Goal: Transaction & Acquisition: Book appointment/travel/reservation

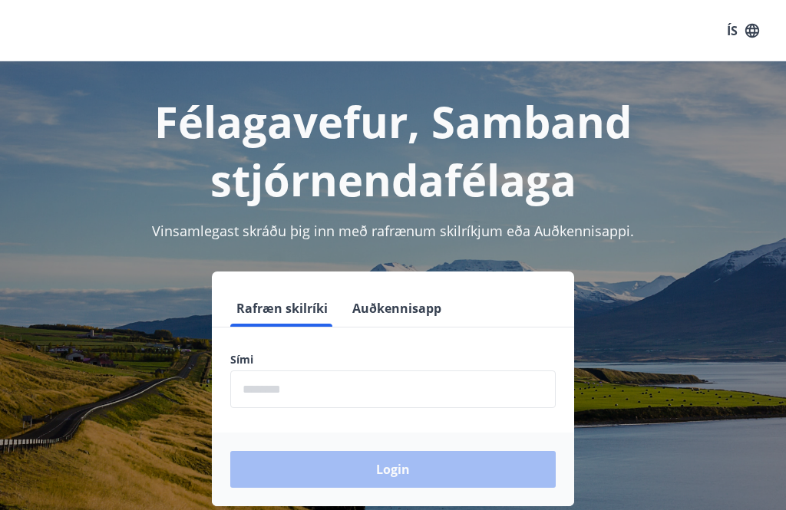
click at [349, 401] on input "phone" at bounding box center [392, 390] width 325 height 38
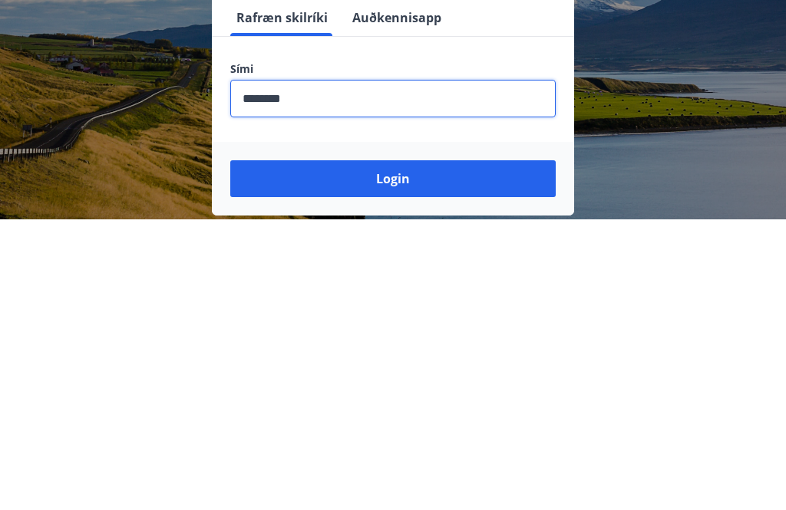
type input "********"
click at [419, 451] on button "Login" at bounding box center [392, 469] width 325 height 37
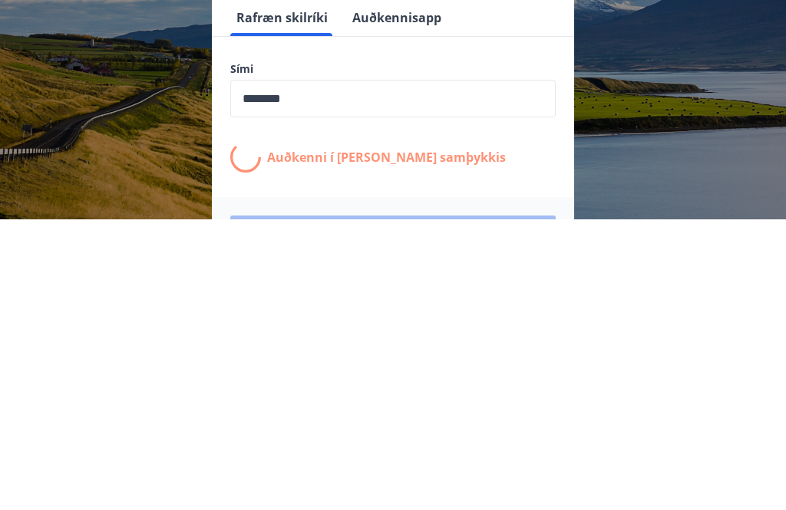
scroll to position [239, 0]
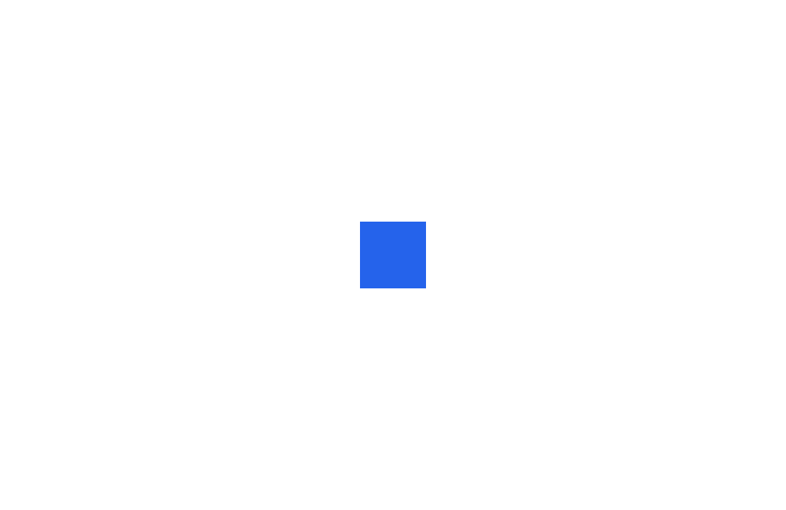
scroll to position [22, 0]
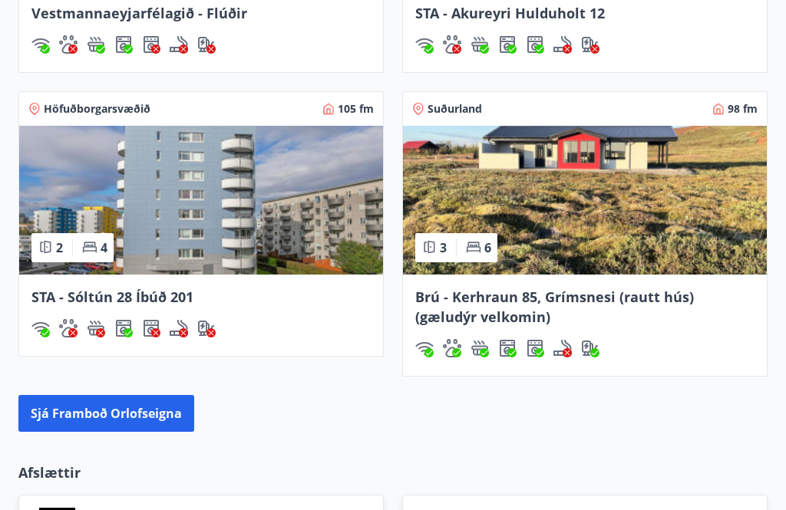
scroll to position [1569, 0]
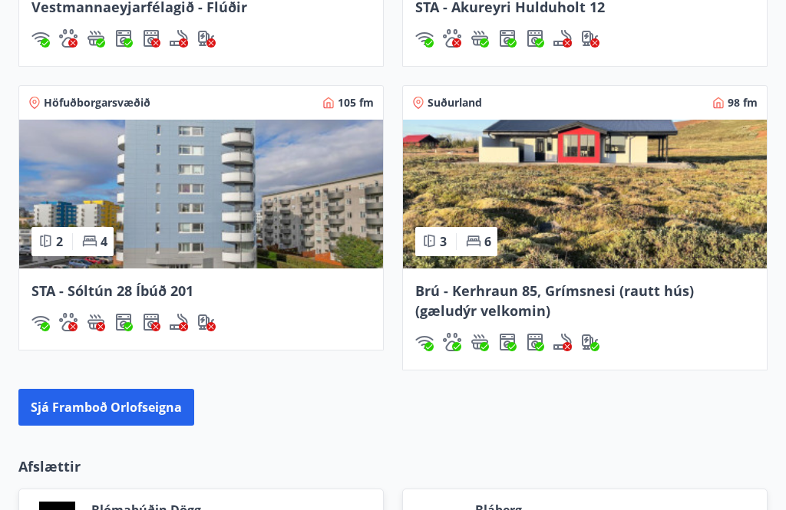
click at [82, 390] on button "Sjá framboð orlofseigna" at bounding box center [106, 408] width 176 height 37
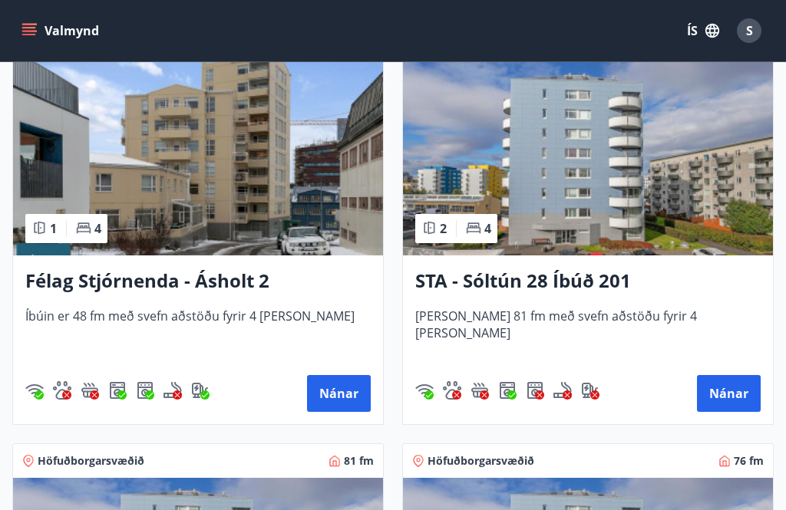
scroll to position [1961, 0]
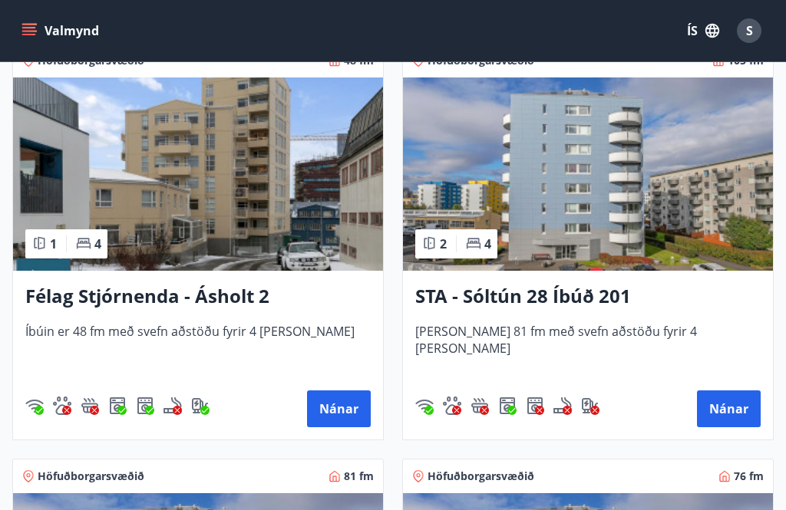
click at [735, 409] on button "Nánar" at bounding box center [729, 409] width 64 height 37
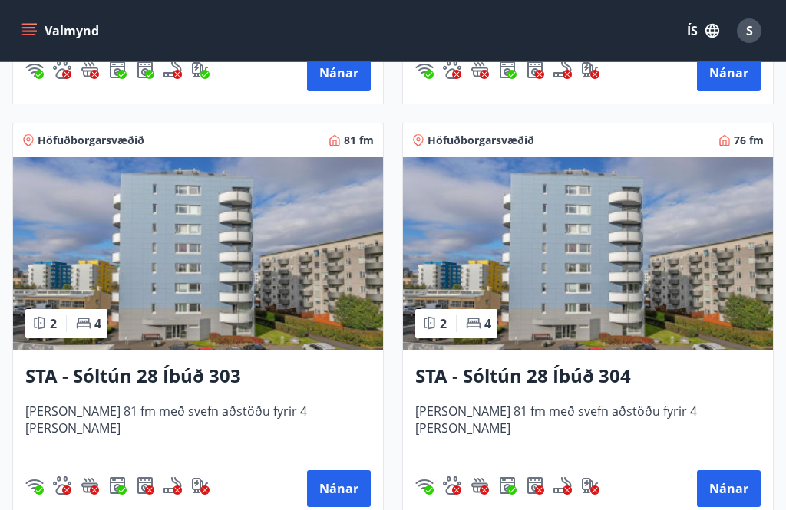
scroll to position [2296, 0]
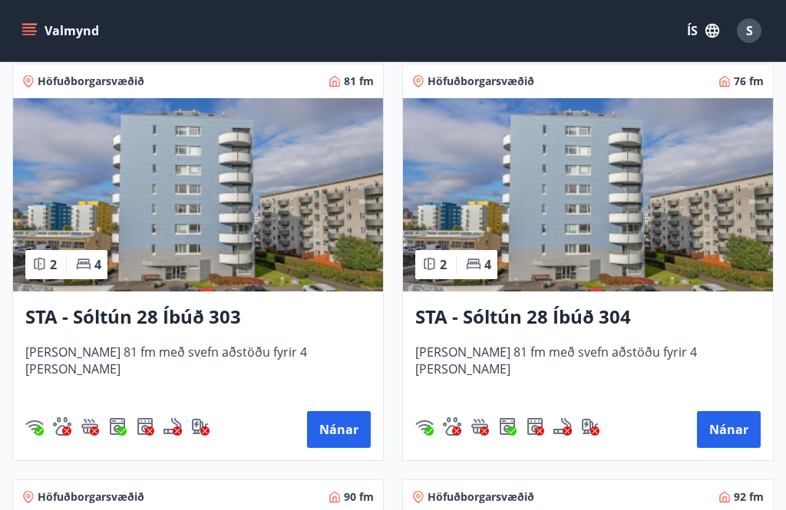
click at [332, 441] on button "Nánar" at bounding box center [339, 429] width 64 height 37
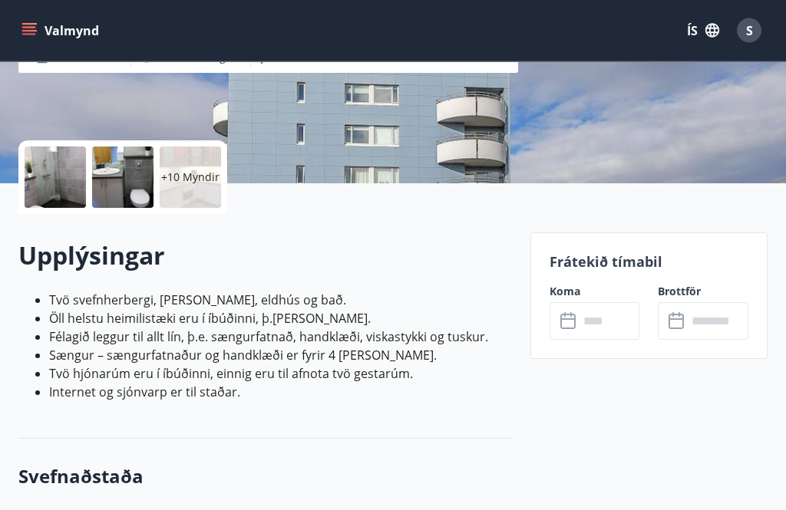
scroll to position [350, 0]
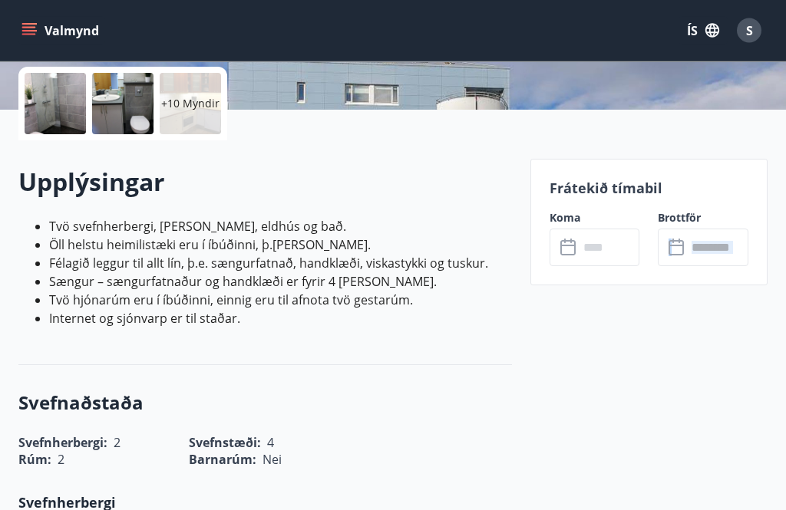
click at [594, 237] on input "text" at bounding box center [609, 248] width 61 height 38
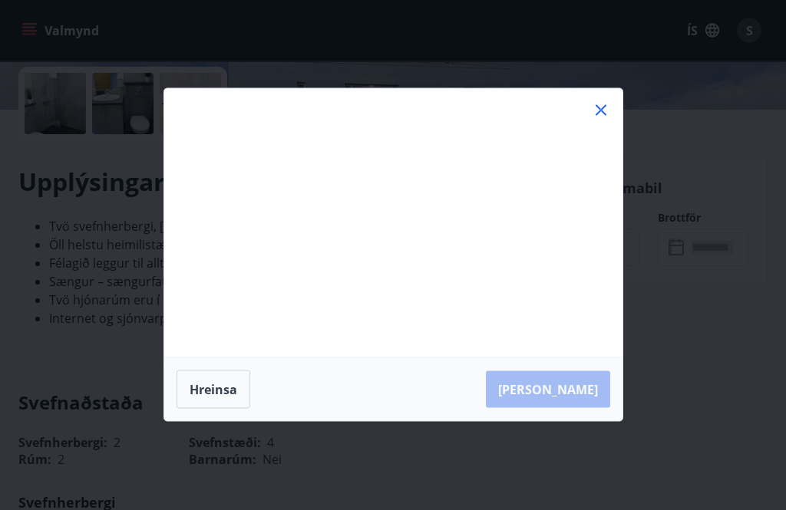
scroll to position [351, 0]
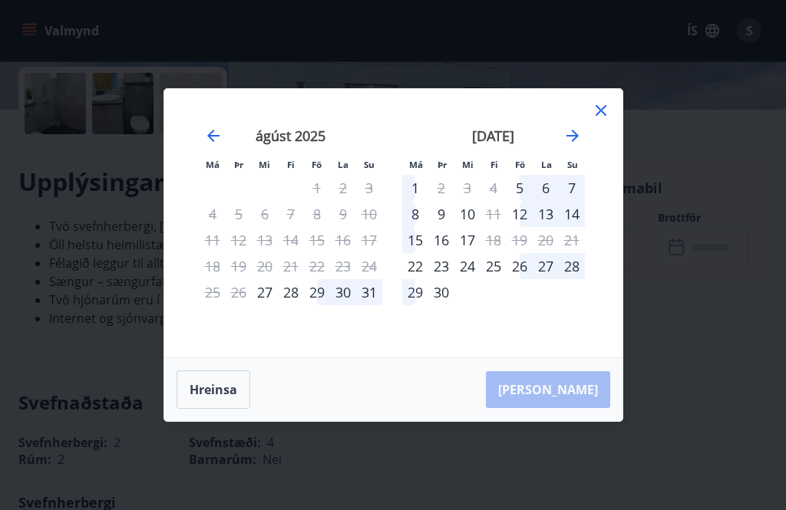
click at [596, 120] on icon at bounding box center [601, 110] width 18 height 18
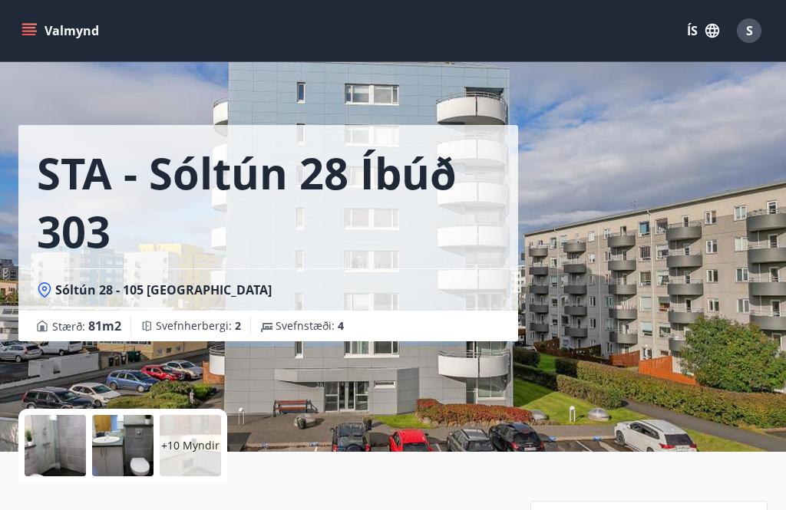
scroll to position [0, 0]
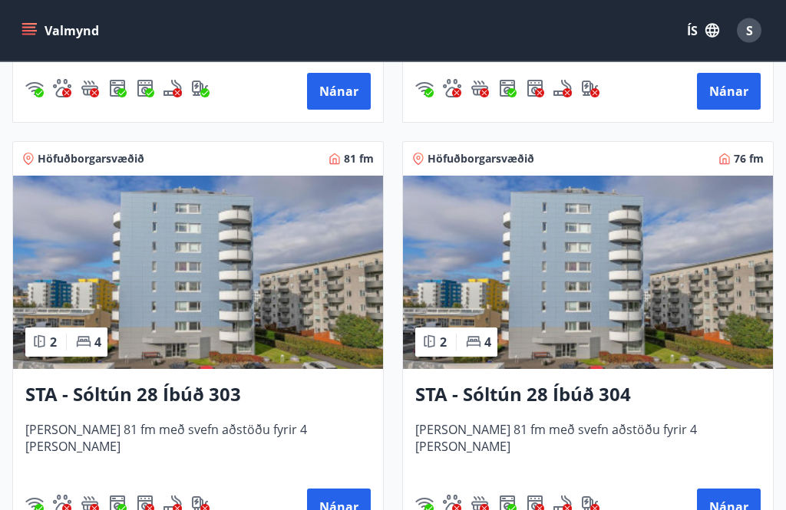
scroll to position [2279, 0]
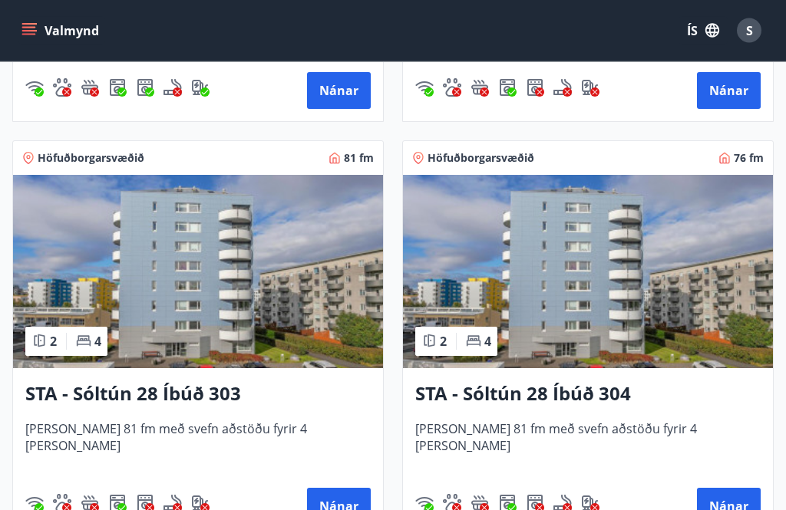
click at [744, 510] on button "Nánar" at bounding box center [729, 507] width 64 height 37
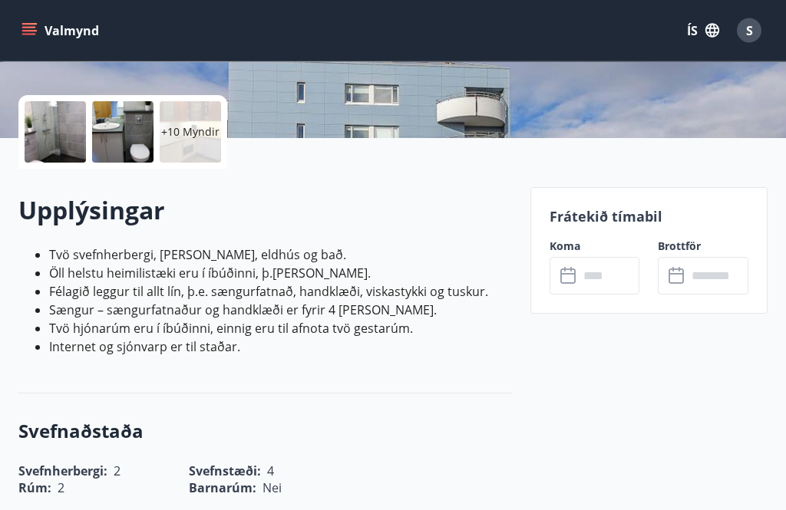
scroll to position [322, 0]
click at [594, 285] on input "text" at bounding box center [609, 276] width 61 height 38
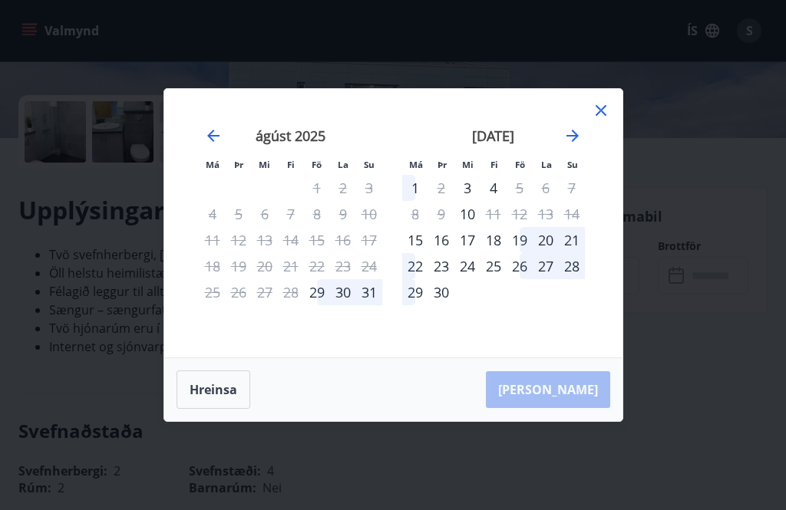
click at [549, 253] on div "20" at bounding box center [546, 240] width 26 height 26
click at [503, 253] on div "18" at bounding box center [493, 240] width 26 height 26
click at [224, 409] on button "Hreinsa" at bounding box center [214, 390] width 74 height 38
click at [598, 120] on icon at bounding box center [601, 110] width 18 height 18
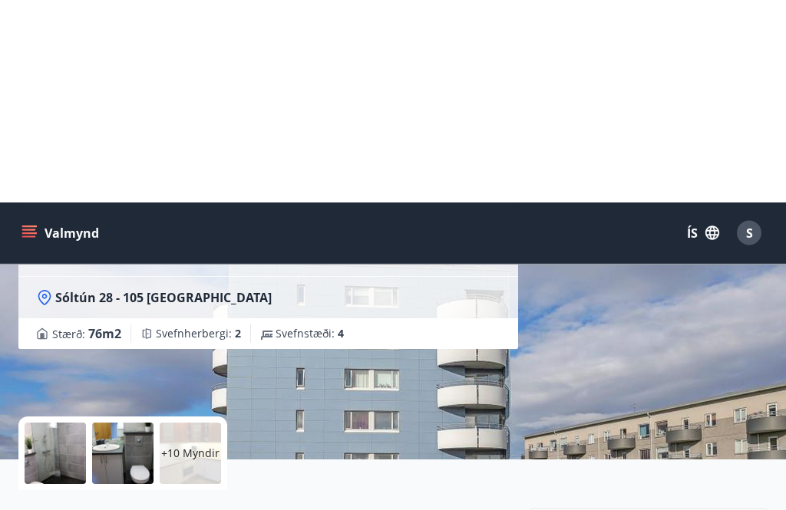
scroll to position [0, 0]
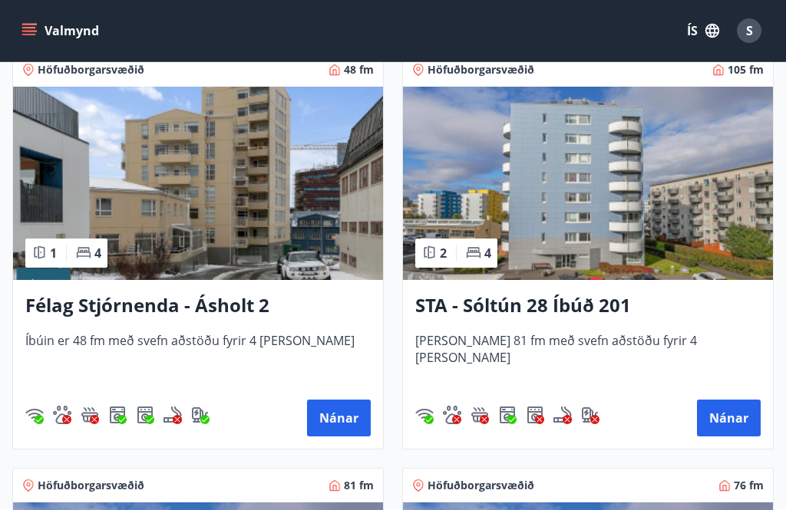
scroll to position [1949, 0]
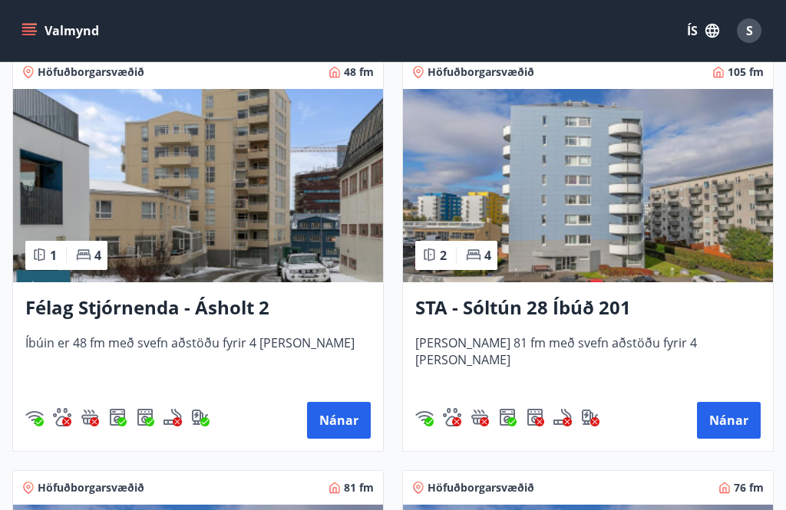
click at [744, 419] on button "Nánar" at bounding box center [729, 420] width 64 height 37
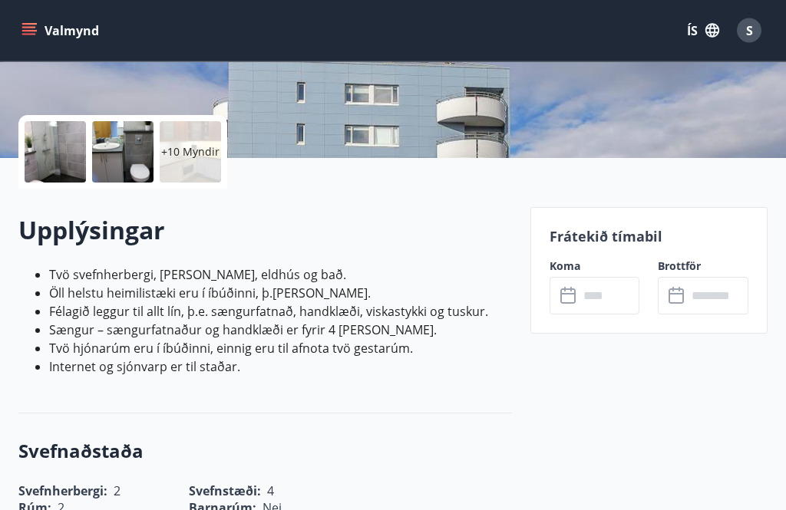
click at [616, 299] on input "text" at bounding box center [609, 297] width 61 height 38
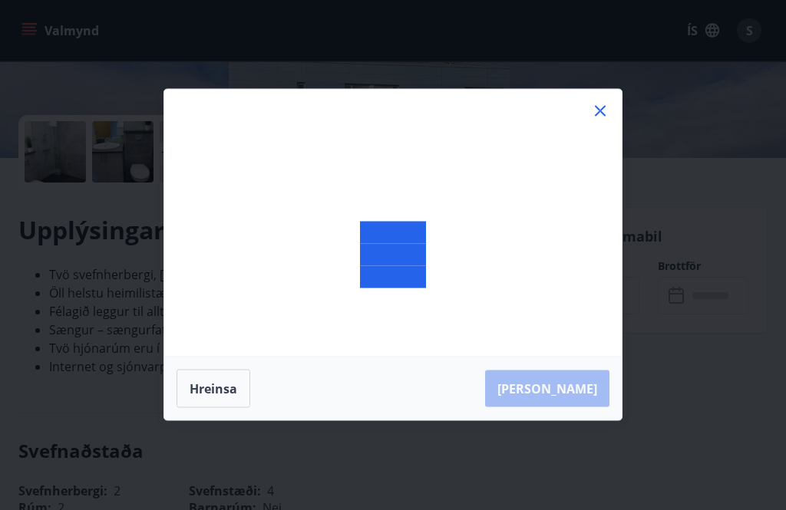
scroll to position [302, 0]
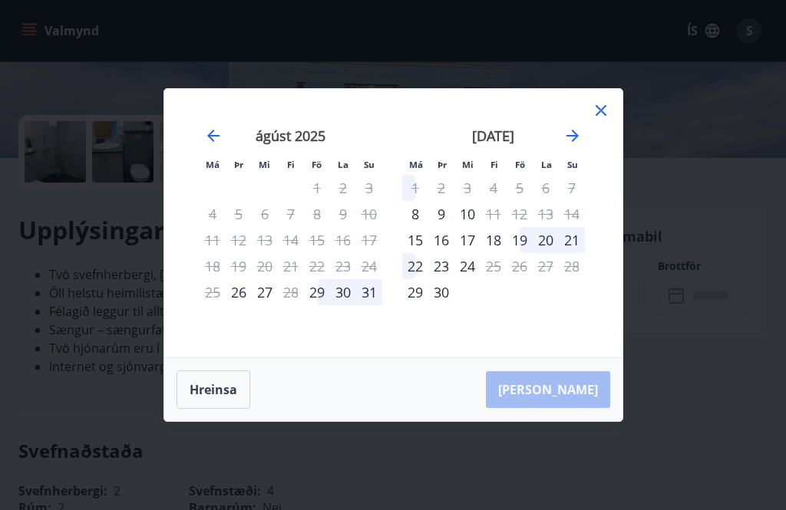
click at [609, 120] on icon at bounding box center [601, 110] width 18 height 18
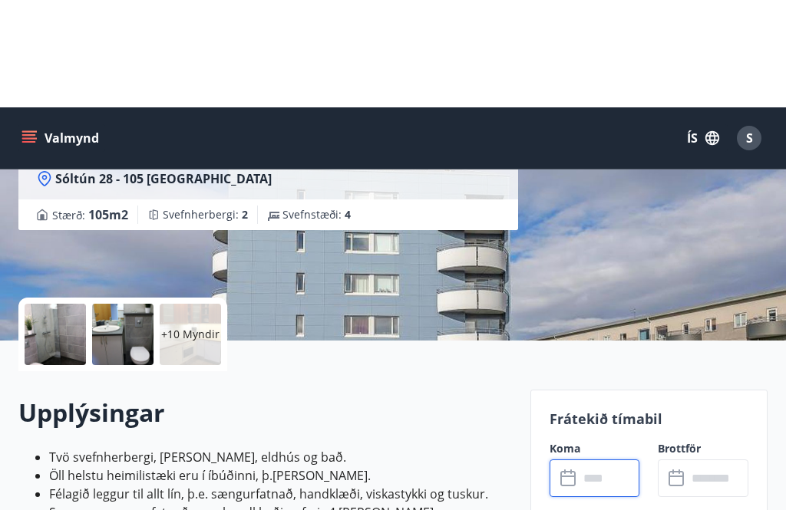
scroll to position [0, 0]
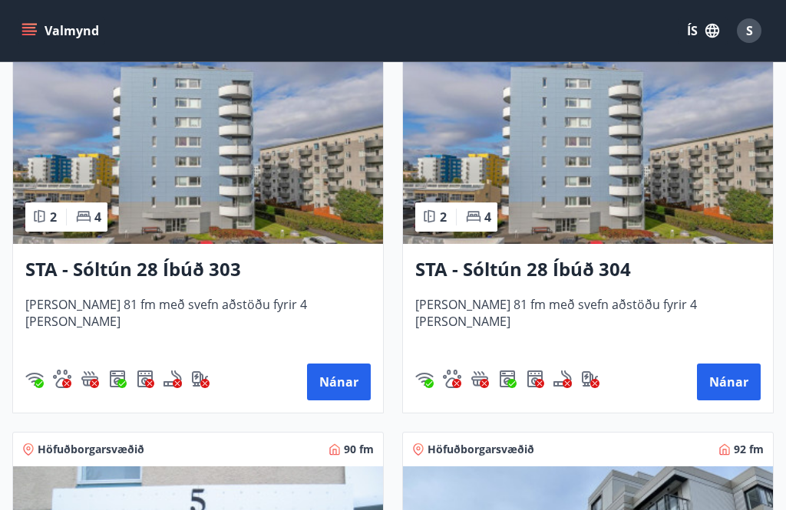
scroll to position [2379, 0]
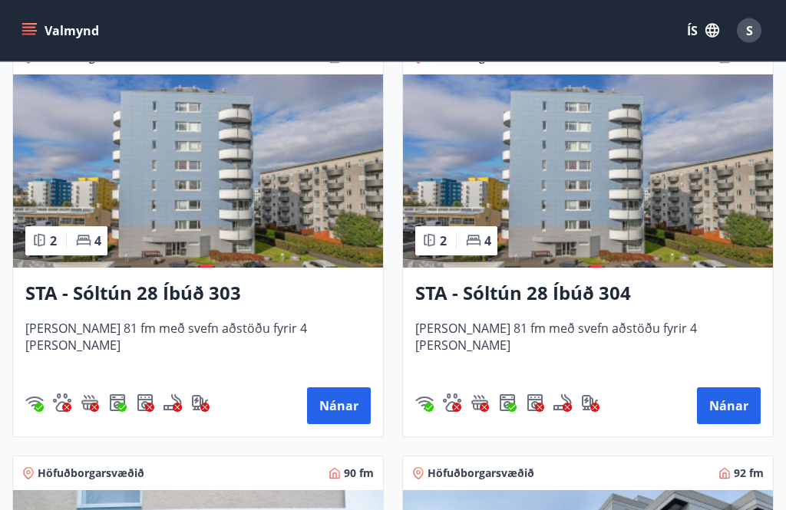
click at [345, 411] on button "Nánar" at bounding box center [339, 406] width 64 height 37
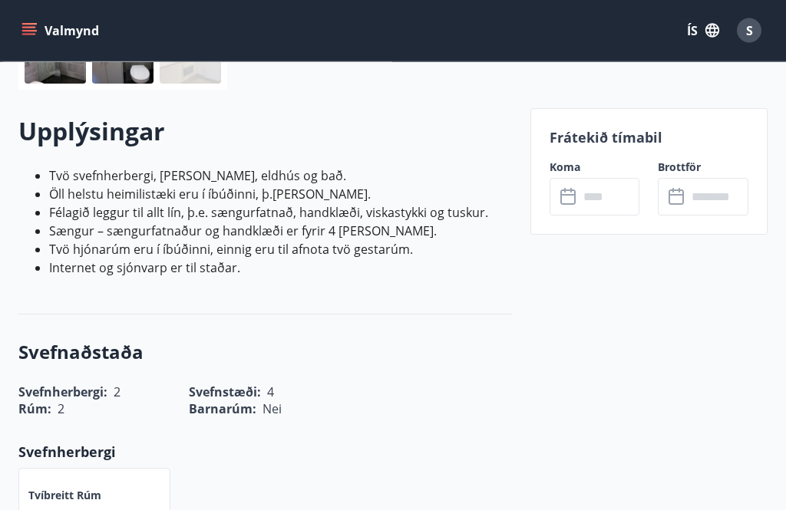
scroll to position [401, 0]
click at [595, 194] on input "text" at bounding box center [609, 197] width 61 height 38
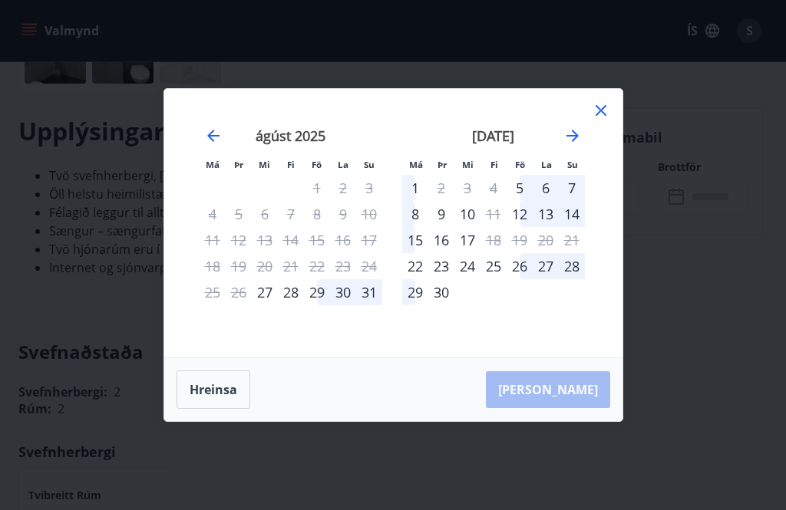
click at [604, 116] on icon at bounding box center [601, 110] width 11 height 11
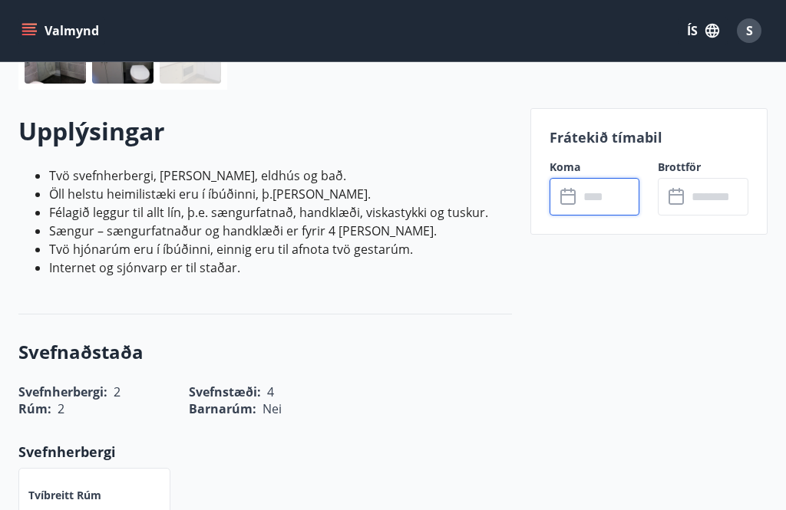
click at [615, 213] on input "text" at bounding box center [609, 197] width 61 height 38
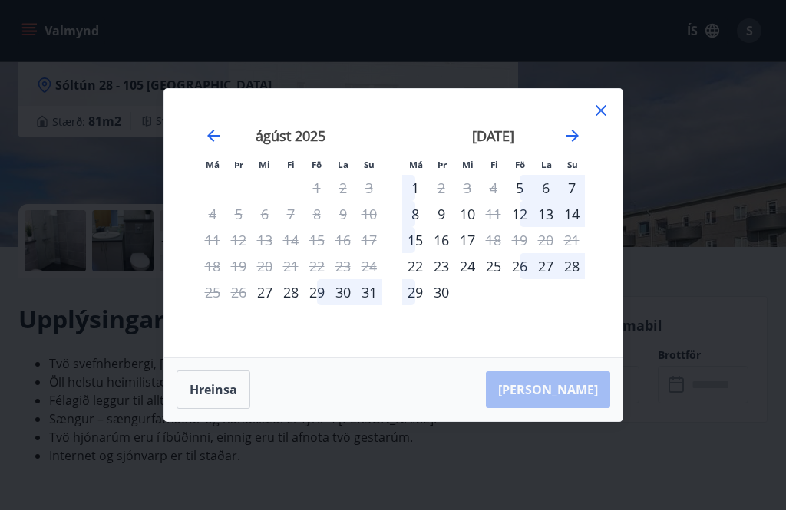
scroll to position [213, 0]
click at [762, 287] on div "Má Þr Mi Fi Fö La Su Má Þr Mi Fi Fö La Su [DATE] 1 2 3 4 5 6 7 8 9 10 11 12 13 …" at bounding box center [393, 255] width 786 height 510
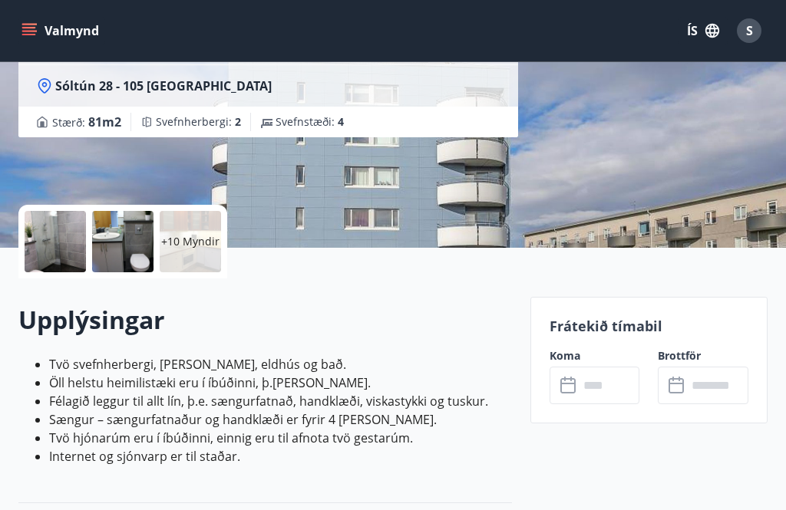
click at [579, 385] on input "text" at bounding box center [609, 386] width 61 height 38
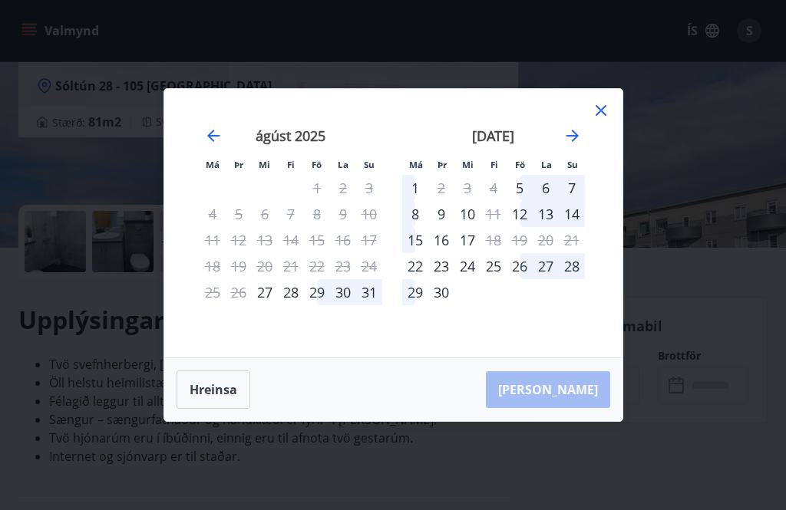
click at [412, 261] on div "22" at bounding box center [415, 266] width 26 height 26
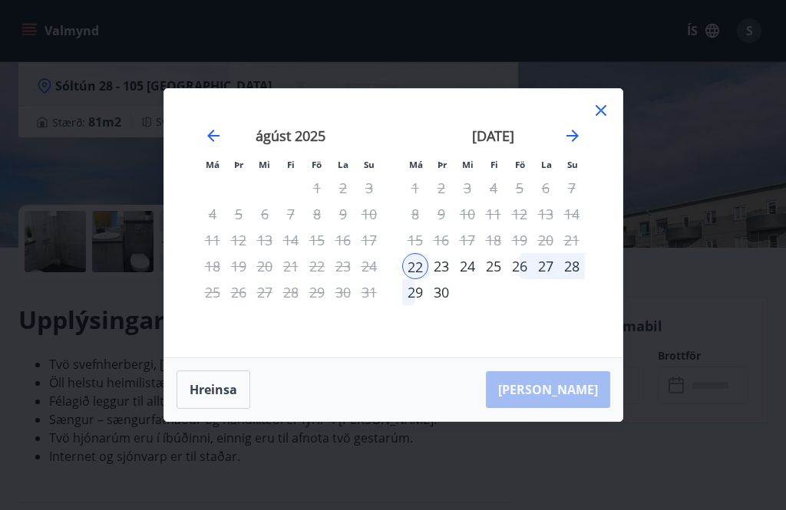
click at [444, 266] on div "23" at bounding box center [441, 266] width 26 height 26
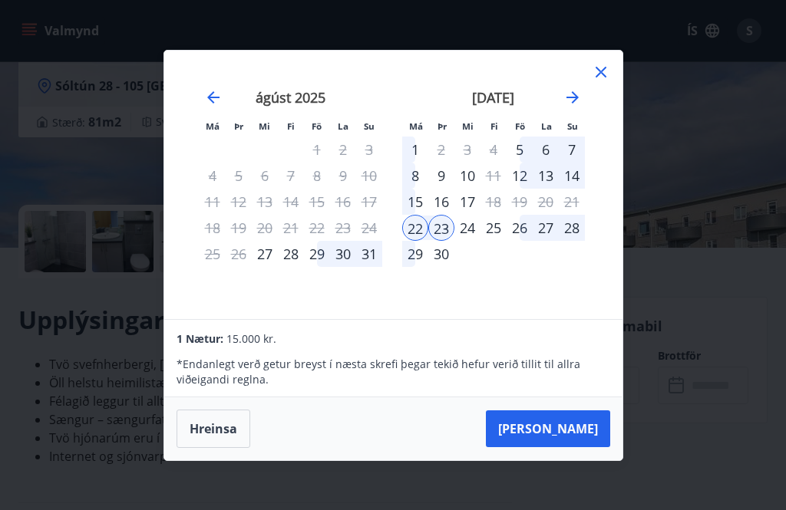
click at [466, 228] on div "24" at bounding box center [467, 228] width 26 height 26
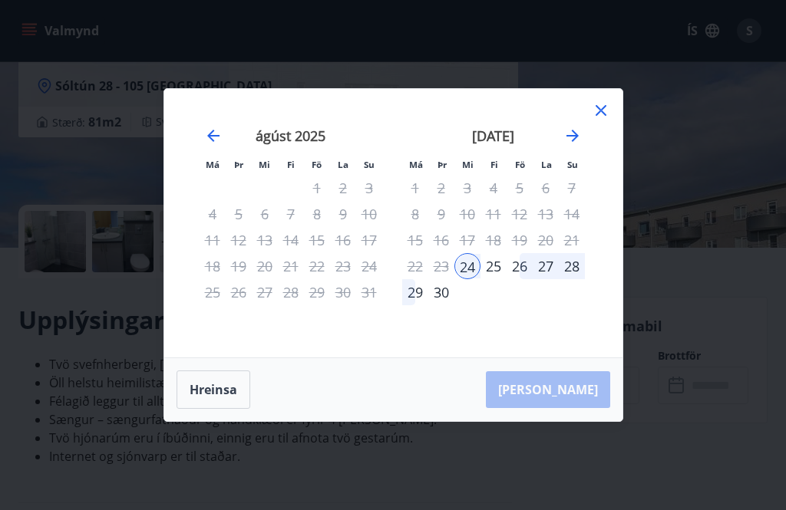
click at [496, 262] on div "25" at bounding box center [493, 266] width 26 height 26
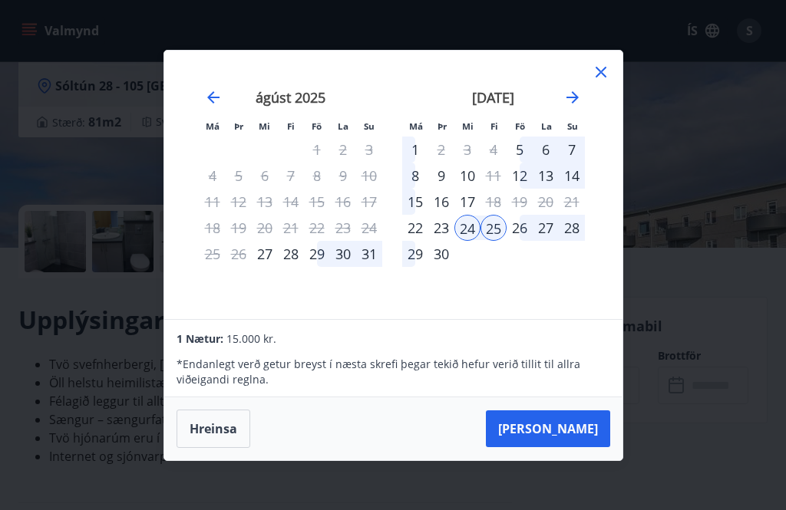
click at [522, 230] on div "26" at bounding box center [520, 228] width 26 height 26
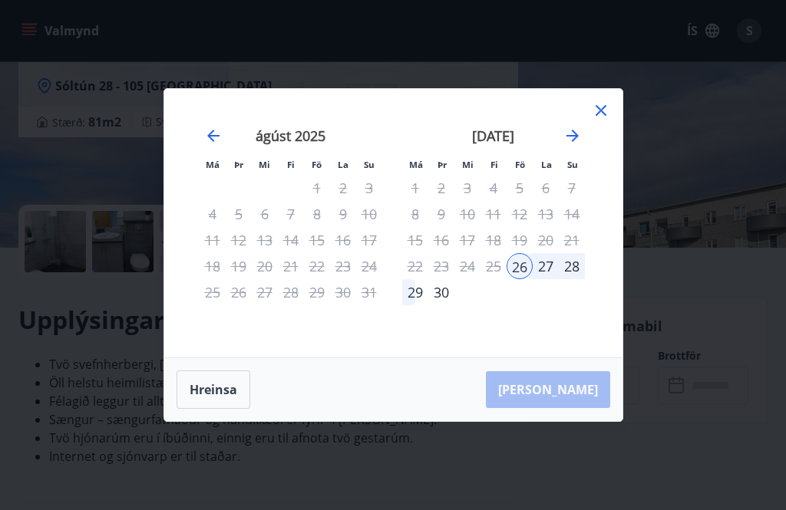
click at [575, 401] on div "[PERSON_NAME]" at bounding box center [393, 389] width 458 height 63
click at [718, 315] on div "Má Þr Mi Fi Fö La Su Má Þr Mi Fi Fö La Su [DATE] 1 2 3 4 5 6 7 8 9 10 11 12 13 …" at bounding box center [393, 255] width 786 height 510
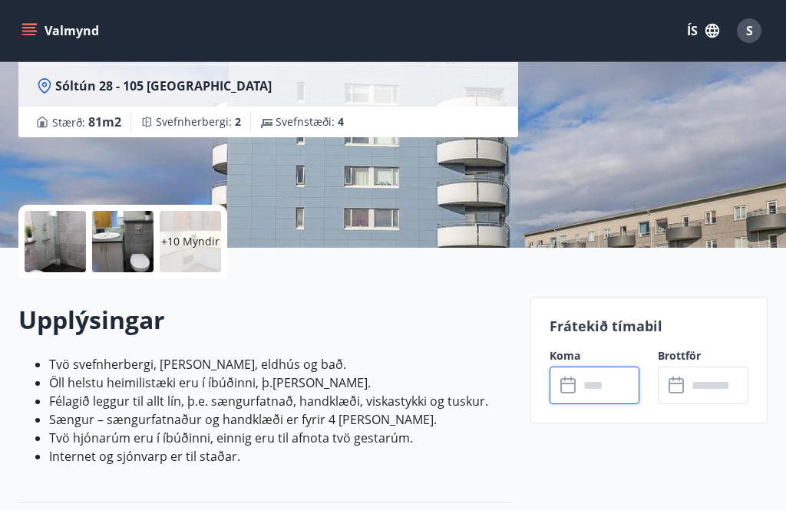
click at [712, 384] on input "text" at bounding box center [717, 386] width 61 height 38
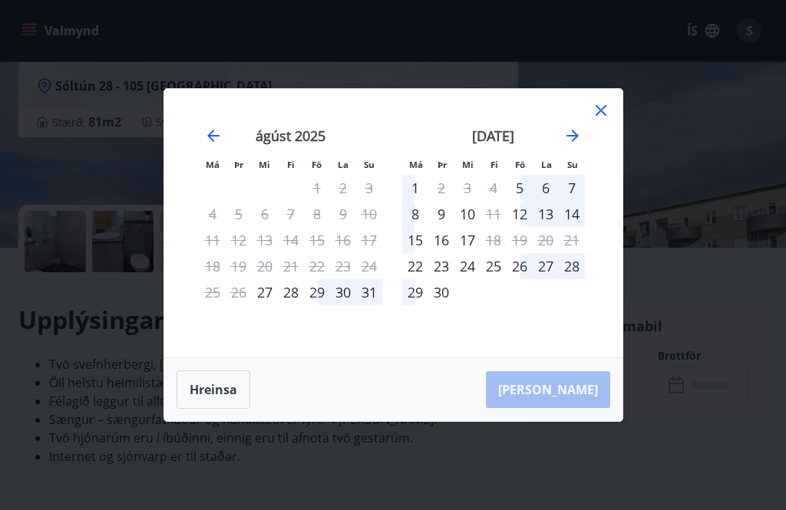
click at [211, 400] on button "Hreinsa" at bounding box center [214, 390] width 74 height 38
click at [232, 385] on button "Hreinsa" at bounding box center [214, 390] width 74 height 38
click at [592, 102] on icon at bounding box center [601, 110] width 18 height 18
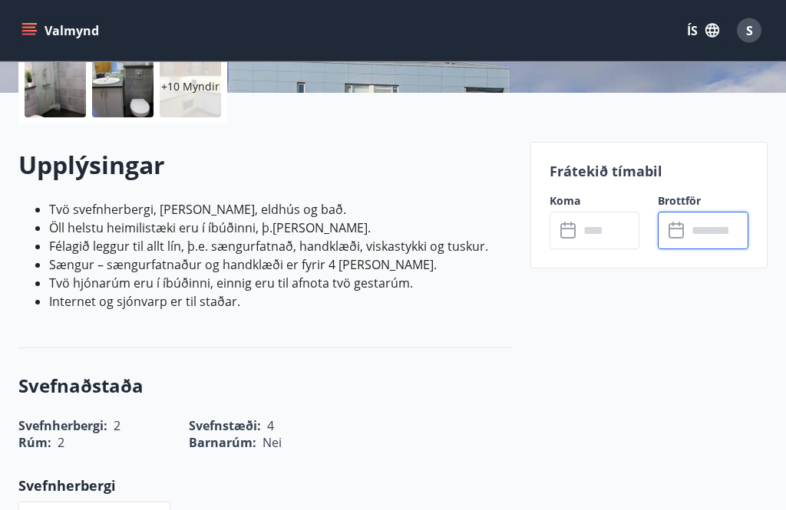
scroll to position [368, 0]
click at [594, 231] on input "text" at bounding box center [609, 231] width 61 height 38
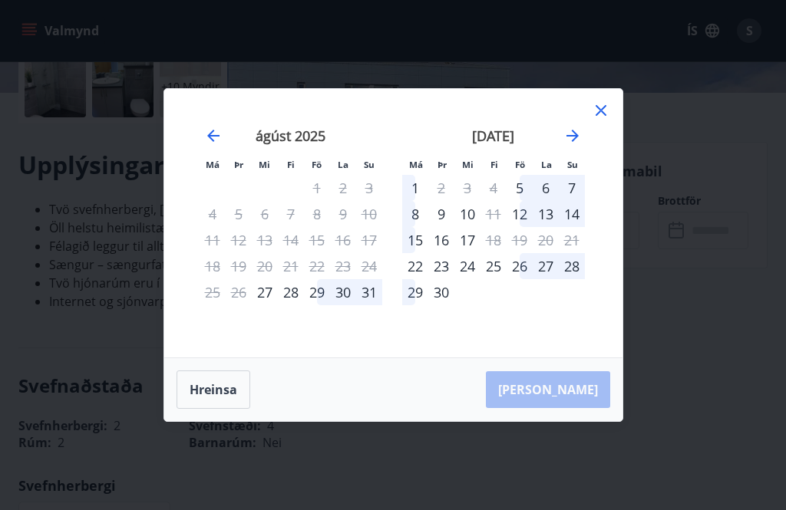
click at [416, 279] on div "22" at bounding box center [415, 266] width 26 height 26
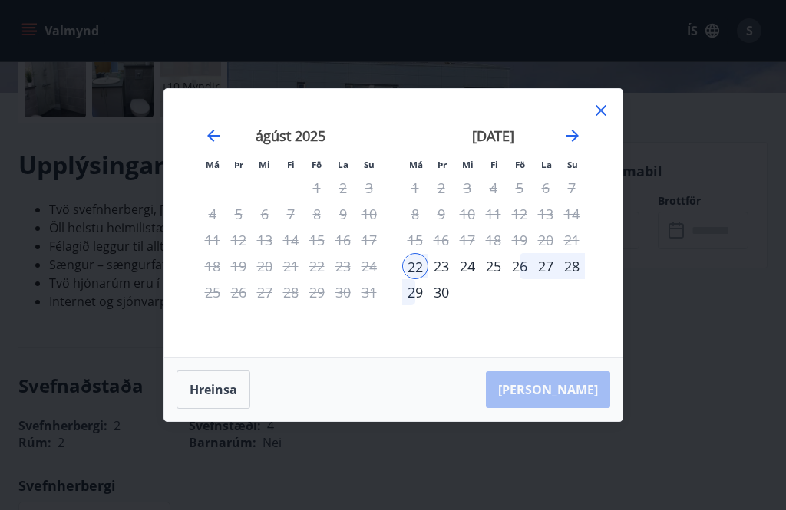
click at [517, 279] on div "26" at bounding box center [520, 266] width 26 height 26
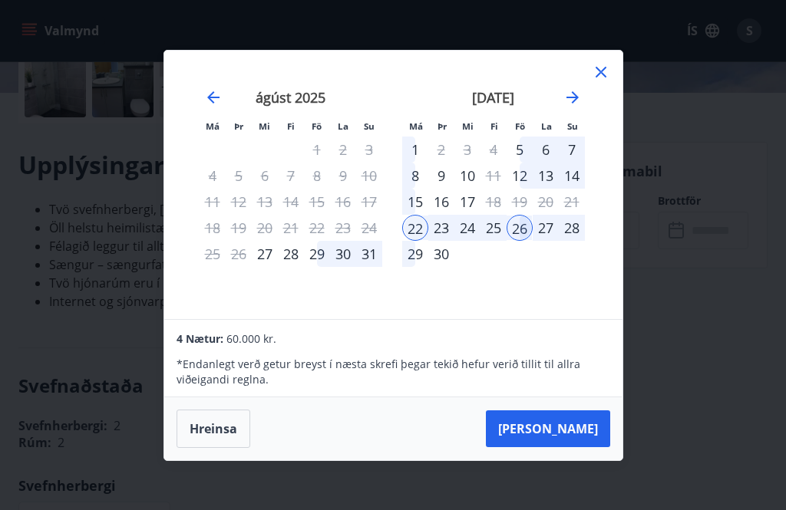
click at [579, 447] on button "[PERSON_NAME]" at bounding box center [548, 429] width 124 height 37
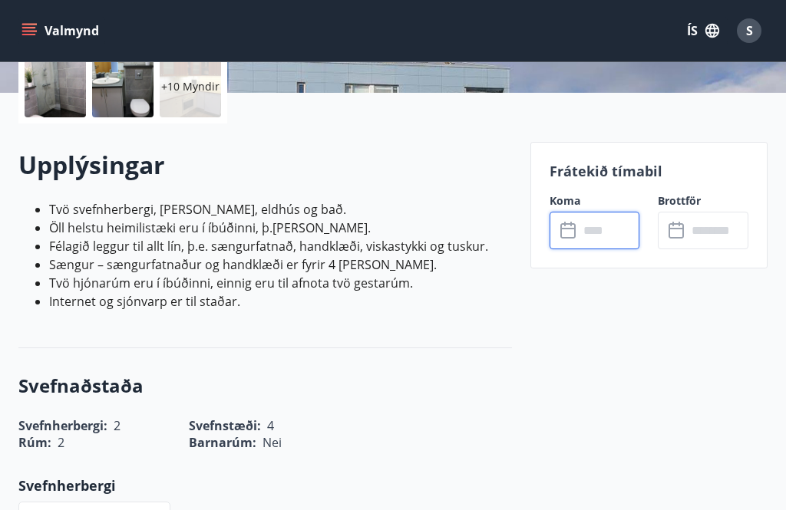
type input "******"
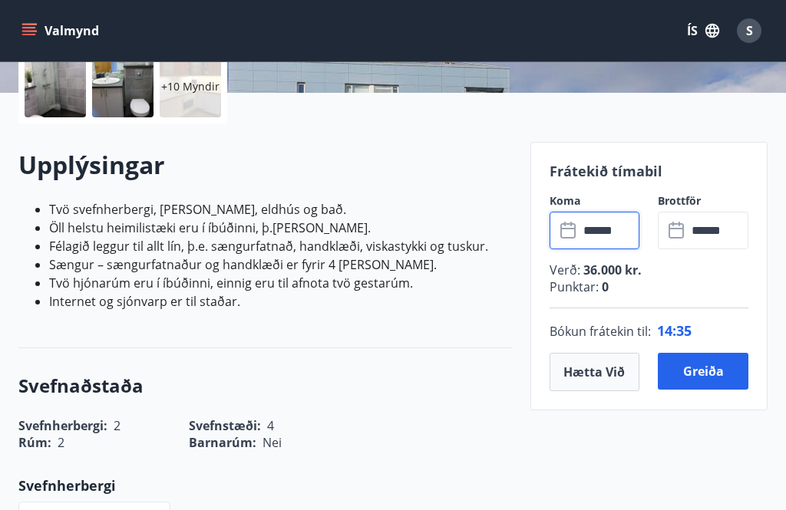
click at [598, 375] on button "Hætta við" at bounding box center [594, 372] width 91 height 38
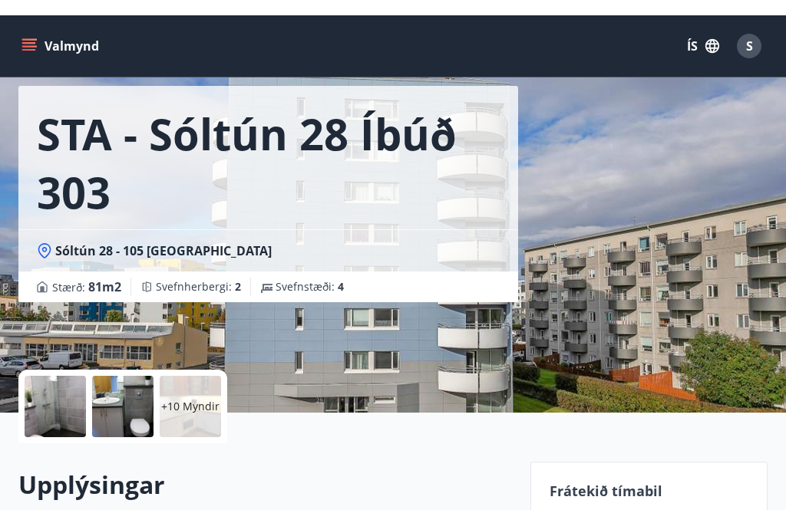
scroll to position [0, 0]
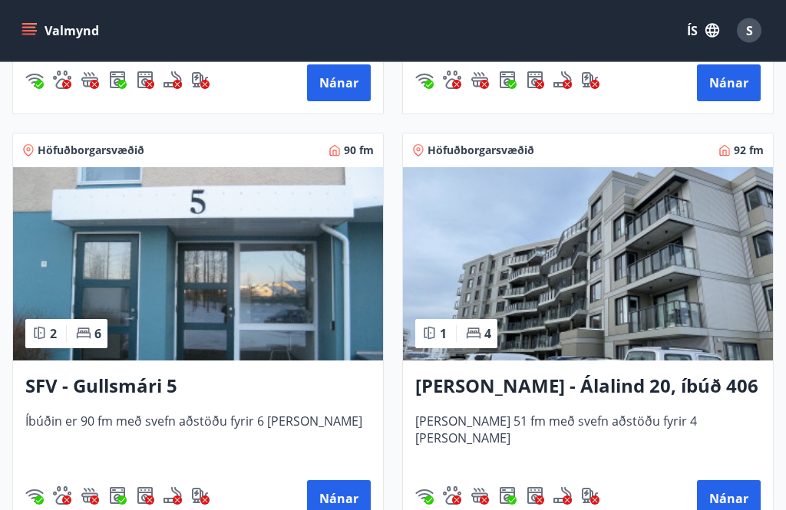
scroll to position [2704, 0]
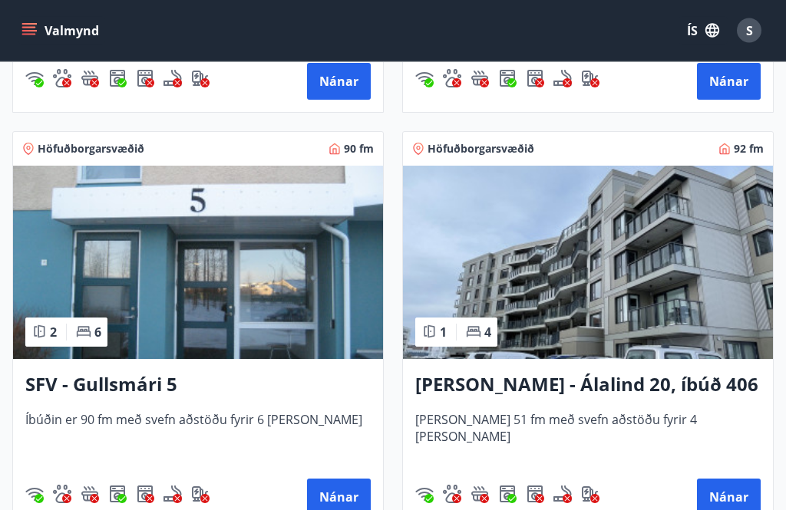
click at [331, 499] on button "Nánar" at bounding box center [339, 498] width 64 height 37
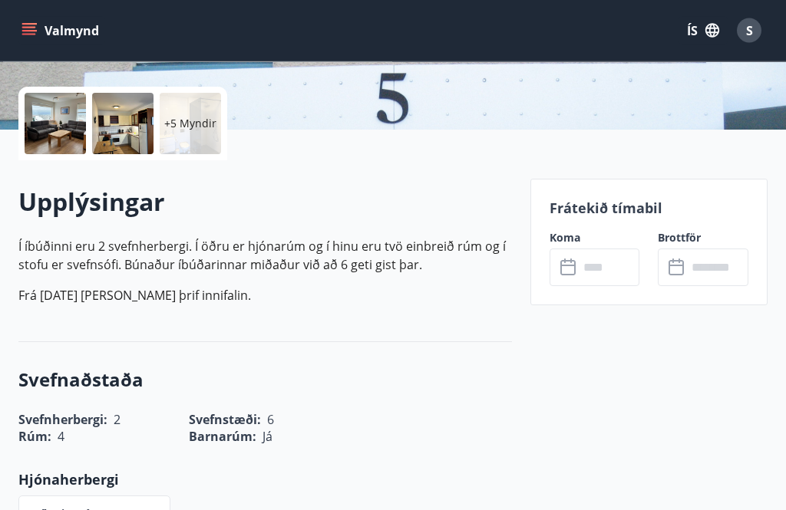
scroll to position [331, 0]
click at [607, 266] on input "text" at bounding box center [609, 268] width 61 height 38
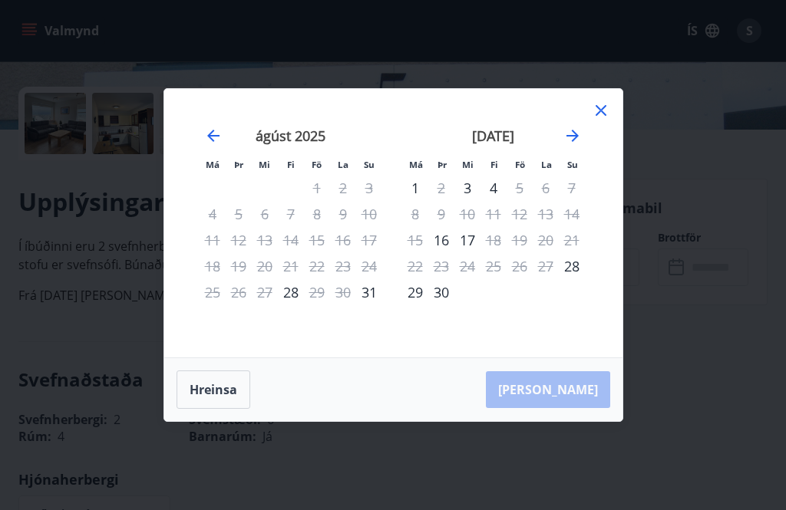
click at [602, 120] on icon at bounding box center [601, 110] width 18 height 18
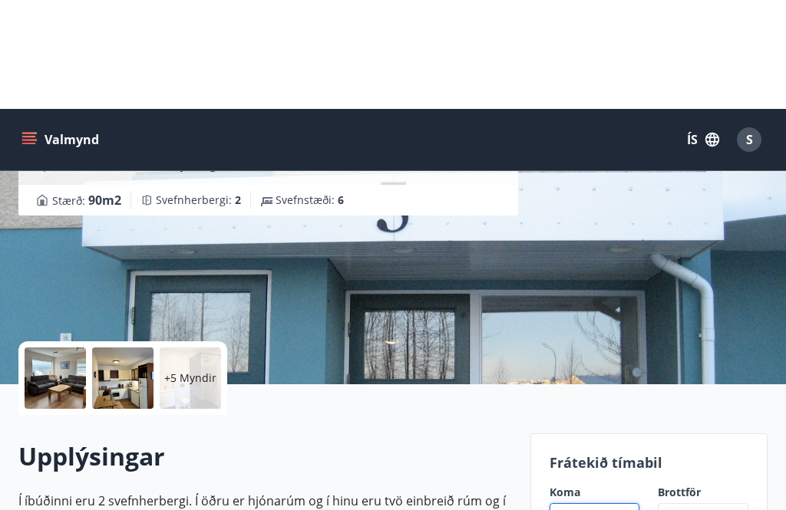
scroll to position [0, 0]
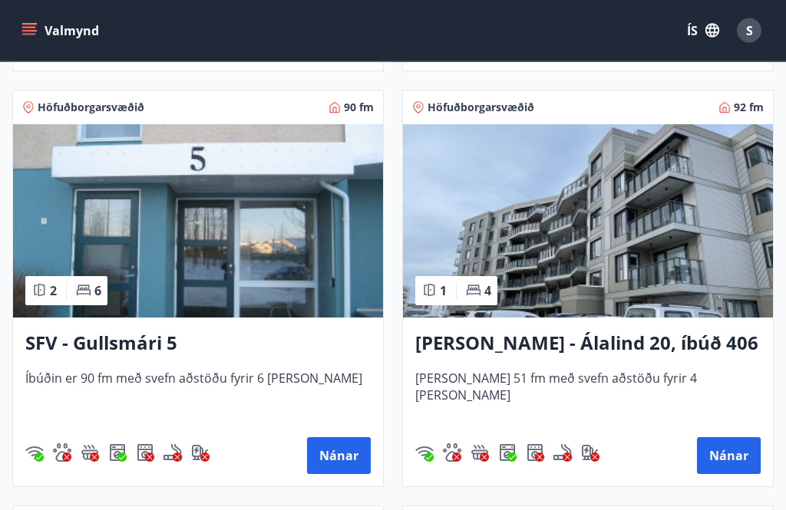
scroll to position [2746, 0]
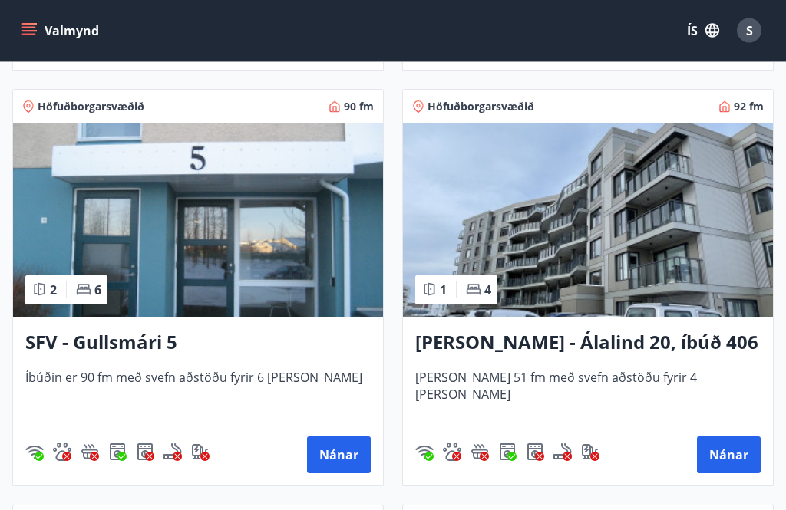
click at [760, 457] on button "Nánar" at bounding box center [729, 455] width 64 height 37
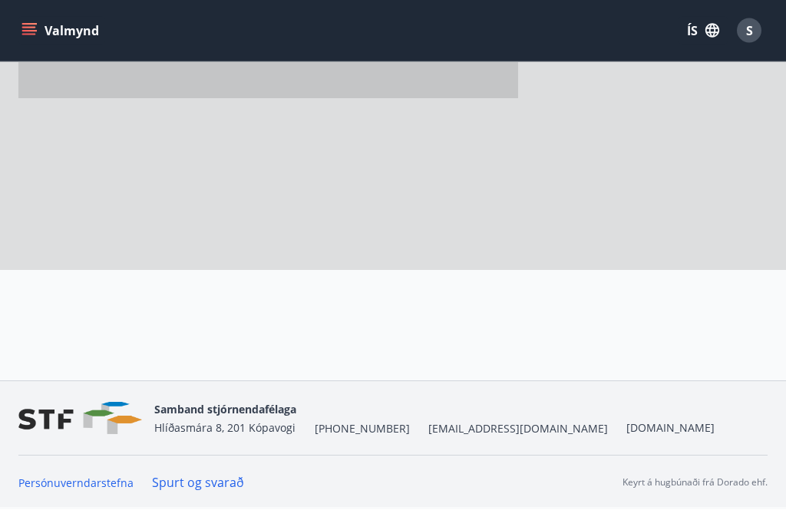
scroll to position [140, 0]
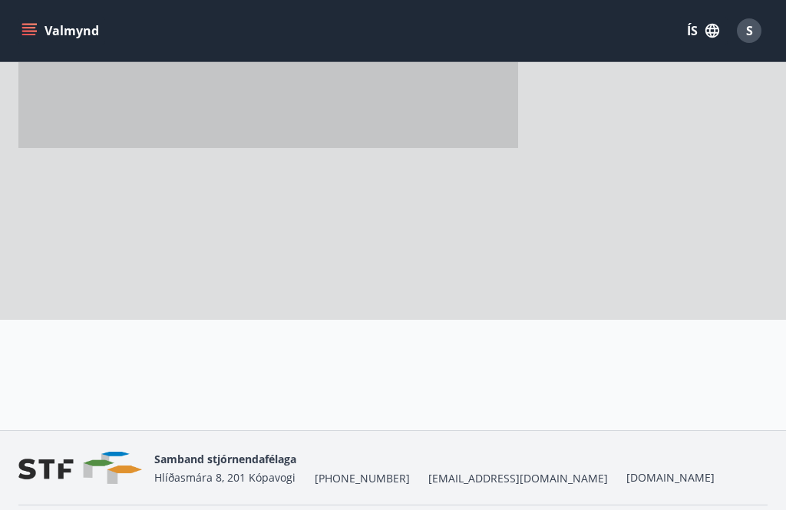
click at [767, 465] on div "Samband stjórnendafélaga [STREET_ADDRESS] [PHONE_NUMBER] [EMAIL_ADDRESS][DOMAIN…" at bounding box center [393, 495] width 786 height 128
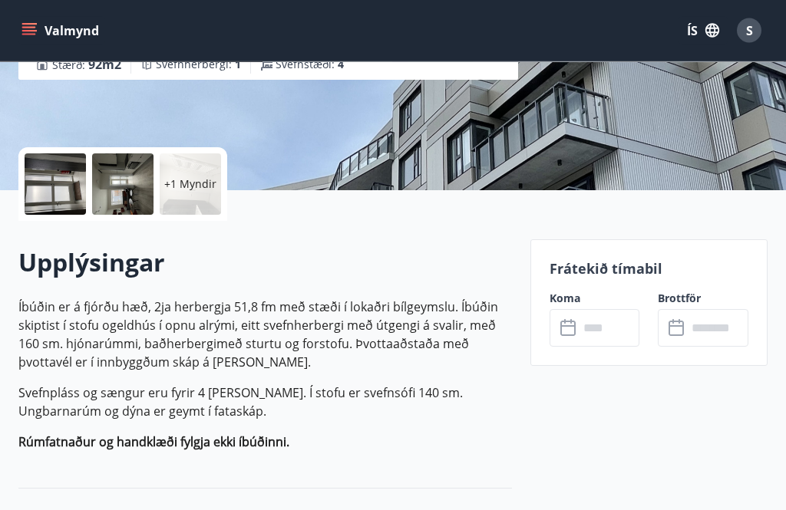
scroll to position [270, 0]
click at [604, 328] on input "text" at bounding box center [609, 328] width 61 height 38
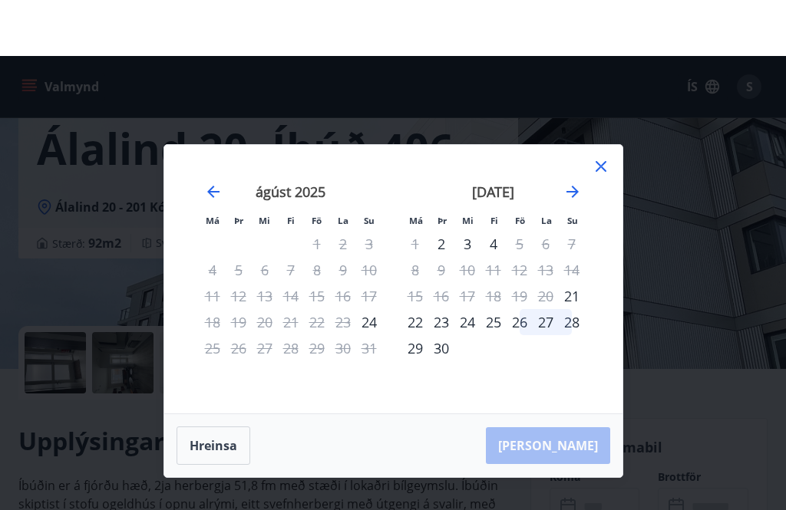
scroll to position [27, 0]
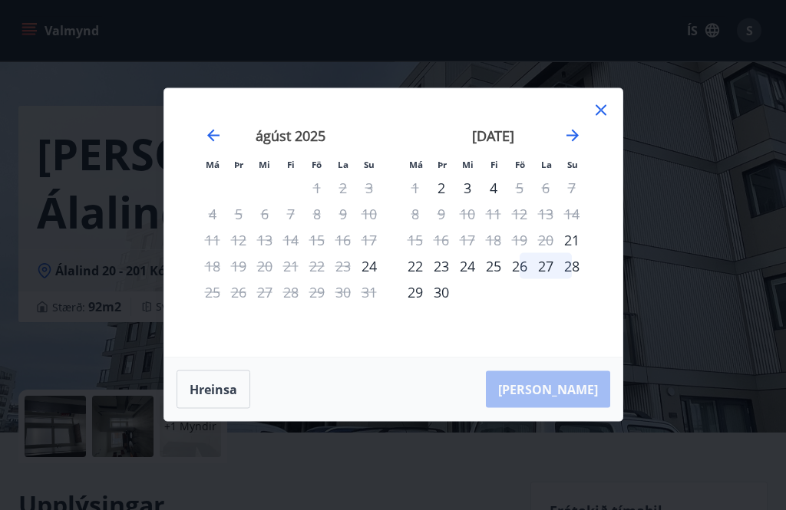
click at [607, 101] on icon at bounding box center [601, 110] width 18 height 18
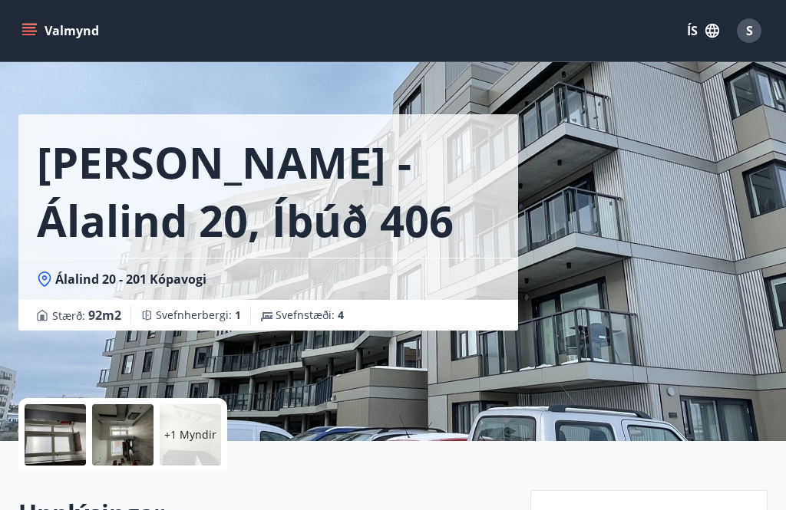
scroll to position [0, 0]
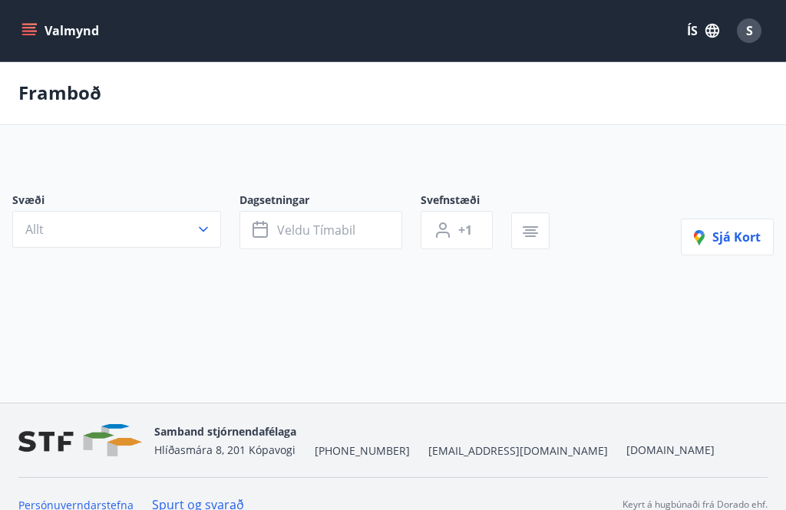
scroll to position [49, 0]
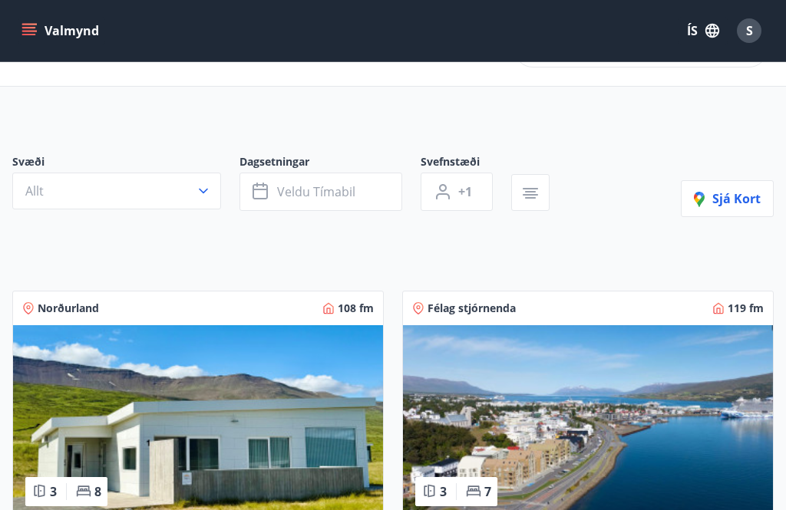
click at [742, 439] on img at bounding box center [588, 421] width 370 height 193
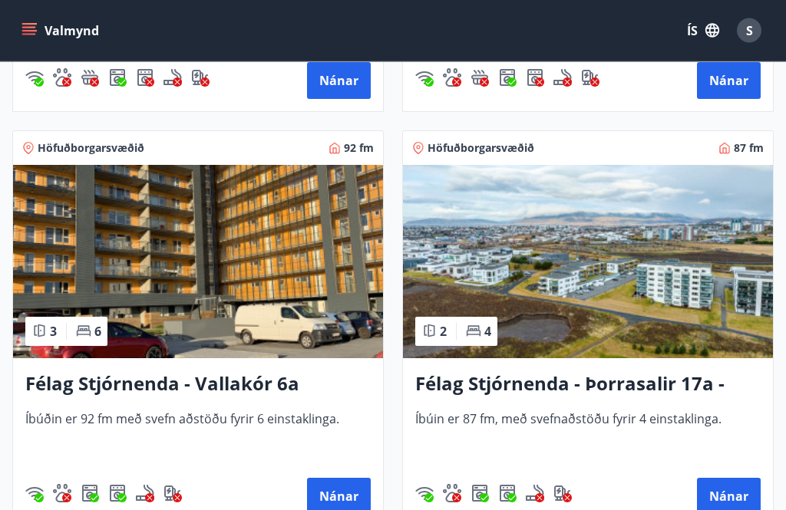
scroll to position [3122, 0]
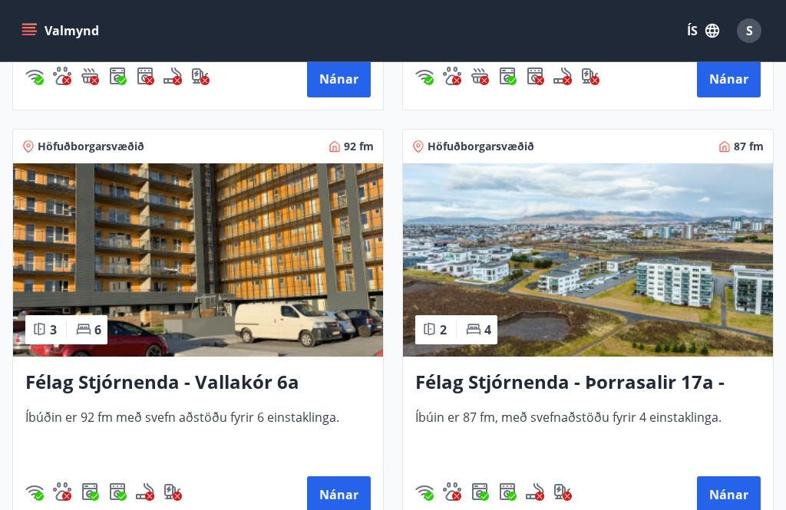
click at [332, 494] on button "Nánar" at bounding box center [339, 495] width 64 height 37
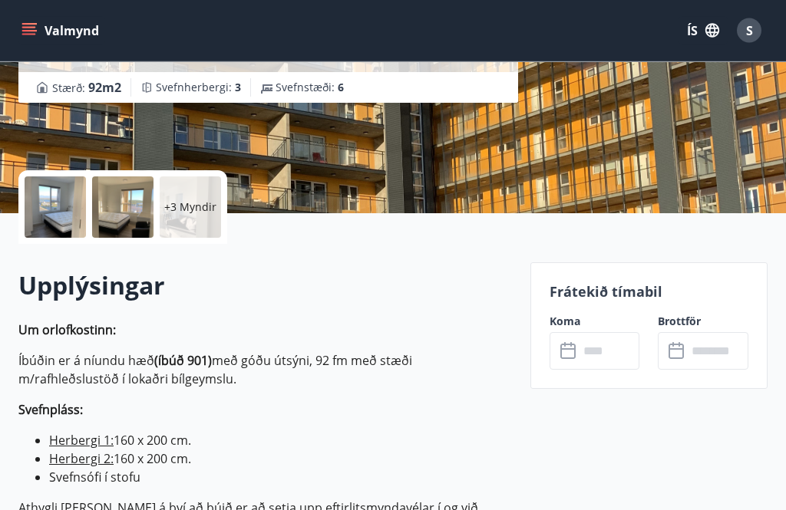
scroll to position [250, 0]
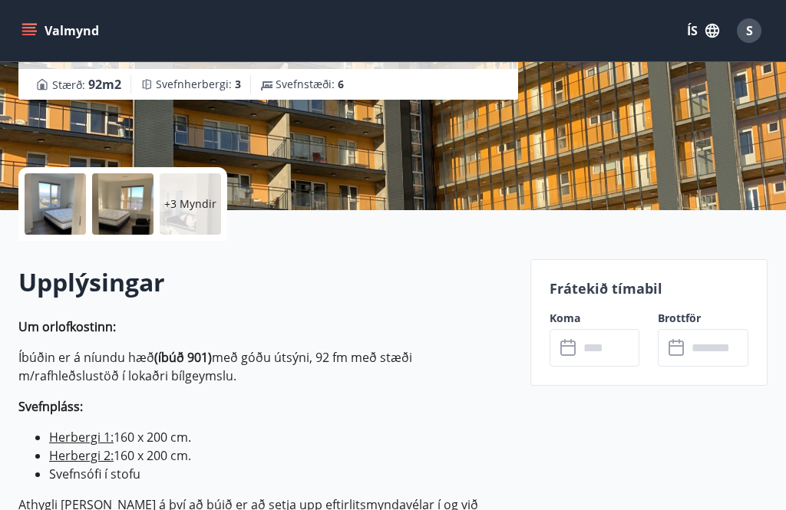
click at [615, 351] on input "text" at bounding box center [609, 348] width 61 height 38
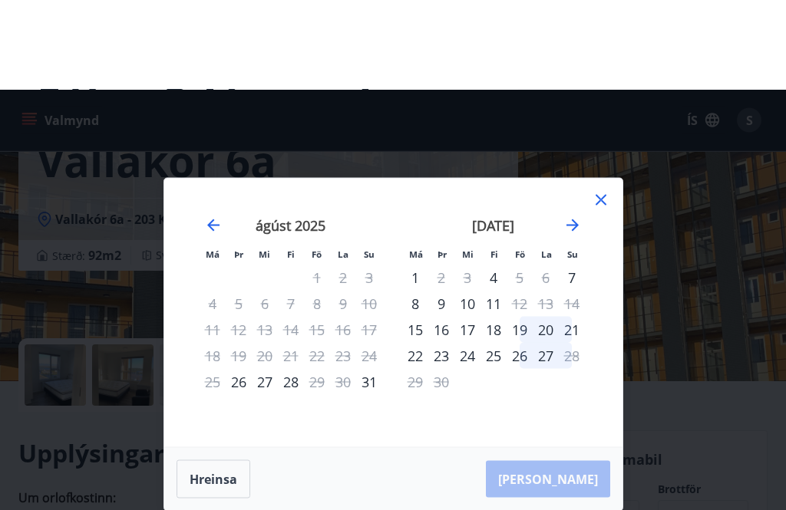
scroll to position [0, 0]
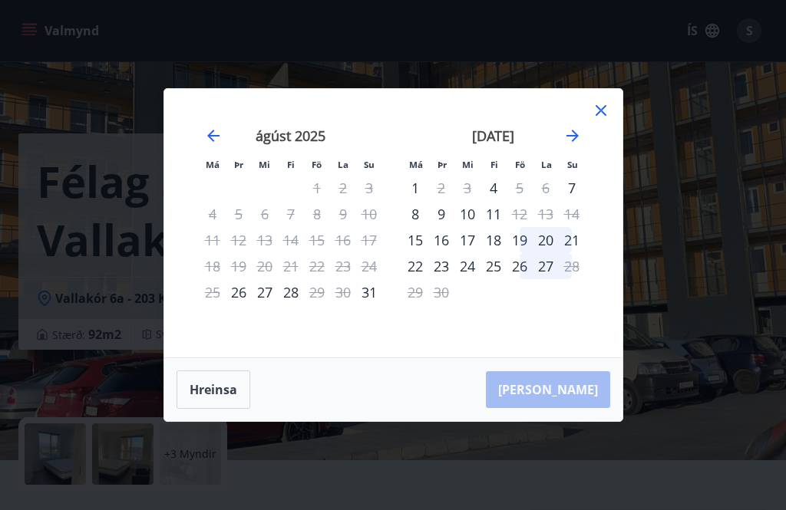
click at [609, 110] on icon at bounding box center [601, 110] width 18 height 18
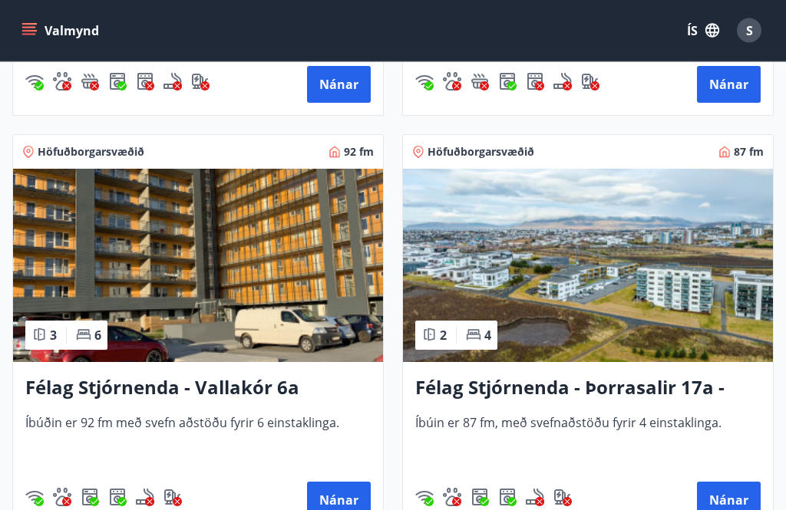
scroll to position [3117, 0]
click at [741, 507] on button "Nánar" at bounding box center [729, 500] width 64 height 37
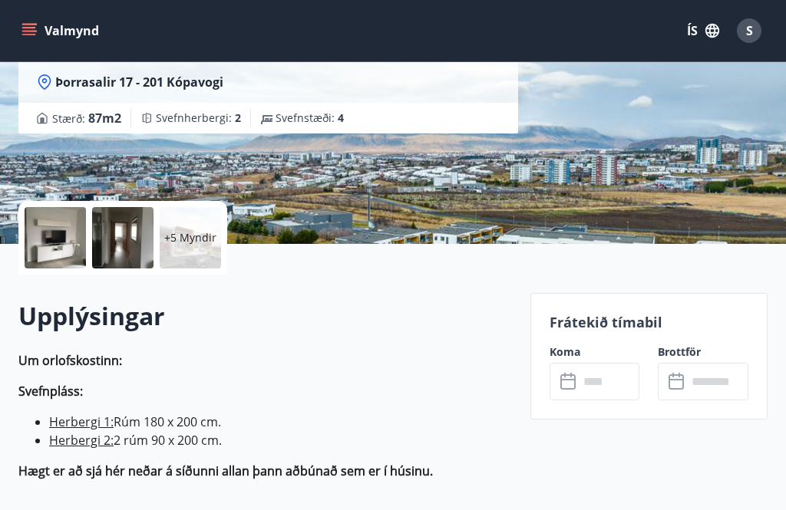
scroll to position [210, 0]
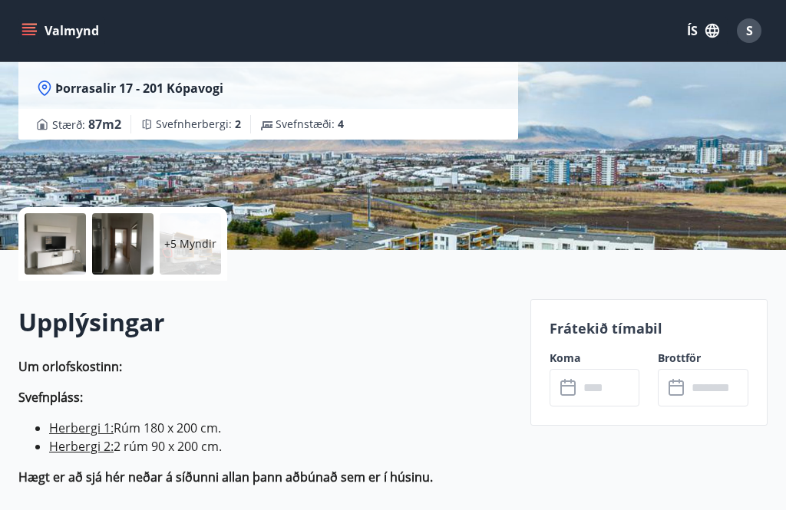
click at [602, 384] on input "text" at bounding box center [609, 388] width 61 height 38
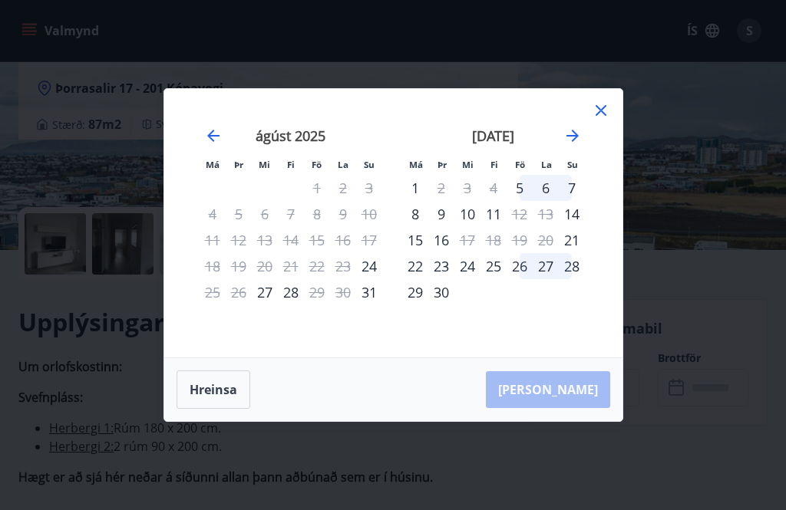
click at [606, 120] on icon at bounding box center [601, 110] width 18 height 18
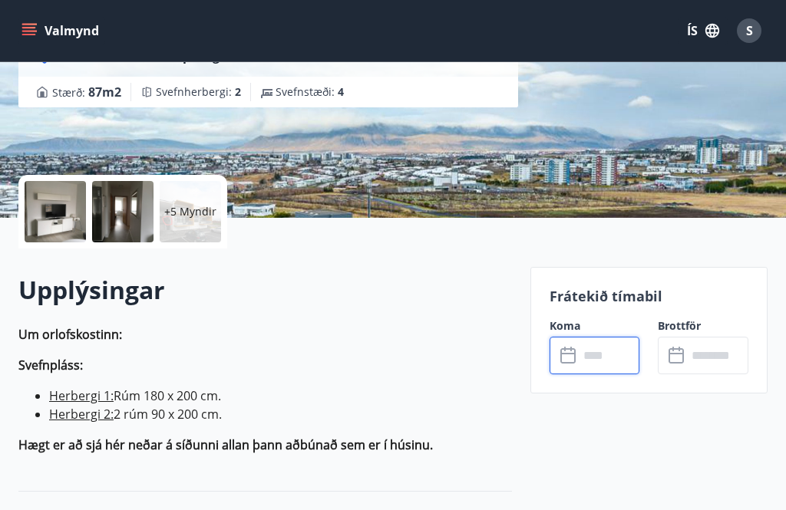
scroll to position [0, 0]
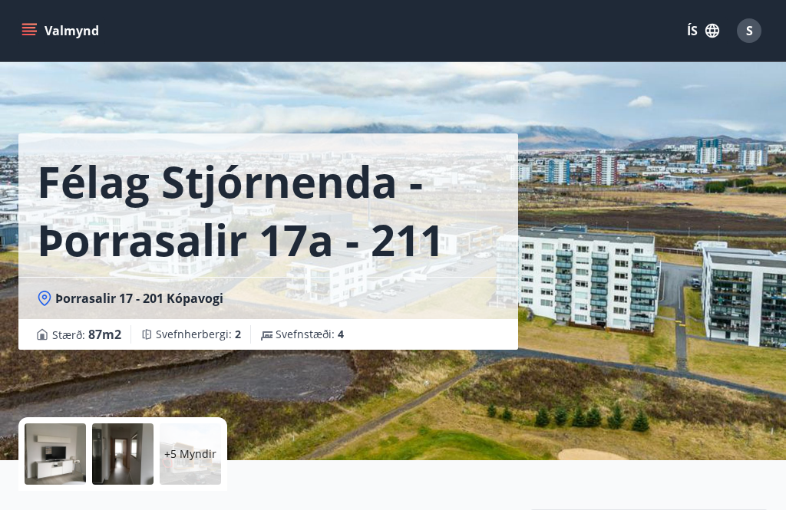
click at [195, 457] on p "+5 Myndir" at bounding box center [190, 454] width 52 height 15
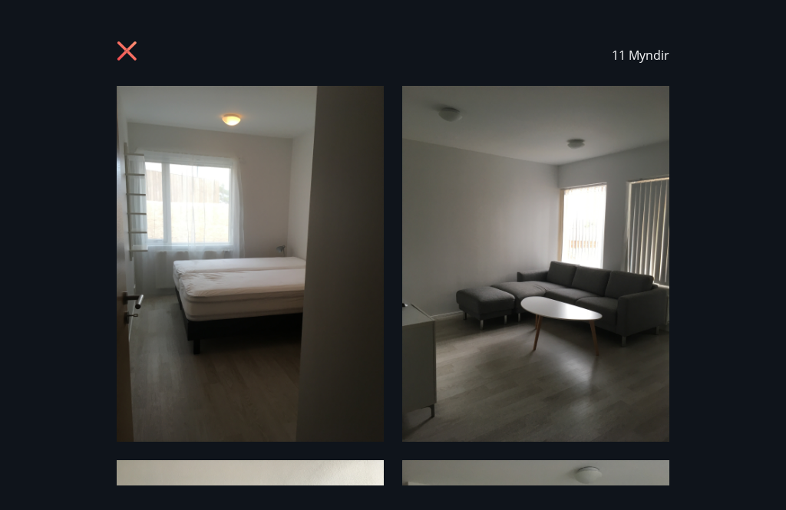
click at [120, 57] on icon at bounding box center [126, 50] width 19 height 19
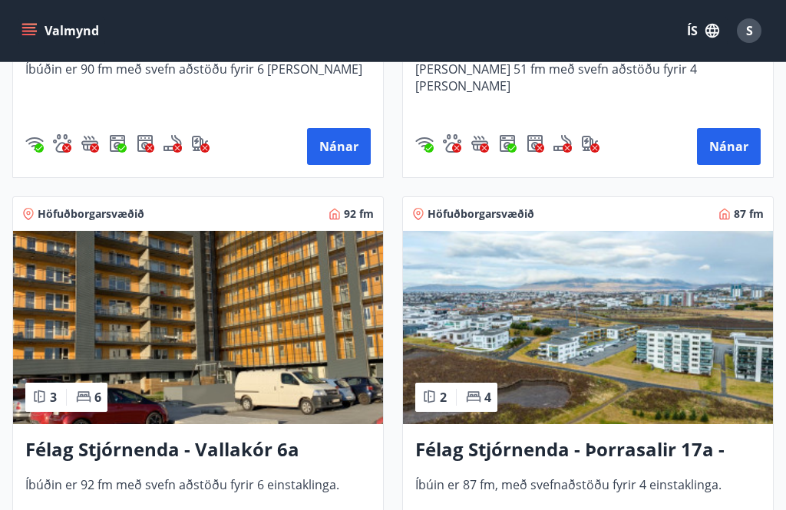
scroll to position [3047, 0]
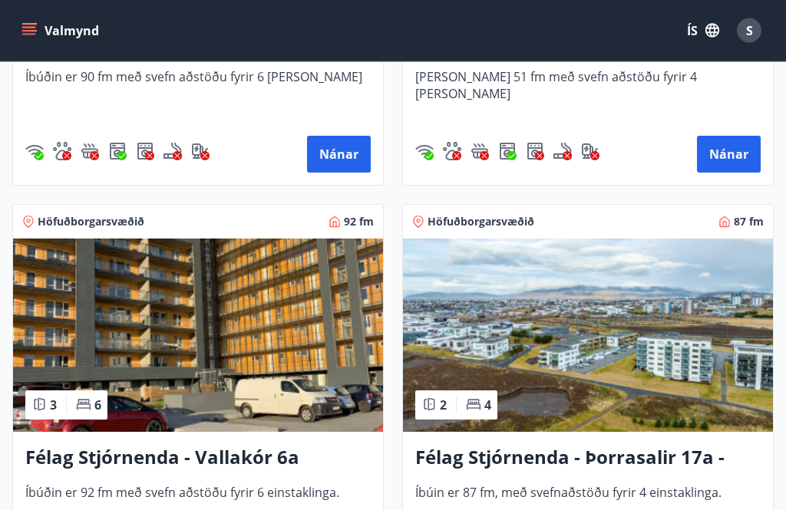
click at [641, 345] on img at bounding box center [588, 335] width 370 height 193
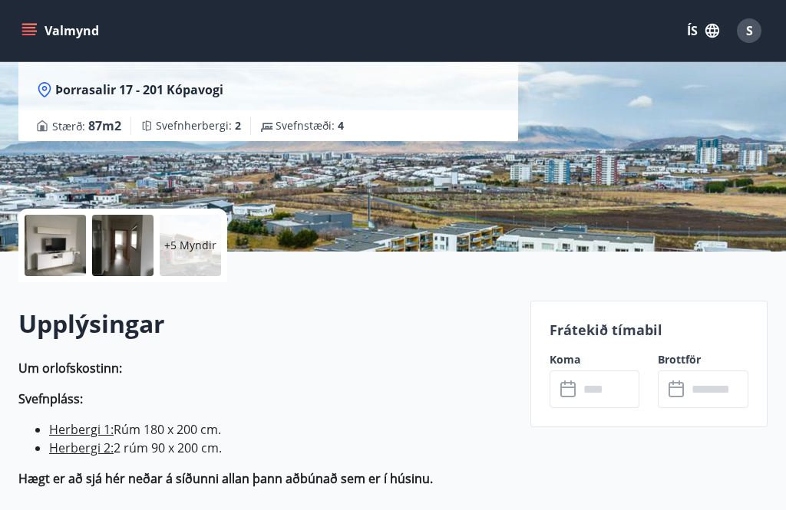
scroll to position [207, 0]
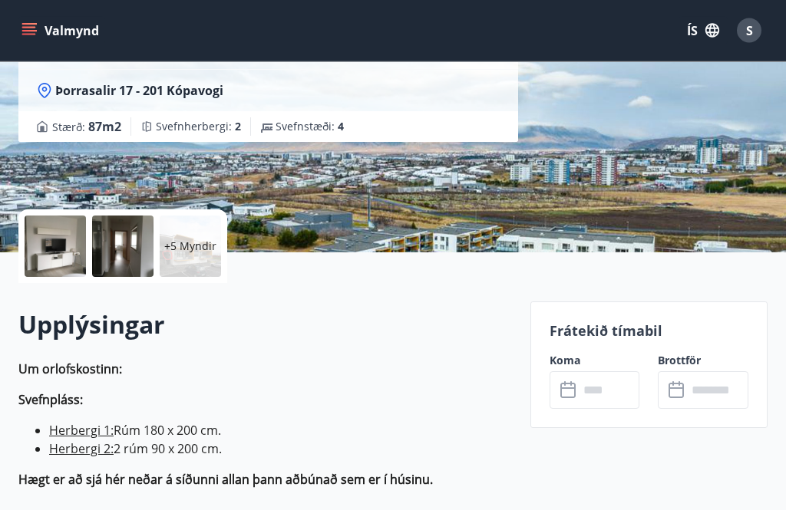
click at [604, 383] on input "text" at bounding box center [609, 391] width 61 height 38
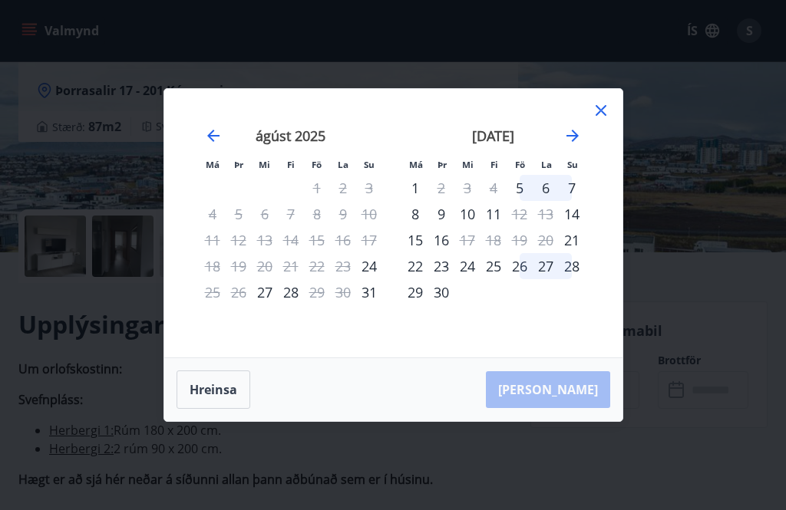
click at [738, 290] on div "Má Þr Mi Fi Fö La Su Má Þr Mi Fi Fö La Su [DATE] 1 2 3 4 5 6 7 8 9 10 11 12 13 …" at bounding box center [393, 255] width 786 height 510
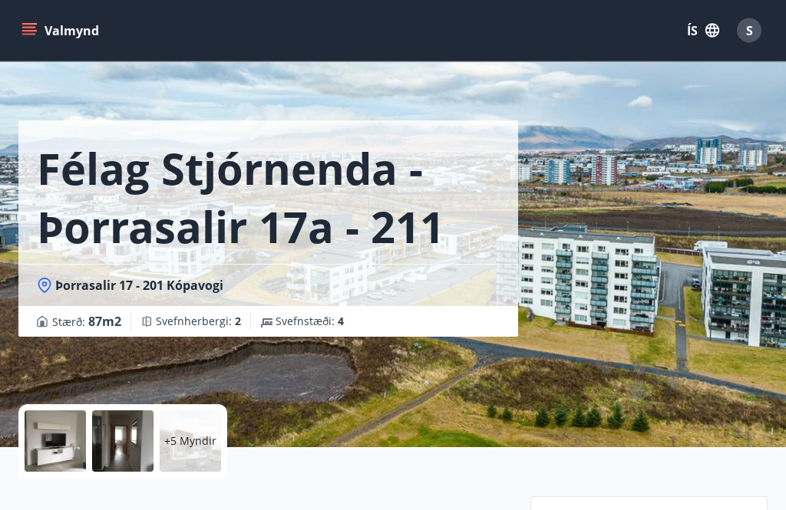
scroll to position [0, 0]
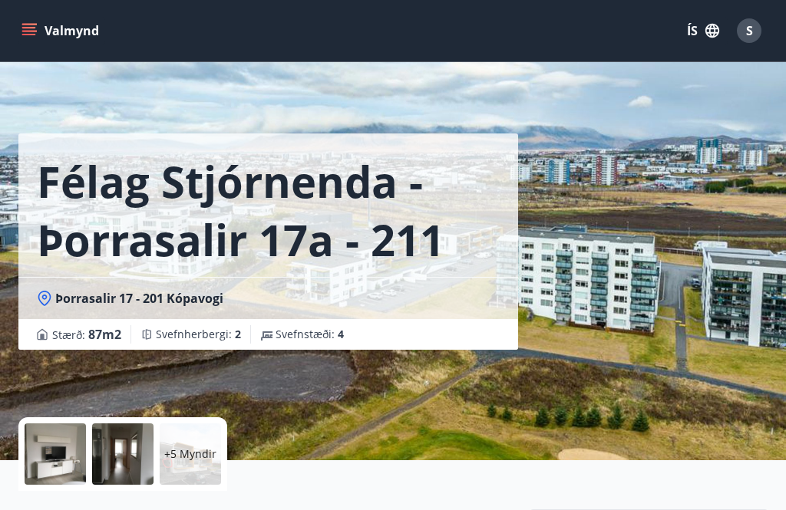
click at [701, 328] on div "Félag Stjórnenda - Þorrasalir 17a - 211 Þorrasalir 17 - 201 Kópavogi Stærð : 87…" at bounding box center [392, 230] width 749 height 460
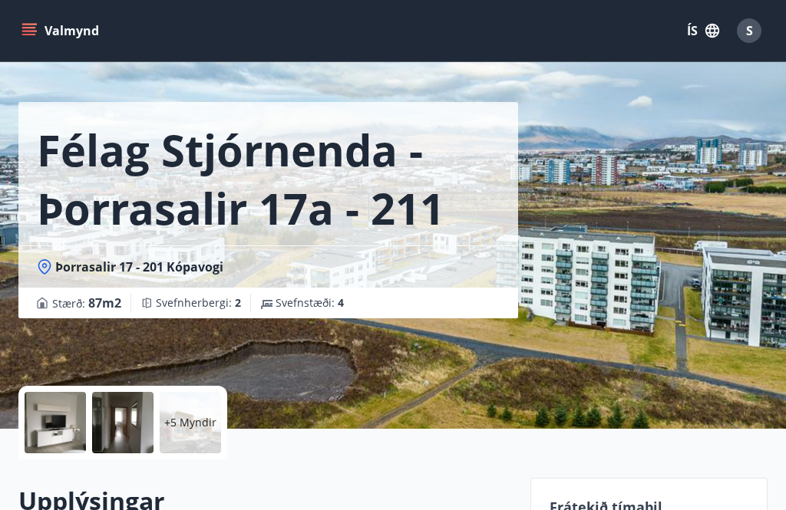
scroll to position [48, 0]
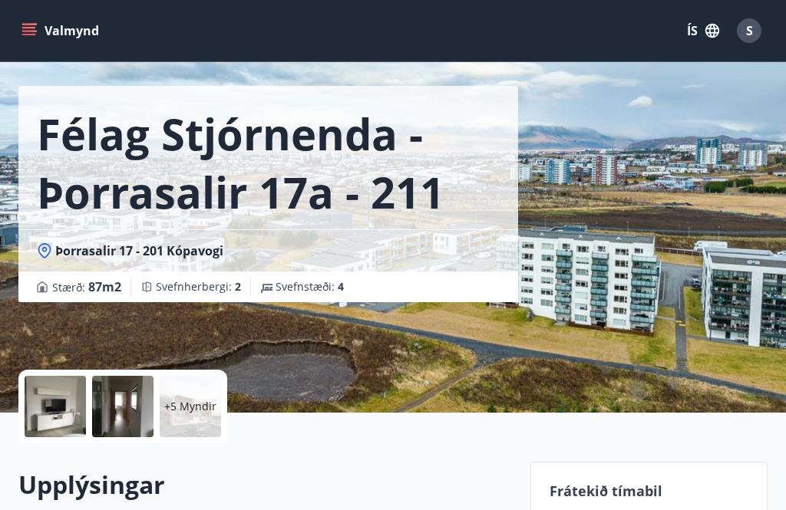
click at [190, 408] on p "+5 Myndir" at bounding box center [190, 406] width 52 height 15
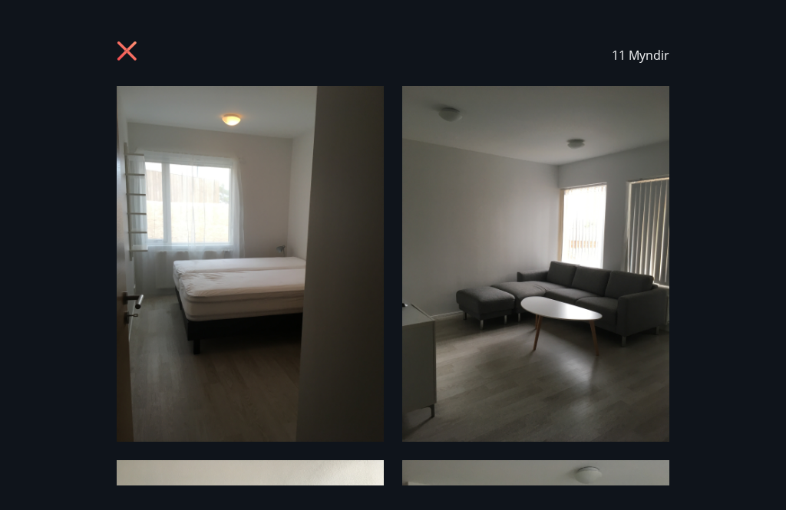
scroll to position [0, 0]
click at [126, 58] on icon at bounding box center [129, 53] width 25 height 25
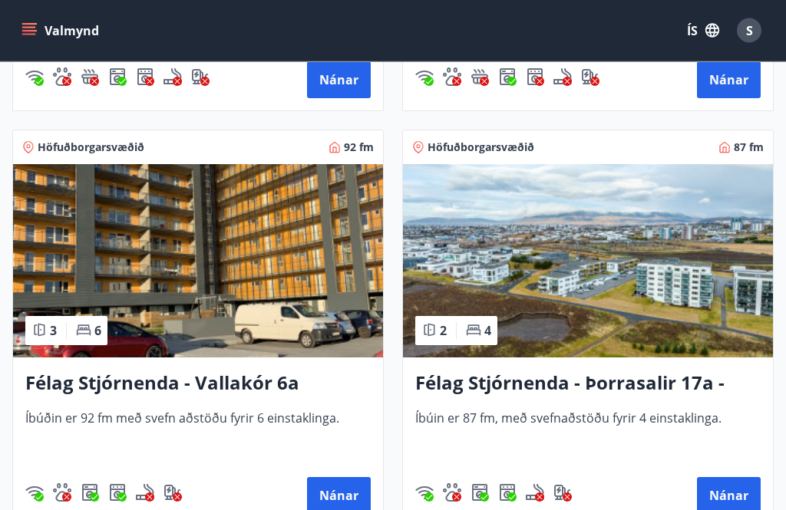
scroll to position [3122, 0]
click at [740, 501] on button "Nánar" at bounding box center [729, 495] width 64 height 37
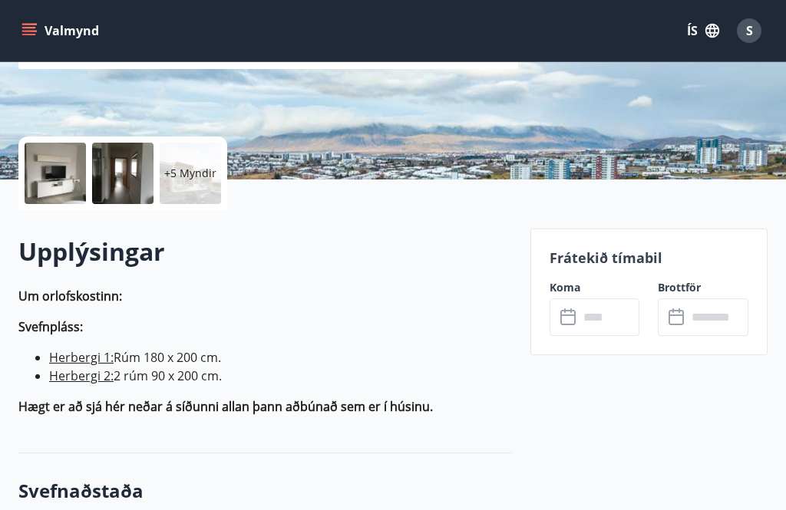
scroll to position [294, 0]
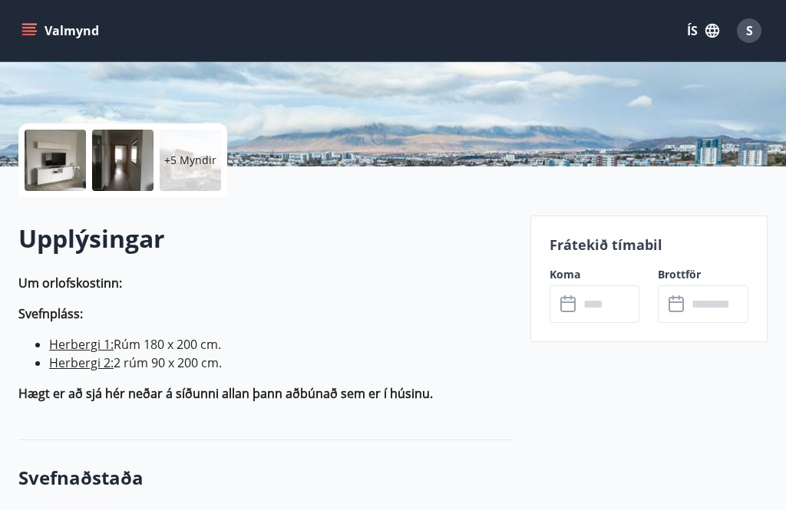
click at [603, 303] on input "text" at bounding box center [609, 304] width 61 height 38
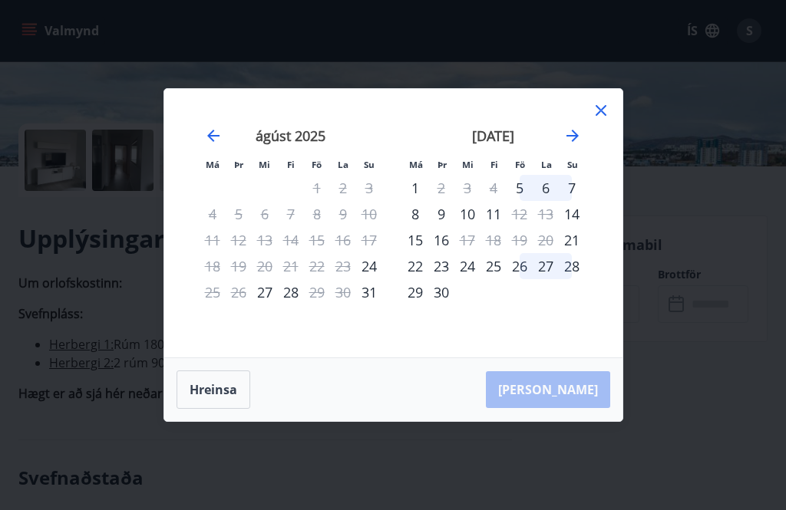
click at [608, 123] on div "Má Þr Mi Fi Fö La Su Má Þr Mi Fi Fö La Su [DATE] 1 2 3 4 5 6 7 8 9 10 11 12 13 …" at bounding box center [393, 223] width 458 height 269
click at [607, 120] on icon at bounding box center [601, 110] width 18 height 18
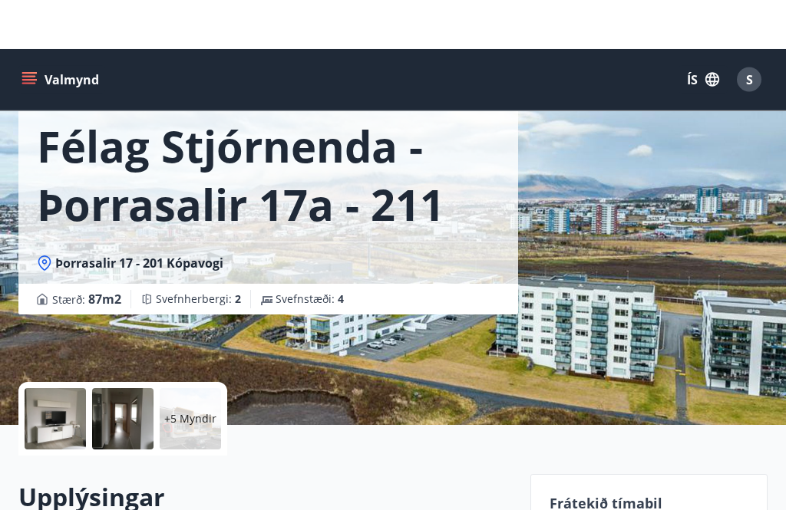
scroll to position [0, 0]
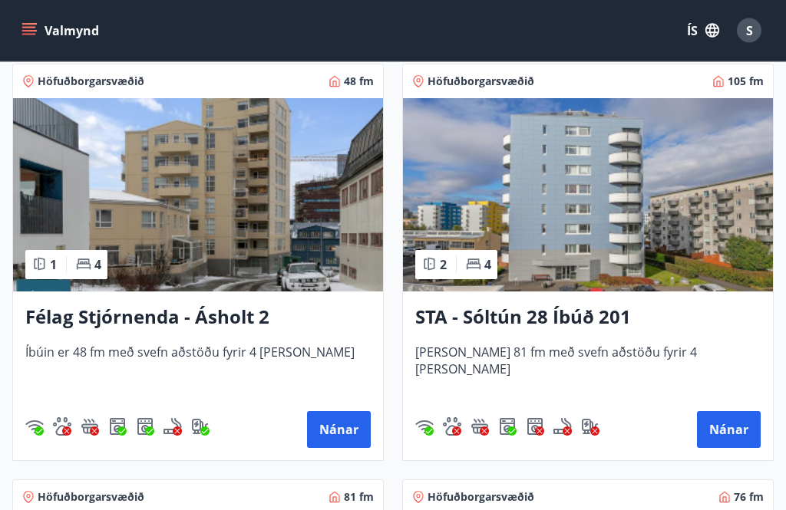
scroll to position [1937, 0]
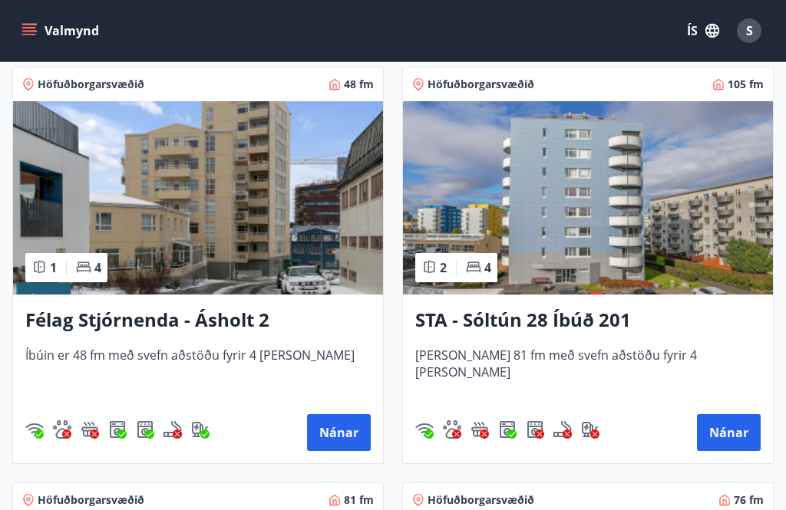
click at [741, 429] on button "Nánar" at bounding box center [729, 432] width 64 height 37
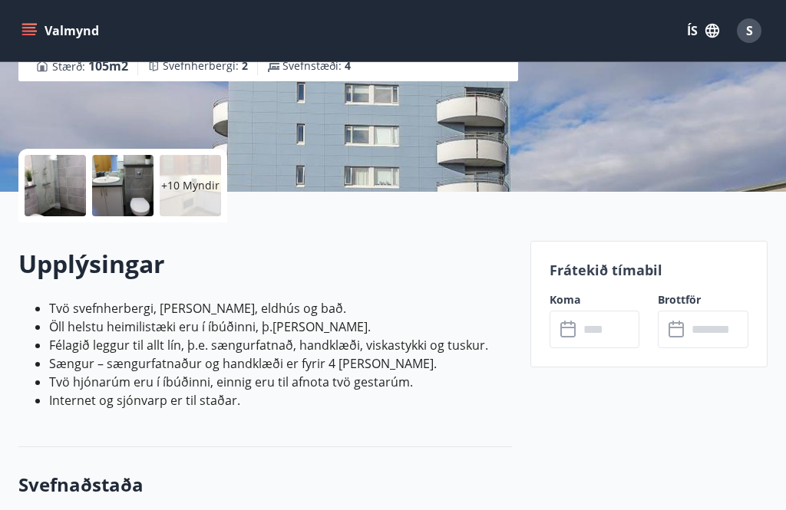
scroll to position [332, 0]
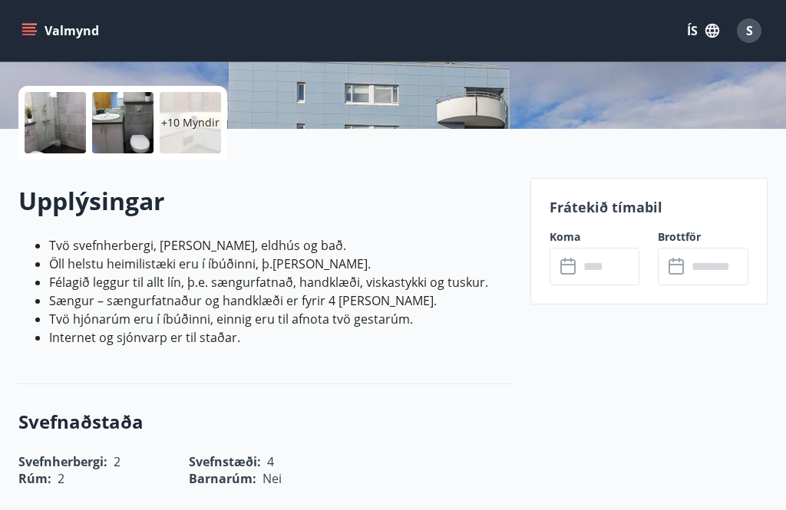
click at [595, 279] on input "text" at bounding box center [609, 267] width 61 height 38
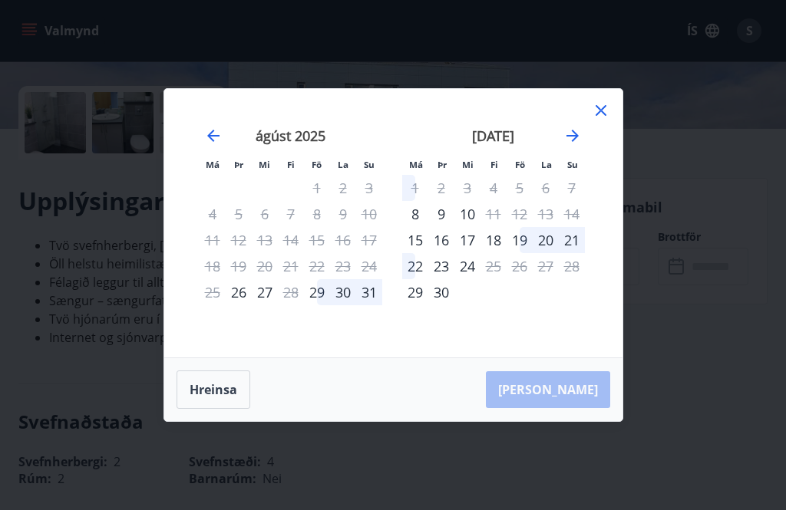
click at [607, 120] on icon at bounding box center [601, 110] width 18 height 18
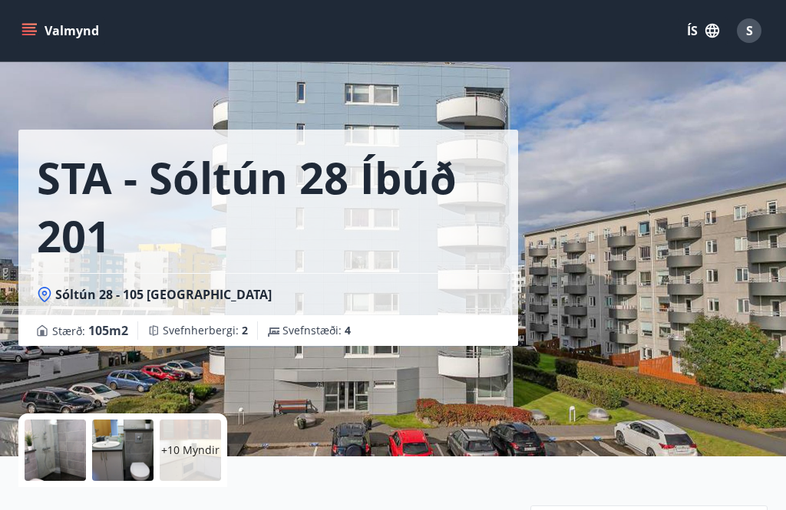
scroll to position [0, 0]
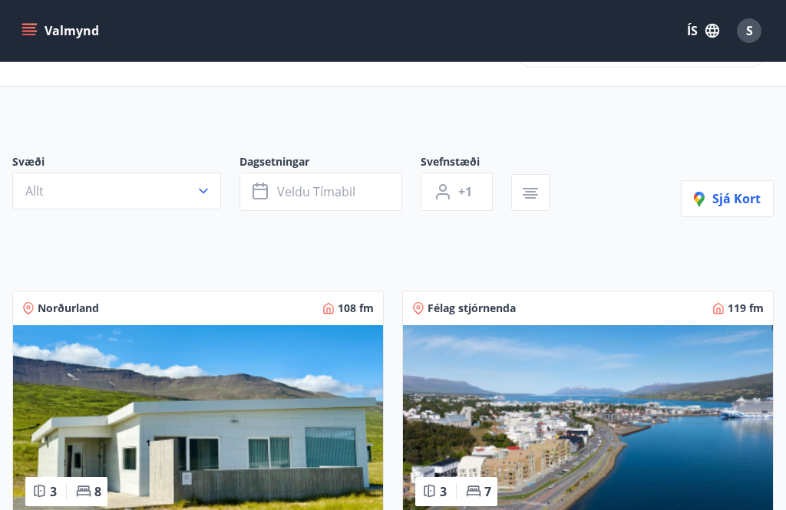
scroll to position [51, 0]
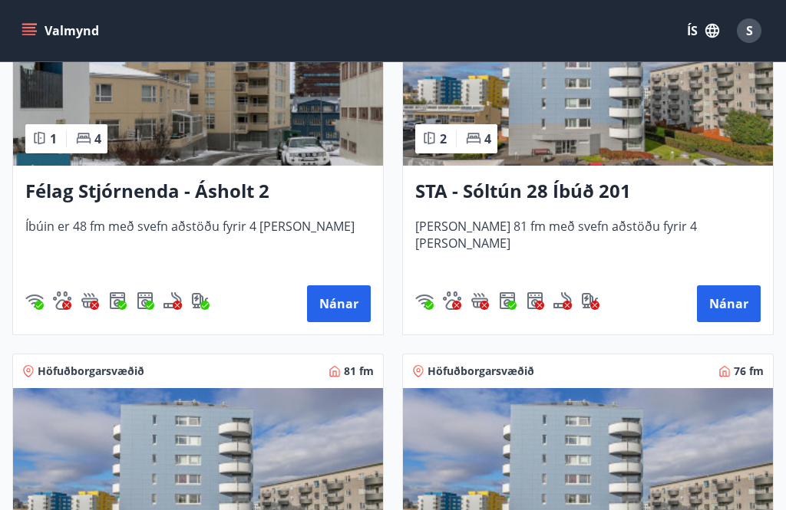
click at [743, 298] on button "Nánar" at bounding box center [729, 303] width 64 height 37
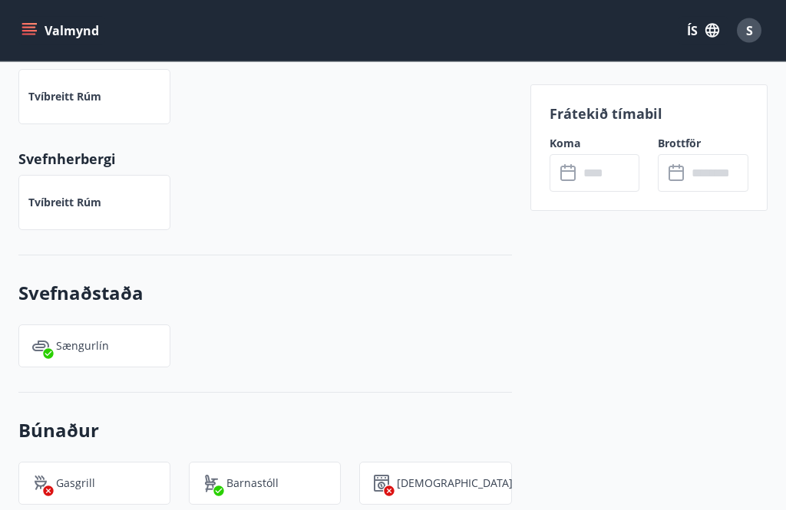
scroll to position [800, 0]
click at [596, 175] on input "text" at bounding box center [609, 173] width 61 height 38
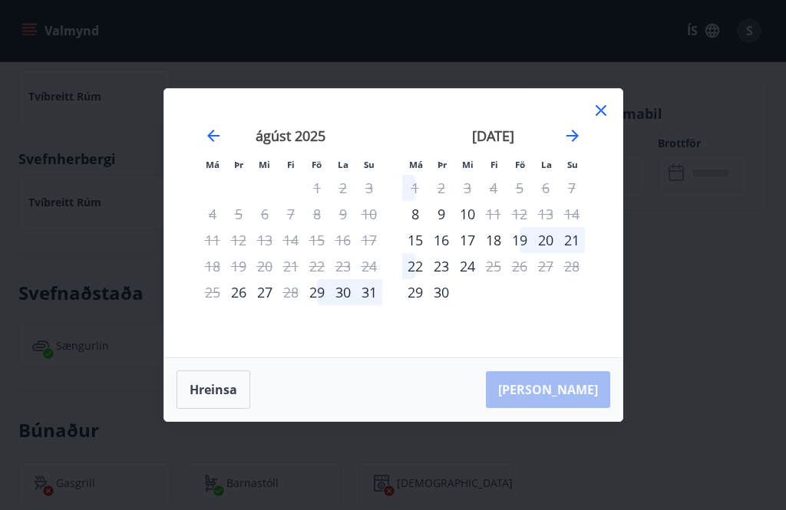
click at [407, 305] on div "29" at bounding box center [415, 292] width 26 height 26
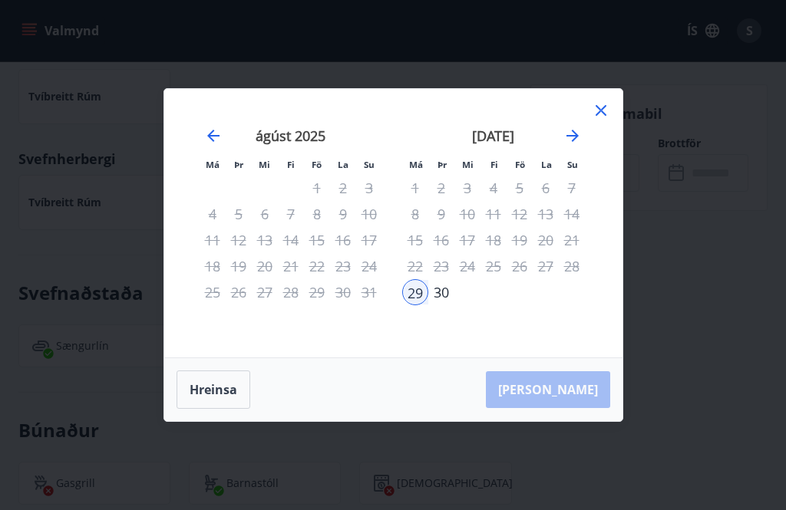
click at [563, 324] on div "[DATE] 1 2 3 4 5 6 7 8 9 10 11 12 13 14 15 16 17 18 19 20 21 22 23 24 25 26 27 …" at bounding box center [493, 233] width 203 height 252
click at [207, 393] on button "Hreinsa" at bounding box center [214, 390] width 74 height 38
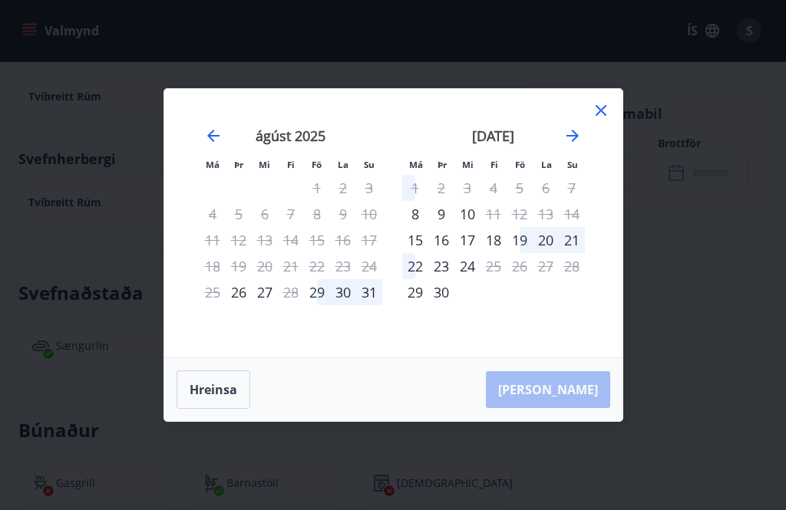
click at [599, 113] on icon at bounding box center [601, 110] width 11 height 11
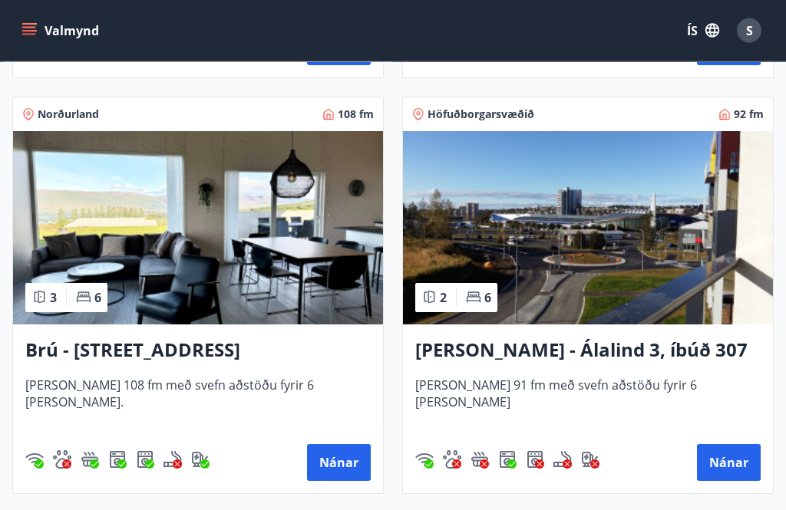
scroll to position [661, 0]
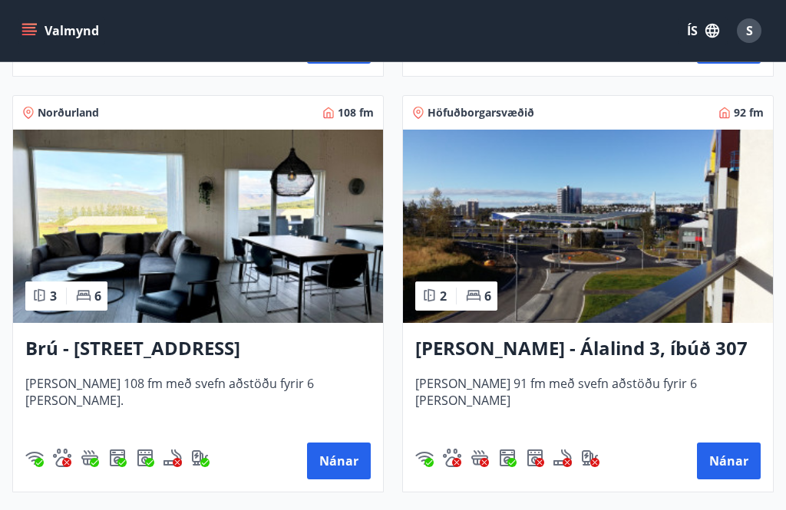
click at [736, 457] on button "Nánar" at bounding box center [729, 461] width 64 height 37
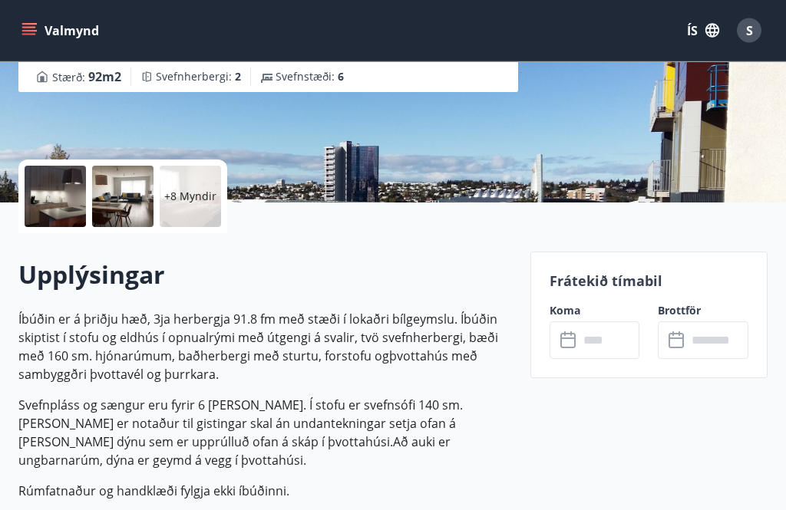
scroll to position [258, 0]
click at [601, 338] on input "text" at bounding box center [609, 341] width 61 height 38
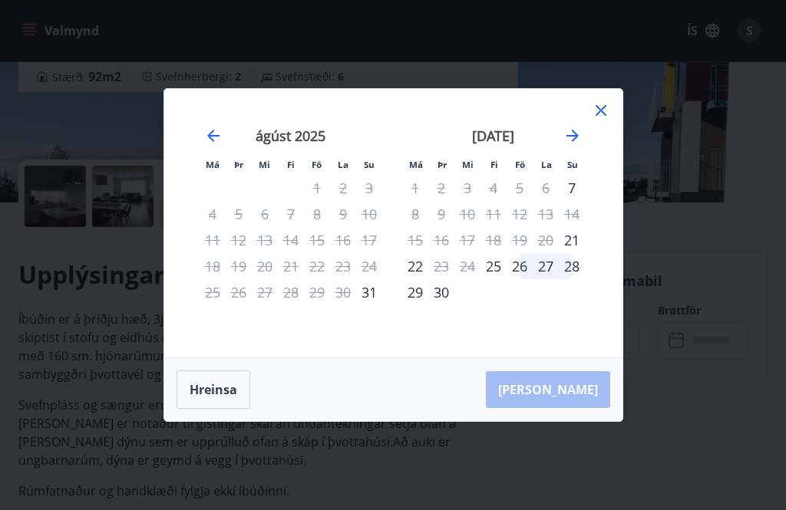
click at [595, 120] on icon at bounding box center [601, 110] width 18 height 18
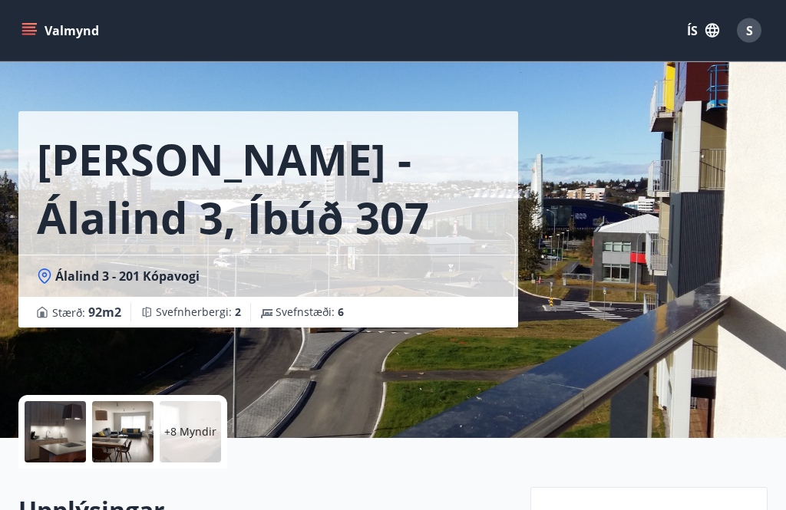
scroll to position [0, 0]
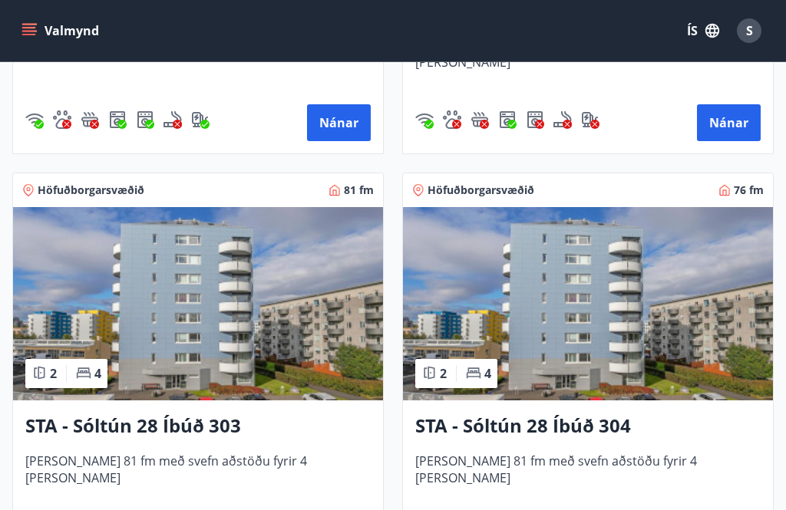
scroll to position [2256, 0]
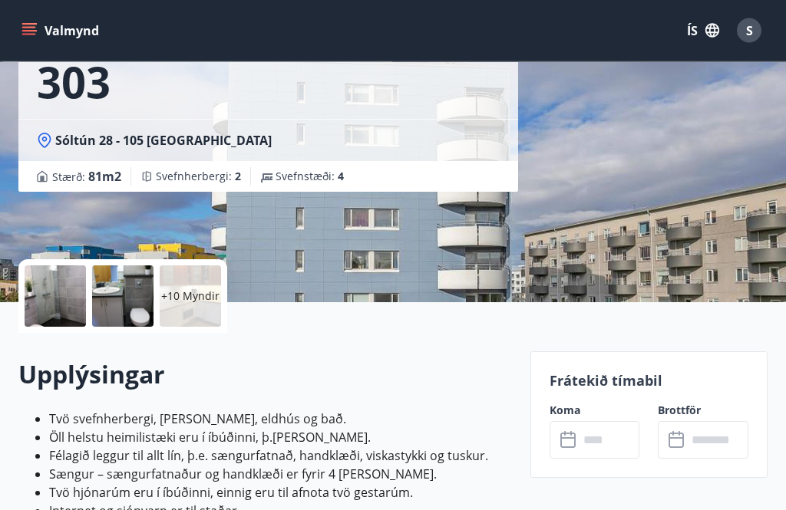
scroll to position [158, 0]
click at [609, 438] on input "text" at bounding box center [609, 440] width 61 height 38
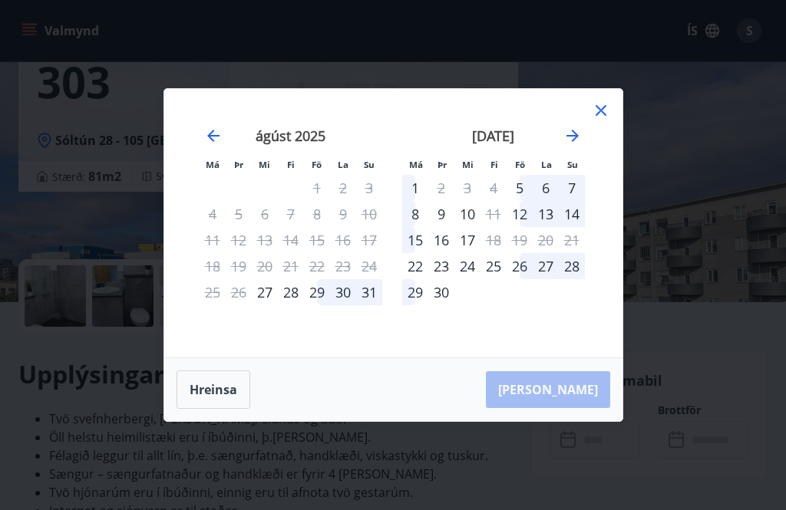
click at [586, 126] on div "Má Þr Mi Fi Fö La Su Má Þr Mi Fi Fö La Su [DATE] 1 2 3 4 5 6 7 8 9 10 11 12 13 …" at bounding box center [393, 223] width 458 height 269
click at [608, 120] on icon at bounding box center [601, 110] width 18 height 18
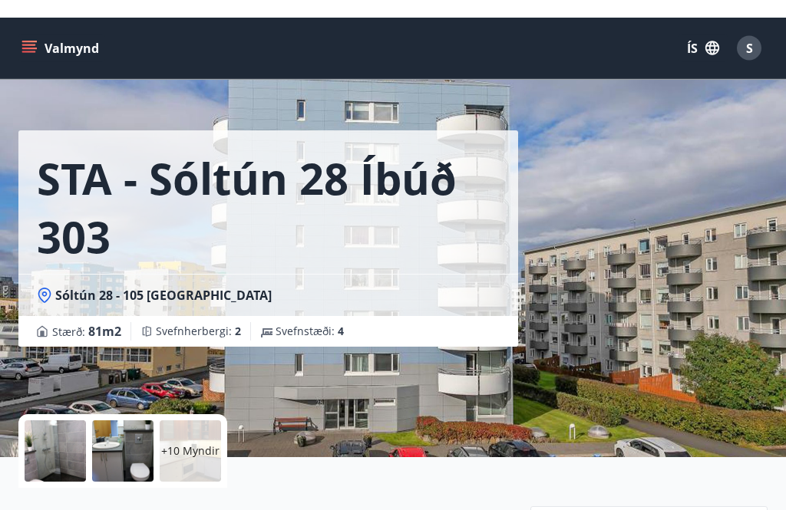
scroll to position [0, 0]
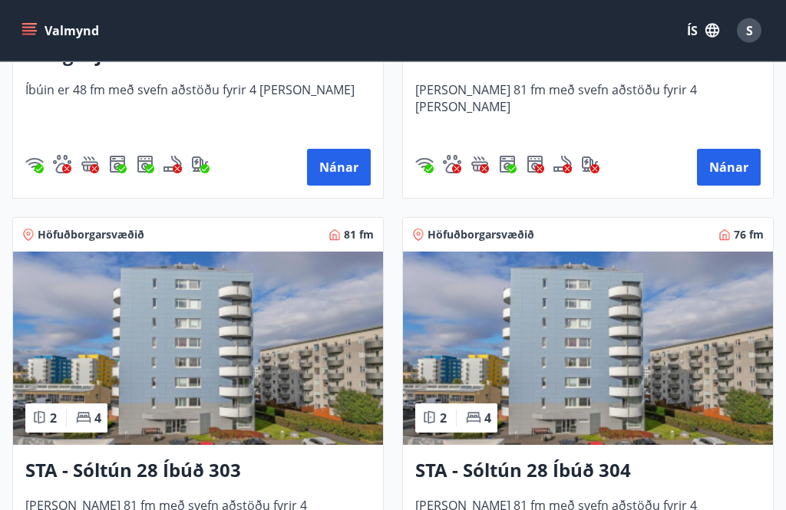
scroll to position [2226, 0]
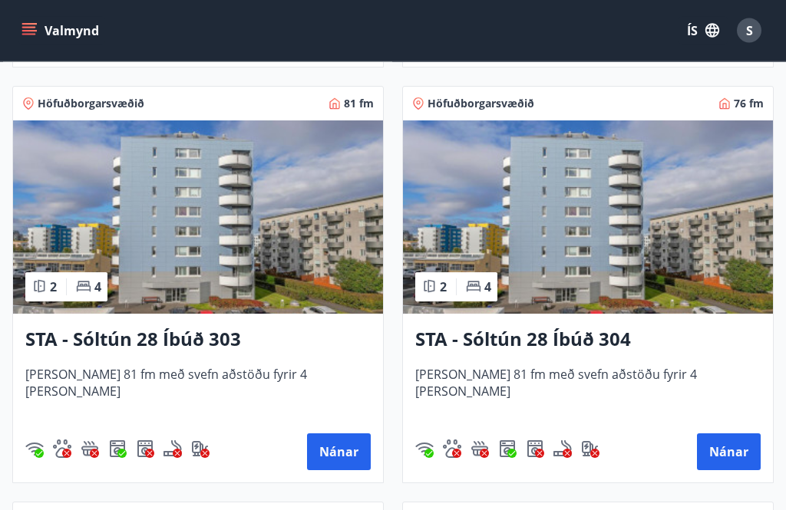
click at [741, 453] on button "Nánar" at bounding box center [729, 452] width 64 height 37
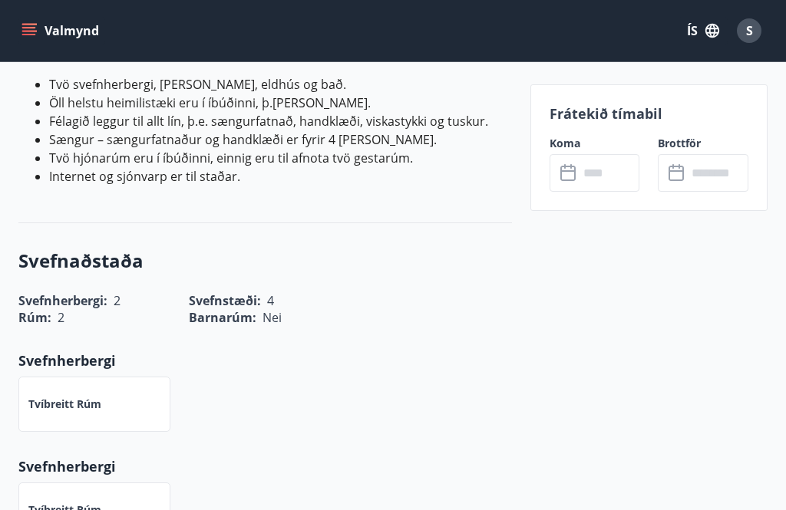
scroll to position [441, 0]
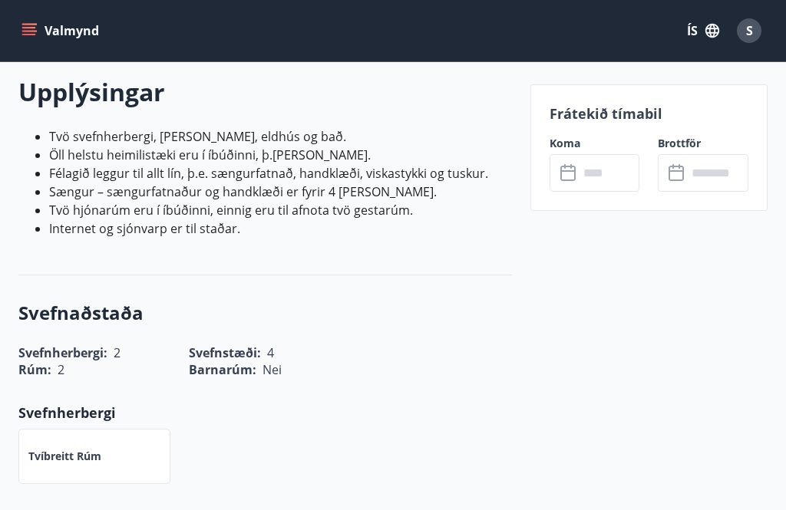
click at [579, 172] on input "text" at bounding box center [609, 173] width 61 height 38
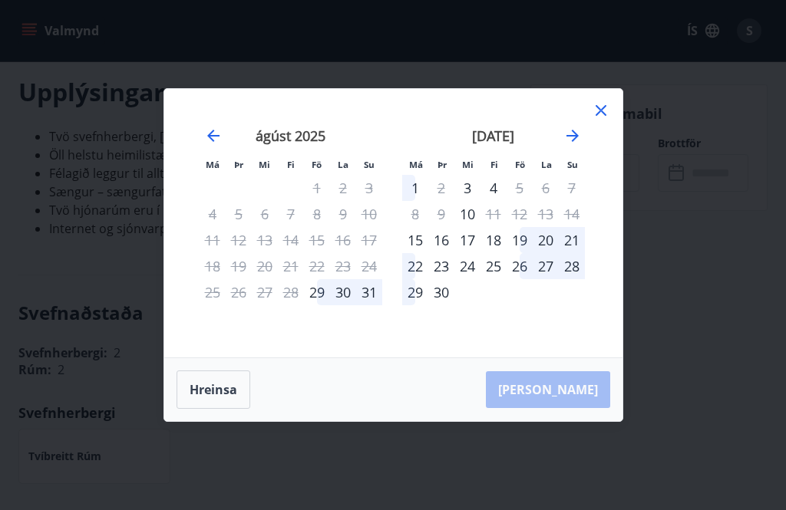
click at [600, 120] on icon at bounding box center [601, 110] width 18 height 18
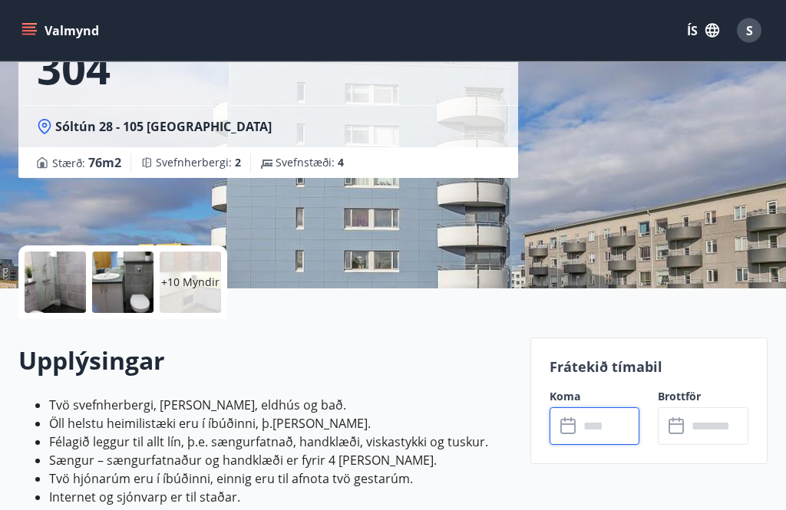
scroll to position [0, 0]
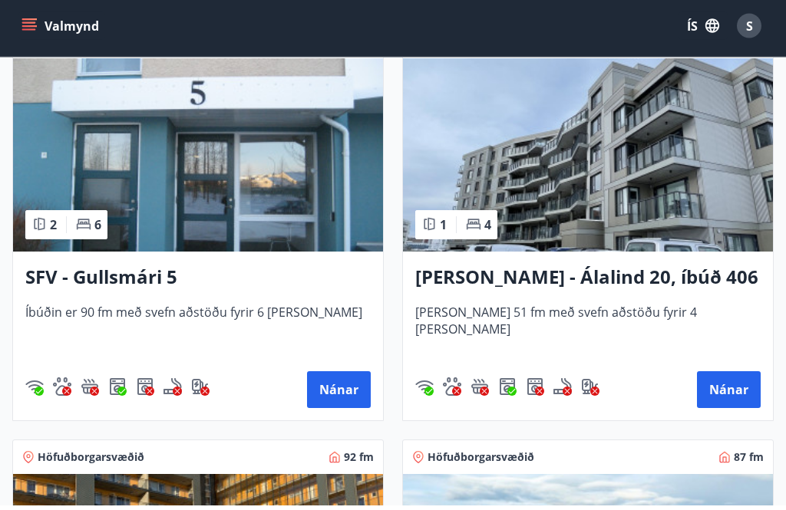
scroll to position [2812, 0]
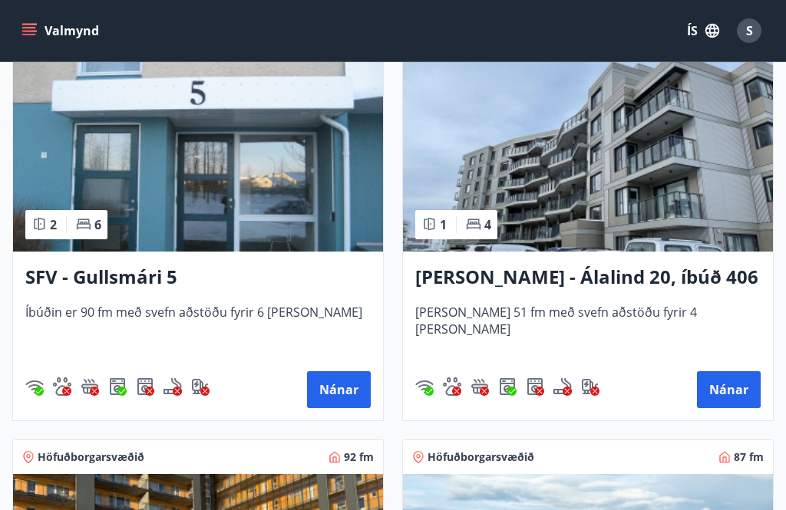
click at [332, 385] on button "Nánar" at bounding box center [339, 389] width 64 height 37
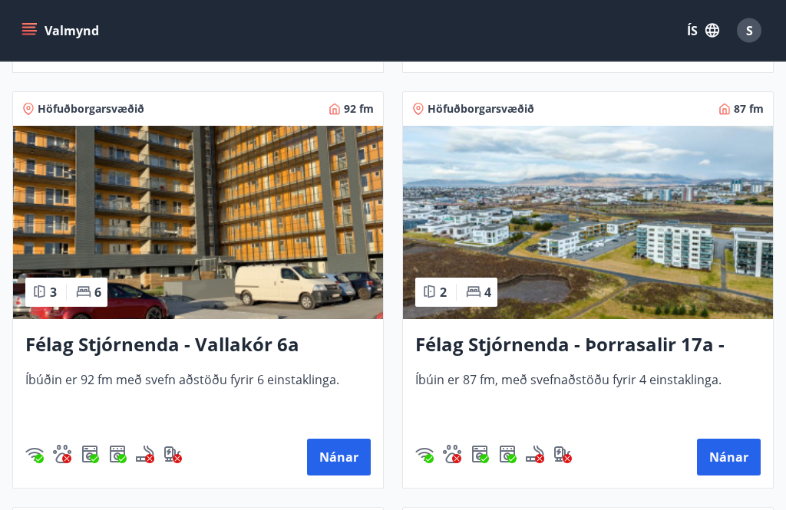
click at [341, 458] on button "Nánar" at bounding box center [339, 458] width 64 height 37
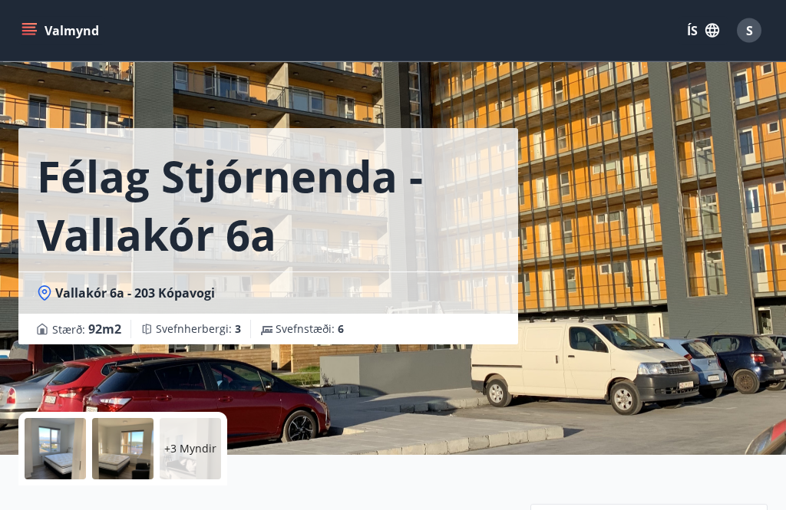
scroll to position [313, 0]
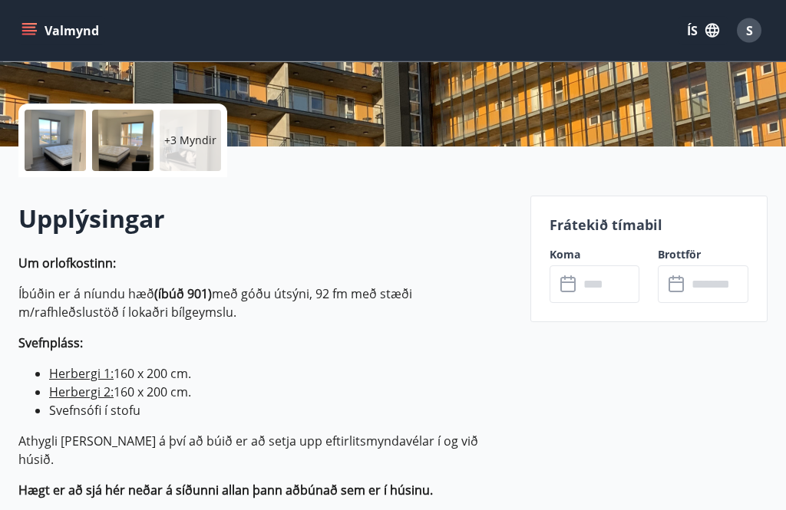
click at [582, 282] on input "text" at bounding box center [609, 285] width 61 height 38
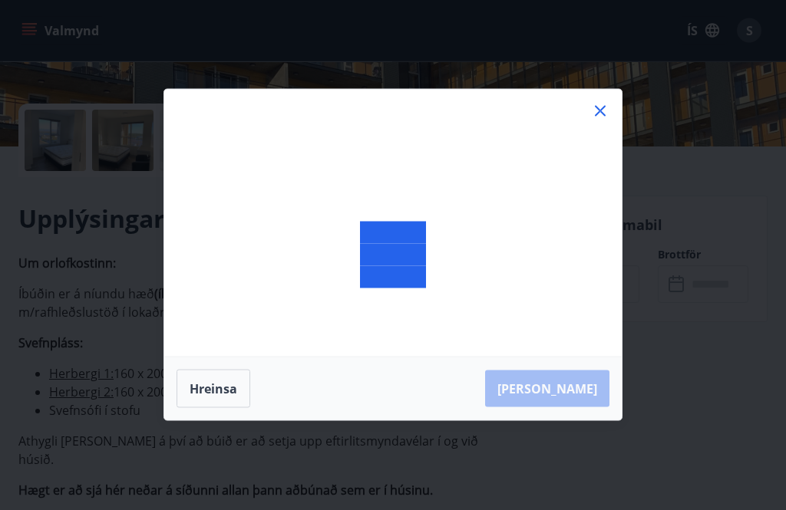
scroll to position [314, 0]
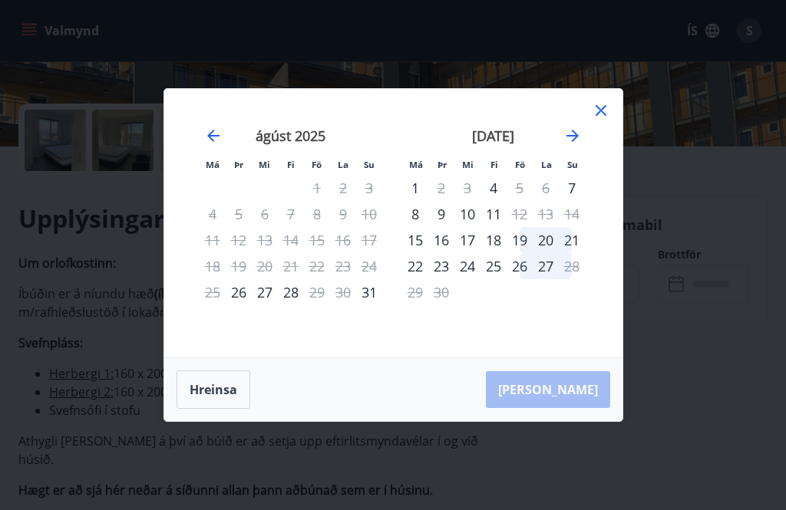
click at [607, 120] on icon at bounding box center [601, 110] width 18 height 18
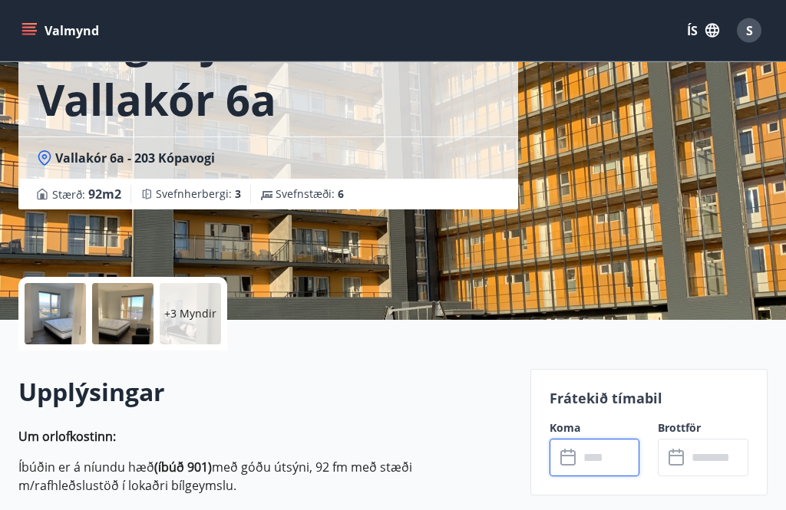
scroll to position [141, 0]
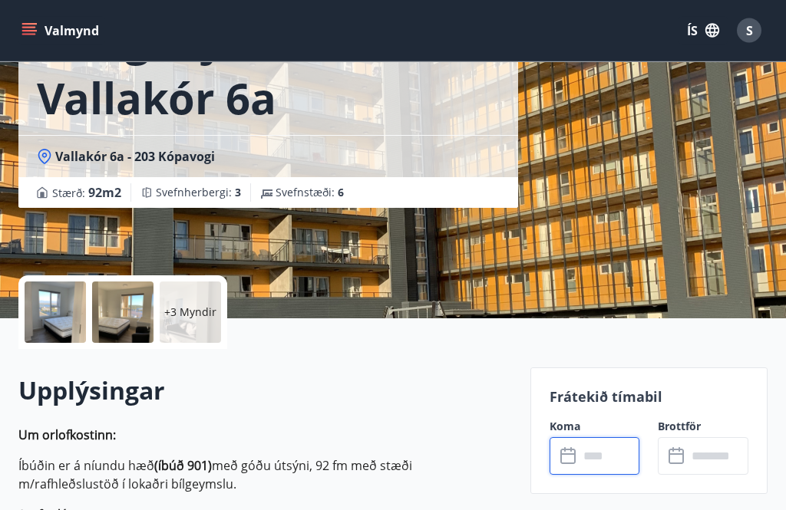
click at [189, 318] on p "+3 Myndir" at bounding box center [190, 312] width 52 height 15
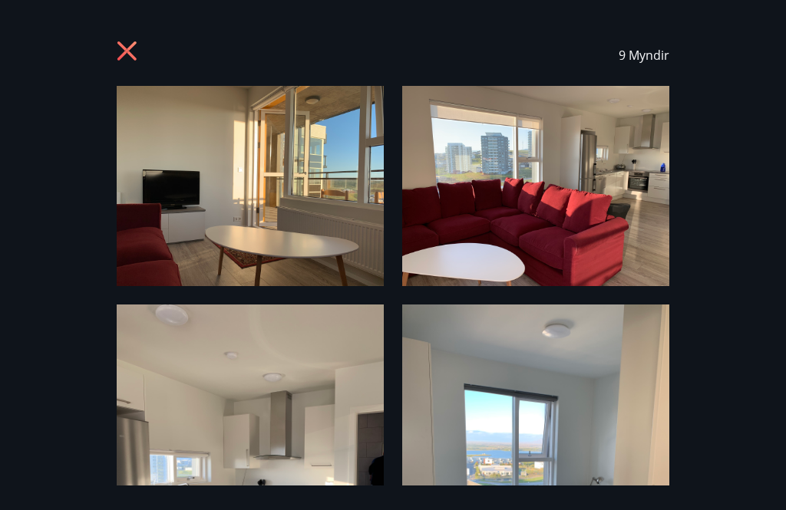
scroll to position [0, 0]
click at [122, 55] on icon at bounding box center [126, 50] width 19 height 19
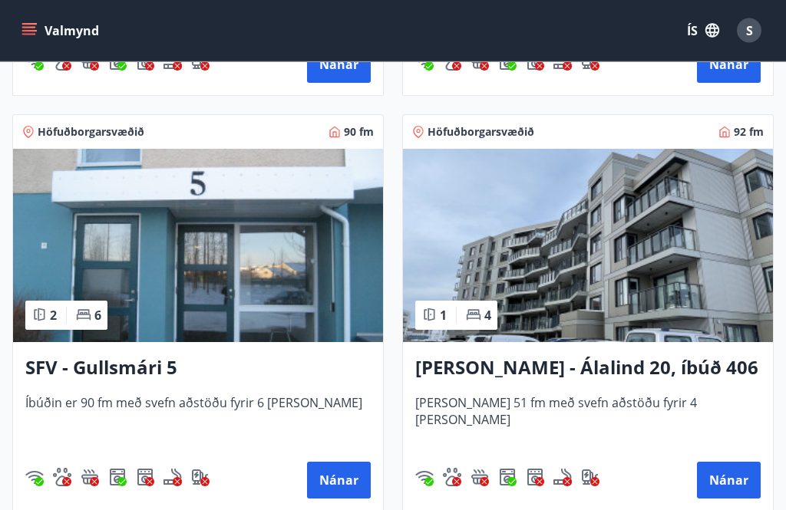
scroll to position [2723, 0]
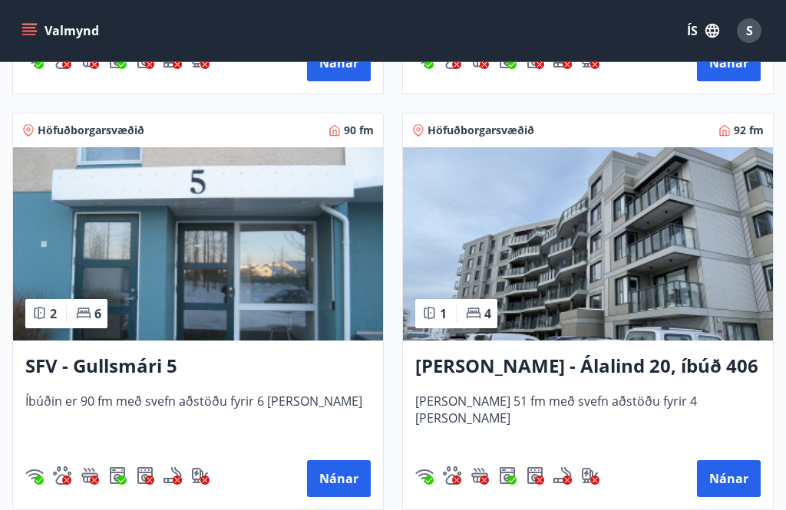
click at [737, 480] on button "Nánar" at bounding box center [729, 478] width 64 height 37
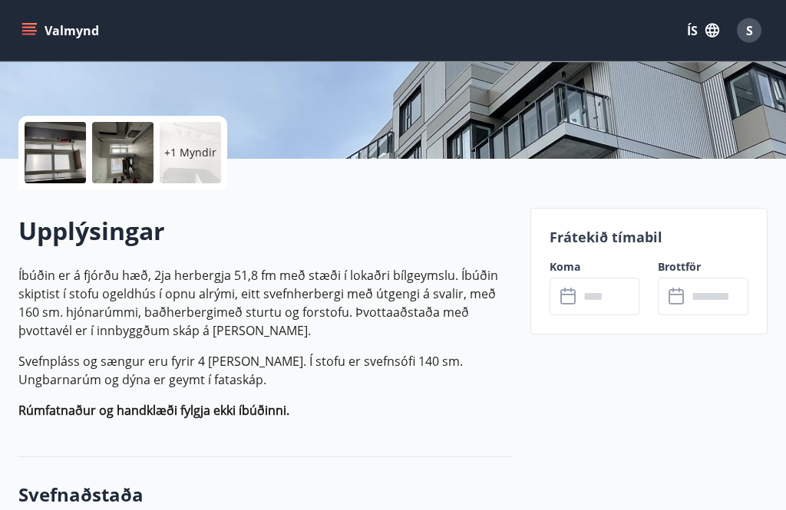
click at [605, 299] on input "text" at bounding box center [609, 298] width 61 height 38
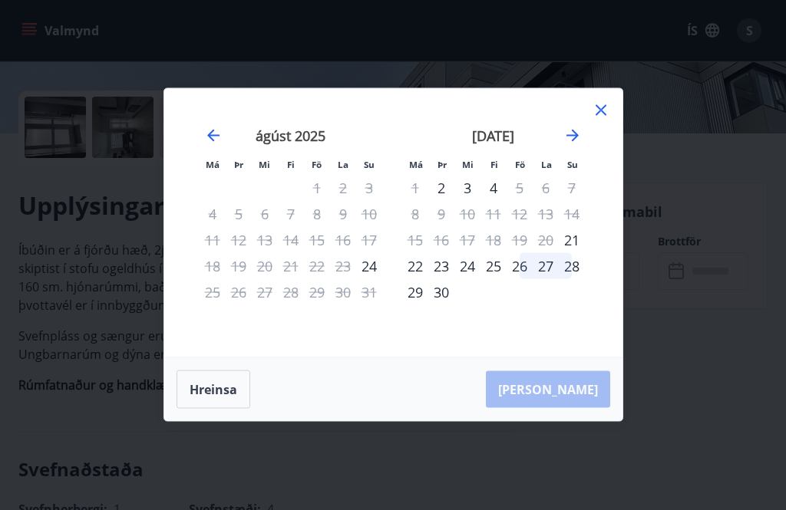
scroll to position [331, 0]
click at [606, 120] on icon at bounding box center [601, 110] width 18 height 18
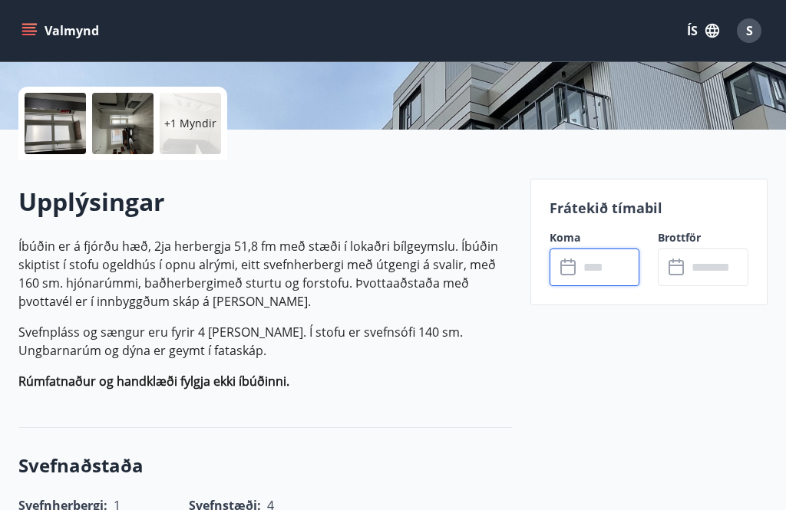
click at [592, 269] on input "text" at bounding box center [609, 268] width 61 height 38
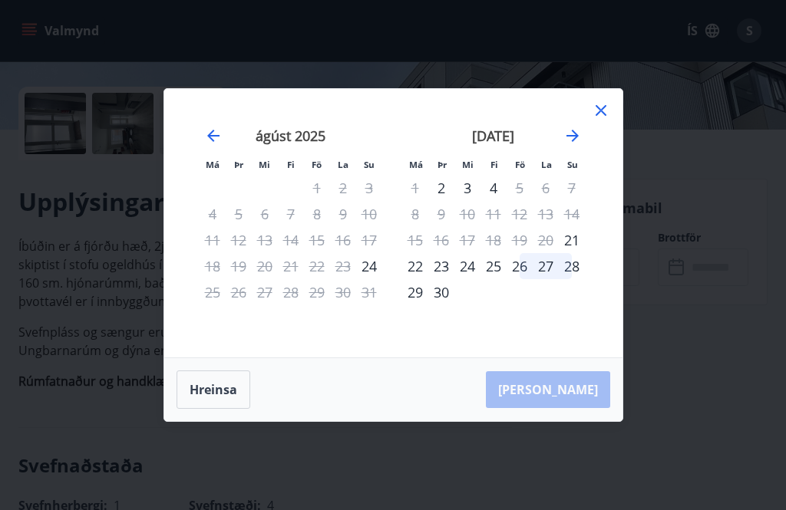
click at [594, 120] on icon at bounding box center [601, 110] width 18 height 18
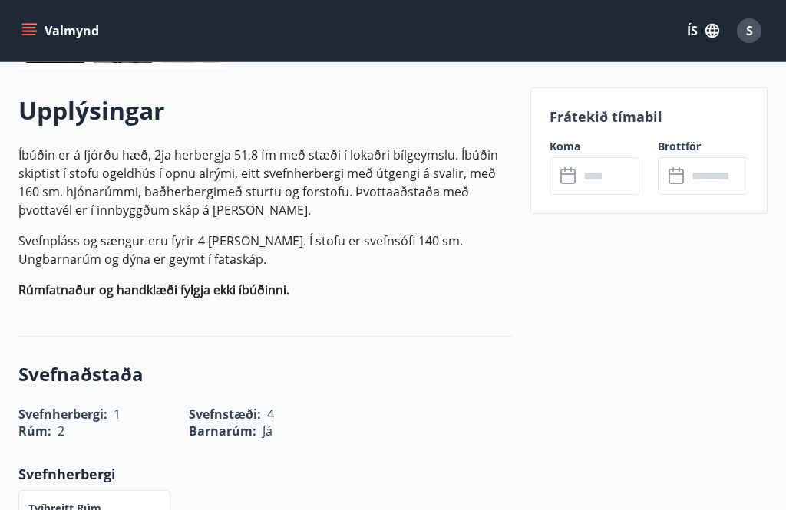
scroll to position [0, 0]
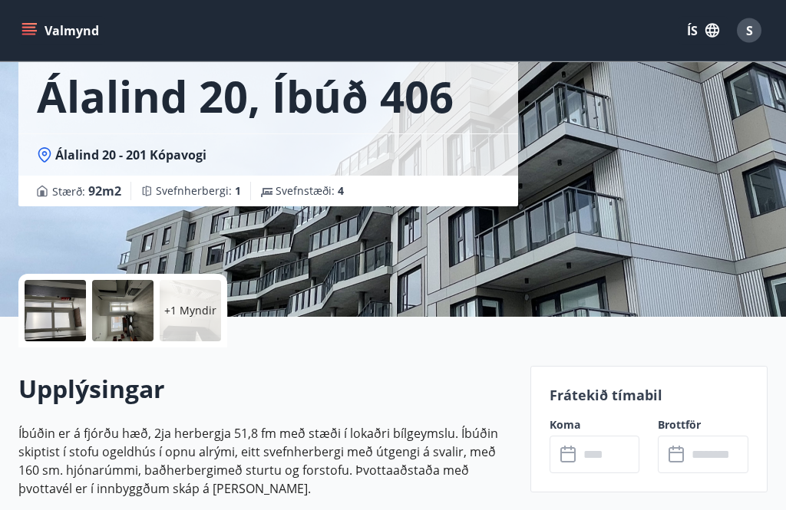
click at [193, 322] on div "+1 Myndir" at bounding box center [190, 311] width 61 height 61
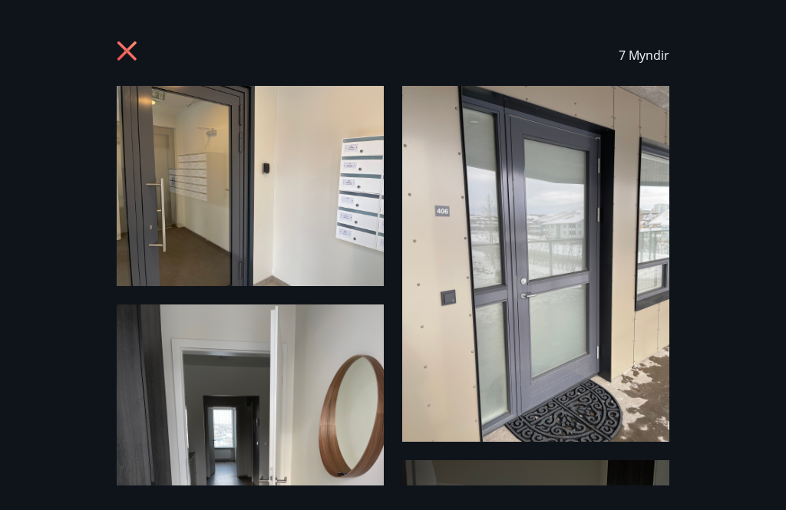
click at [131, 62] on icon at bounding box center [129, 53] width 25 height 25
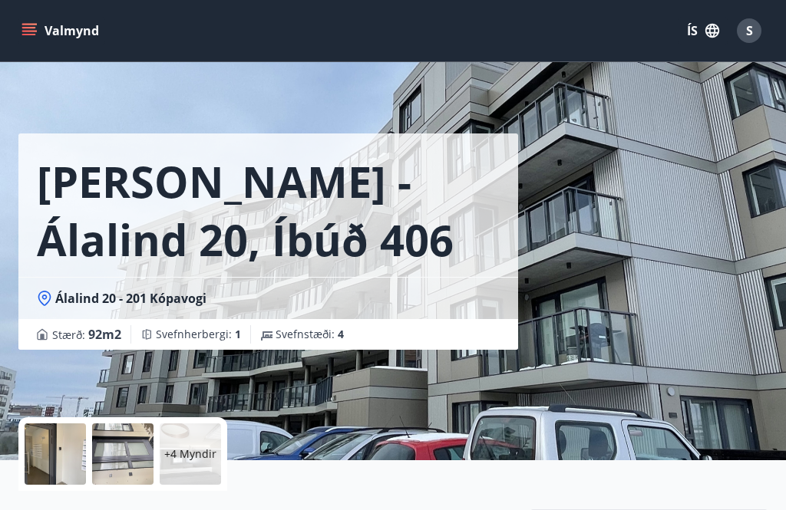
click at [116, 52] on div "Valmynd ÍS S" at bounding box center [393, 30] width 786 height 61
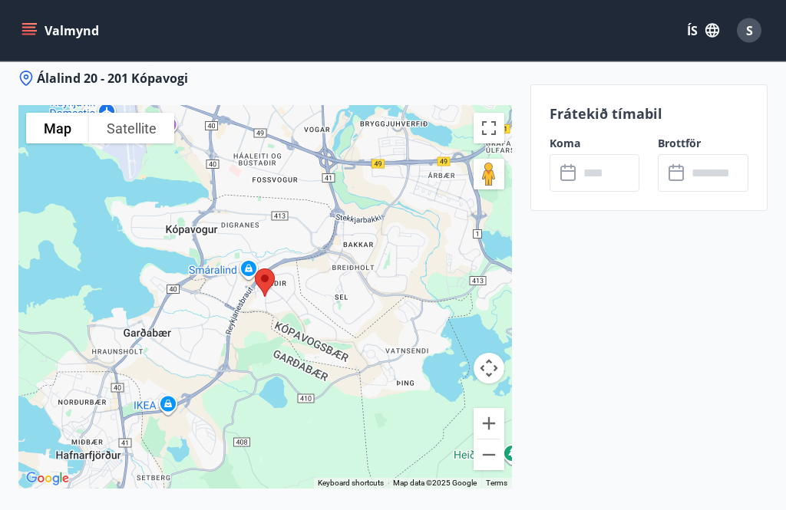
scroll to position [2361, 0]
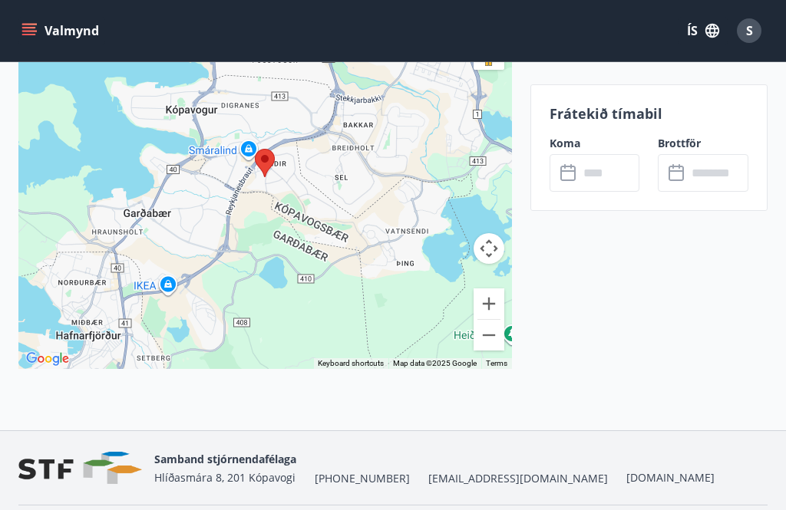
click at [573, 175] on icon at bounding box center [569, 173] width 18 height 18
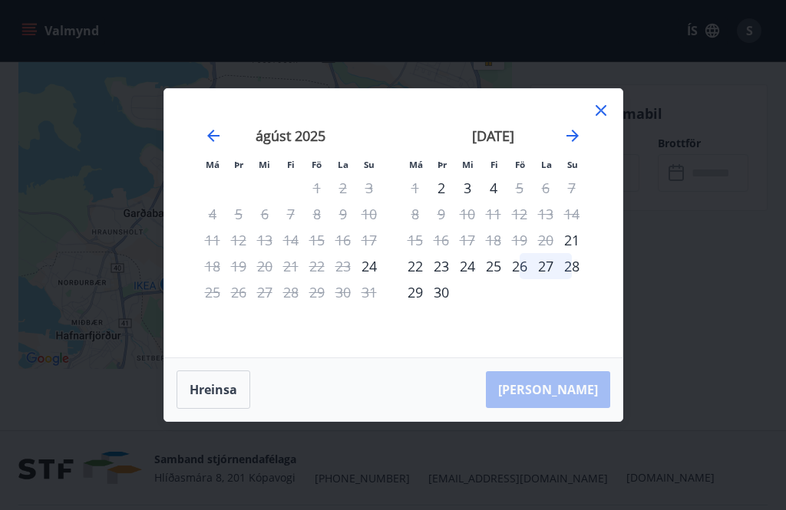
click at [604, 120] on icon at bounding box center [601, 110] width 18 height 18
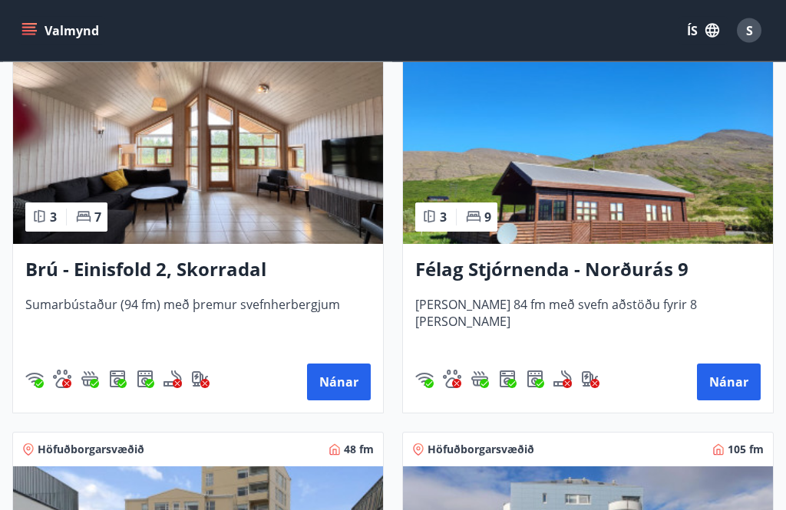
scroll to position [1572, 0]
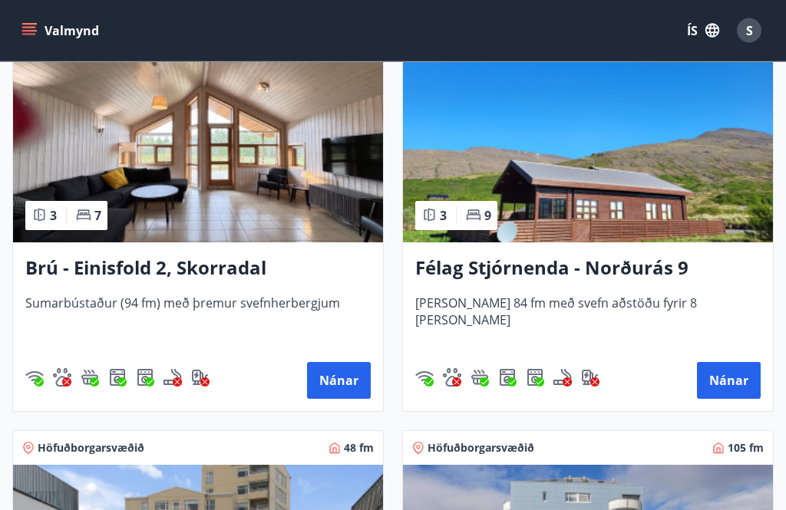
click at [677, 389] on div "Nánar" at bounding box center [587, 381] width 345 height 37
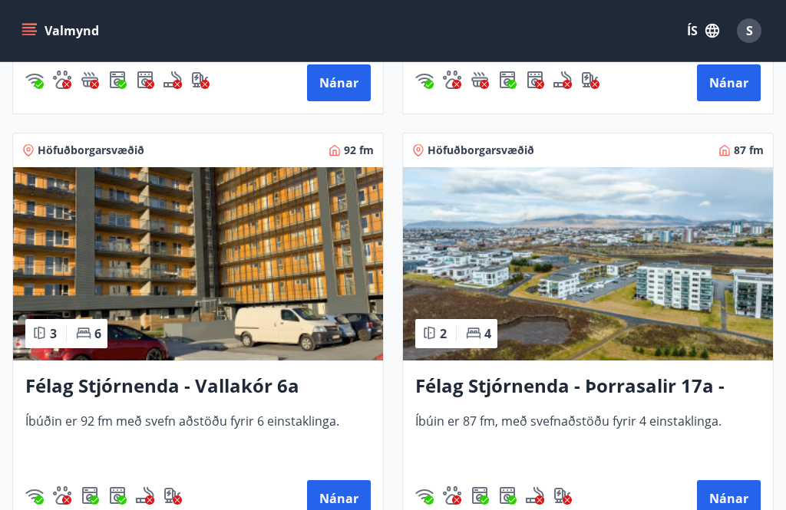
scroll to position [3123, 0]
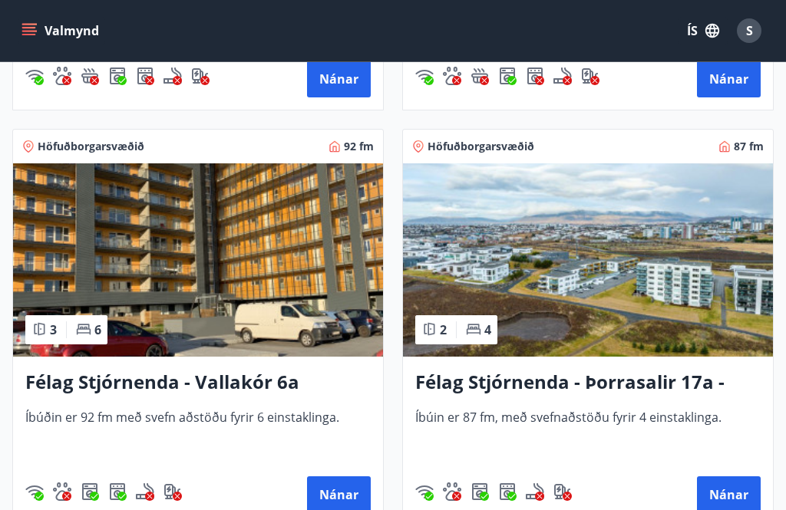
click at [744, 479] on button "Nánar" at bounding box center [729, 495] width 64 height 37
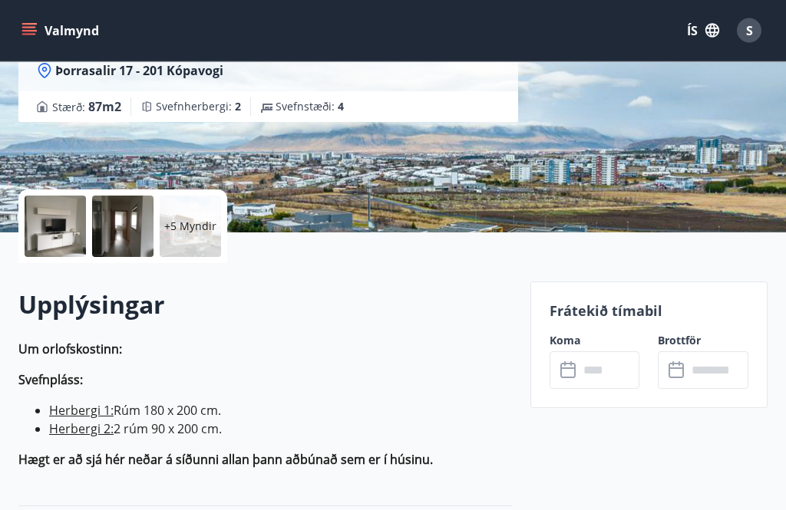
scroll to position [228, 0]
click at [602, 371] on input "text" at bounding box center [609, 370] width 61 height 38
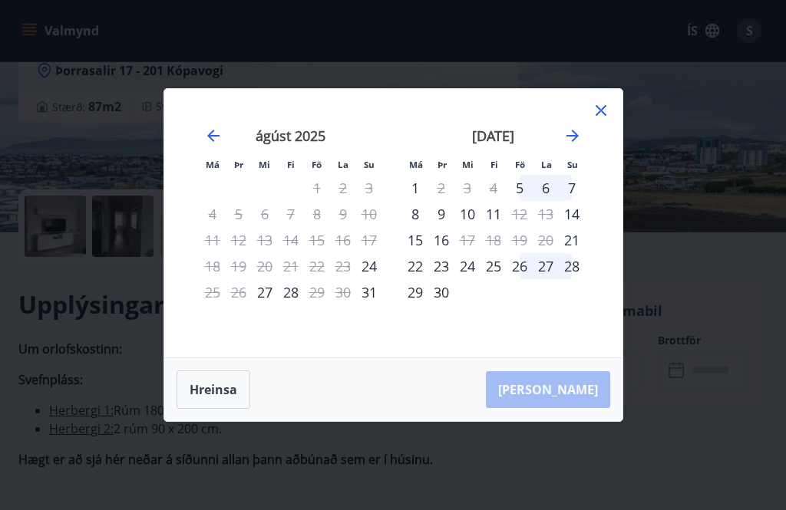
click at [621, 129] on div "Má Þr Mi Fi Fö La Su Má Þr Mi Fi Fö La Su [DATE] 1 2 3 4 5 6 7 8 9 10 11 12 13 …" at bounding box center [393, 223] width 458 height 269
click at [603, 120] on icon at bounding box center [601, 110] width 18 height 18
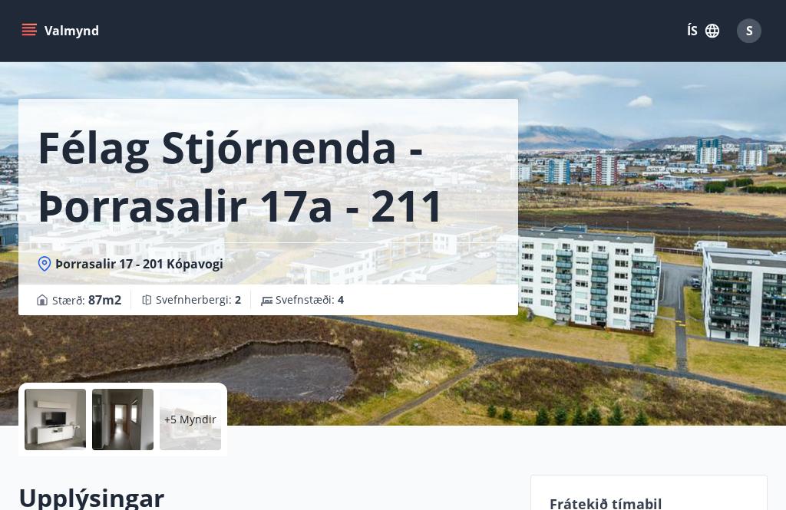
scroll to position [0, 0]
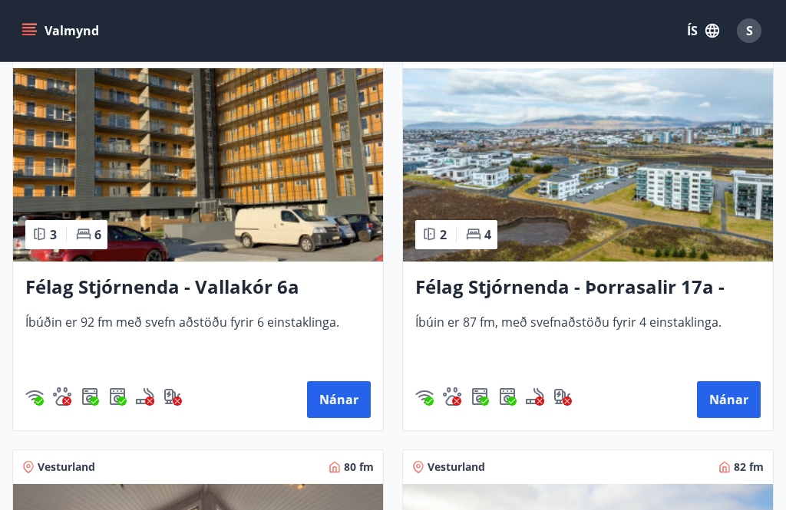
scroll to position [3210, 0]
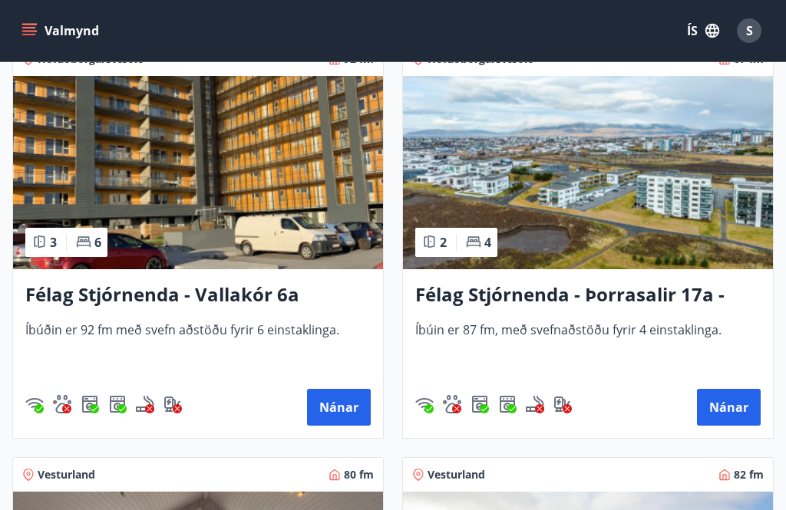
click at [723, 408] on button "Nánar" at bounding box center [729, 407] width 64 height 37
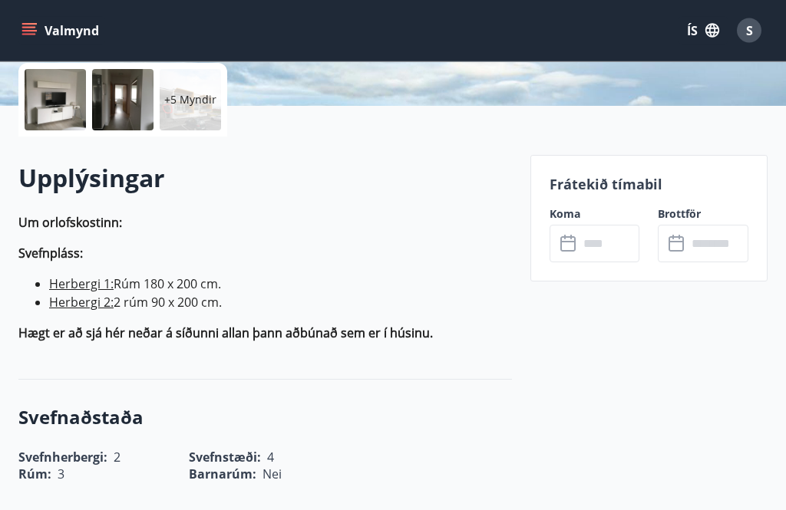
scroll to position [355, 0]
click at [605, 238] on input "text" at bounding box center [609, 244] width 61 height 38
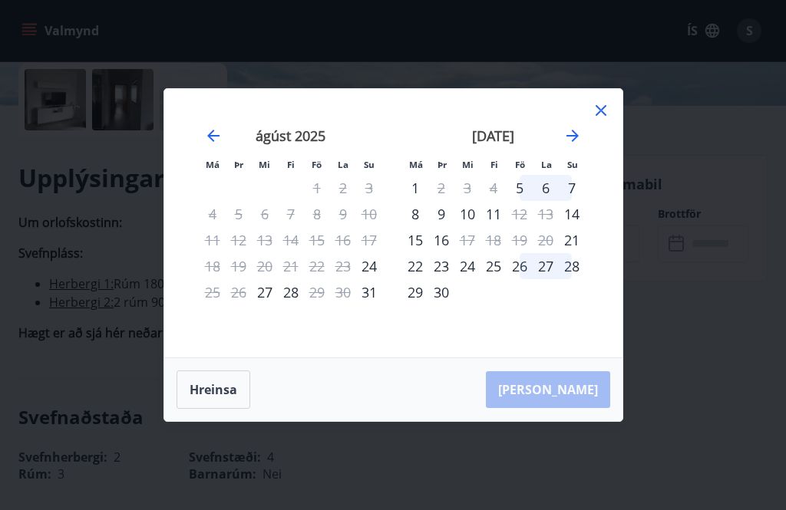
click at [608, 120] on icon at bounding box center [601, 110] width 18 height 18
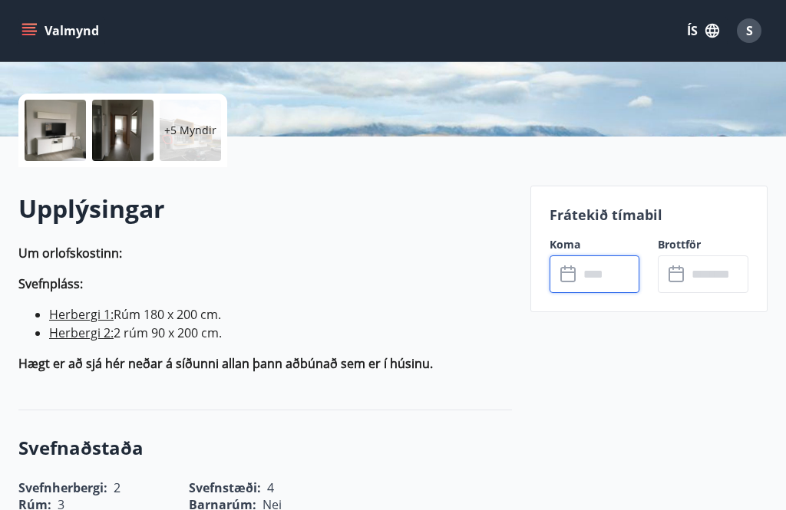
scroll to position [313, 0]
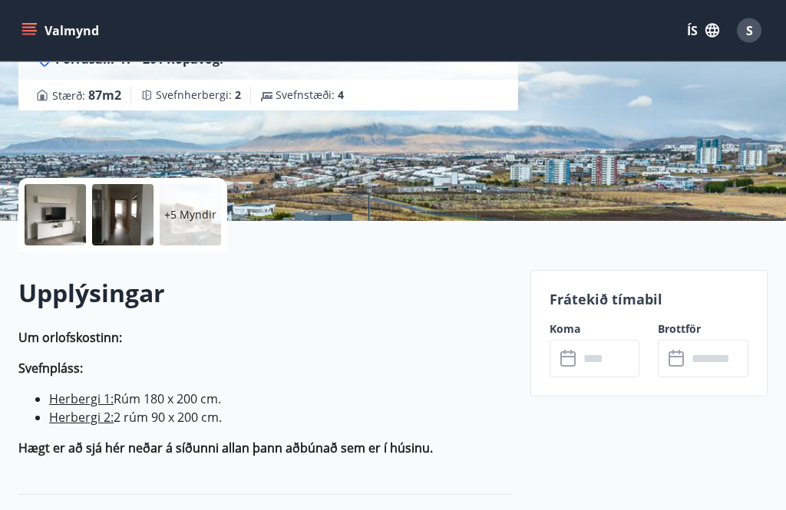
scroll to position [237, 0]
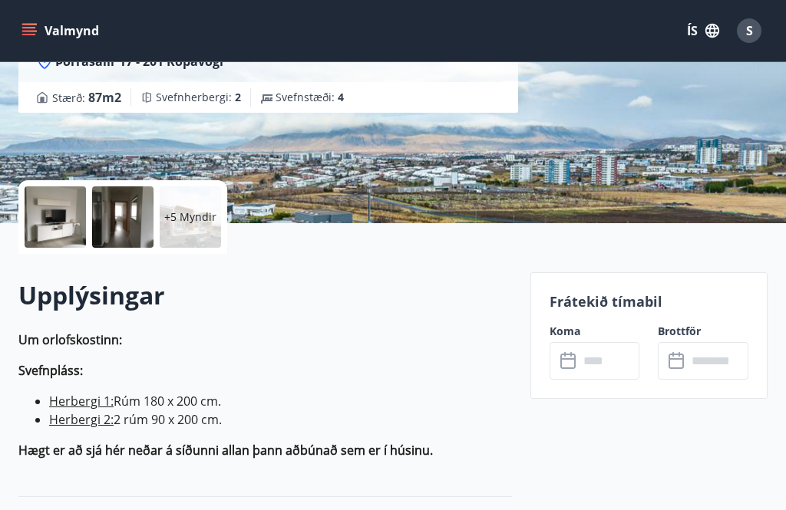
click at [38, 218] on div at bounding box center [55, 216] width 61 height 61
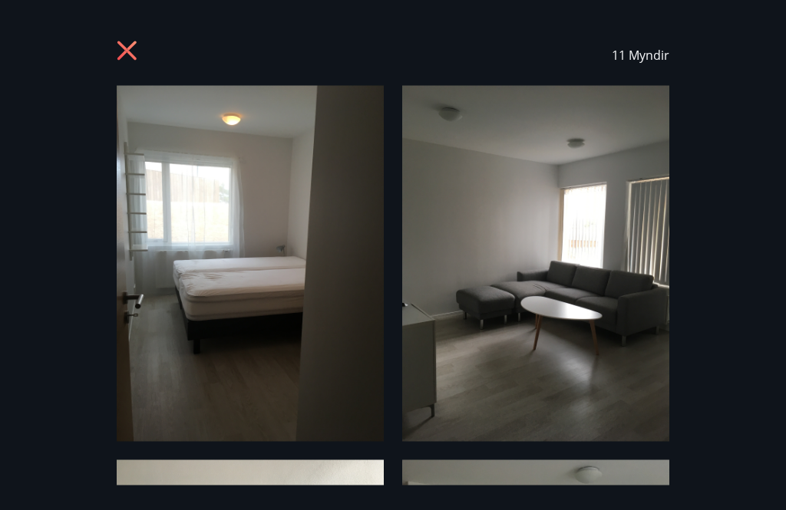
scroll to position [190, 0]
click at [124, 41] on icon at bounding box center [129, 53] width 25 height 25
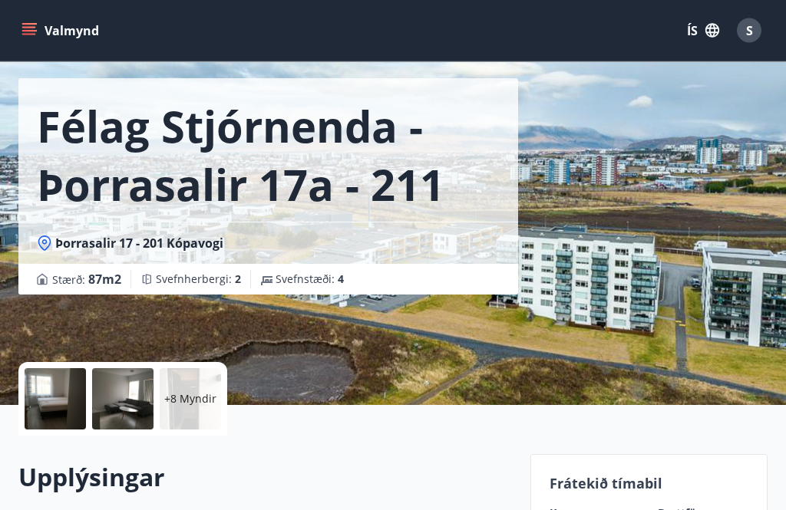
click at [201, 400] on p "+8 Myndir" at bounding box center [190, 399] width 52 height 15
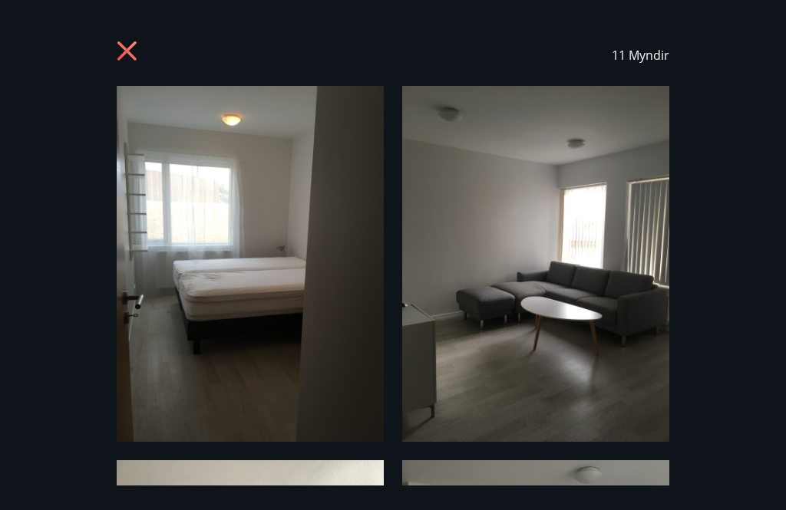
scroll to position [0, 0]
click at [121, 43] on icon at bounding box center [129, 53] width 25 height 25
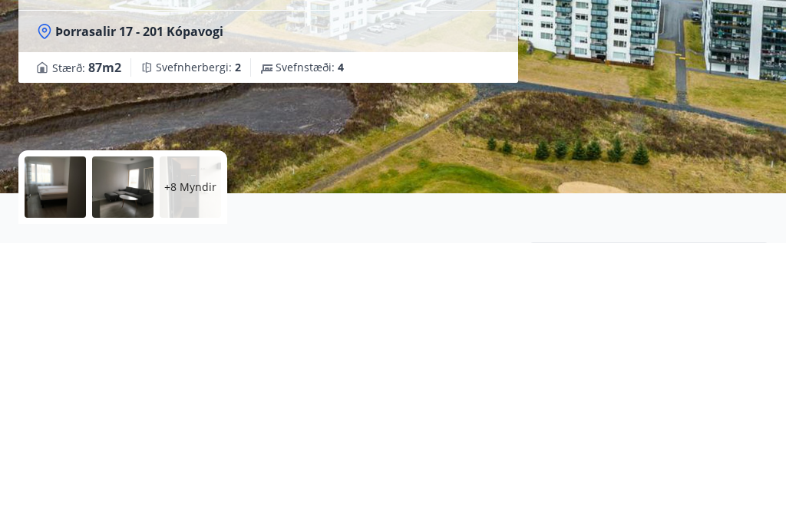
scroll to position [318, 0]
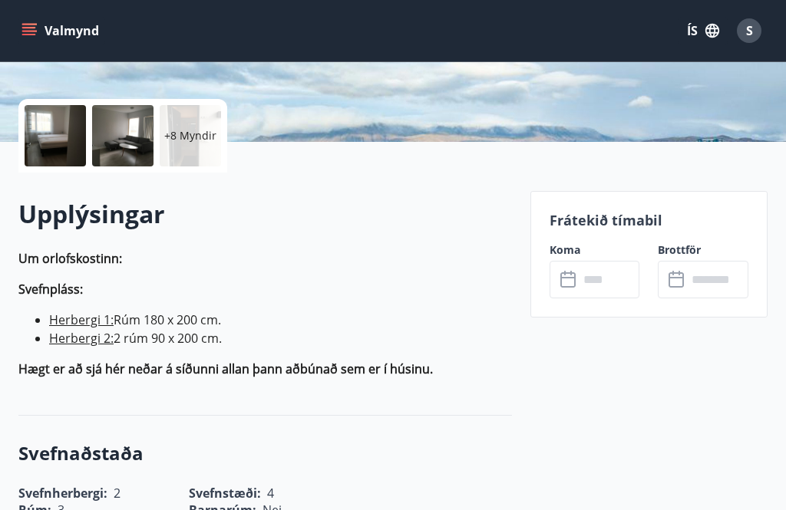
click at [592, 278] on input "text" at bounding box center [609, 280] width 61 height 38
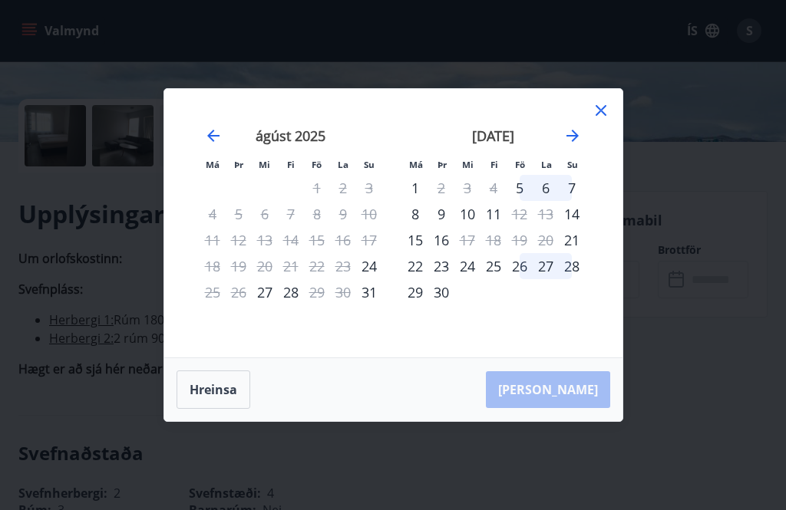
click at [597, 276] on div "[DATE] 1 2 3 4 5 6 7 8 9 10 11 12 13 14 15 16 17 18 19 20 21 22 23 24 25 26 27 …" at bounding box center [596, 233] width 813 height 252
click at [546, 253] on div "20" at bounding box center [546, 240] width 26 height 26
click at [543, 253] on div "20" at bounding box center [546, 240] width 26 height 26
click at [573, 253] on div "21" at bounding box center [572, 240] width 26 height 26
click at [548, 253] on div "20" at bounding box center [546, 240] width 26 height 26
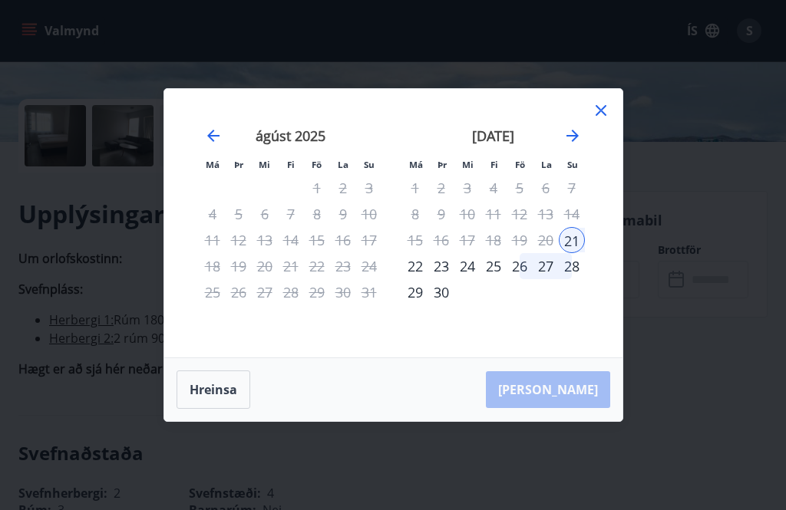
click at [210, 409] on button "Hreinsa" at bounding box center [214, 390] width 74 height 38
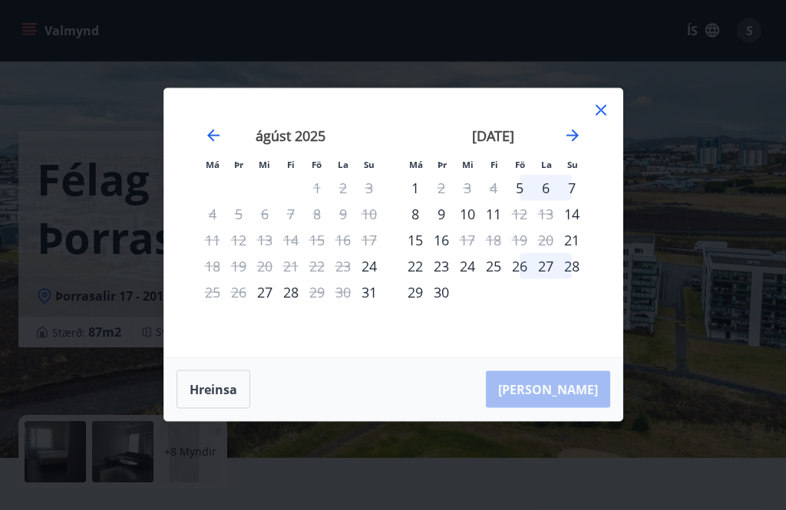
scroll to position [0, 0]
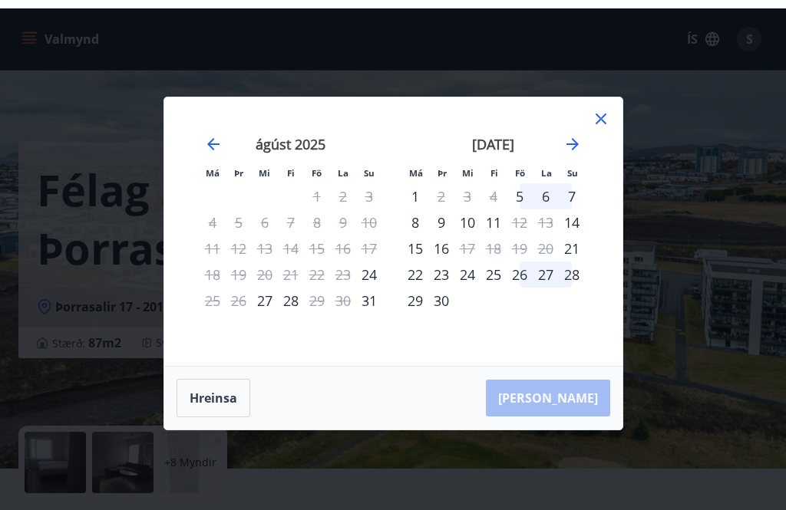
click at [607, 120] on icon at bounding box center [601, 110] width 18 height 18
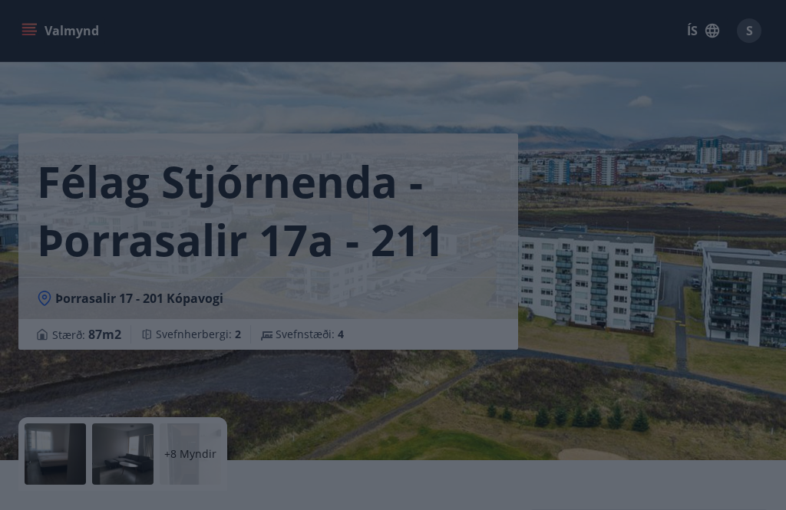
click at [609, 101] on div "Félag Stjórnenda - Þorrasalir 17a - 211 Þorrasalir 17 - 201 Kópavogi Stærð : 87…" at bounding box center [392, 230] width 749 height 460
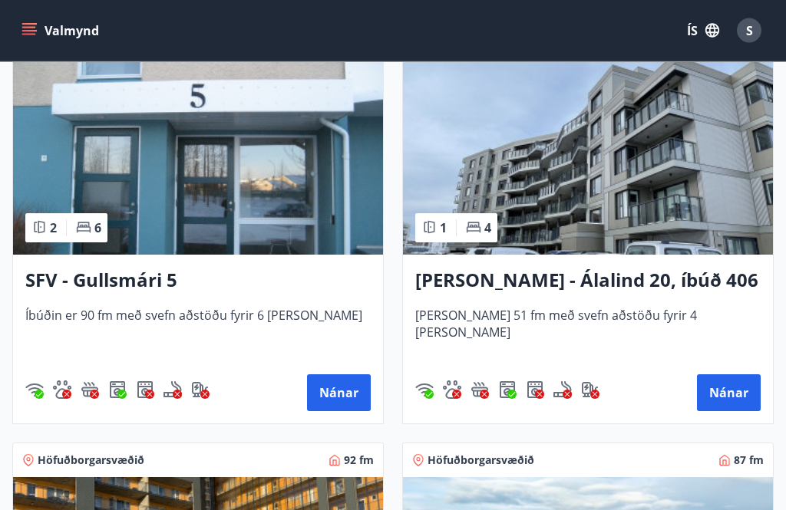
scroll to position [2819, 0]
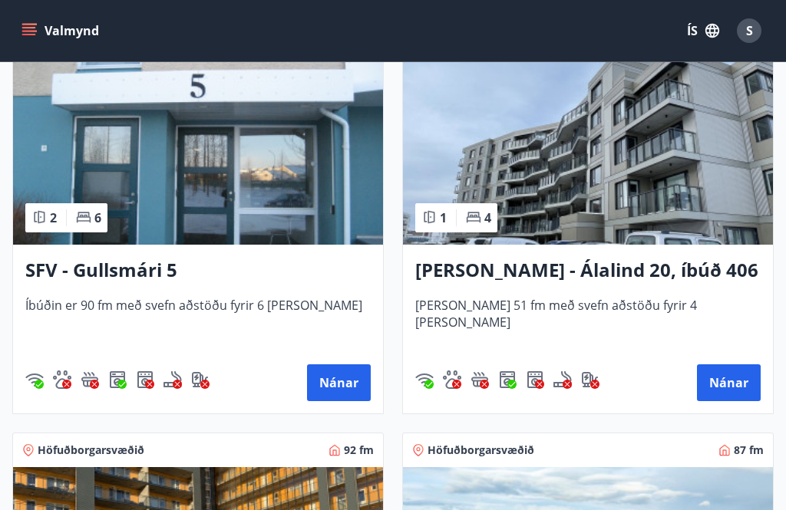
click at [740, 384] on button "Nánar" at bounding box center [729, 383] width 64 height 37
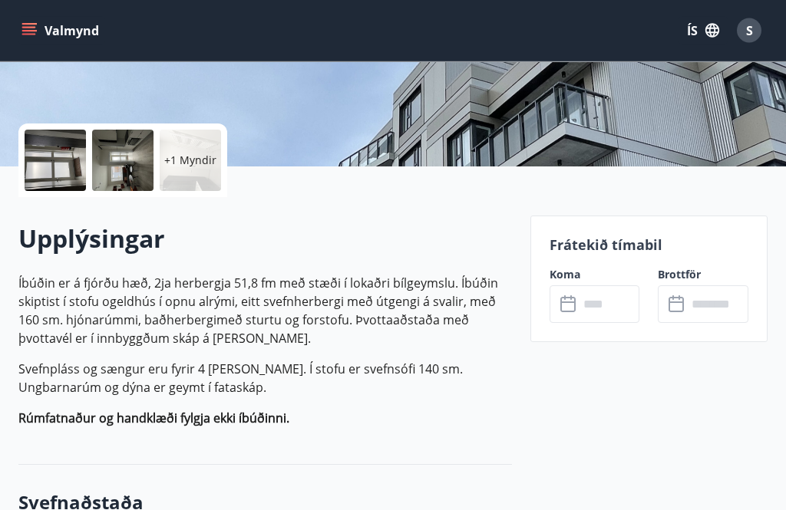
scroll to position [297, 0]
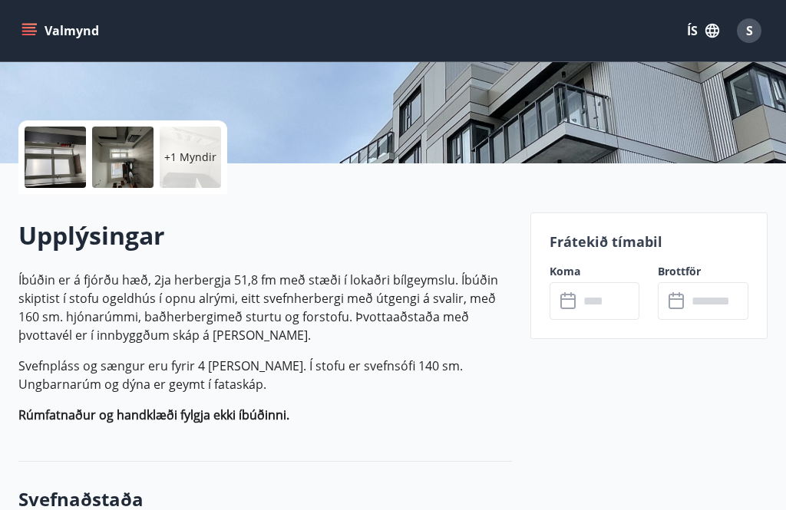
click at [589, 298] on input "text" at bounding box center [609, 301] width 61 height 38
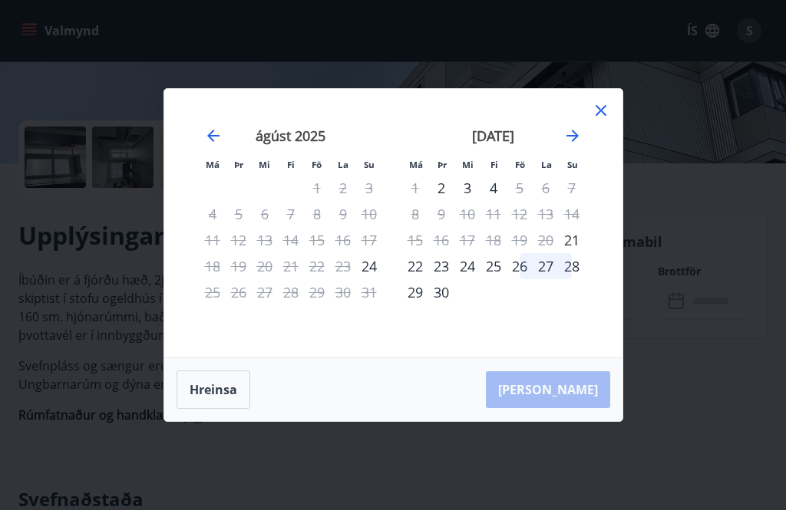
click at [607, 120] on icon at bounding box center [601, 110] width 18 height 18
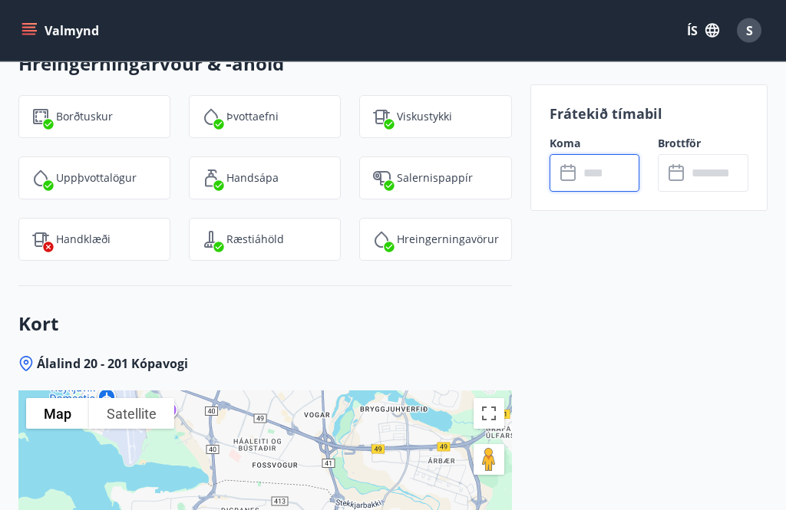
scroll to position [1959, 0]
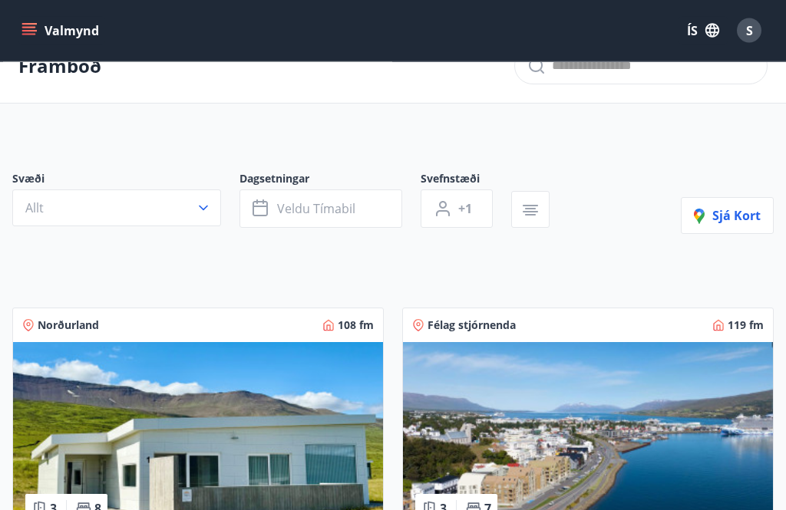
scroll to position [33, 0]
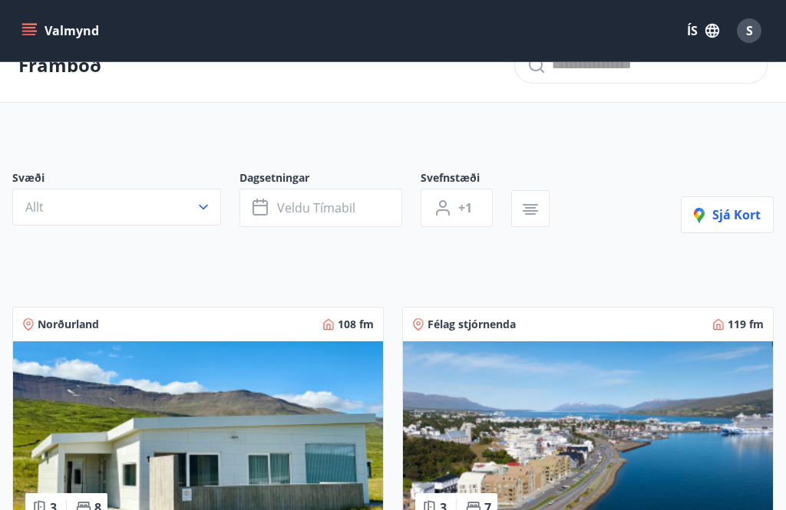
click at [270, 210] on icon "button" at bounding box center [261, 208] width 18 height 18
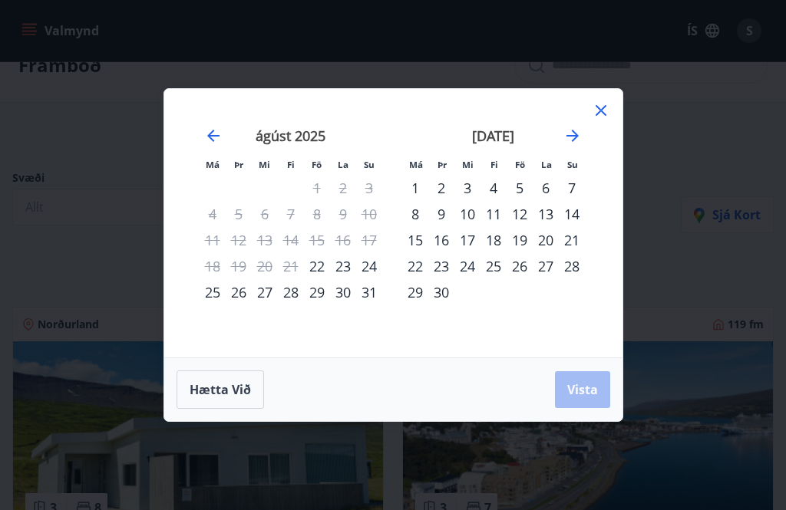
click at [526, 240] on div "19" at bounding box center [520, 240] width 26 height 26
click at [501, 265] on div "25" at bounding box center [493, 266] width 26 height 26
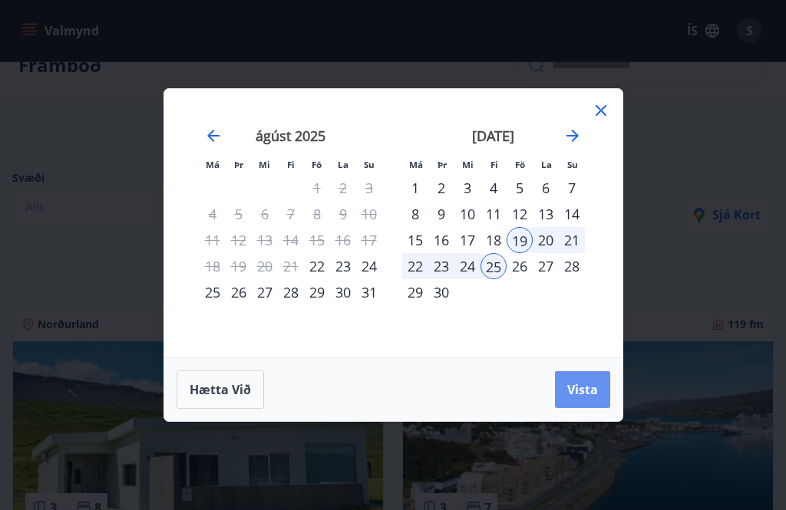
click at [592, 391] on span "Vista" at bounding box center [582, 389] width 31 height 17
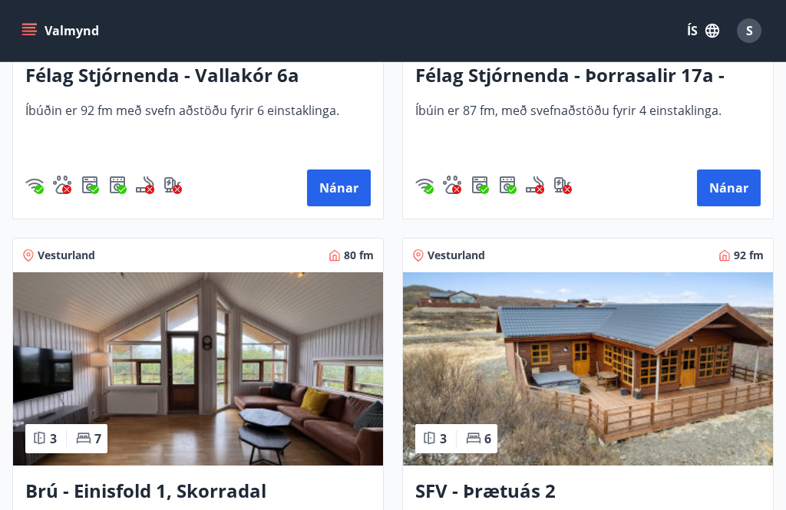
scroll to position [2915, 0]
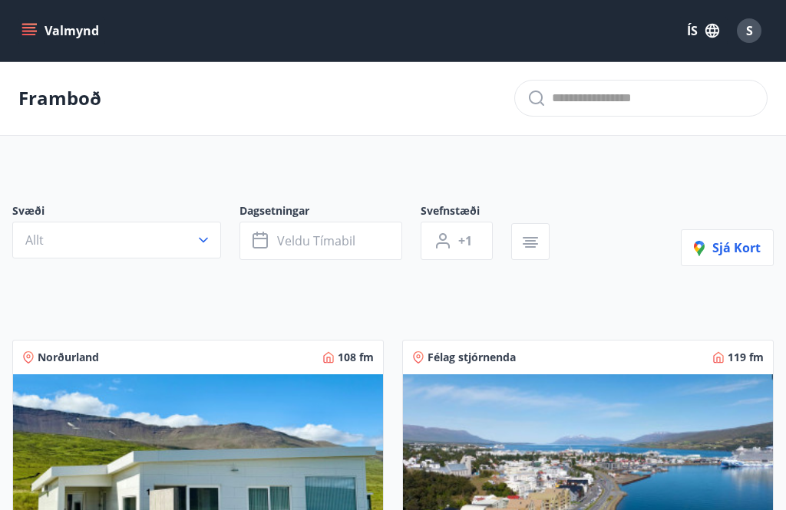
click at [203, 249] on button "Allt" at bounding box center [116, 240] width 209 height 37
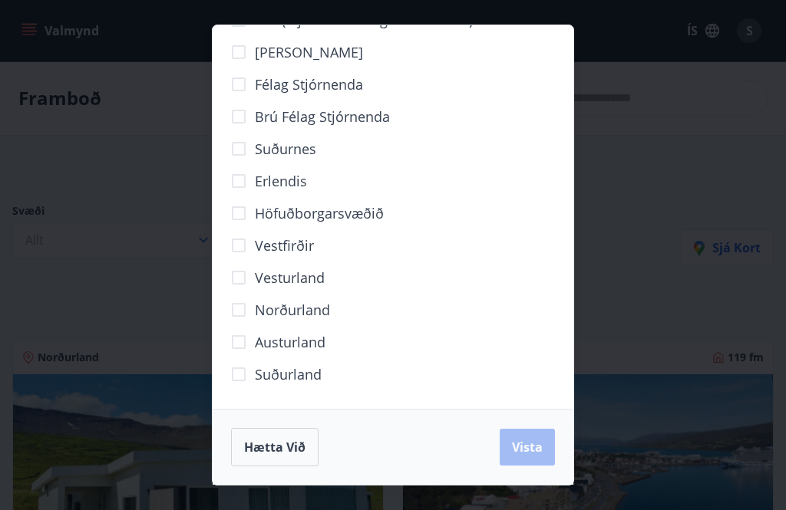
scroll to position [104, 0]
click at [532, 457] on button "Vista" at bounding box center [527, 447] width 55 height 37
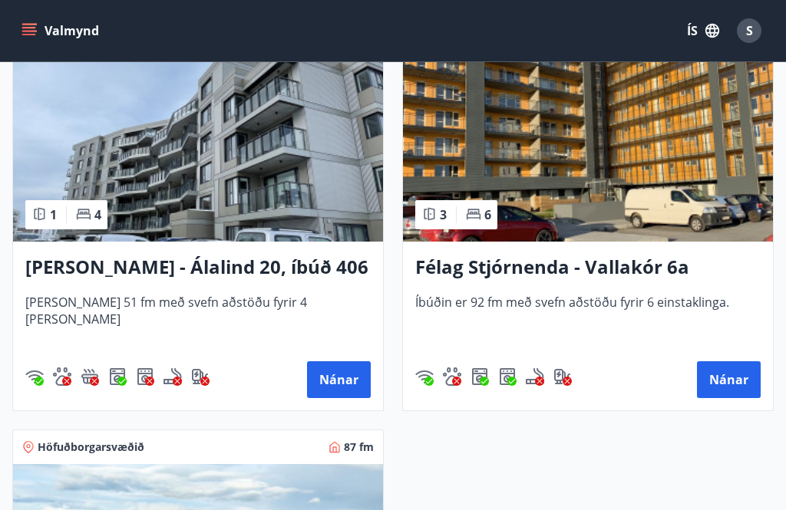
scroll to position [1610, 0]
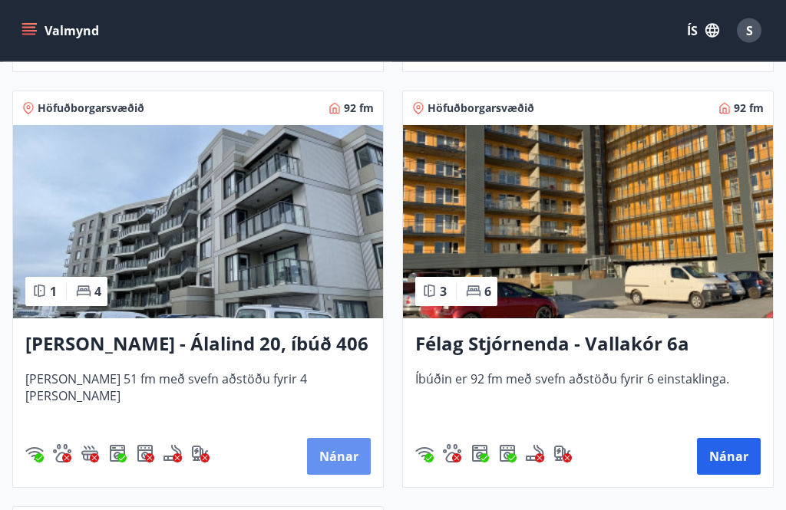
click at [343, 461] on button "Nánar" at bounding box center [339, 457] width 64 height 37
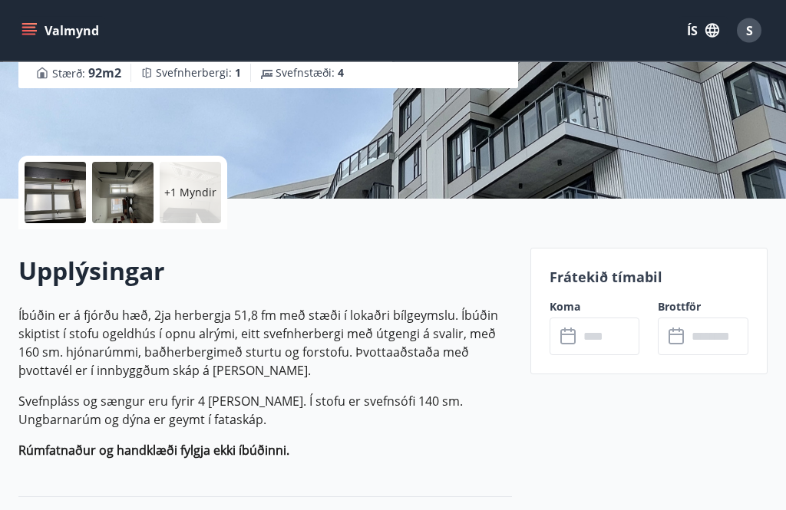
scroll to position [272, 0]
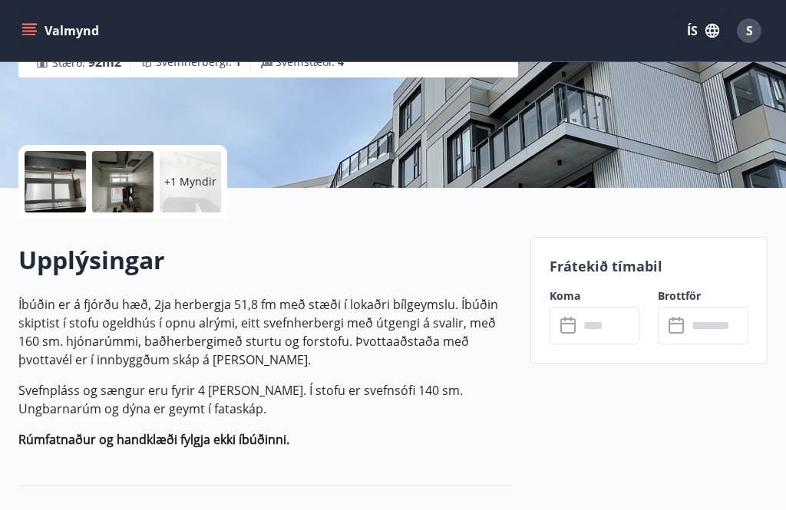
click at [600, 322] on input "text" at bounding box center [609, 326] width 61 height 38
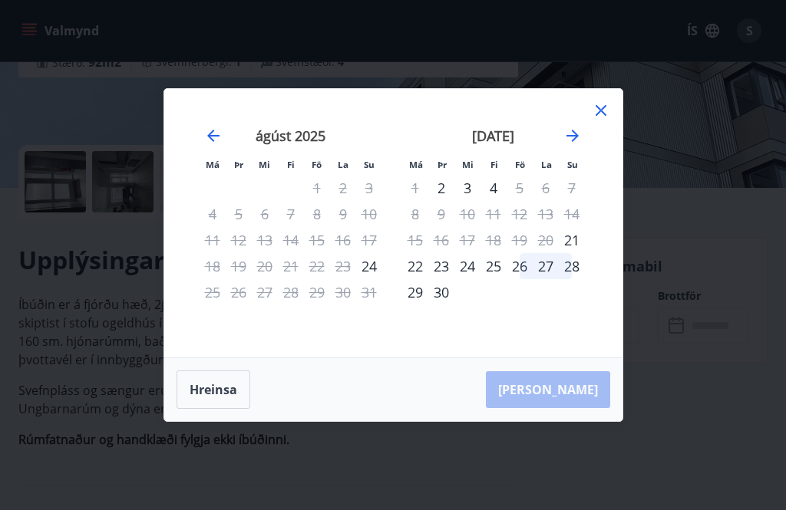
click at [599, 120] on icon at bounding box center [601, 110] width 18 height 18
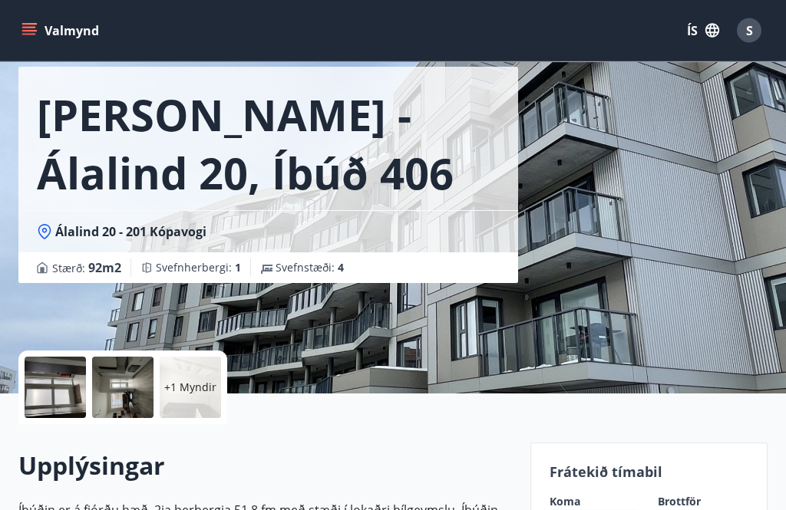
scroll to position [0, 0]
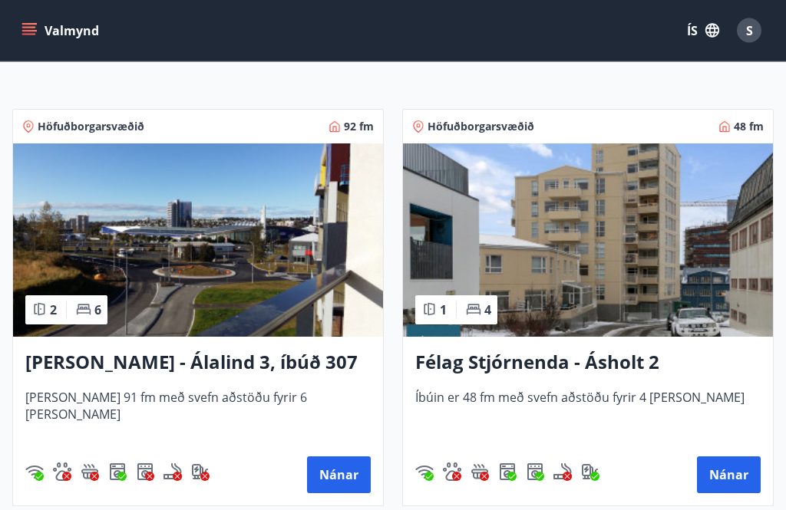
scroll to position [269, 0]
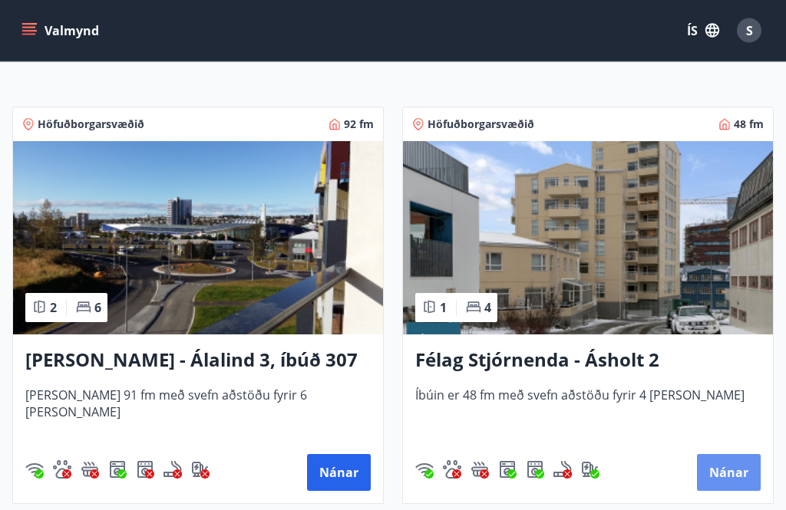
click at [738, 473] on button "Nánar" at bounding box center [729, 473] width 64 height 37
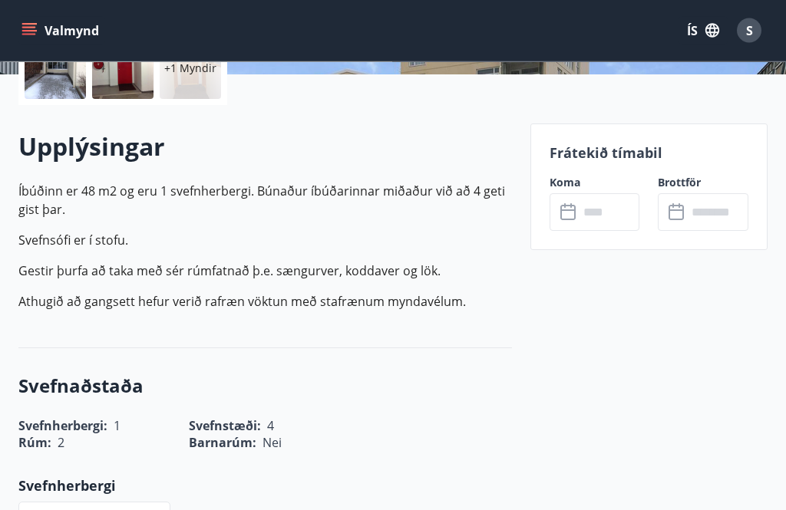
scroll to position [386, 0]
click at [599, 209] on input "text" at bounding box center [609, 212] width 61 height 38
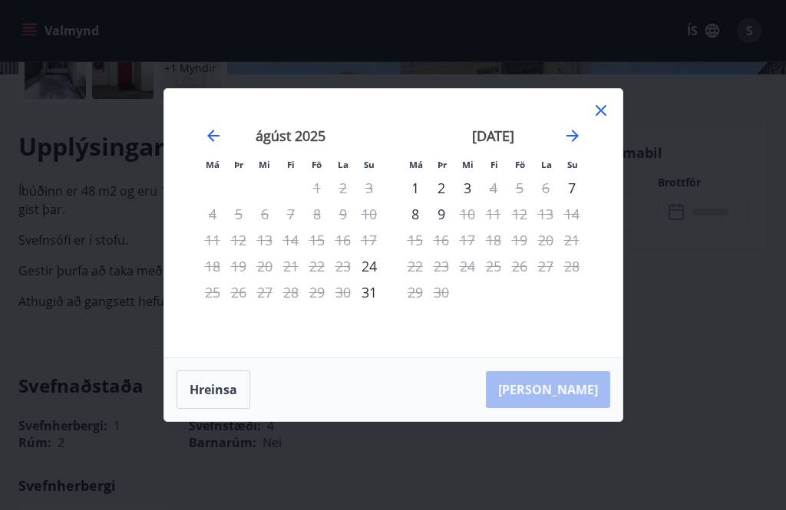
click at [609, 120] on icon at bounding box center [601, 110] width 18 height 18
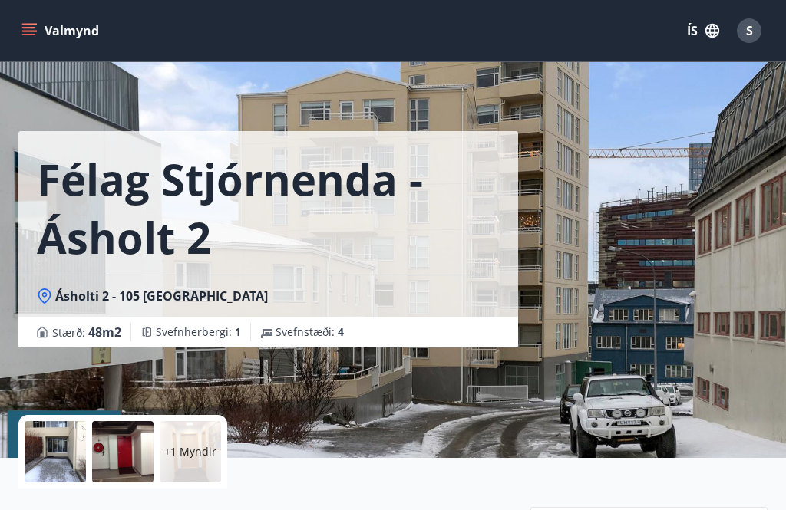
scroll to position [0, 0]
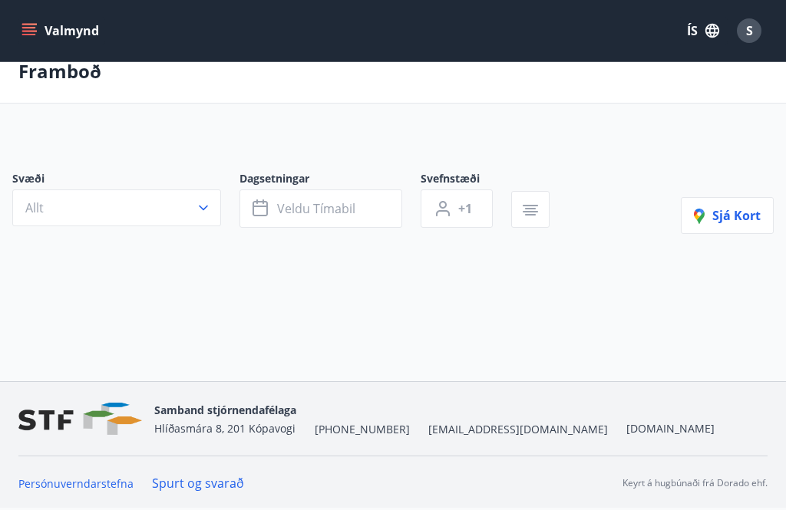
scroll to position [49, 0]
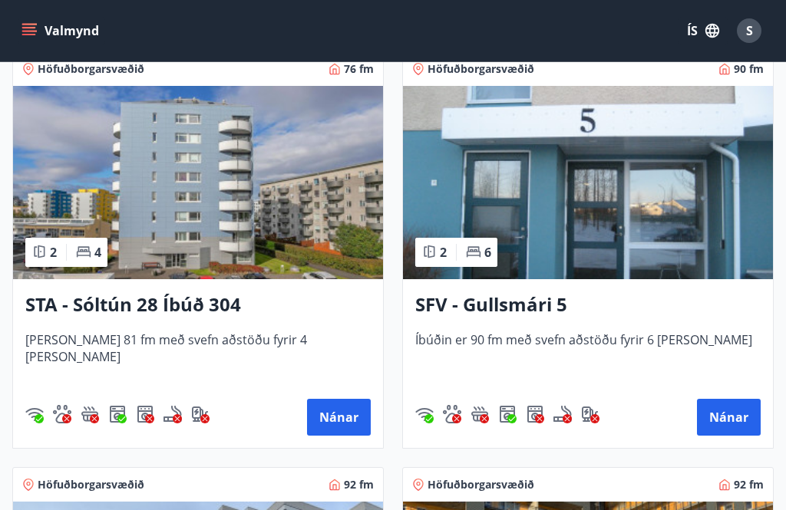
click at [733, 417] on button "Nánar" at bounding box center [729, 417] width 64 height 37
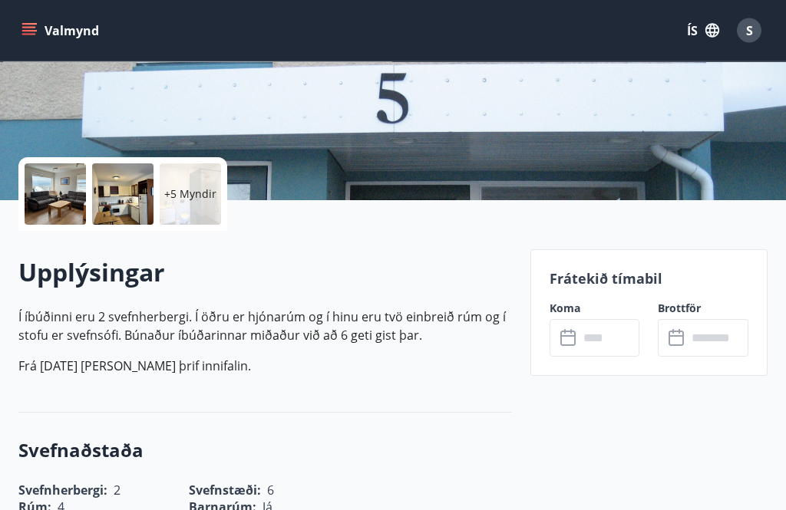
scroll to position [260, 0]
click at [607, 335] on input "text" at bounding box center [609, 338] width 61 height 38
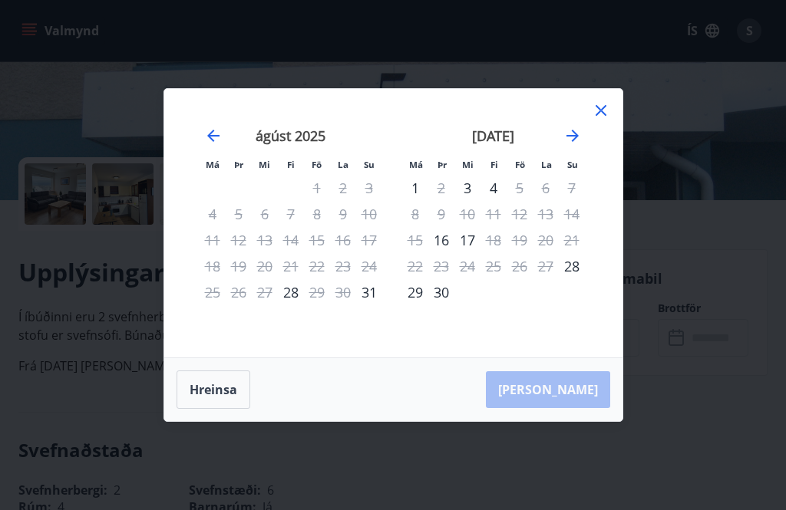
click at [606, 120] on icon at bounding box center [601, 110] width 18 height 18
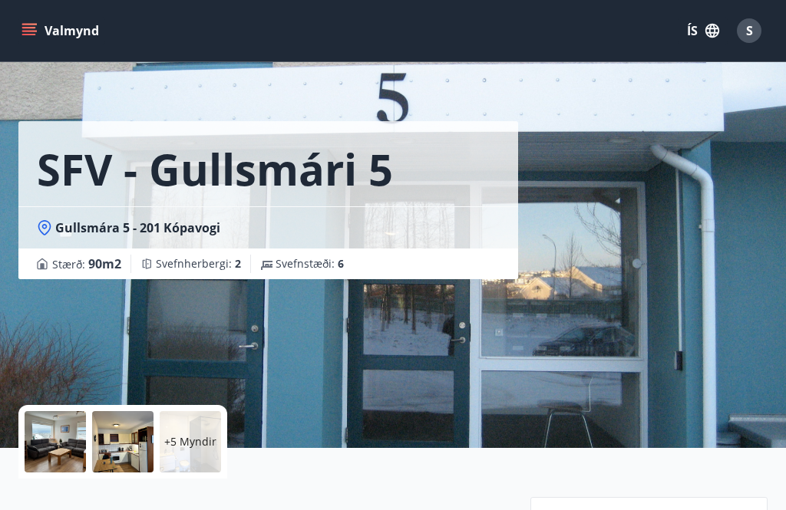
scroll to position [0, 0]
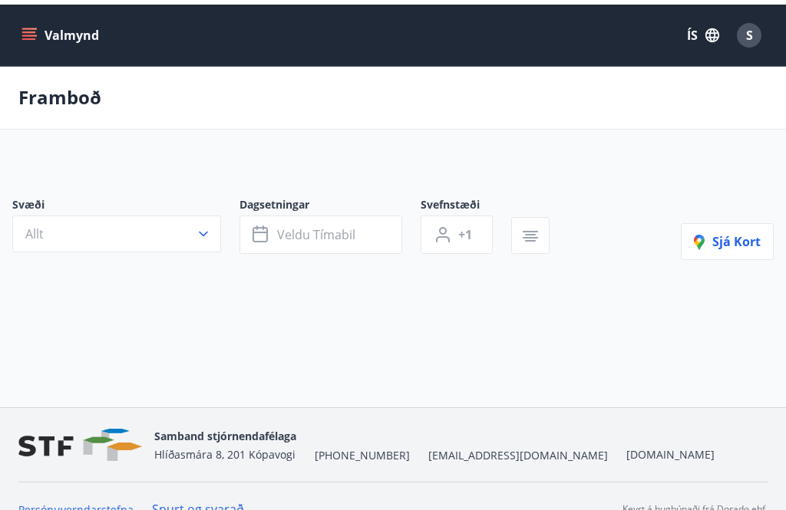
scroll to position [49, 0]
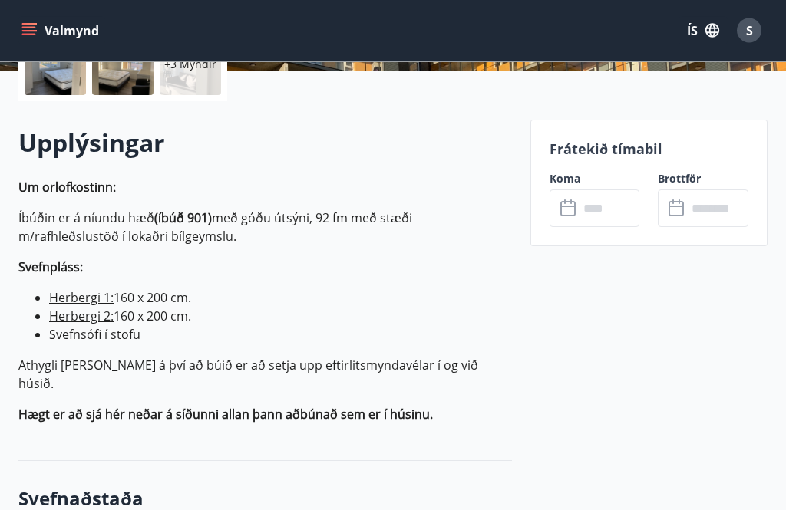
scroll to position [390, 0]
click at [591, 208] on input "text" at bounding box center [609, 209] width 61 height 38
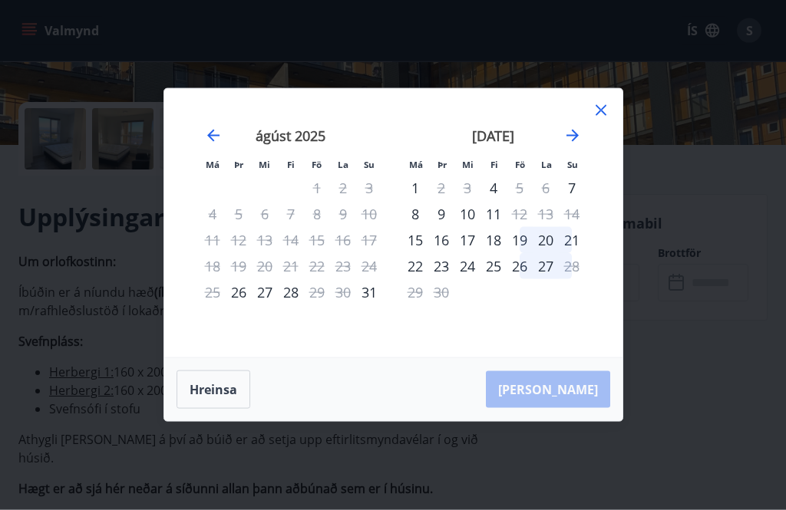
click at [615, 132] on div "Má Þr Mi Fi Fö La Su Má Þr Mi Fi Fö La Su [DATE] 1 2 3 4 5 6 7 8 9 10 11 12 13 …" at bounding box center [393, 223] width 458 height 269
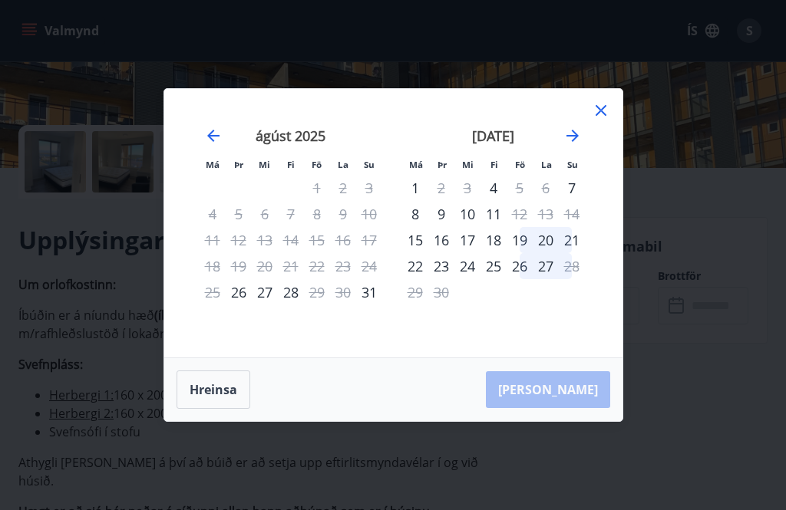
click at [615, 128] on div "Má Þr Mi Fi Fö La Su Má Þr Mi Fi Fö La Su [DATE] 1 2 3 4 5 6 7 8 9 10 11 12 13 …" at bounding box center [393, 223] width 458 height 269
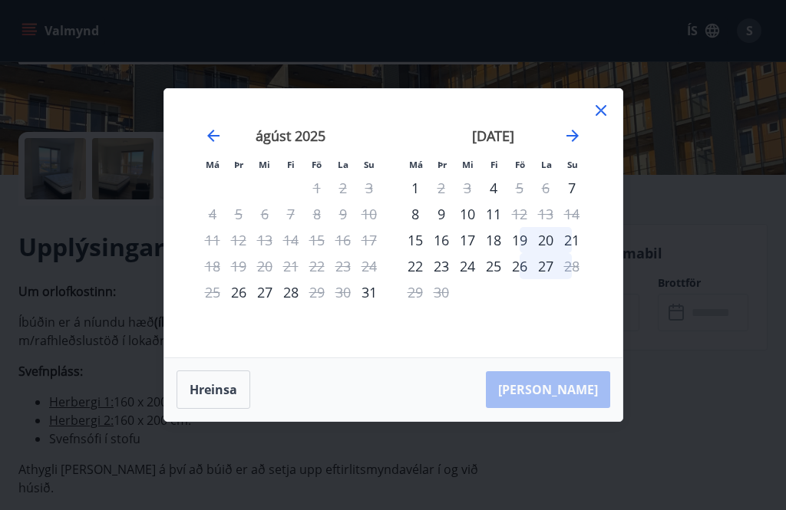
scroll to position [285, 0]
click at [595, 103] on icon at bounding box center [601, 110] width 18 height 18
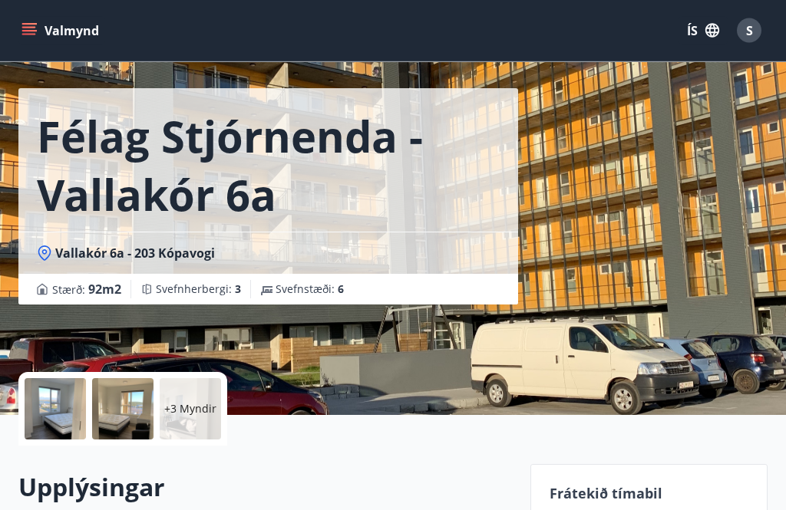
scroll to position [0, 0]
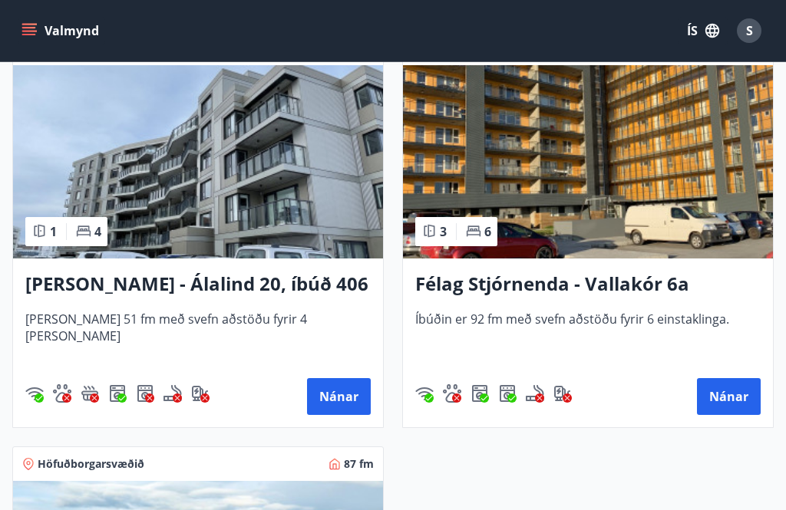
scroll to position [1632, 0]
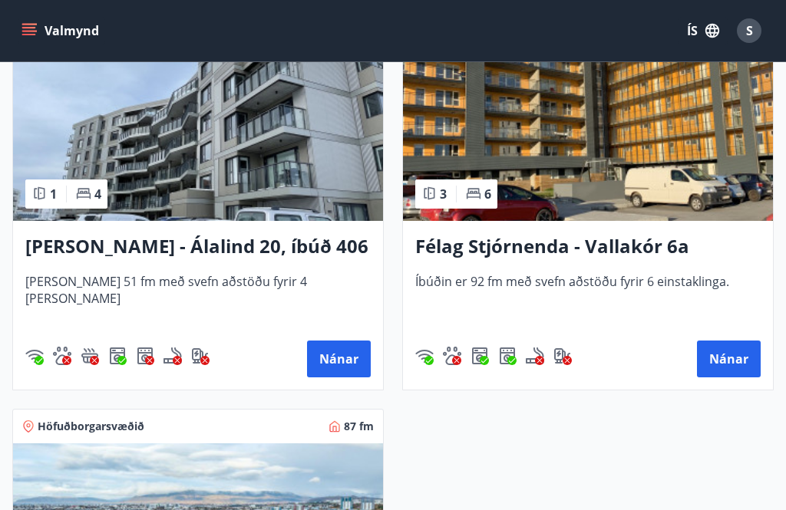
click at [743, 348] on button "Nánar" at bounding box center [729, 359] width 64 height 37
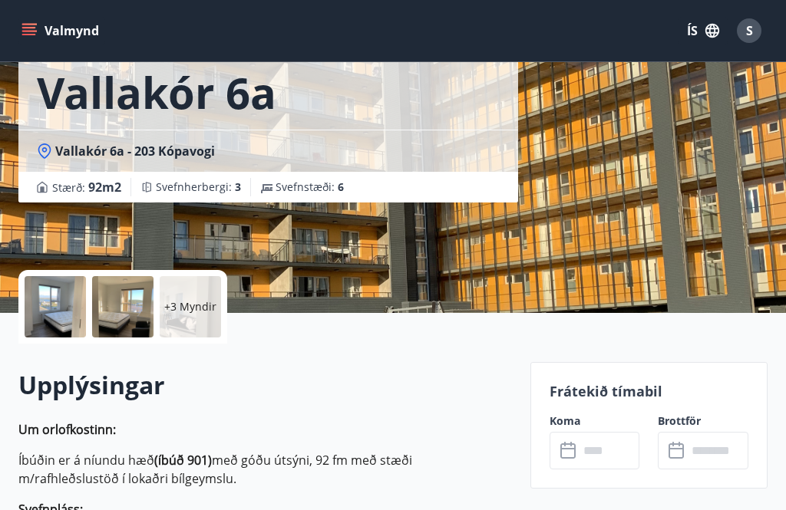
scroll to position [153, 0]
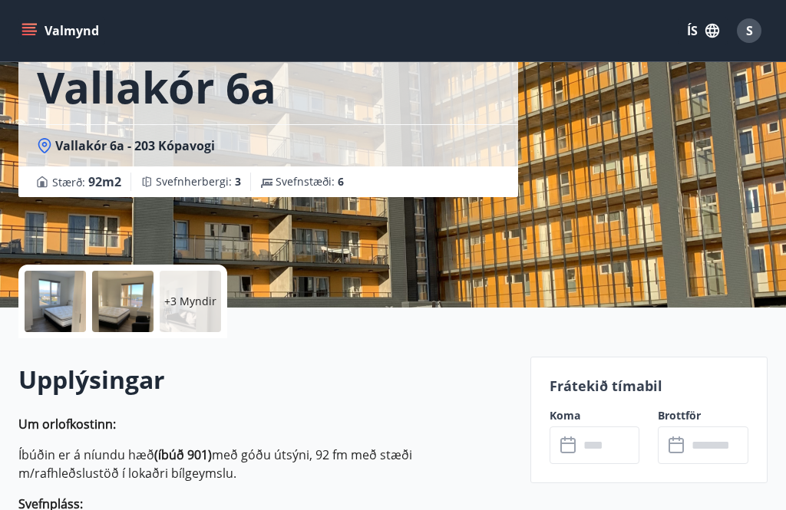
click at [599, 440] on input "text" at bounding box center [609, 446] width 61 height 38
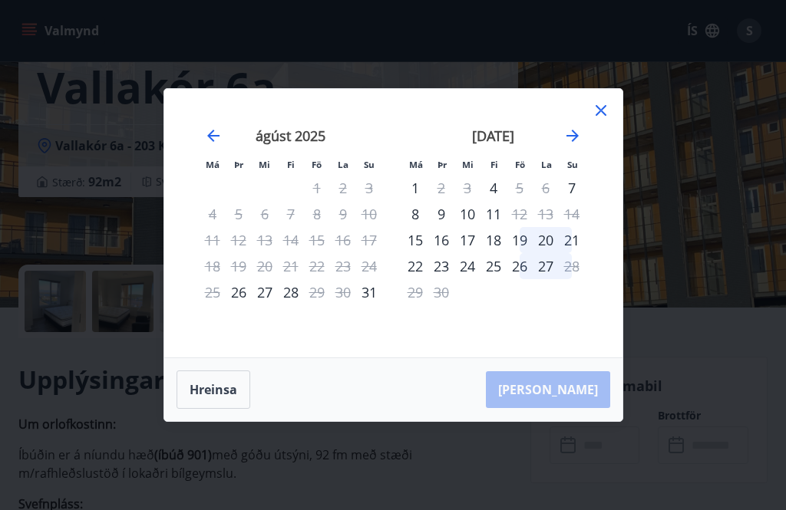
click at [609, 120] on icon at bounding box center [601, 110] width 18 height 18
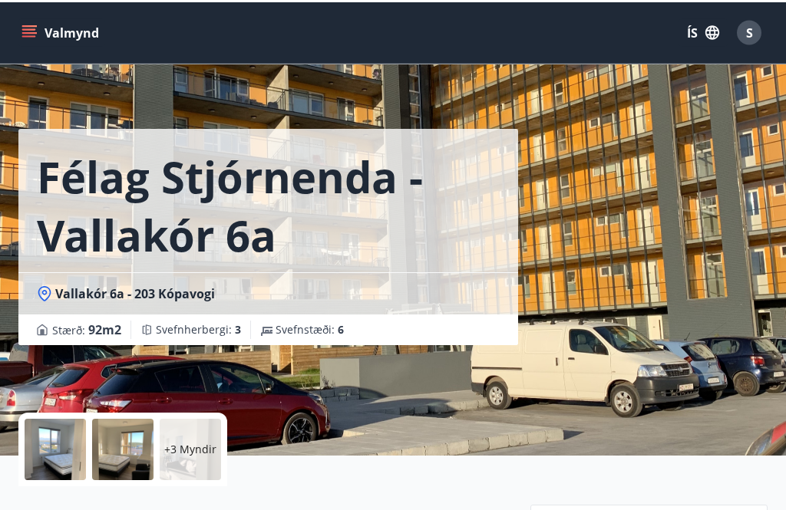
scroll to position [0, 0]
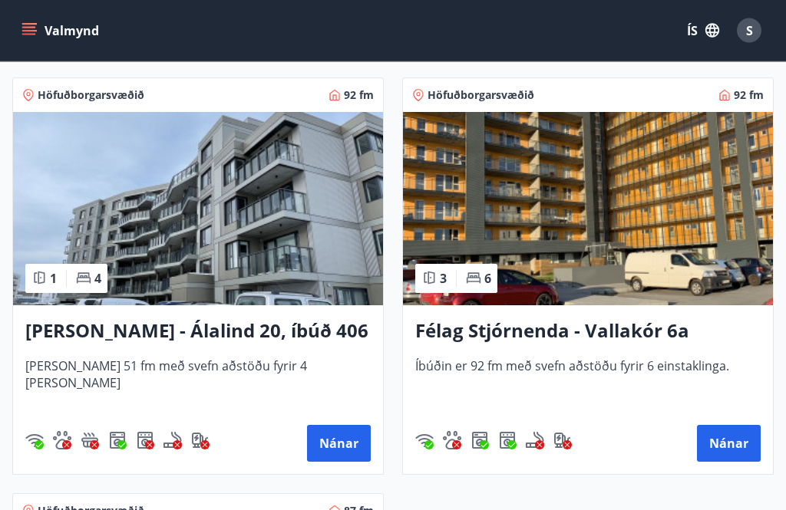
click at [332, 446] on button "Nánar" at bounding box center [339, 444] width 64 height 37
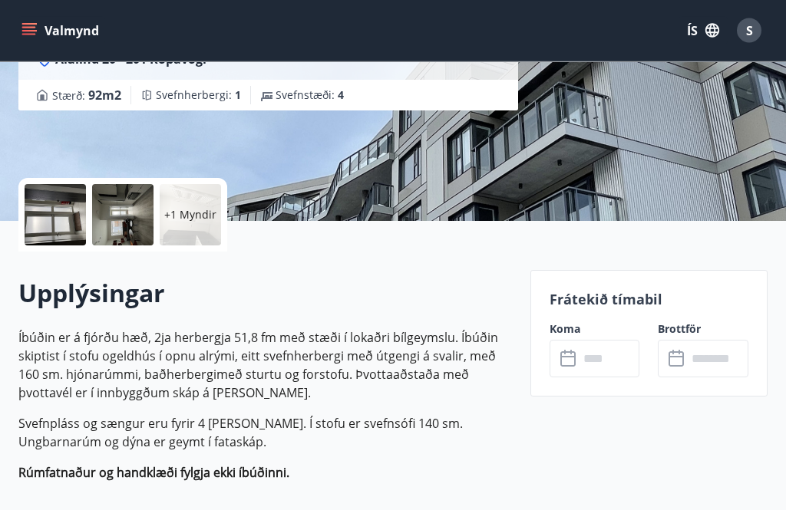
click at [582, 364] on input "text" at bounding box center [609, 360] width 61 height 38
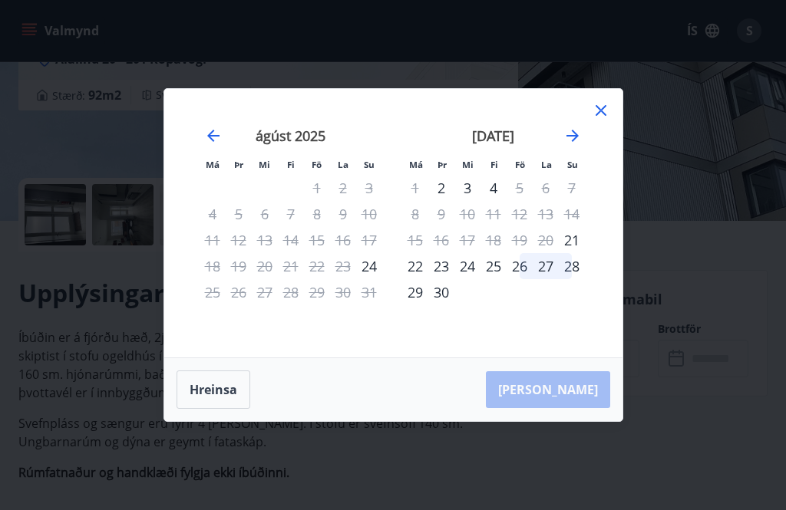
click at [600, 120] on icon at bounding box center [601, 110] width 18 height 18
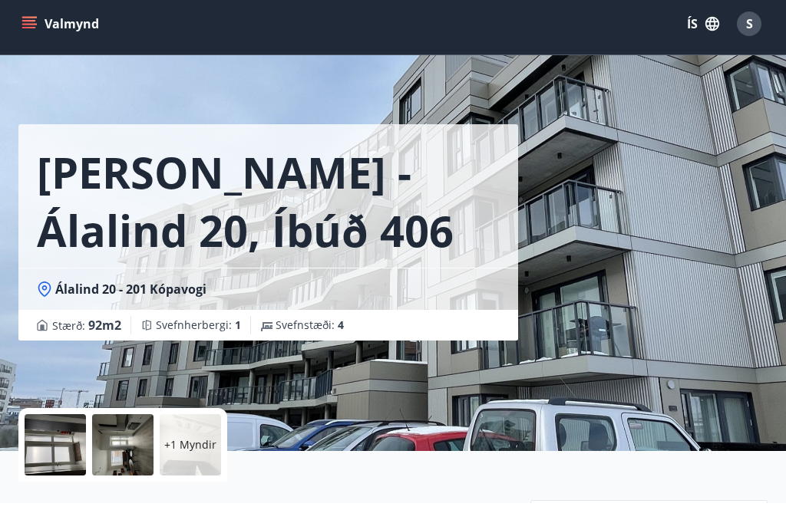
scroll to position [0, 0]
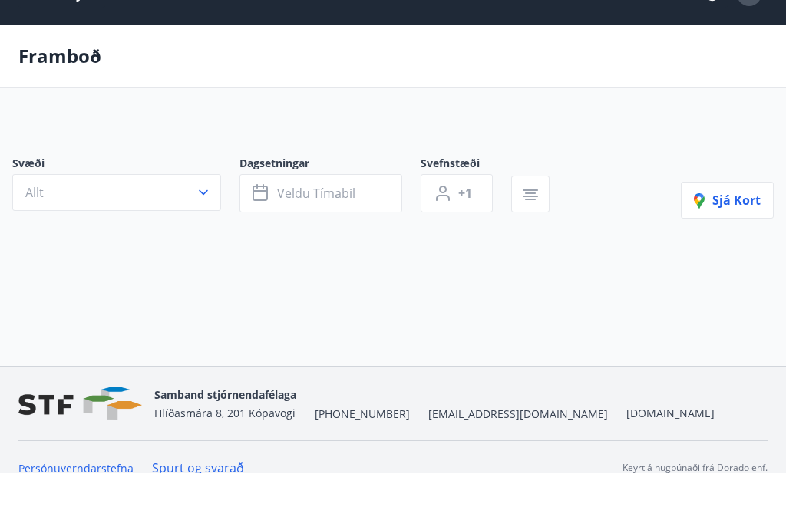
scroll to position [2, 0]
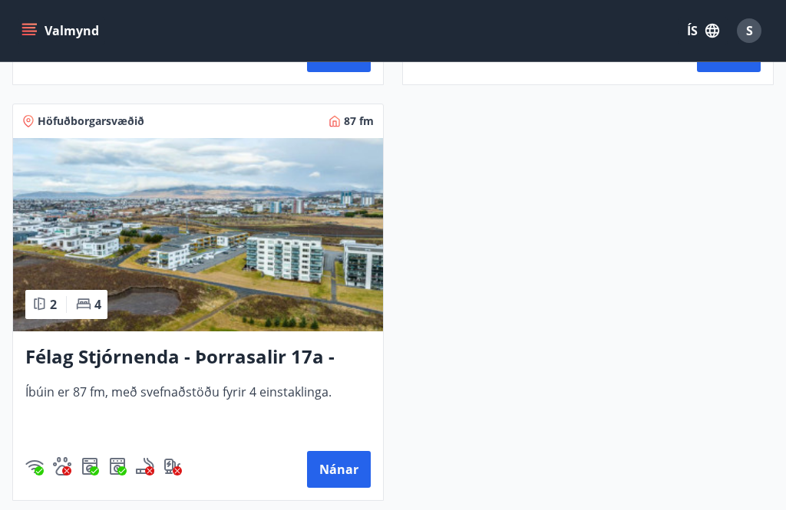
click at [338, 471] on button "Nánar" at bounding box center [339, 469] width 64 height 37
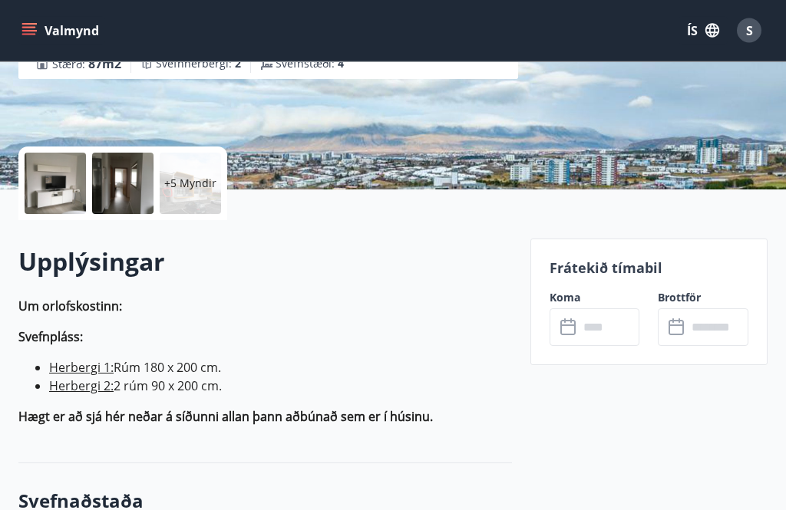
scroll to position [271, 0]
click at [592, 326] on input "text" at bounding box center [609, 328] width 61 height 38
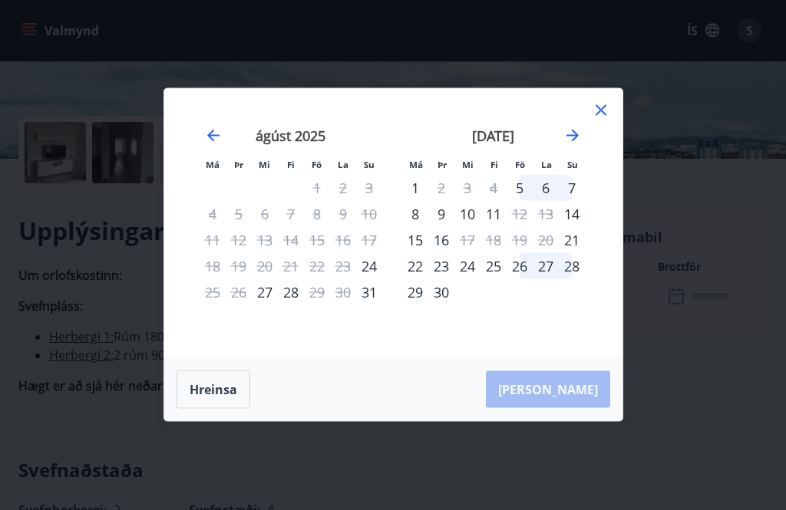
scroll to position [303, 0]
click at [602, 120] on icon at bounding box center [601, 110] width 18 height 18
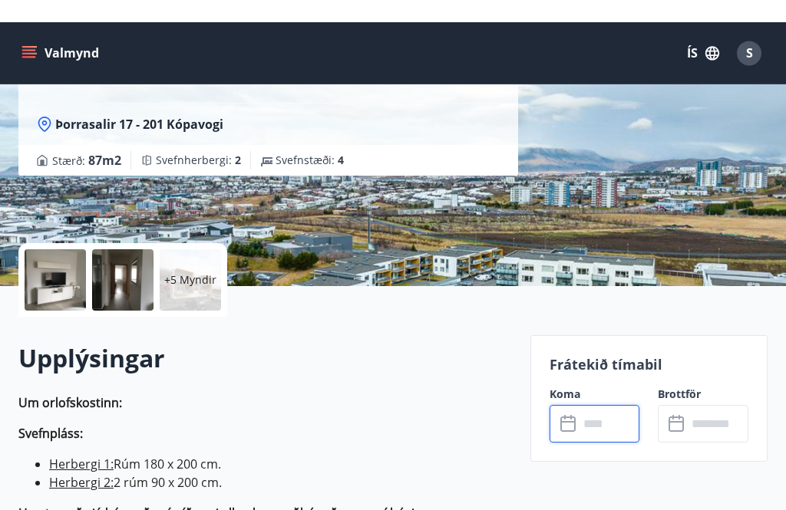
scroll to position [0, 0]
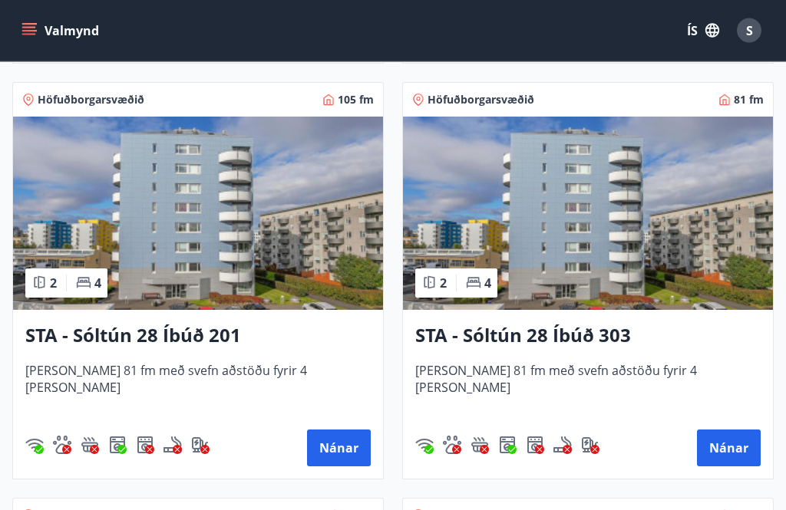
scroll to position [711, 0]
click at [332, 453] on button "Nánar" at bounding box center [339, 448] width 64 height 37
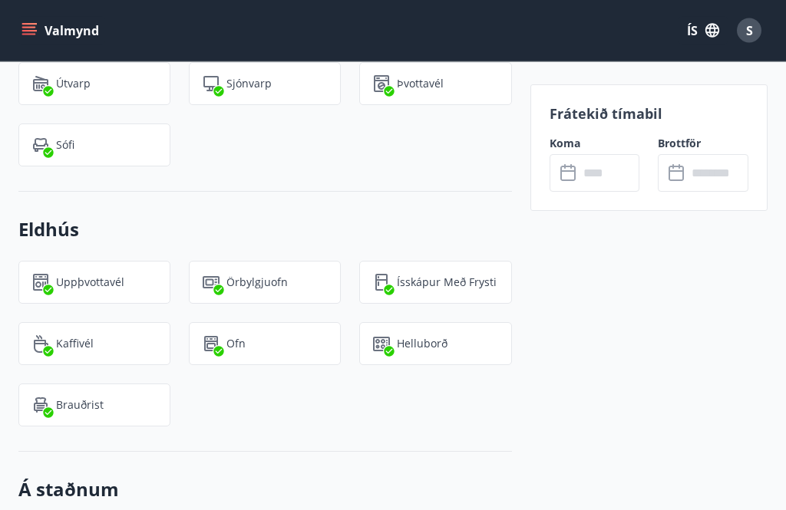
scroll to position [1262, 0]
click at [600, 161] on input "text" at bounding box center [609, 173] width 61 height 38
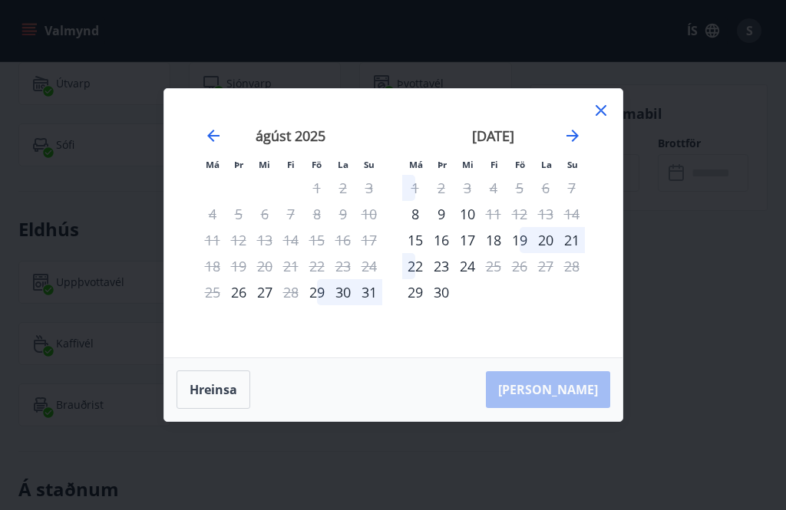
click at [596, 120] on icon at bounding box center [601, 110] width 18 height 18
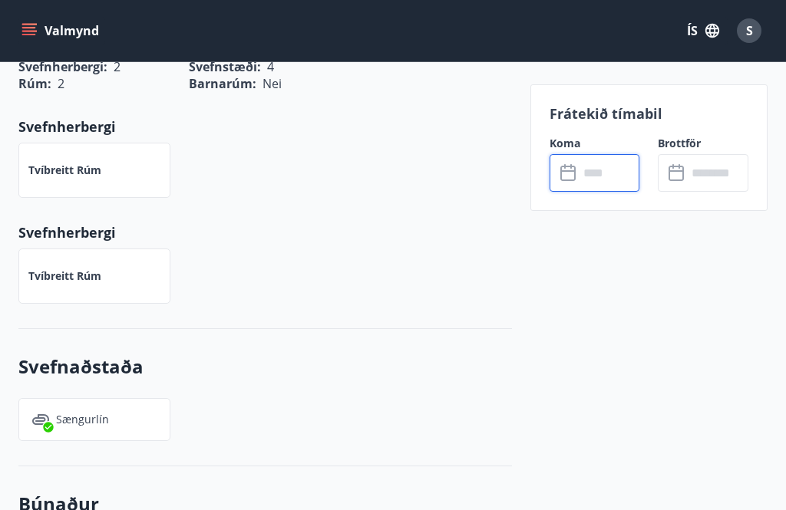
scroll to position [704, 0]
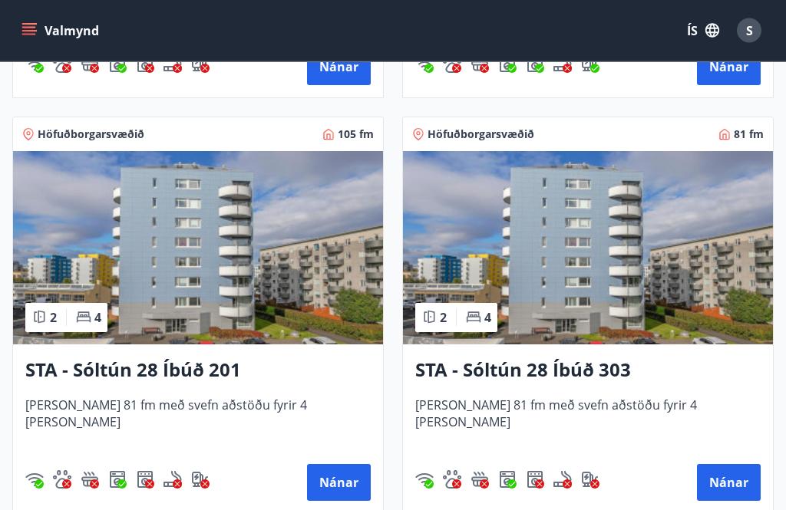
scroll to position [676, 0]
click at [747, 482] on button "Nánar" at bounding box center [729, 482] width 64 height 37
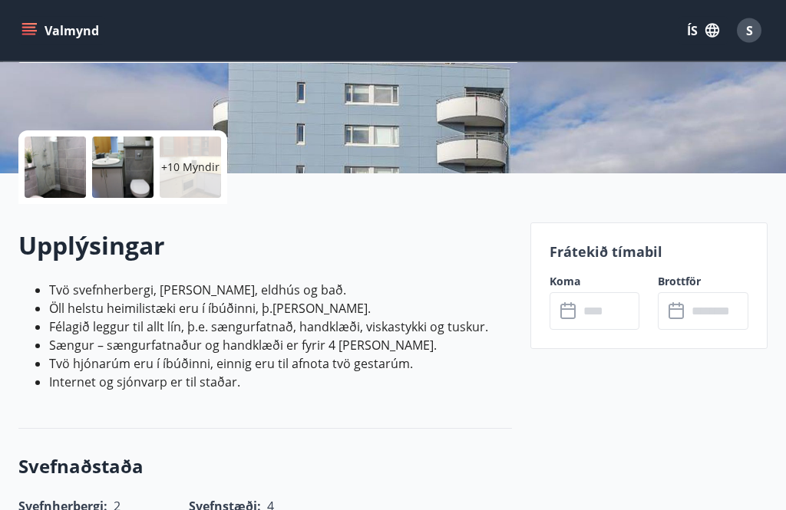
scroll to position [287, 0]
click at [605, 309] on input "text" at bounding box center [609, 311] width 61 height 38
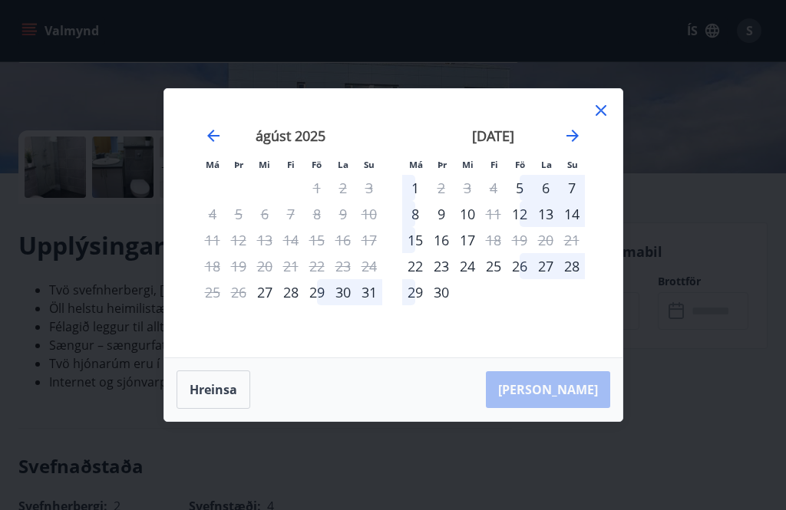
click at [602, 116] on icon at bounding box center [601, 110] width 11 height 11
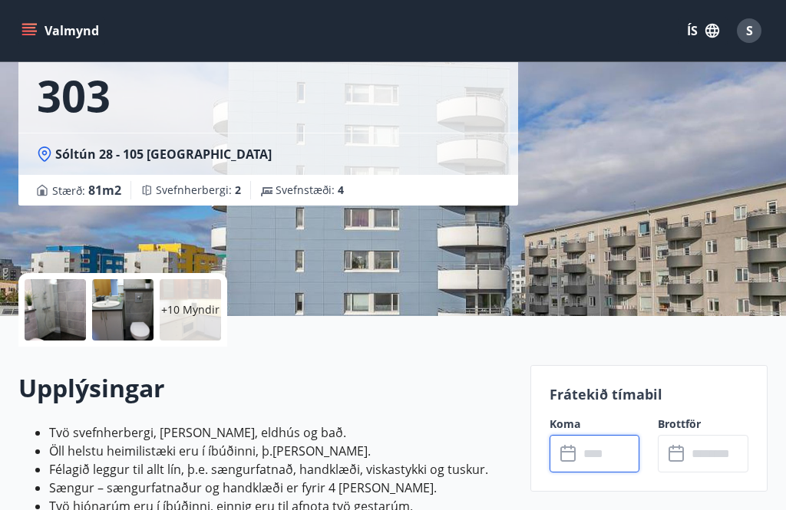
scroll to position [144, 0]
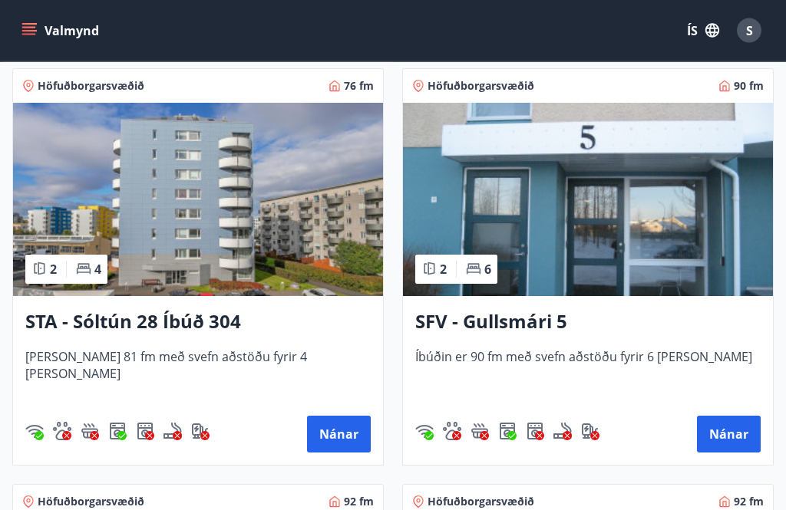
scroll to position [1140, 0]
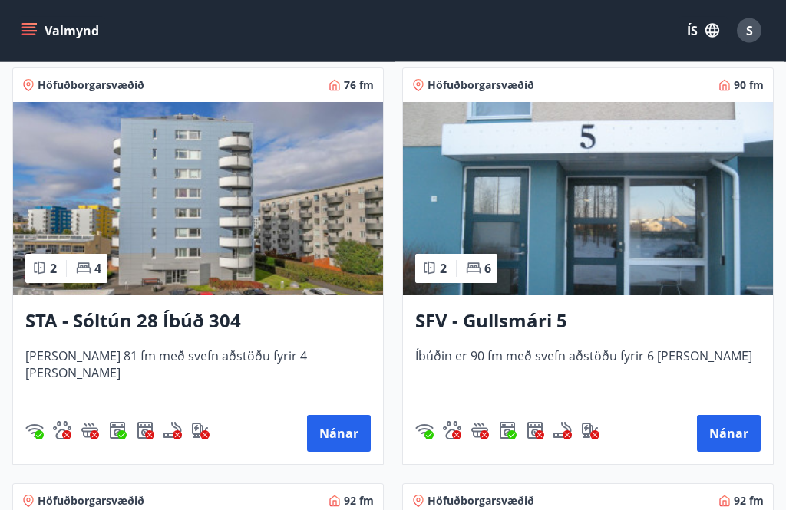
click at [334, 434] on button "Nánar" at bounding box center [339, 434] width 64 height 37
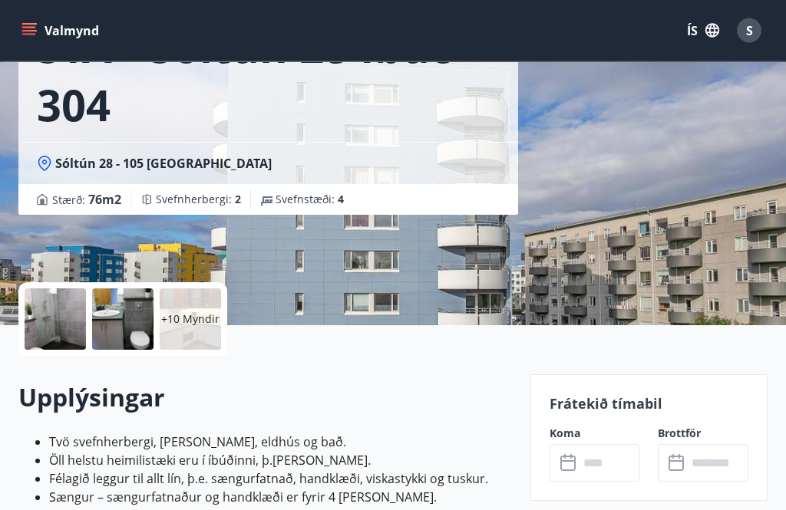
scroll to position [135, 0]
click at [599, 459] on input "text" at bounding box center [609, 463] width 61 height 38
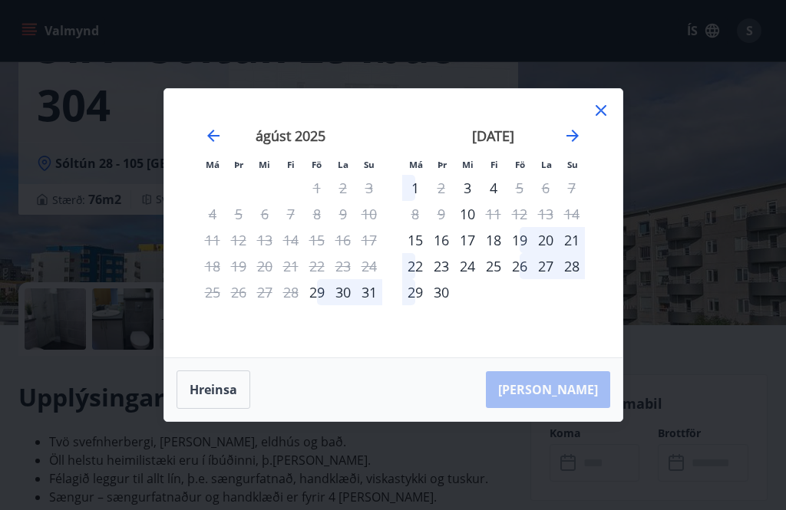
click at [595, 120] on icon at bounding box center [601, 110] width 18 height 18
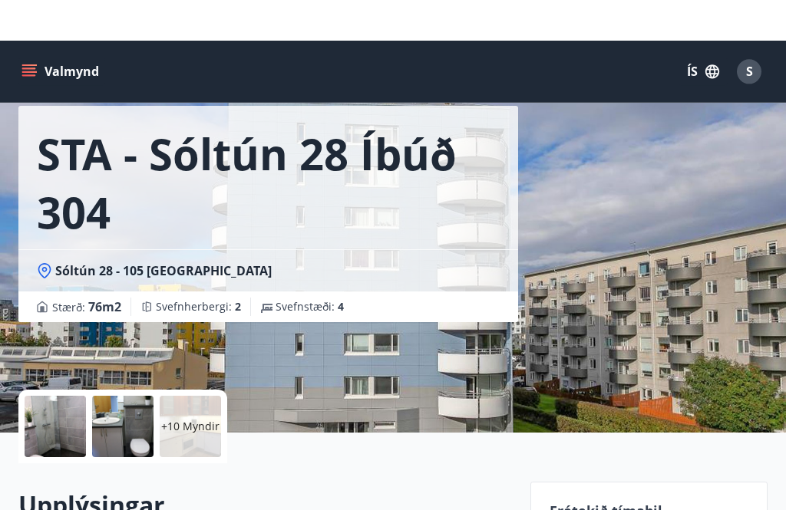
scroll to position [0, 0]
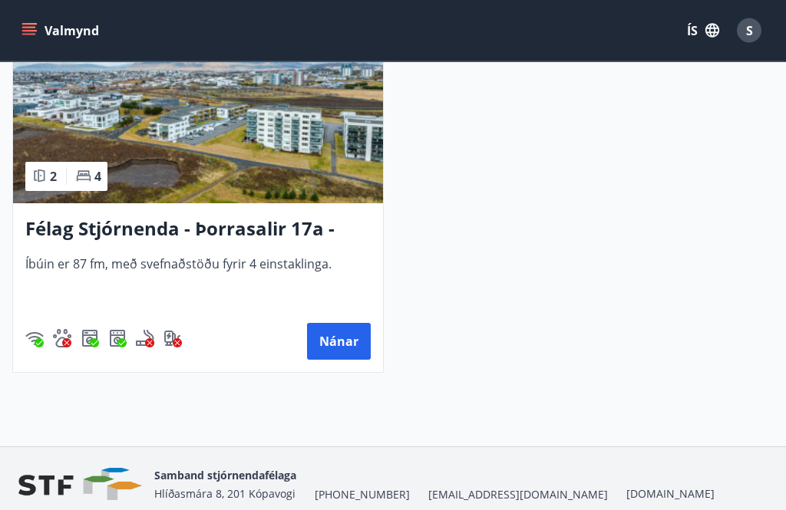
scroll to position [2066, 0]
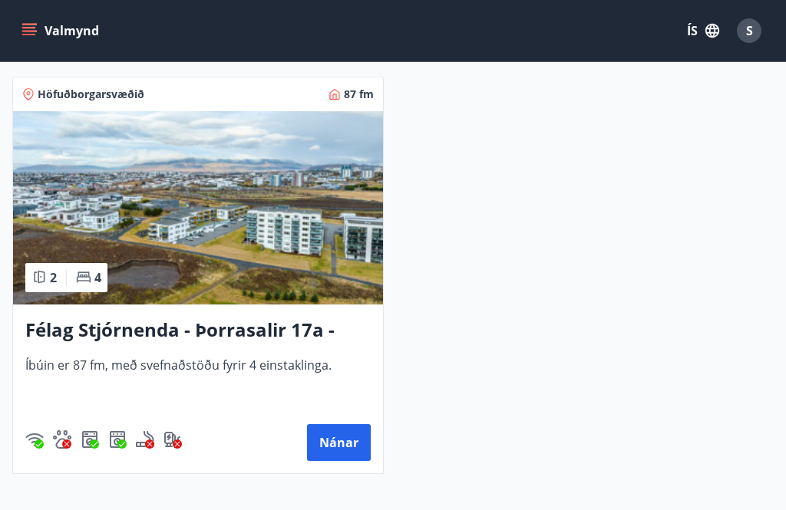
click at [330, 447] on button "Nánar" at bounding box center [339, 442] width 64 height 37
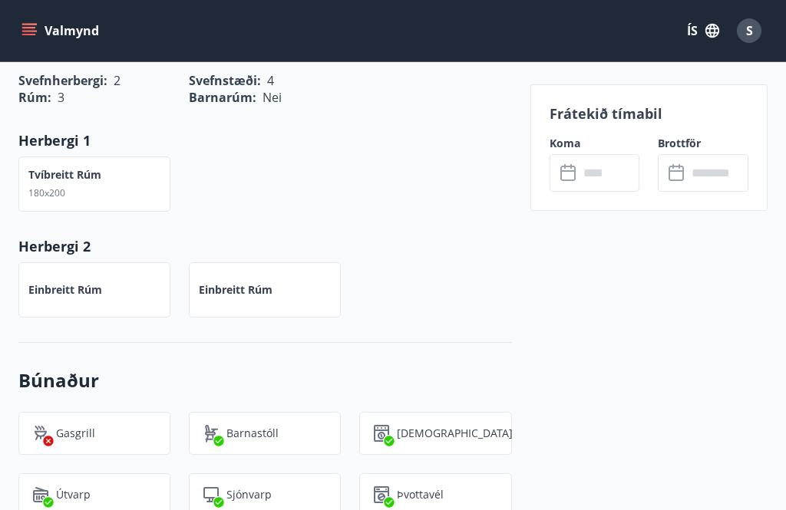
scroll to position [731, 0]
click at [594, 170] on input "text" at bounding box center [609, 173] width 61 height 38
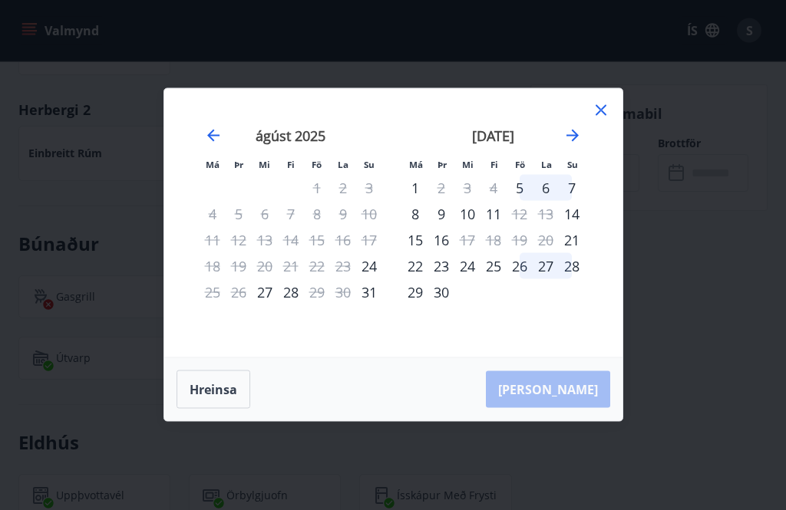
scroll to position [869, 0]
click at [510, 279] on div "26" at bounding box center [520, 266] width 26 height 26
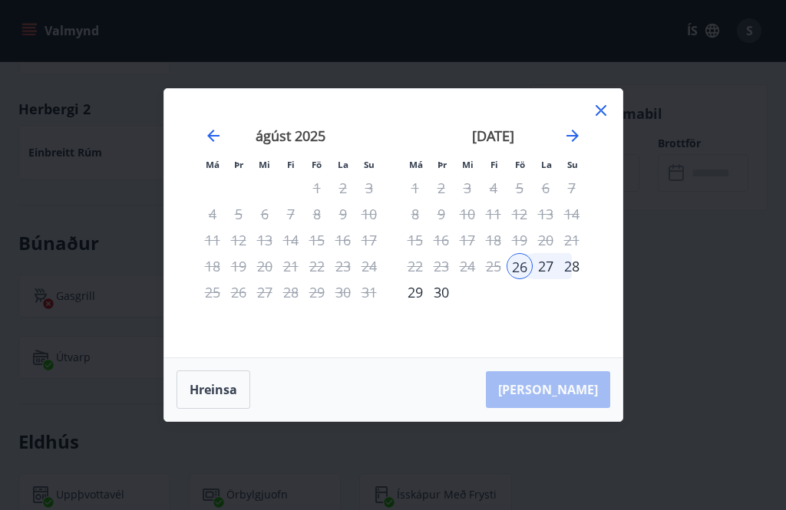
click at [206, 407] on button "Hreinsa" at bounding box center [214, 390] width 74 height 38
click at [536, 253] on div "20" at bounding box center [546, 240] width 26 height 26
click at [540, 253] on div "20" at bounding box center [546, 240] width 26 height 26
click at [568, 227] on div "14" at bounding box center [572, 214] width 26 height 26
click at [562, 253] on div "21" at bounding box center [572, 240] width 26 height 26
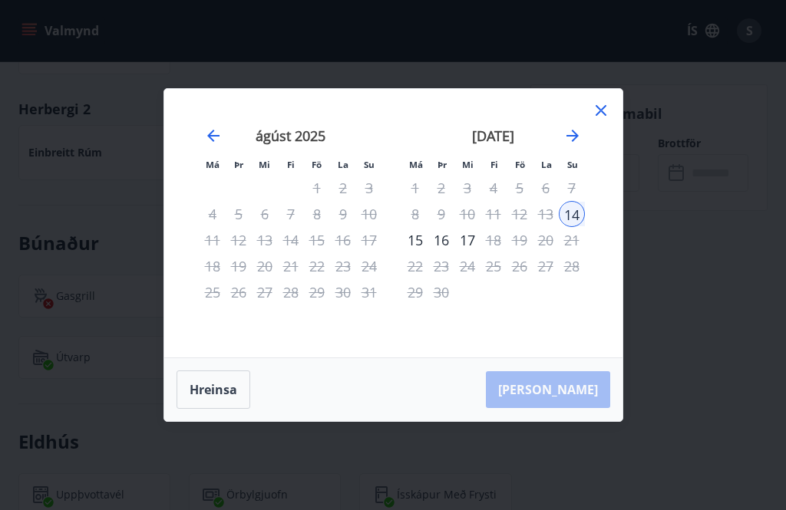
click at [195, 407] on button "Hreinsa" at bounding box center [214, 390] width 74 height 38
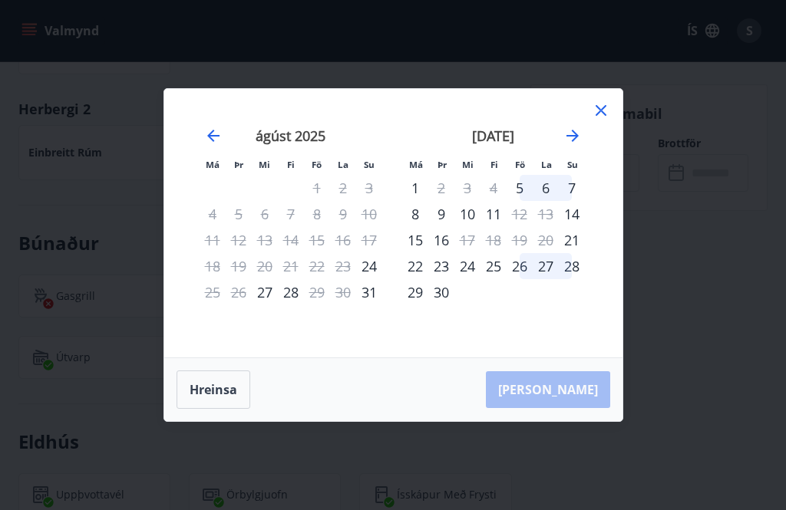
click at [561, 253] on div "21" at bounding box center [572, 240] width 26 height 26
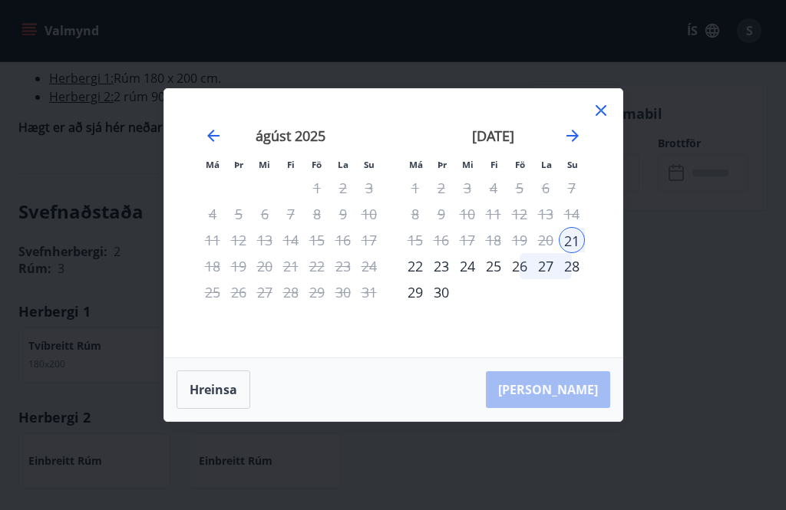
scroll to position [559, 0]
click at [602, 106] on icon at bounding box center [601, 110] width 18 height 18
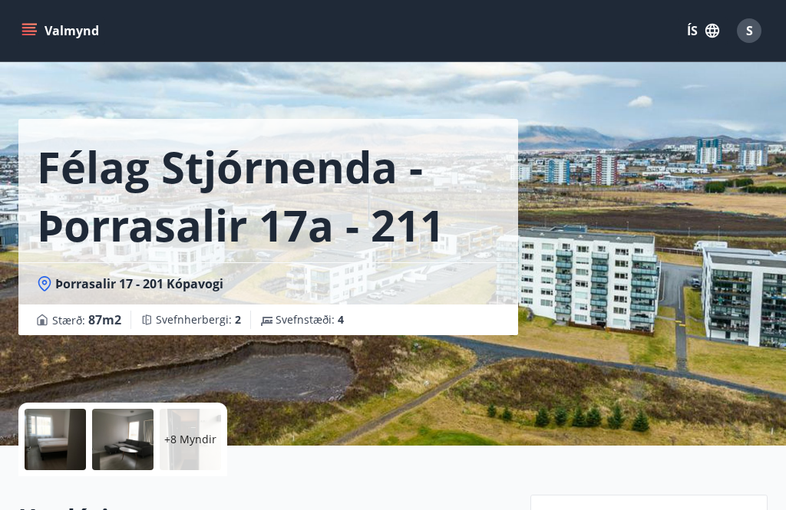
scroll to position [0, 0]
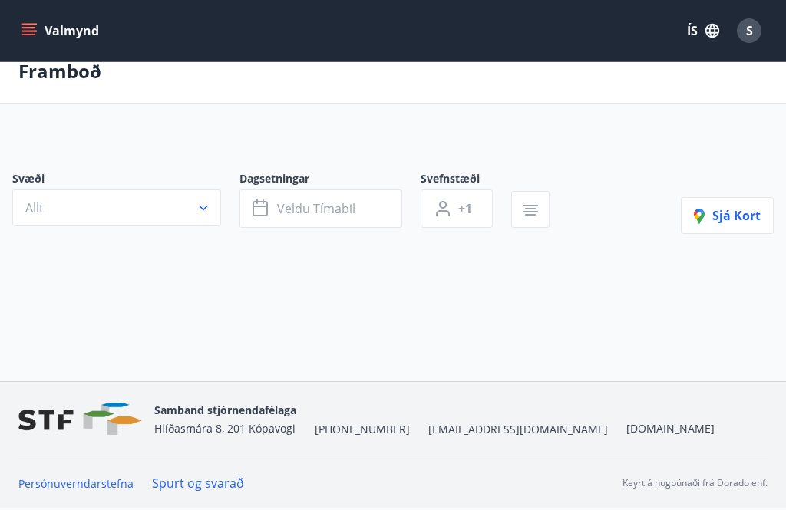
scroll to position [51, 0]
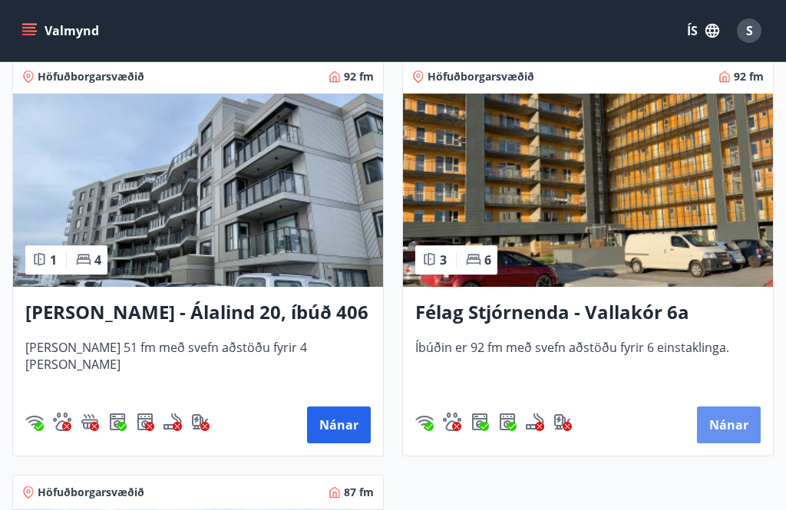
click at [734, 416] on button "Nánar" at bounding box center [729, 425] width 64 height 37
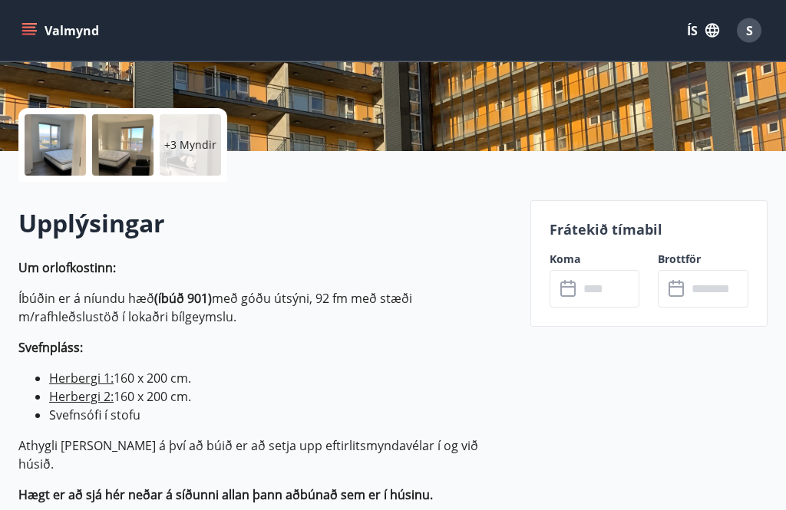
click at [592, 285] on input "text" at bounding box center [609, 290] width 61 height 38
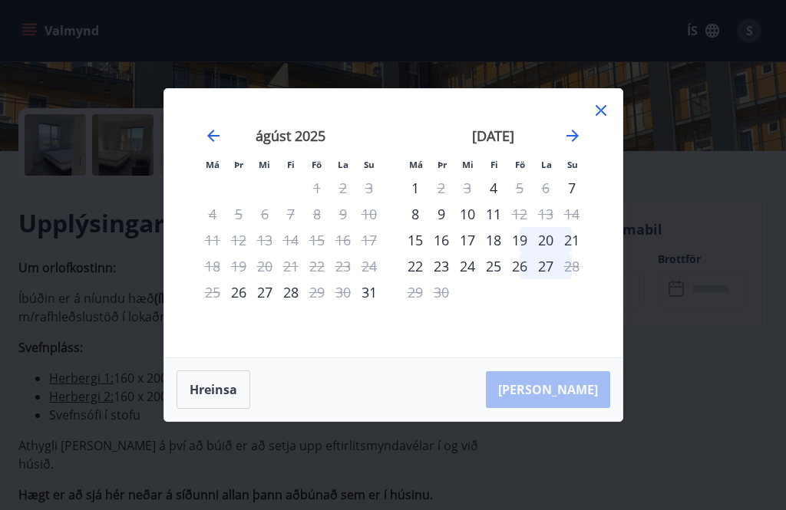
click at [550, 227] on div "13" at bounding box center [546, 214] width 26 height 26
click at [602, 120] on icon at bounding box center [601, 110] width 18 height 18
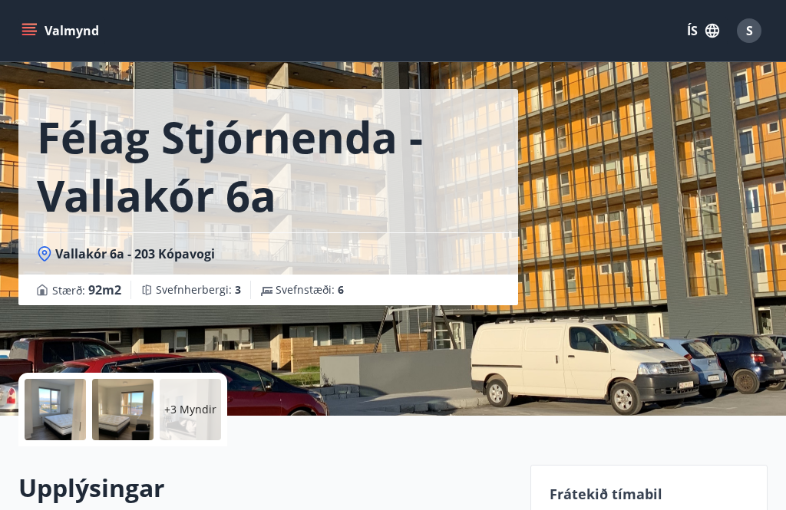
scroll to position [0, 0]
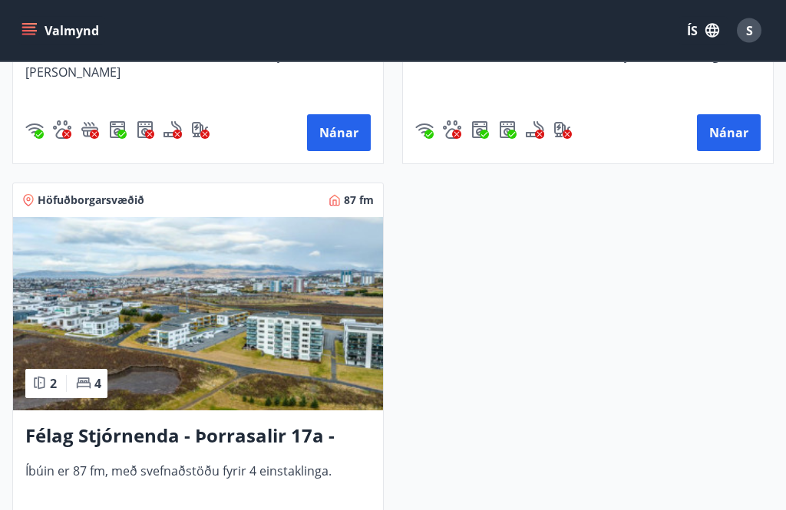
scroll to position [1856, 0]
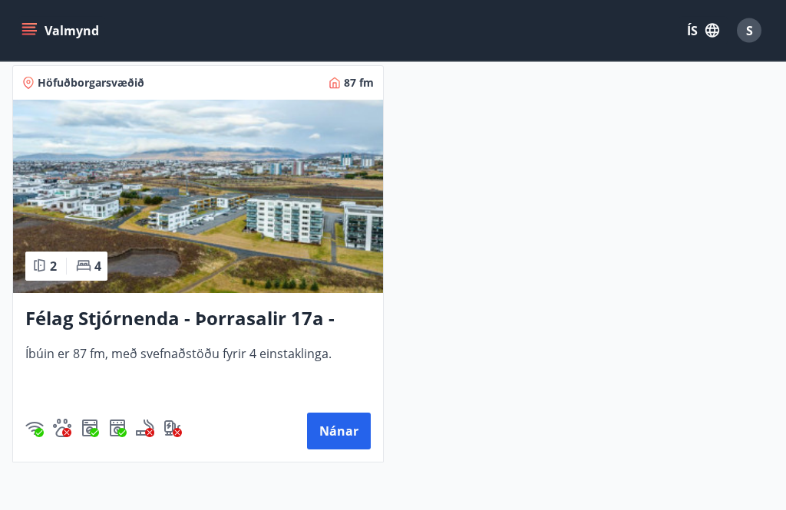
click at [347, 435] on button "Nánar" at bounding box center [339, 432] width 64 height 37
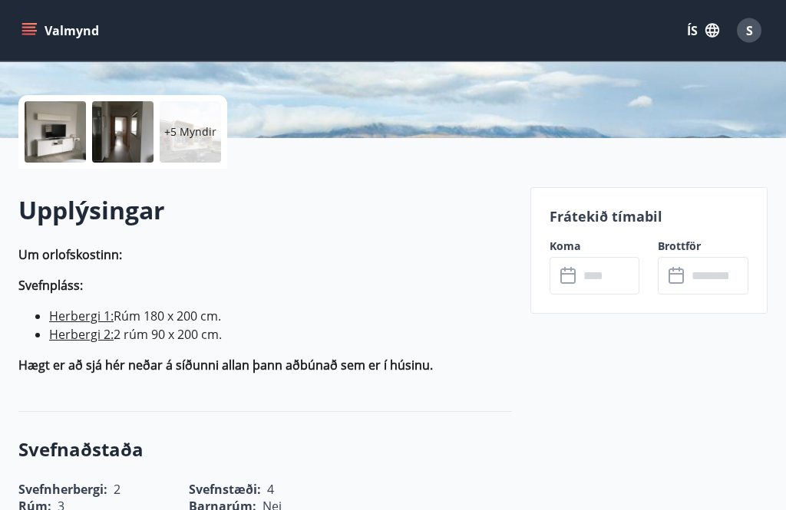
scroll to position [322, 0]
click at [606, 272] on input "text" at bounding box center [609, 276] width 61 height 38
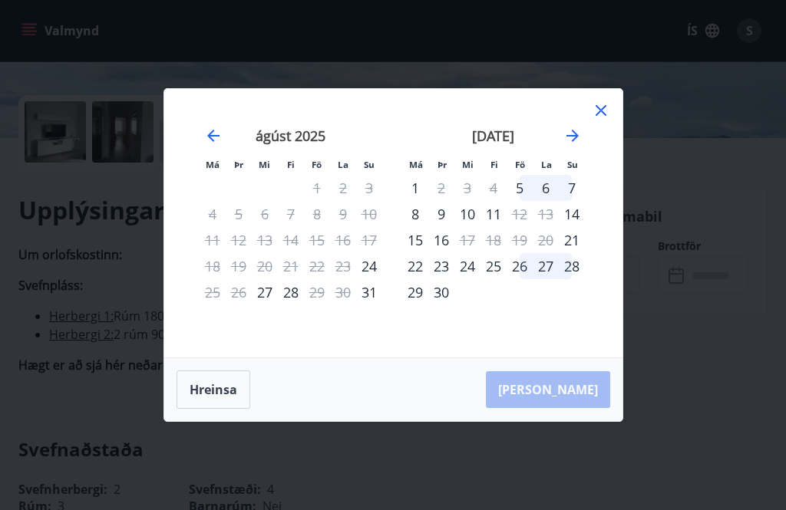
click at [609, 120] on icon at bounding box center [601, 110] width 18 height 18
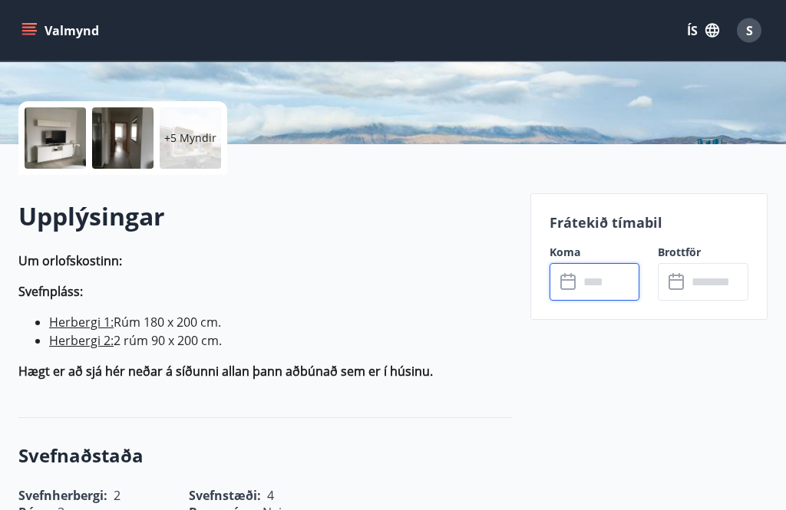
scroll to position [309, 0]
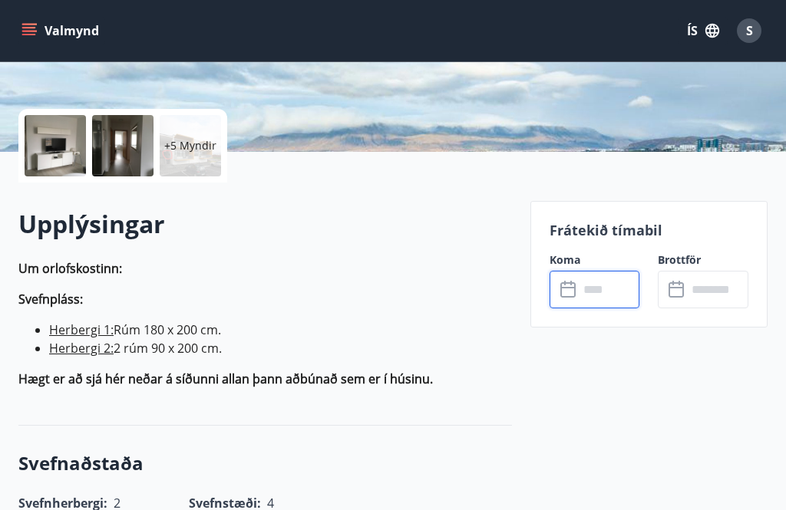
click at [613, 286] on input "text" at bounding box center [609, 290] width 61 height 38
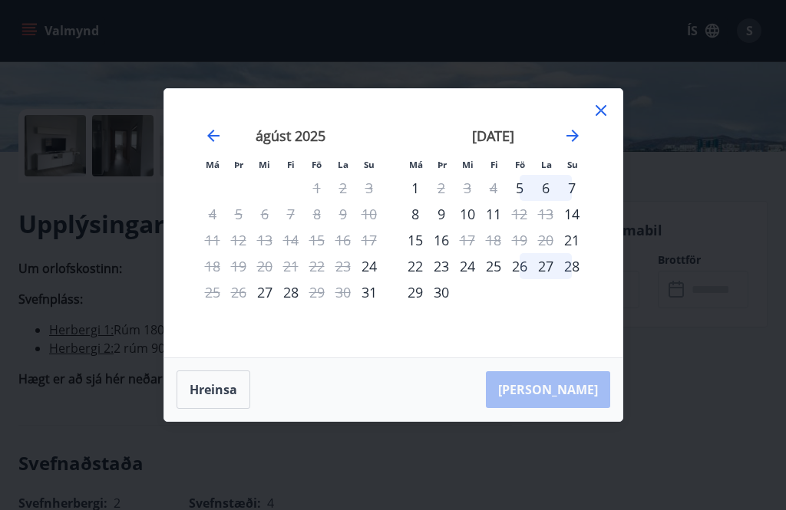
click at [572, 253] on div "21" at bounding box center [572, 240] width 26 height 26
click at [411, 279] on div "22" at bounding box center [415, 266] width 26 height 26
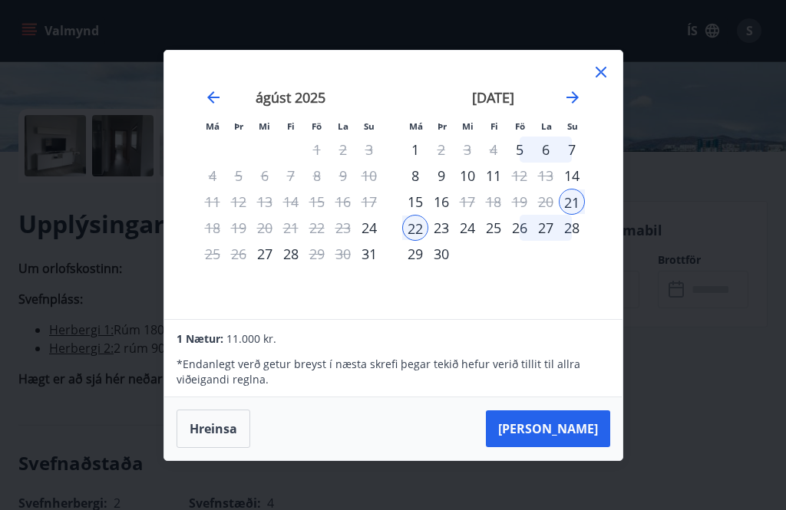
click at [471, 241] on div "24" at bounding box center [467, 228] width 26 height 26
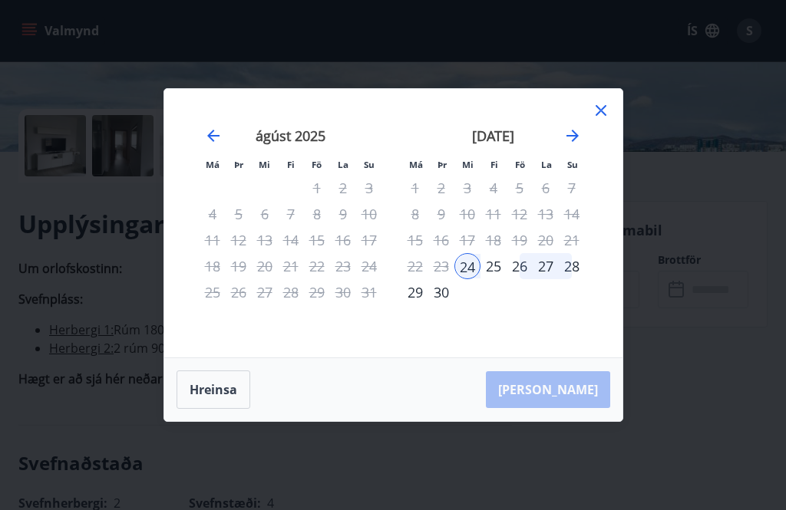
click at [607, 120] on icon at bounding box center [601, 110] width 18 height 18
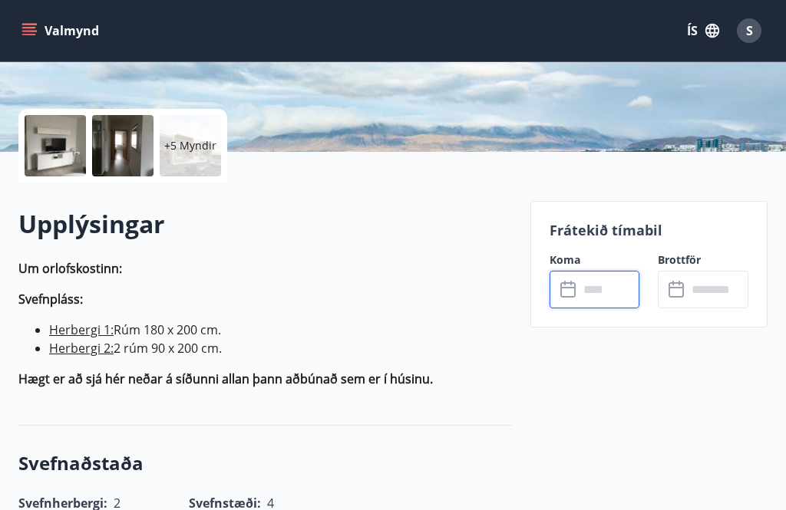
click at [609, 280] on input "text" at bounding box center [609, 290] width 61 height 38
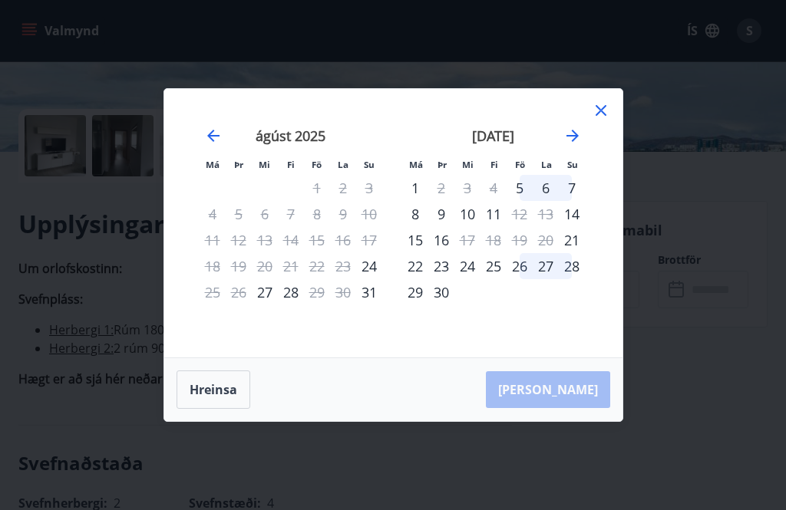
click at [575, 253] on div "21" at bounding box center [572, 240] width 26 height 26
click at [471, 279] on div "24" at bounding box center [467, 266] width 26 height 26
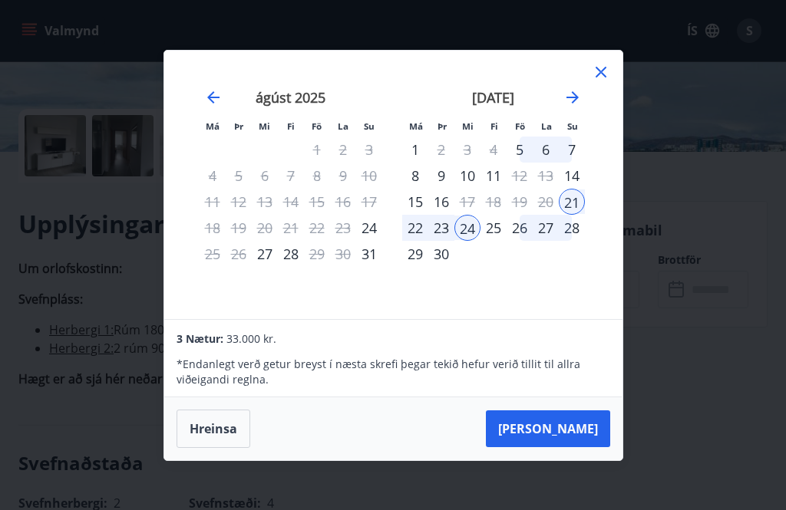
click at [583, 447] on button "[PERSON_NAME]" at bounding box center [548, 429] width 124 height 37
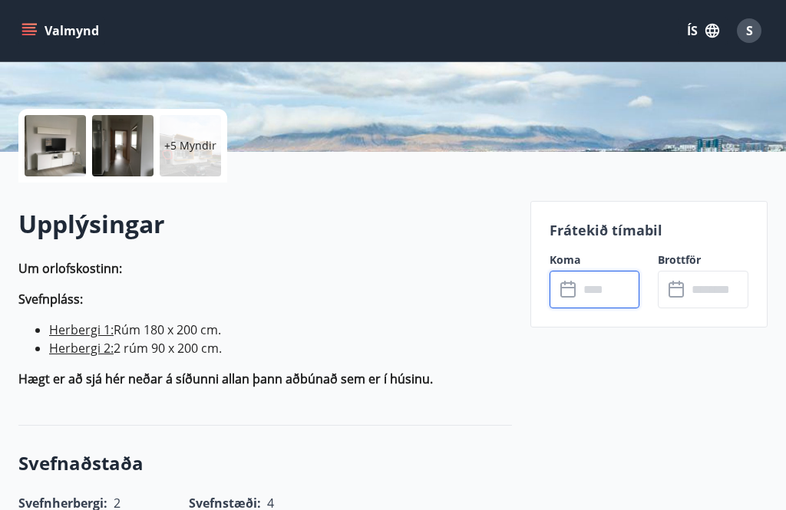
type input "******"
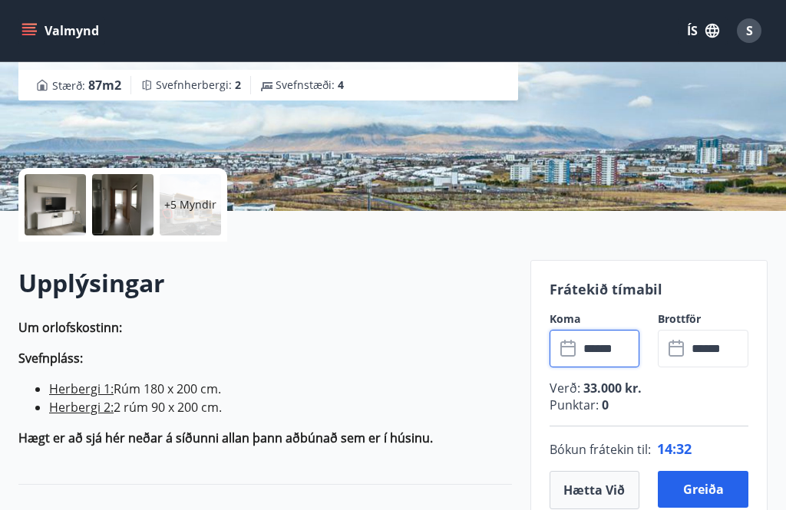
scroll to position [254, 0]
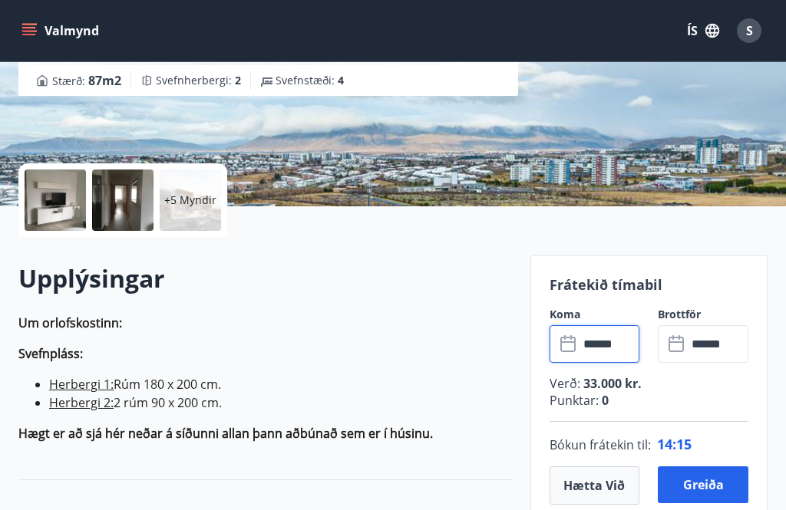
click at [602, 483] on button "Hætta við" at bounding box center [594, 486] width 91 height 38
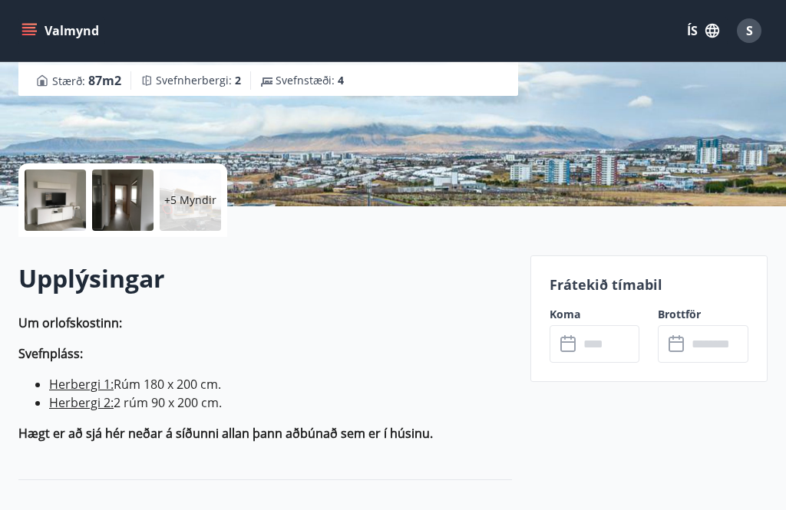
click at [615, 337] on input "text" at bounding box center [609, 344] width 61 height 38
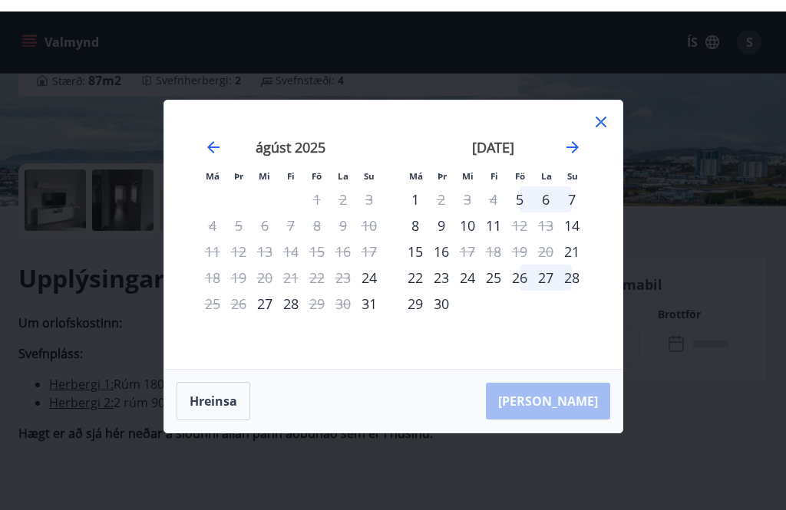
scroll to position [253, 0]
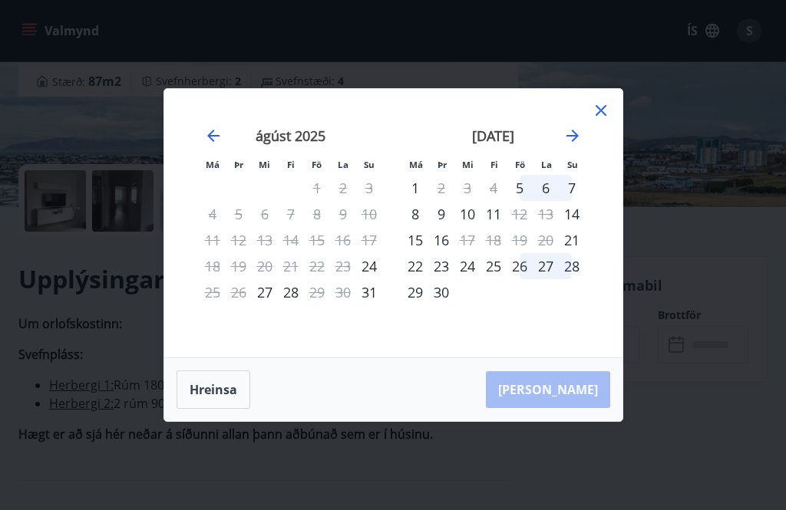
click at [445, 279] on div "23" at bounding box center [441, 266] width 26 height 26
click at [498, 279] on div "25" at bounding box center [493, 266] width 26 height 26
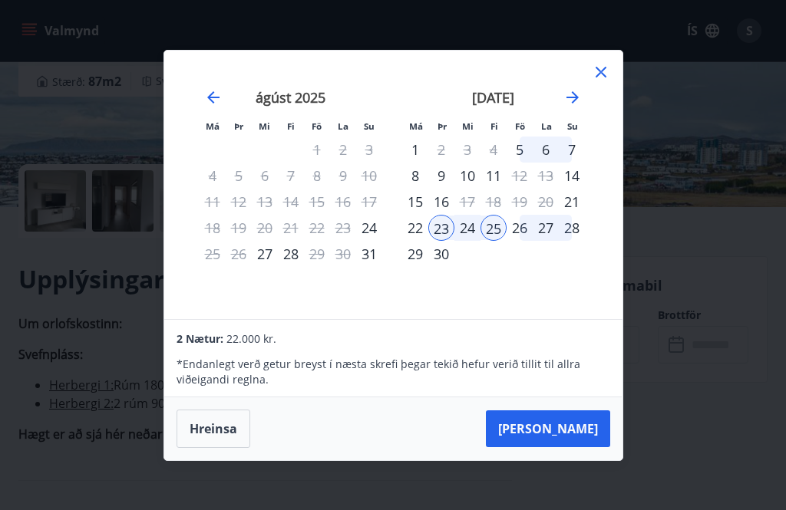
click at [209, 448] on button "Hreinsa" at bounding box center [214, 429] width 74 height 38
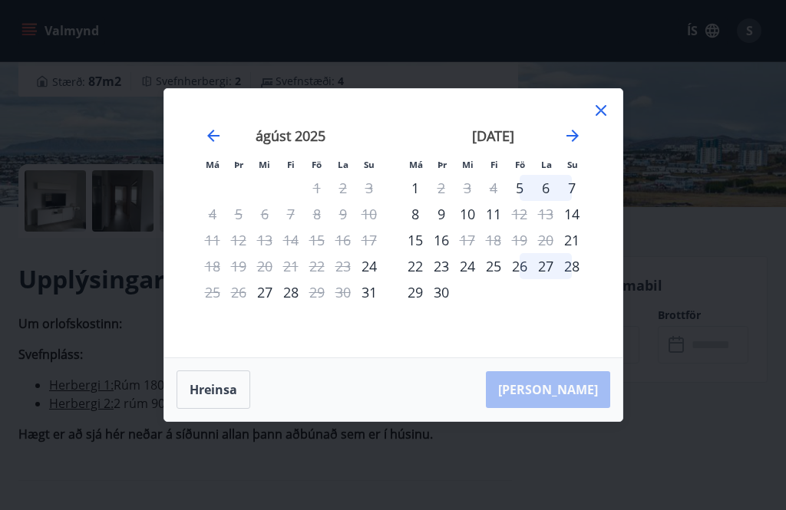
click at [580, 145] on icon "Move forward to switch to the next month." at bounding box center [572, 136] width 18 height 18
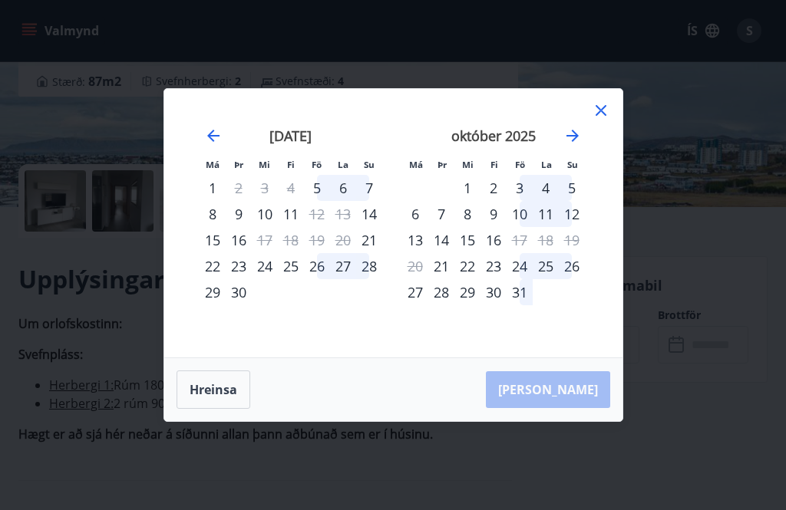
click at [605, 120] on icon at bounding box center [601, 110] width 18 height 18
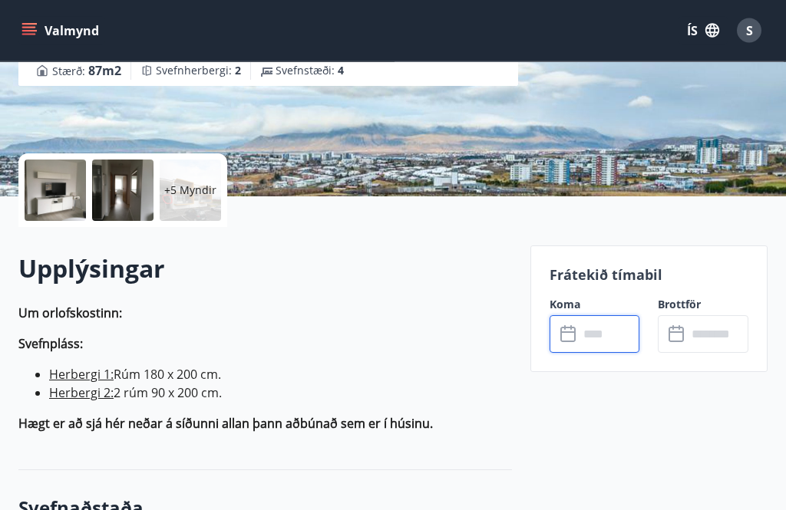
scroll to position [267, 0]
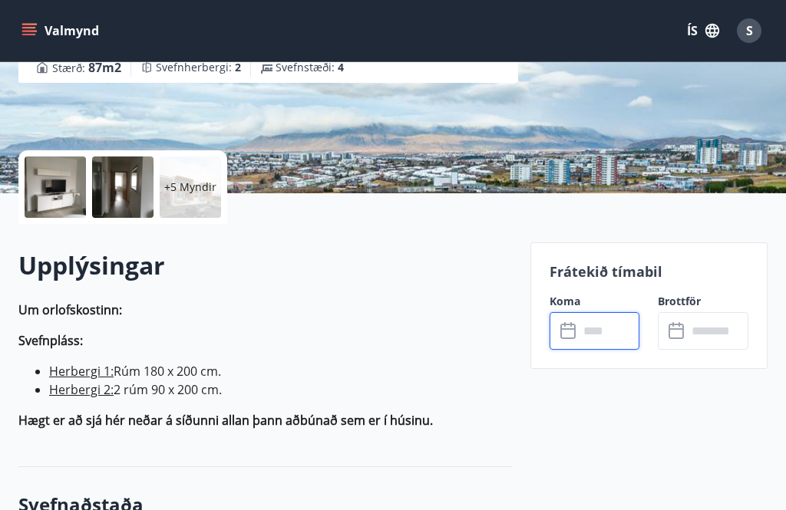
click at [593, 325] on input "text" at bounding box center [609, 331] width 61 height 38
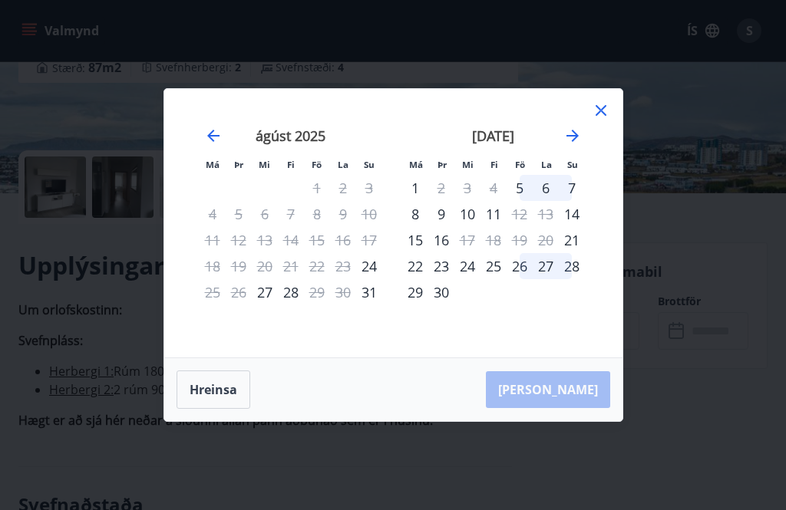
click at [599, 116] on icon at bounding box center [601, 110] width 11 height 11
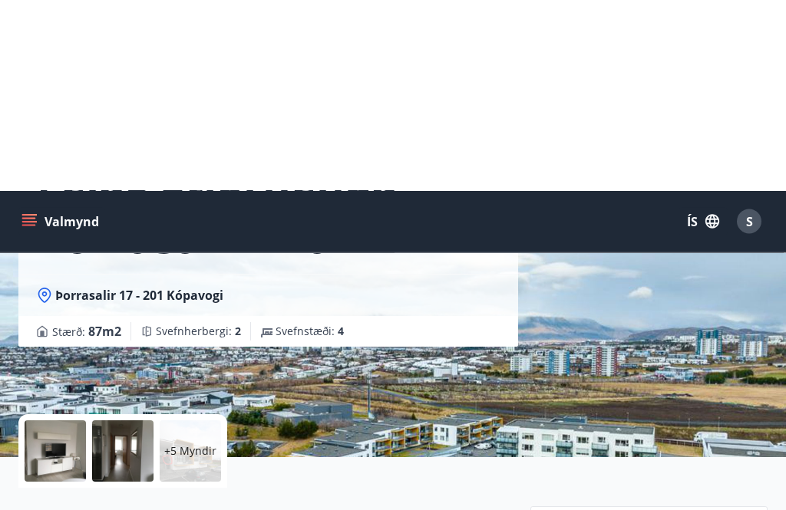
scroll to position [0, 0]
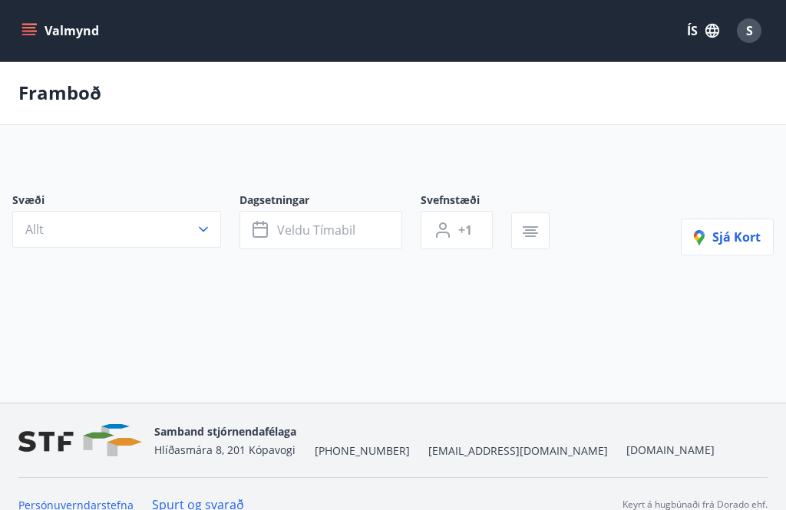
scroll to position [49, 0]
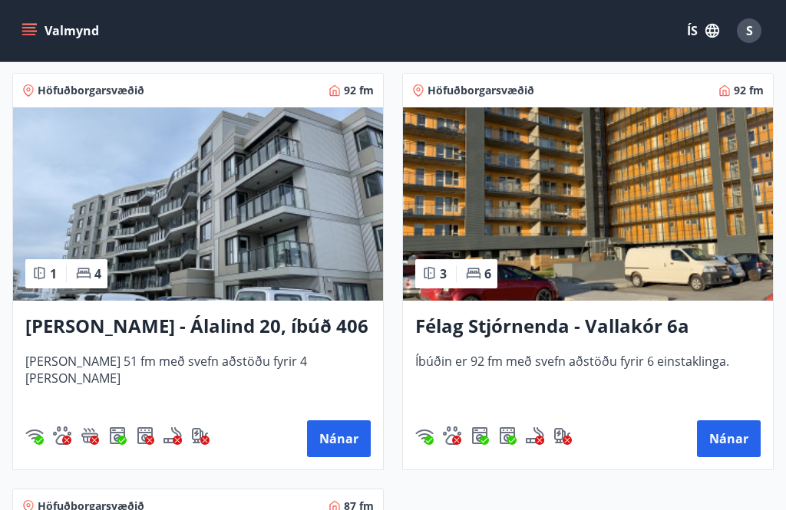
click at [733, 447] on button "Nánar" at bounding box center [729, 439] width 64 height 37
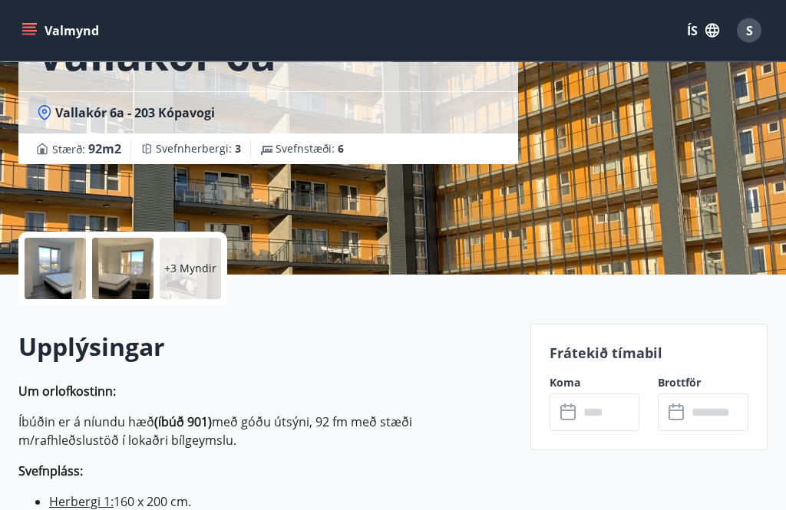
scroll to position [186, 0]
click at [619, 413] on input "text" at bounding box center [609, 413] width 61 height 38
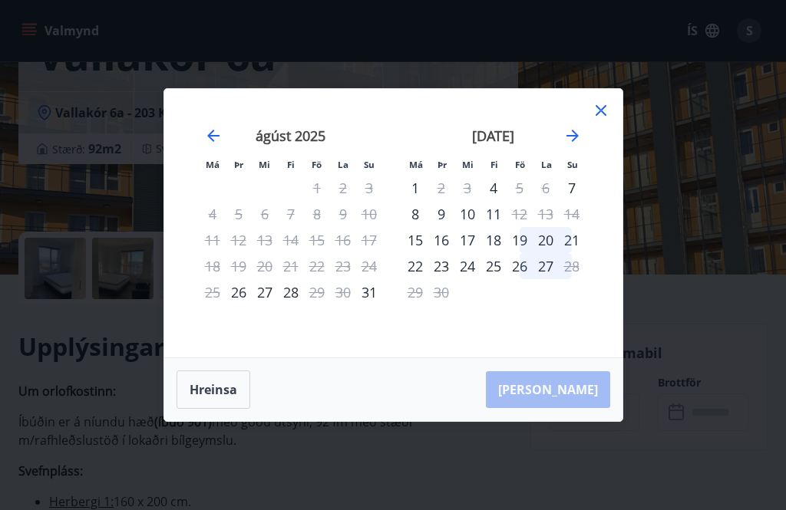
click at [606, 120] on icon at bounding box center [601, 110] width 18 height 18
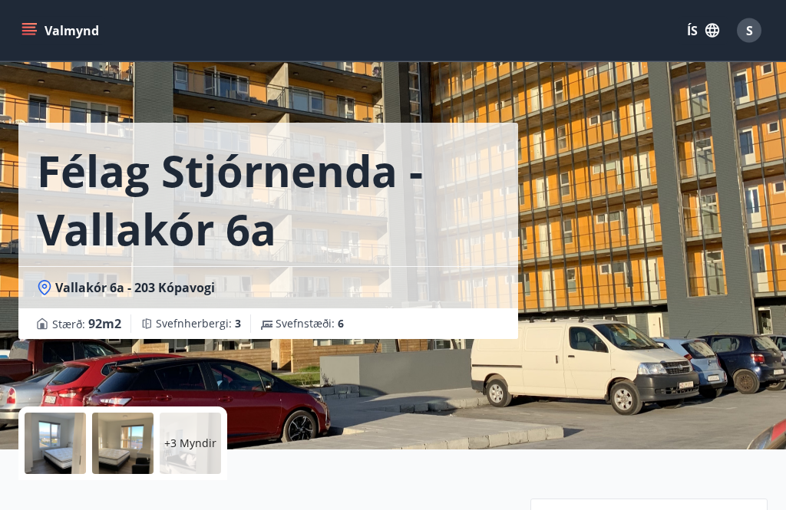
scroll to position [0, 0]
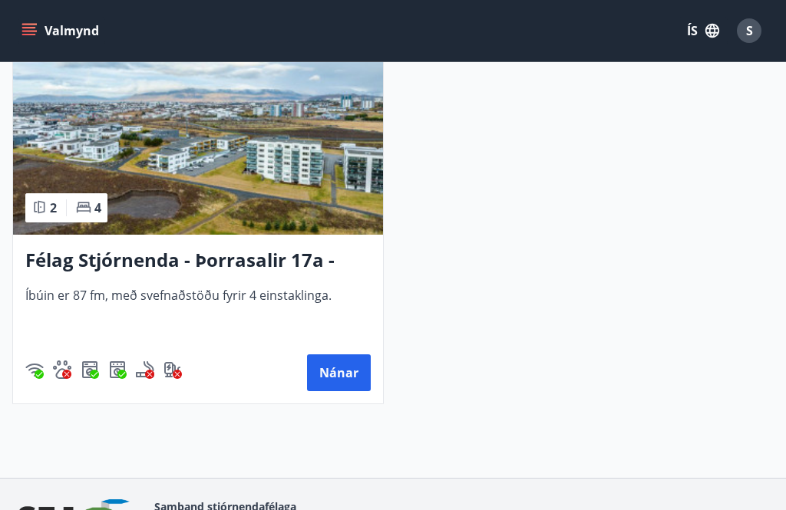
scroll to position [2031, 0]
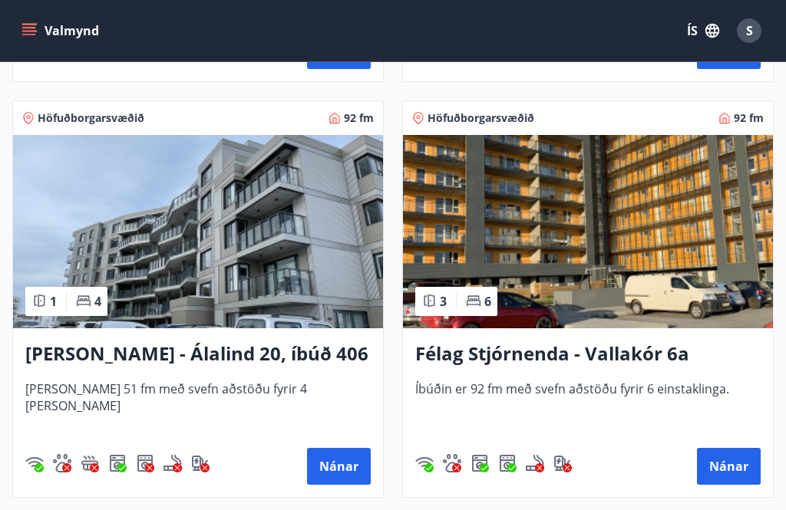
click at [347, 474] on button "Nánar" at bounding box center [339, 466] width 64 height 37
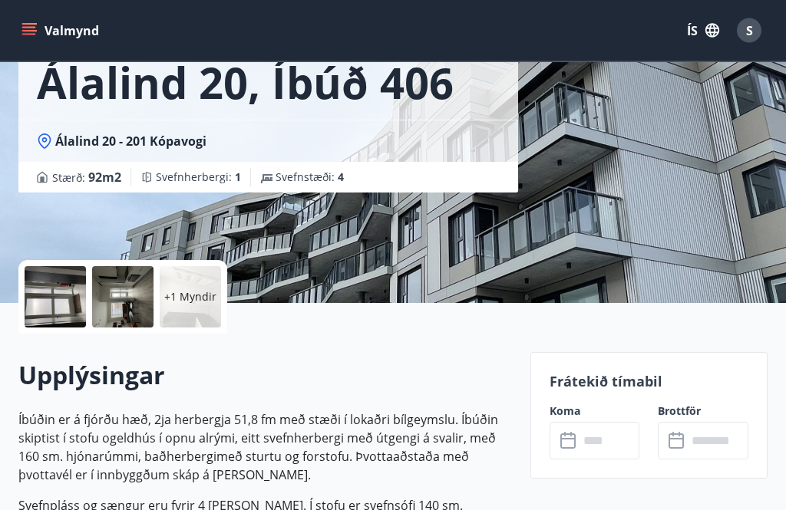
scroll to position [157, 0]
click at [586, 442] on input "text" at bounding box center [609, 441] width 61 height 38
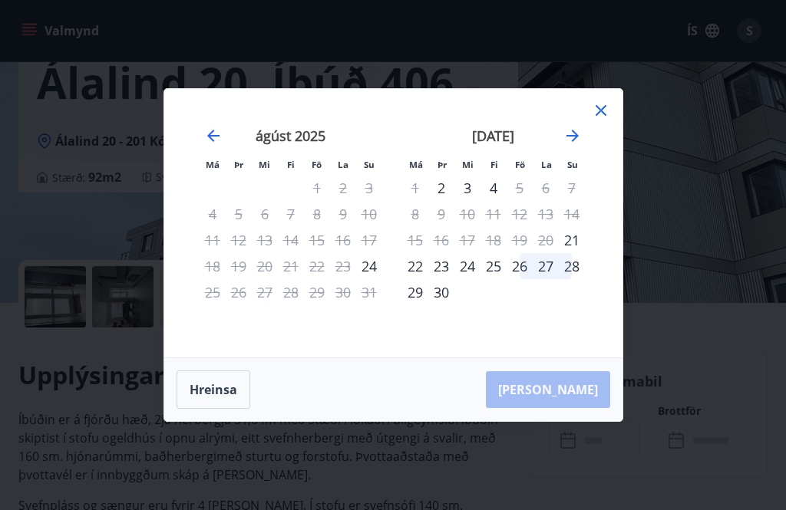
click at [611, 115] on div "Má Þr Mi Fi Fö La Su Má Þr Mi Fi Fö La Su [DATE] 1 2 3 4 5 6 7 8 9 10 11 12 13 …" at bounding box center [393, 223] width 458 height 269
click at [596, 120] on icon at bounding box center [601, 110] width 18 height 18
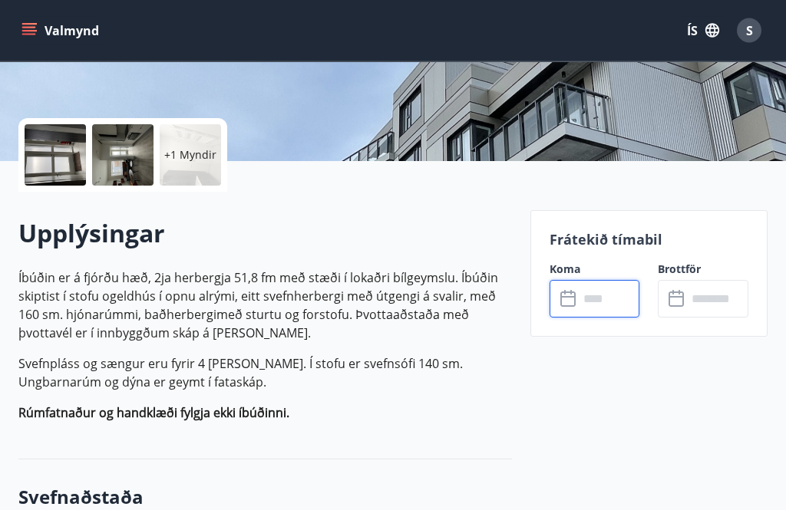
scroll to position [299, 0]
click at [610, 296] on input "text" at bounding box center [609, 299] width 61 height 38
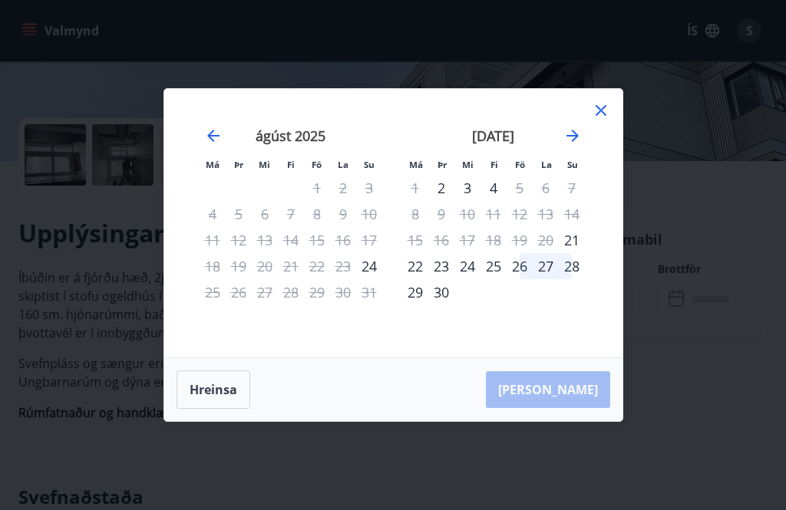
click at [607, 120] on icon at bounding box center [601, 110] width 18 height 18
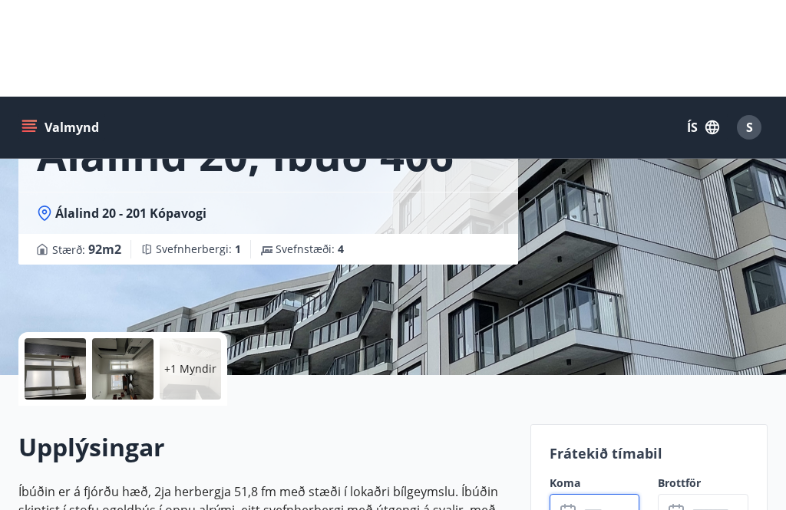
scroll to position [0, 0]
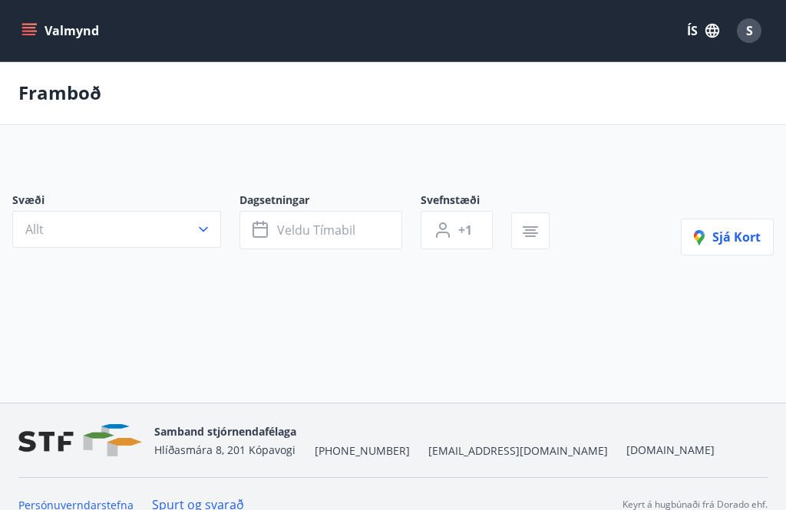
scroll to position [49, 0]
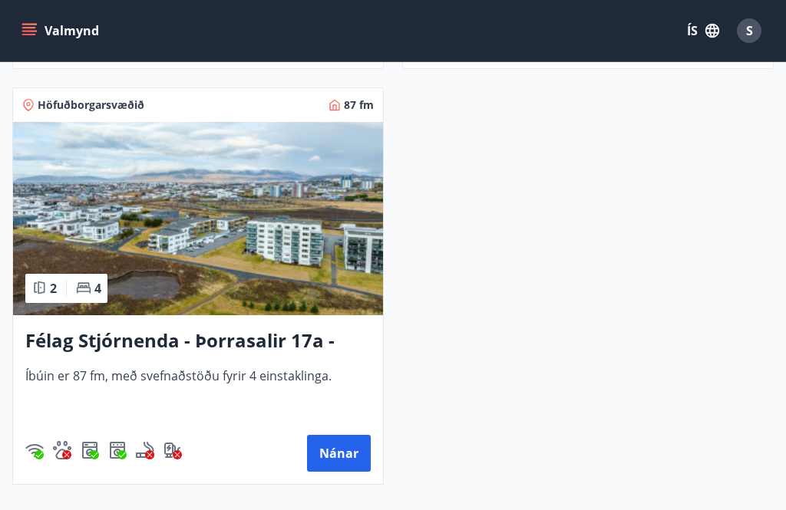
click at [337, 447] on button "Nánar" at bounding box center [339, 453] width 64 height 37
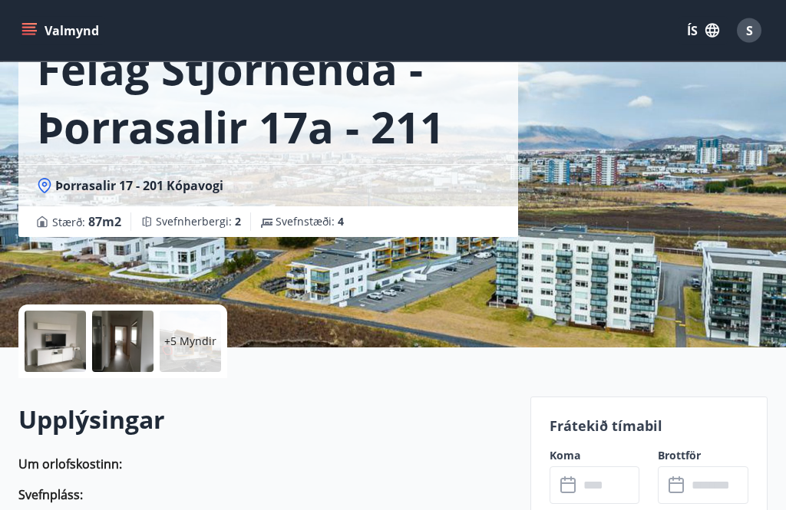
scroll to position [133, 0]
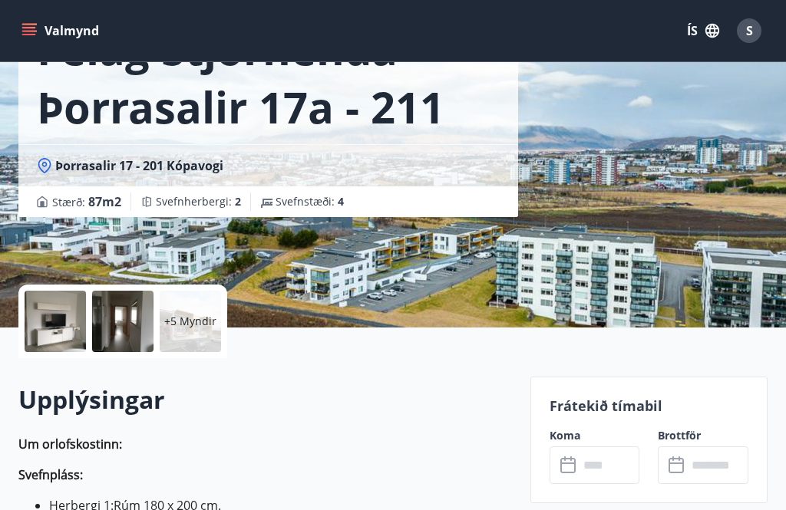
click at [186, 322] on p "+5 Myndir" at bounding box center [190, 321] width 52 height 15
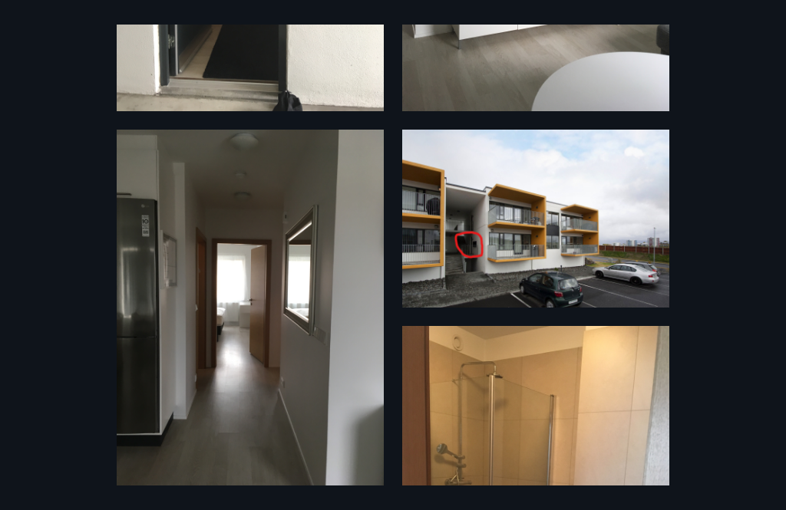
scroll to position [706, 0]
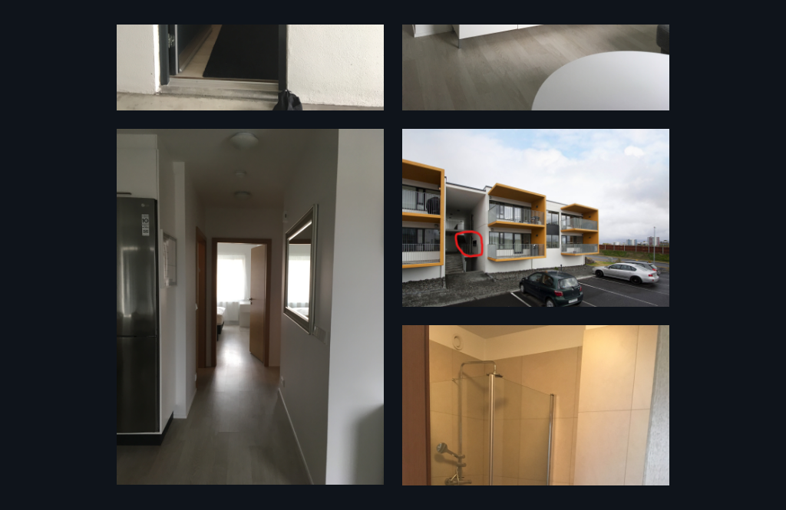
click at [505, 226] on img at bounding box center [535, 218] width 267 height 178
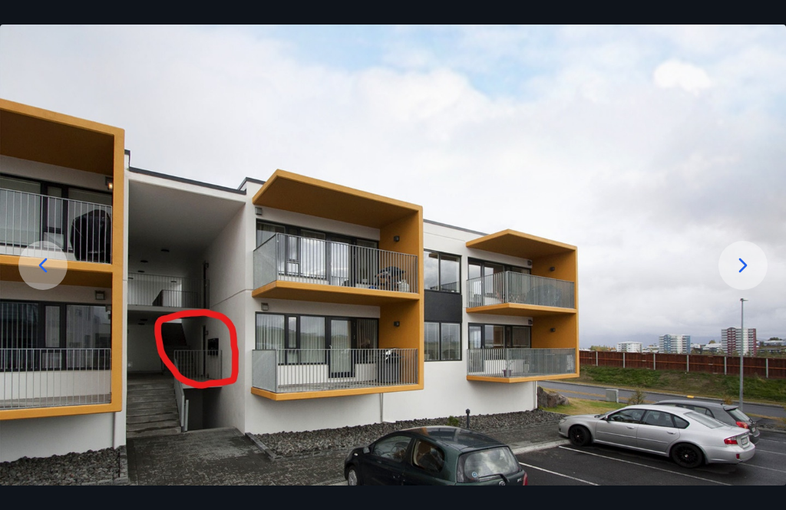
scroll to position [75, 0]
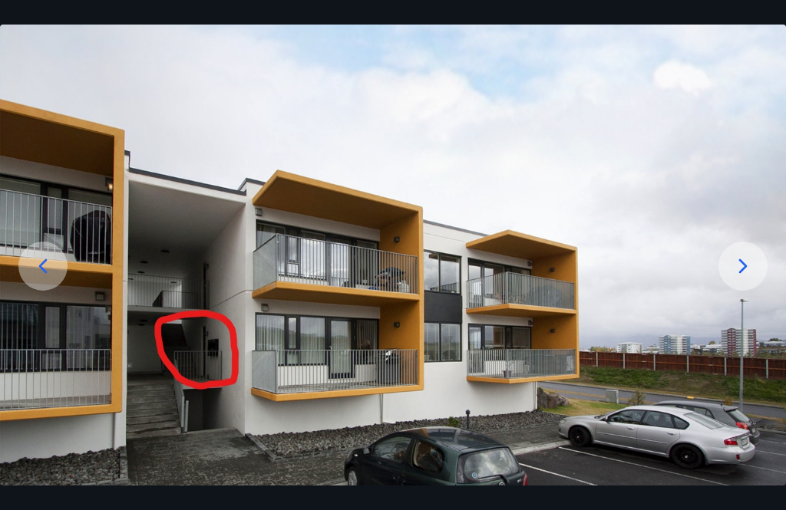
click at [759, 281] on div at bounding box center [742, 266] width 49 height 49
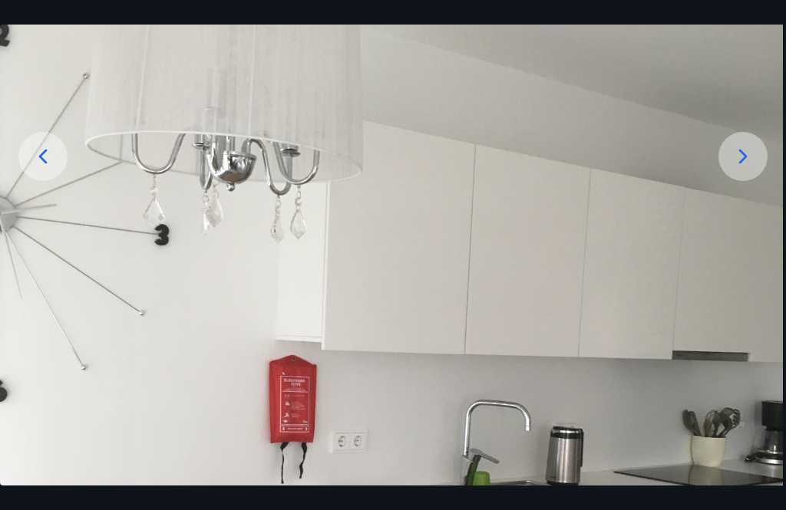
scroll to position [186, 0]
click at [754, 168] on icon at bounding box center [743, 156] width 25 height 25
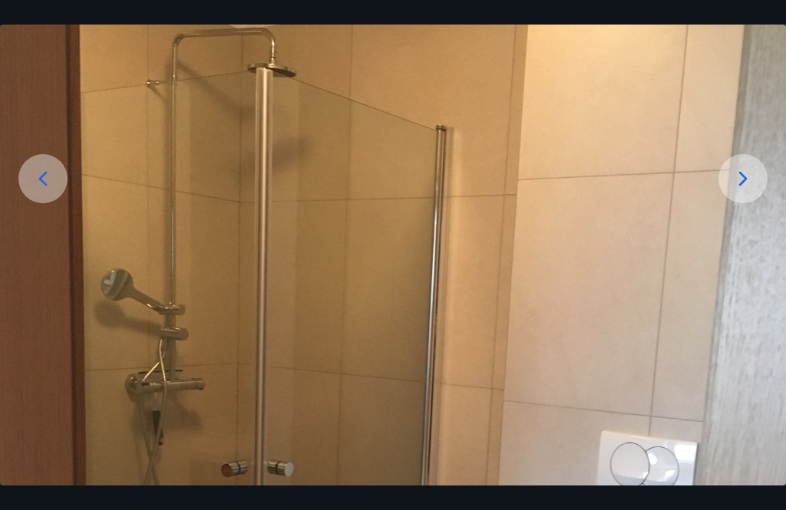
scroll to position [160, 0]
click at [747, 193] on icon at bounding box center [743, 181] width 25 height 25
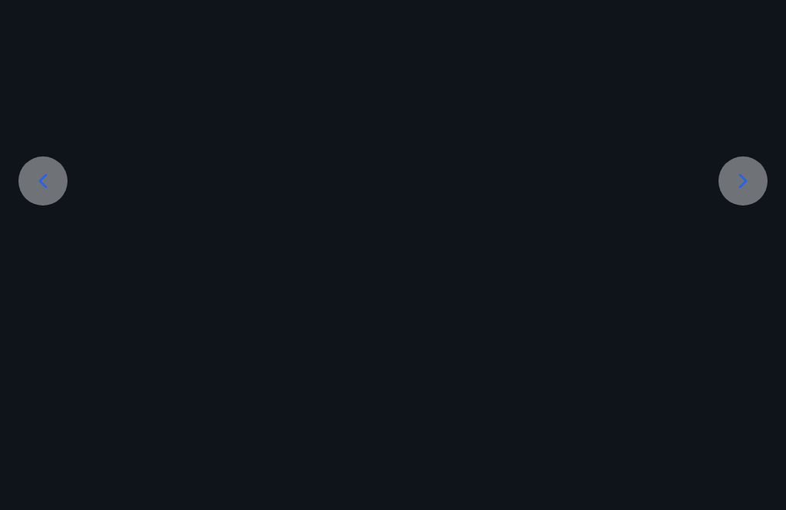
scroll to position [75, 0]
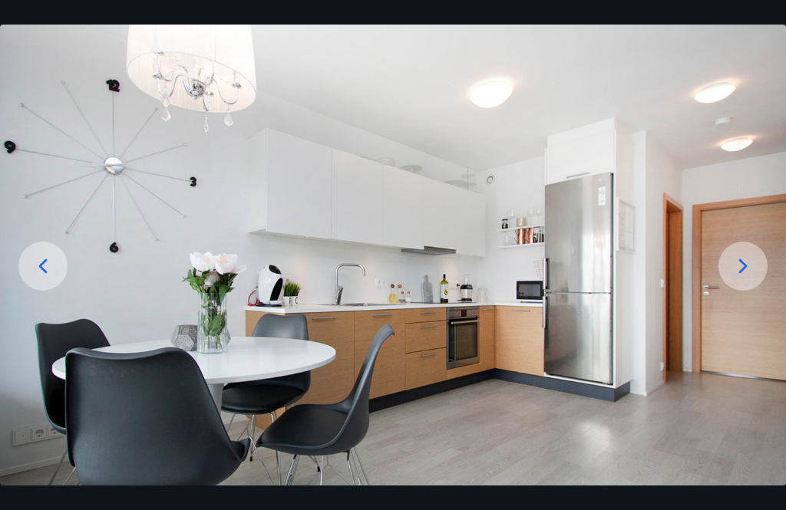
click at [752, 279] on icon at bounding box center [743, 266] width 25 height 25
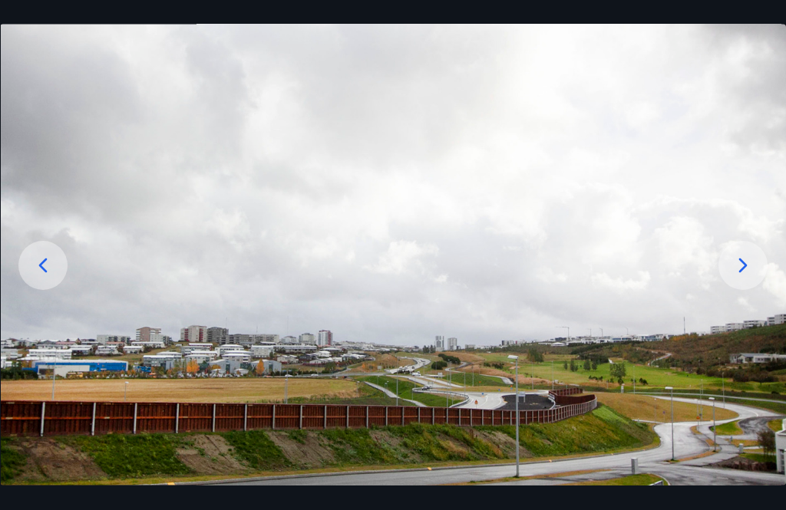
scroll to position [269, 0]
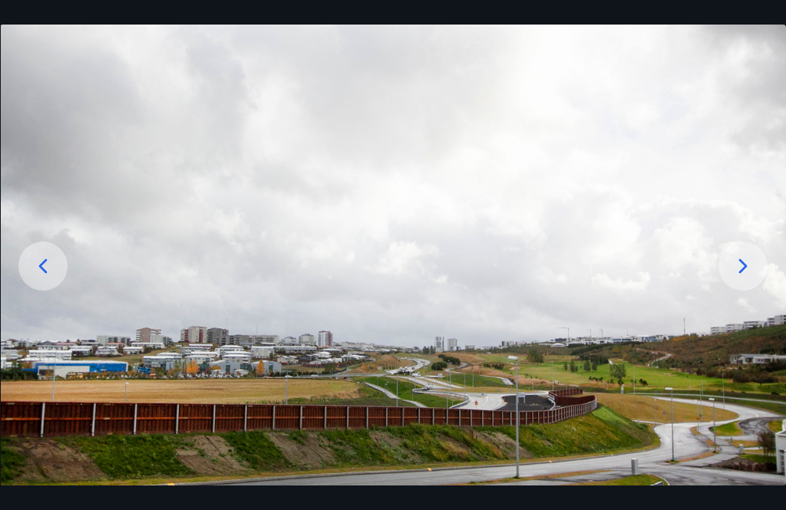
click at [750, 279] on icon at bounding box center [743, 266] width 25 height 25
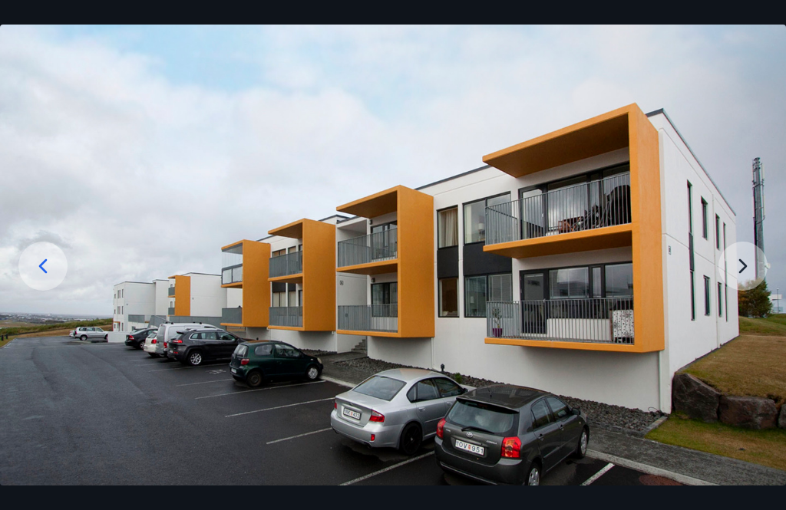
click at [749, 287] on img at bounding box center [393, 273] width 786 height 524
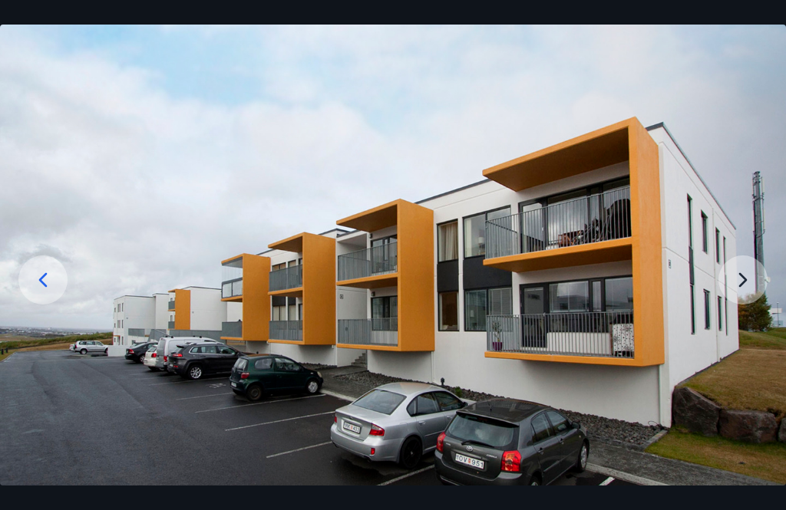
click at [749, 302] on img at bounding box center [393, 287] width 786 height 524
click at [747, 296] on img at bounding box center [393, 287] width 786 height 524
click at [50, 292] on icon at bounding box center [43, 280] width 25 height 25
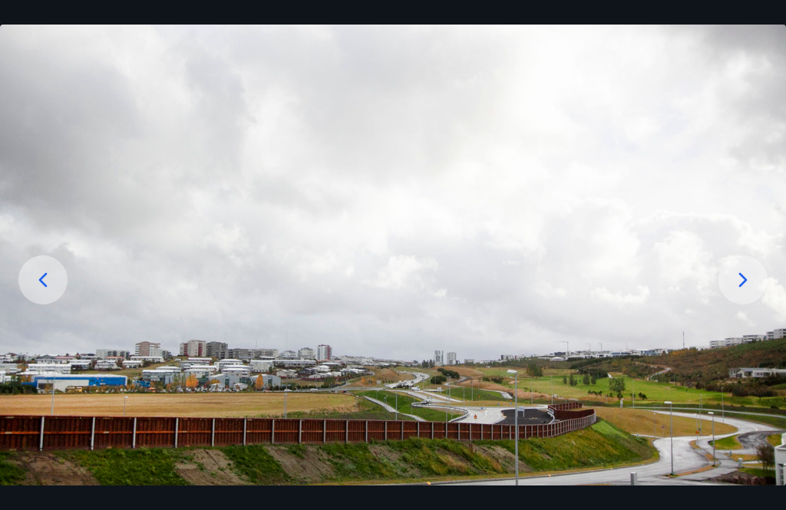
click at [41, 292] on icon at bounding box center [43, 280] width 25 height 25
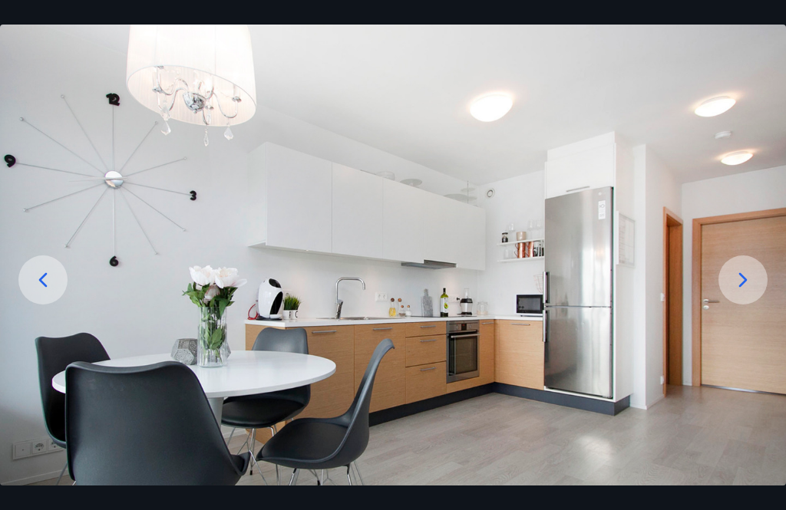
click at [43, 287] on icon at bounding box center [43, 279] width 8 height 15
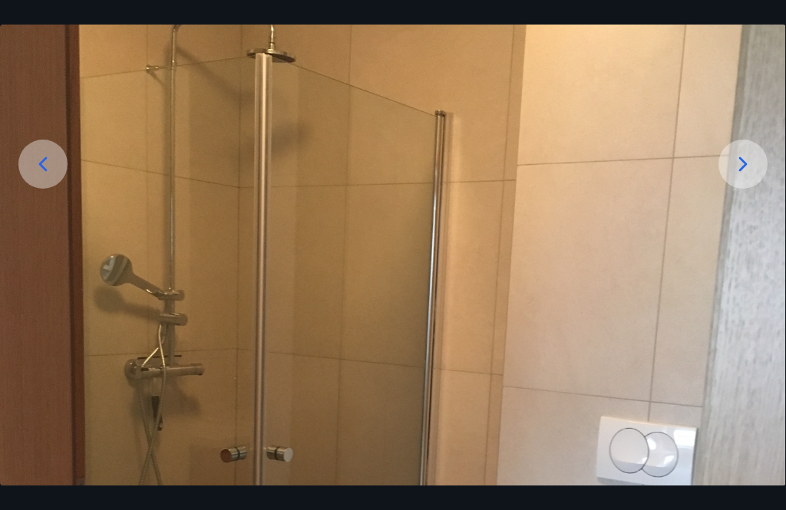
scroll to position [179, 0]
click at [49, 175] on icon at bounding box center [43, 162] width 25 height 25
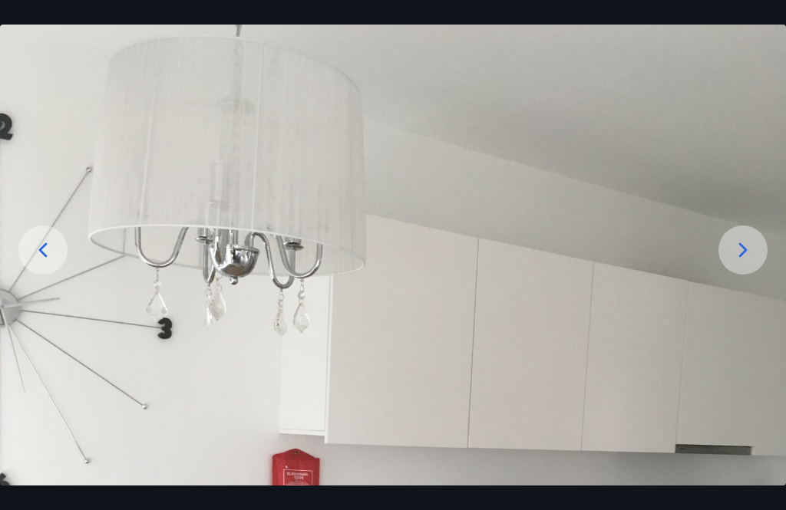
scroll to position [88, 0]
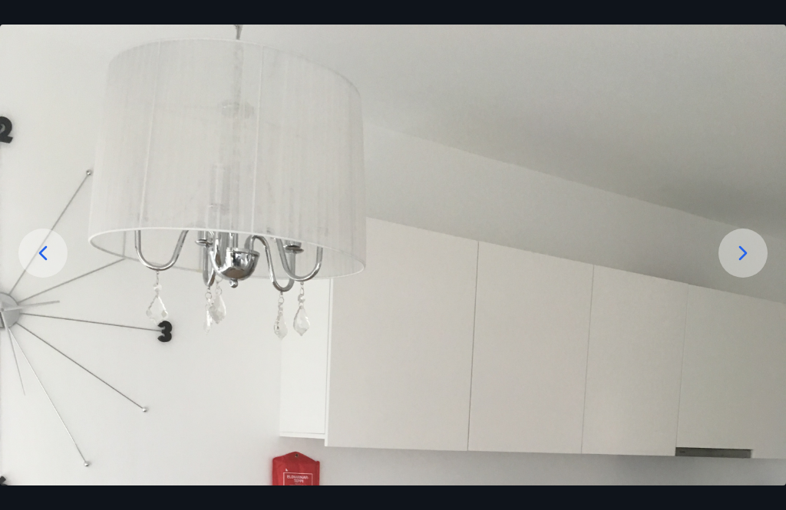
click at [51, 266] on icon at bounding box center [43, 253] width 25 height 25
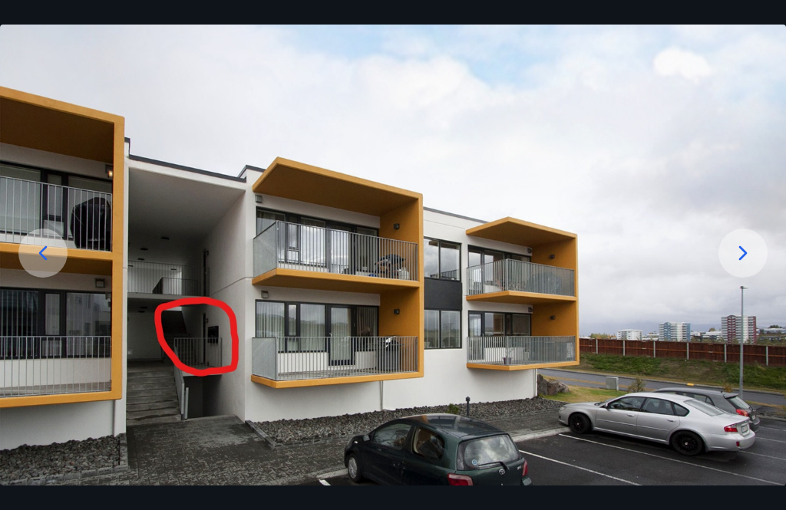
scroll to position [75, 0]
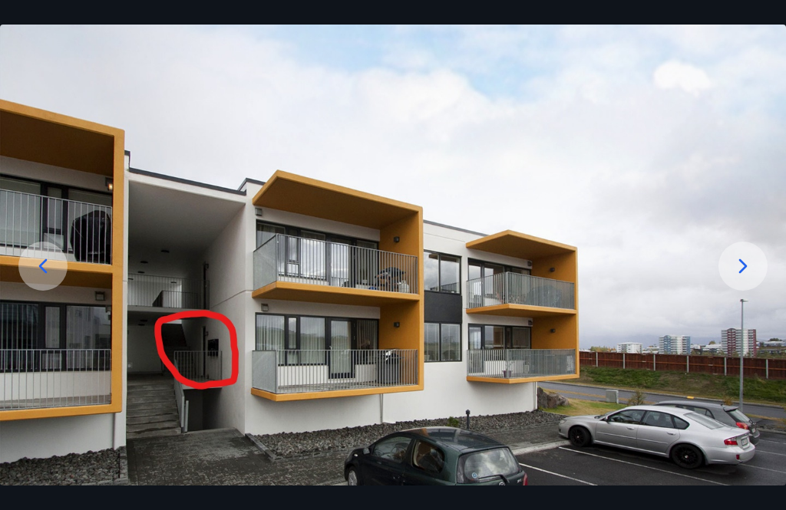
click at [45, 273] on icon at bounding box center [43, 266] width 8 height 15
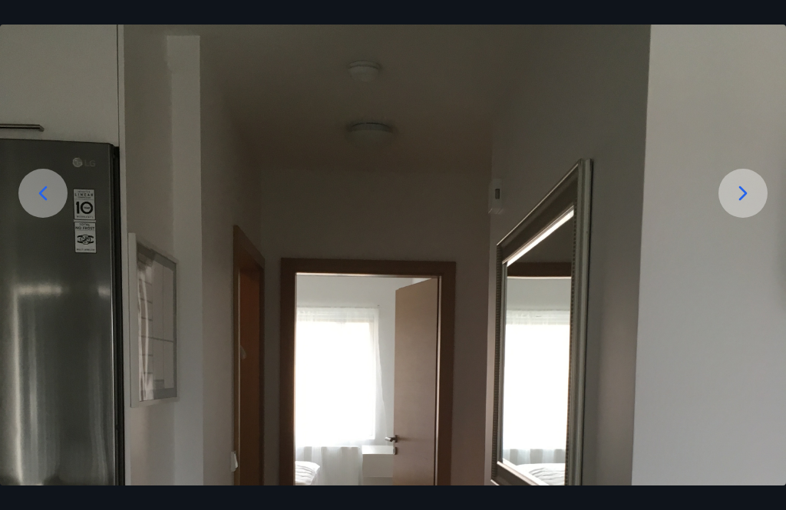
scroll to position [145, 0]
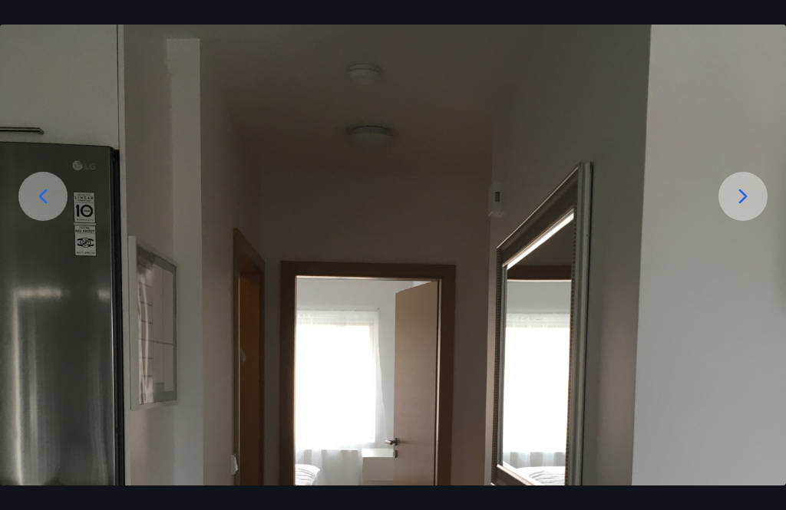
click at [41, 209] on icon at bounding box center [43, 196] width 25 height 25
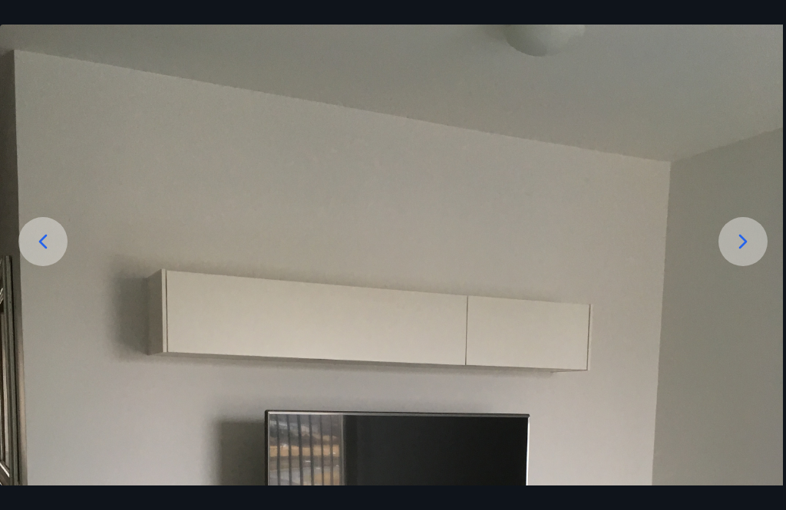
scroll to position [95, 0]
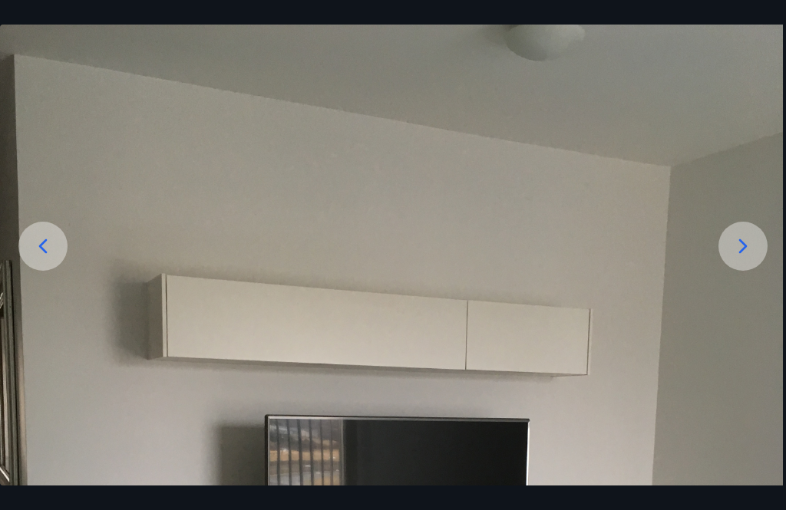
click at [51, 259] on icon at bounding box center [43, 246] width 25 height 25
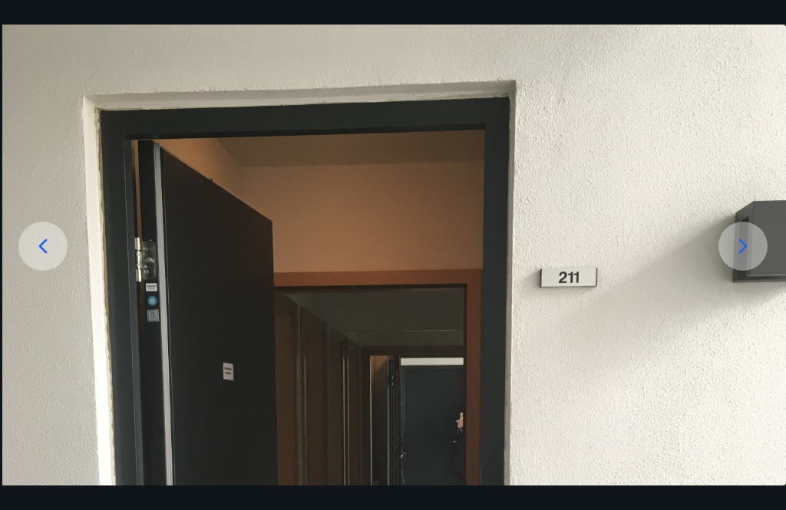
click at [41, 259] on icon at bounding box center [43, 246] width 25 height 25
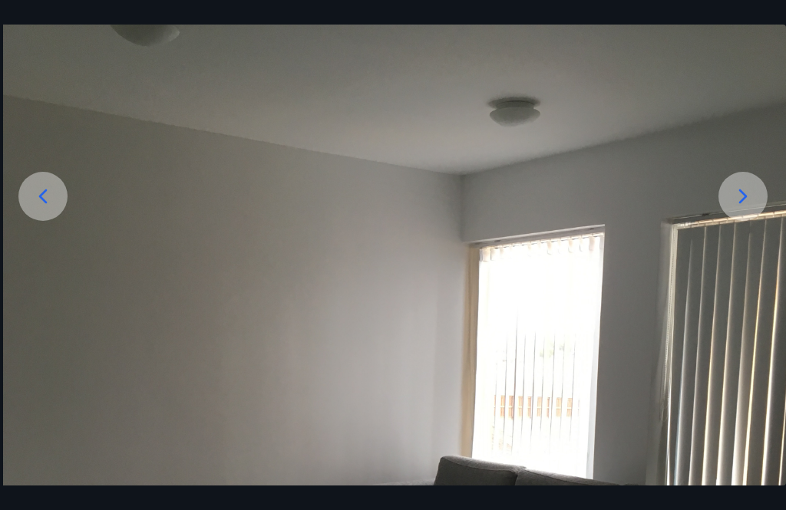
scroll to position [147, 0]
click at [46, 207] on icon at bounding box center [43, 195] width 25 height 25
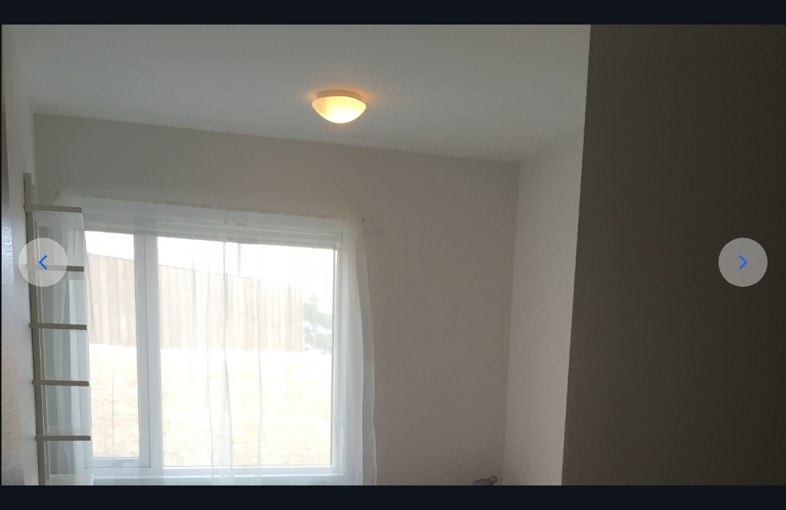
scroll to position [77, 0]
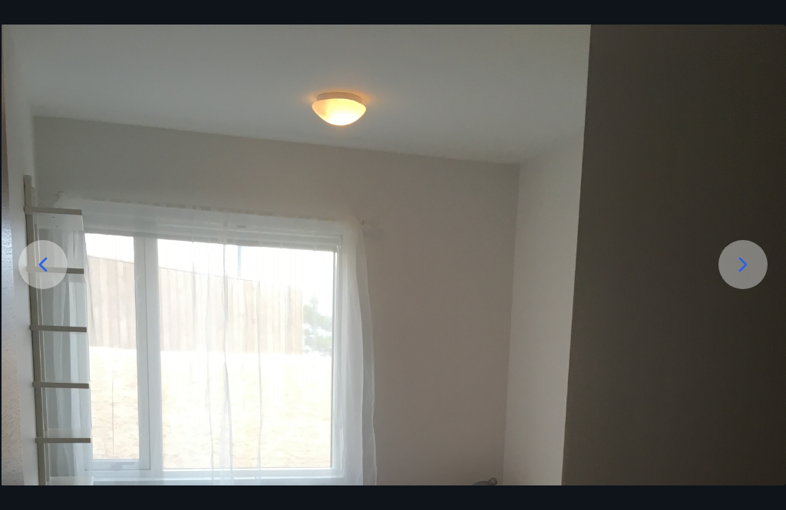
click at [41, 277] on icon at bounding box center [43, 264] width 25 height 25
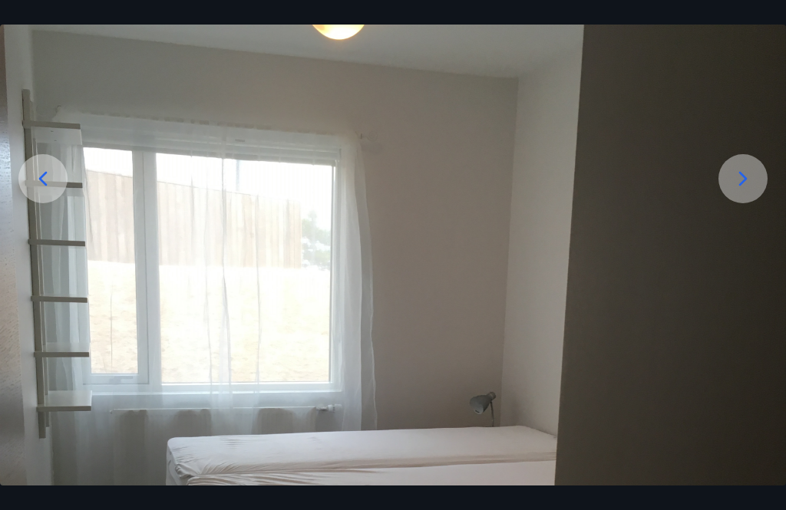
scroll to position [110, 0]
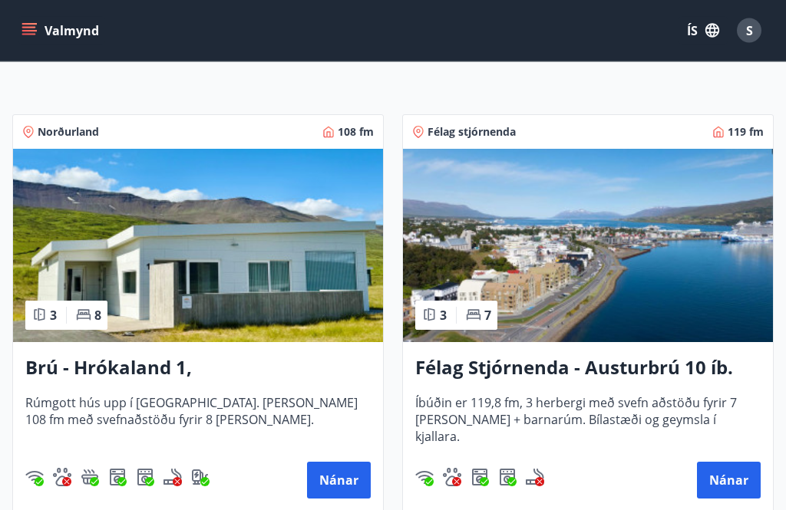
scroll to position [226, 0]
click at [749, 480] on button "Nánar" at bounding box center [729, 480] width 64 height 37
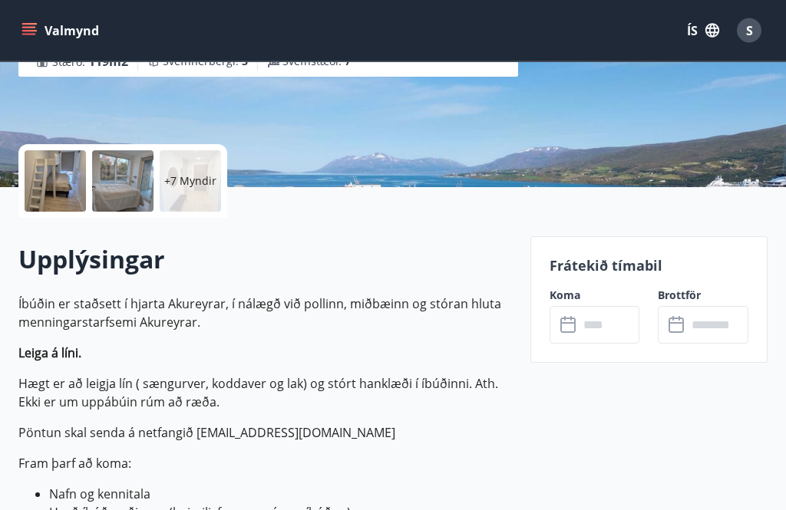
scroll to position [273, 0]
click at [619, 326] on input "text" at bounding box center [609, 325] width 61 height 38
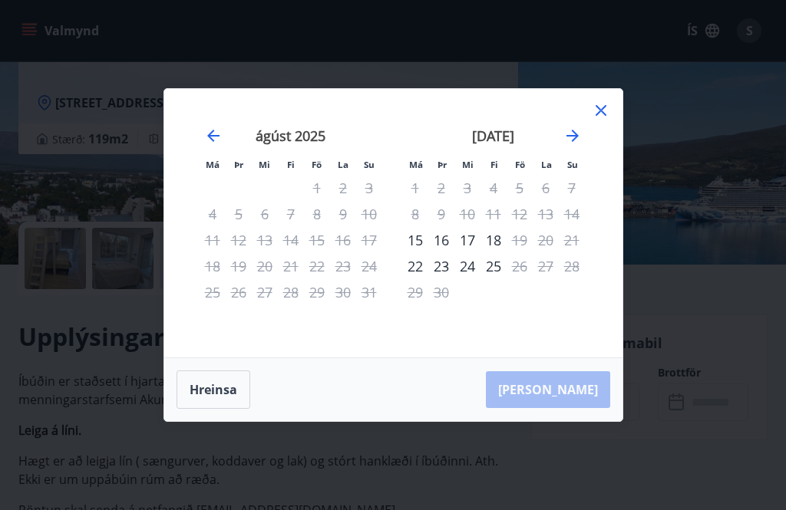
scroll to position [236, 0]
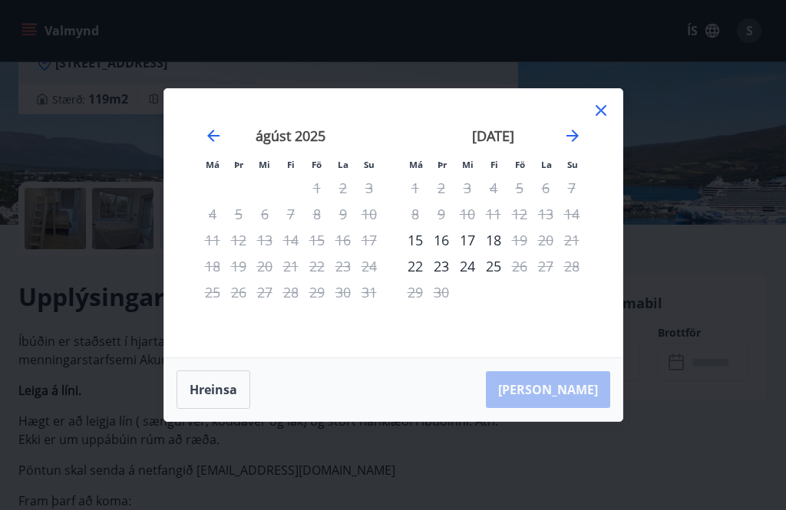
click at [602, 120] on icon at bounding box center [601, 110] width 18 height 18
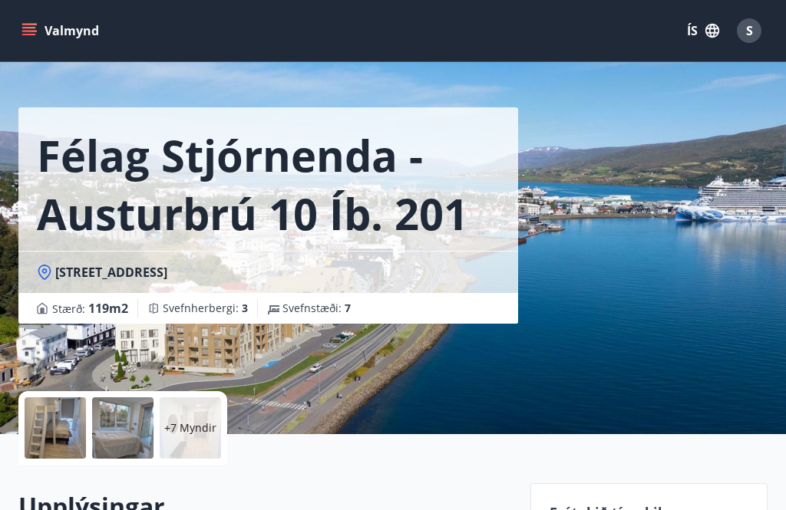
scroll to position [29, 0]
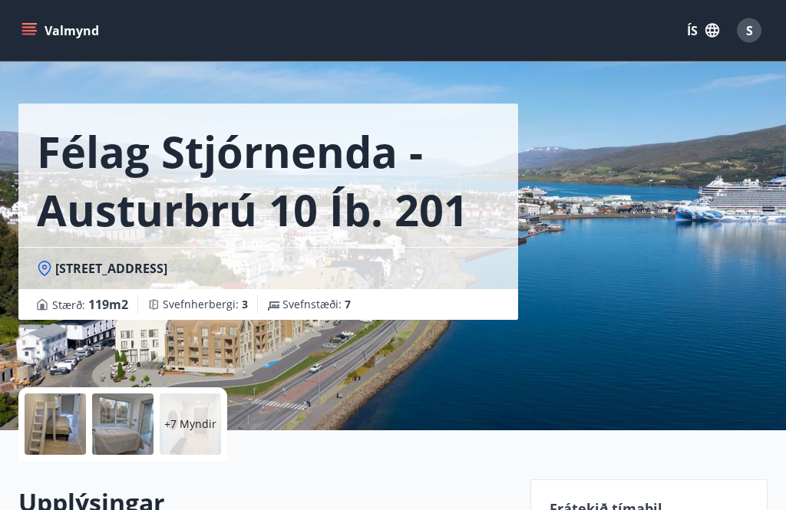
click at [188, 423] on p "+7 Myndir" at bounding box center [190, 424] width 52 height 15
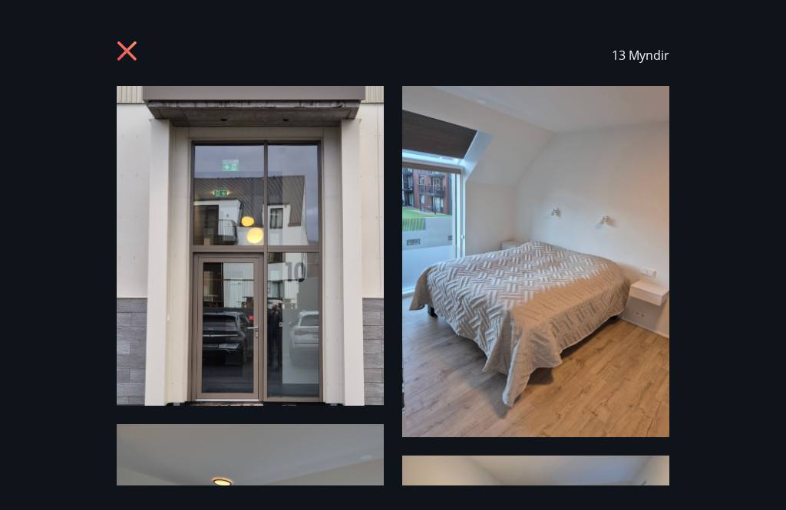
scroll to position [0, 0]
click at [124, 51] on icon at bounding box center [129, 53] width 25 height 25
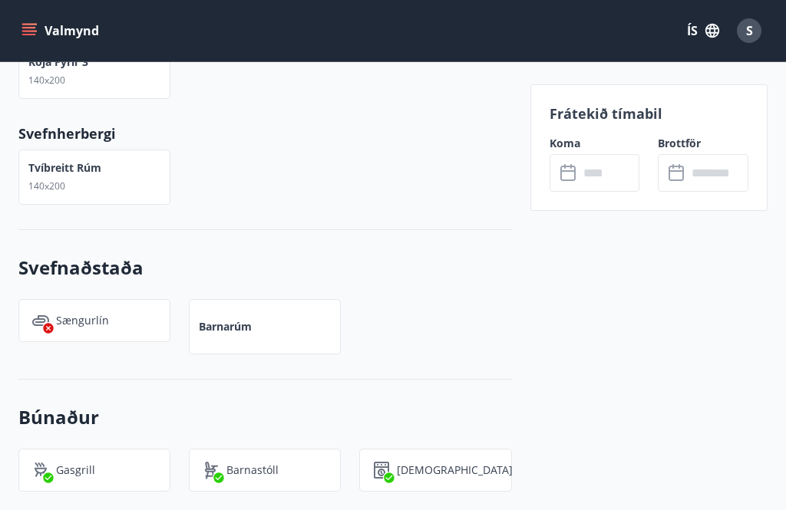
scroll to position [1166, 0]
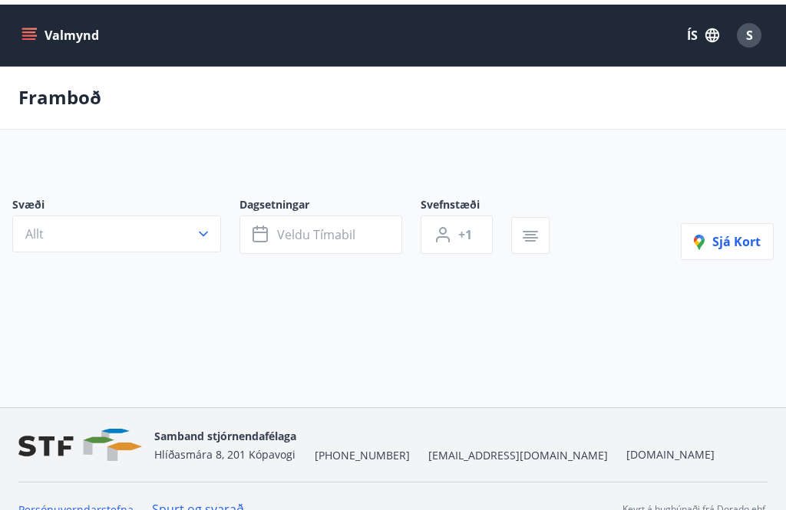
scroll to position [51, 0]
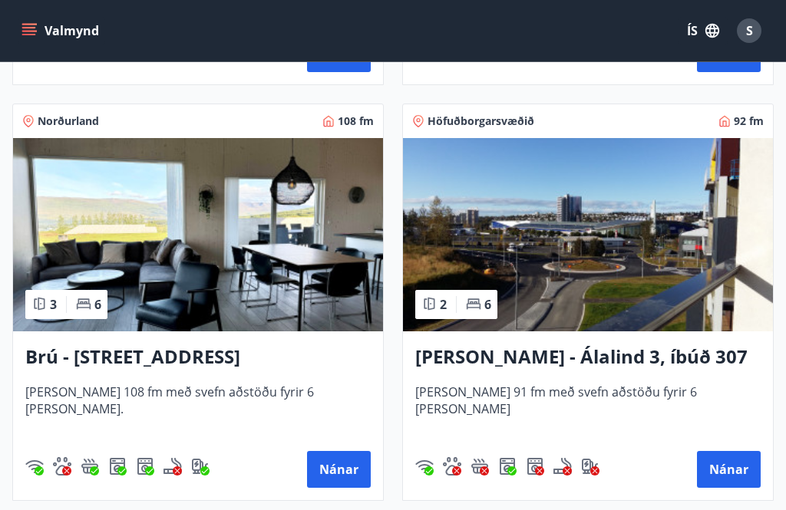
click at [740, 474] on button "Nánar" at bounding box center [729, 469] width 64 height 37
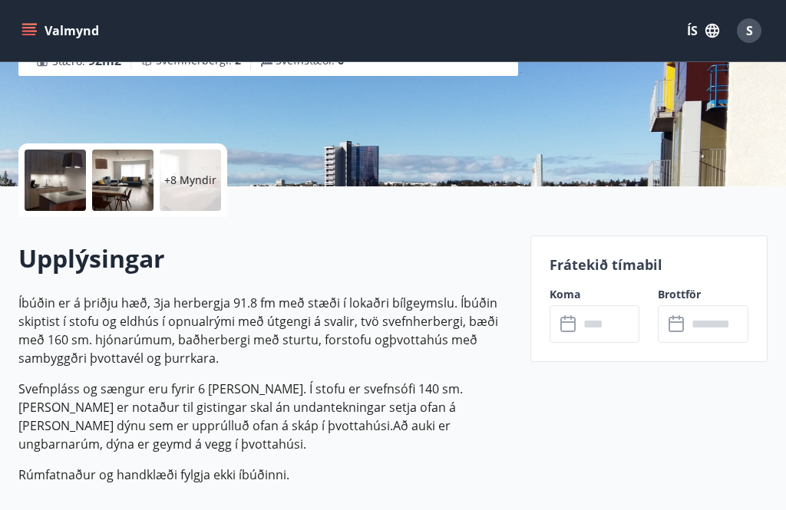
scroll to position [279, 0]
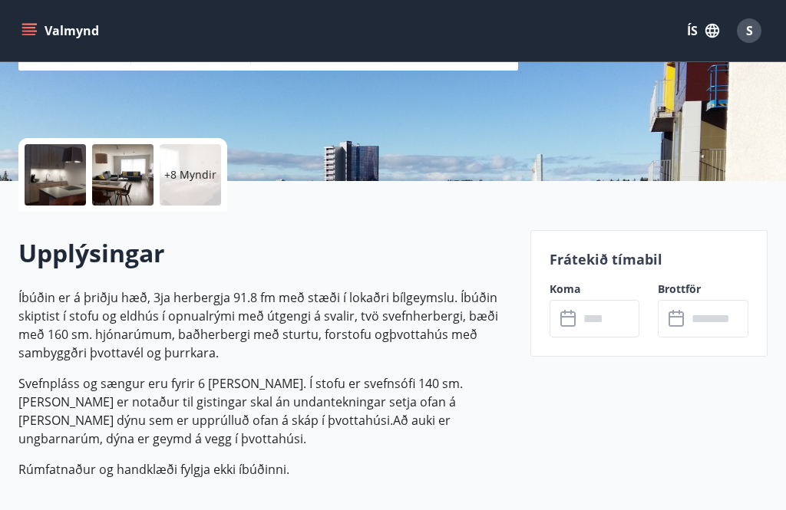
click at [606, 312] on input "text" at bounding box center [609, 319] width 61 height 38
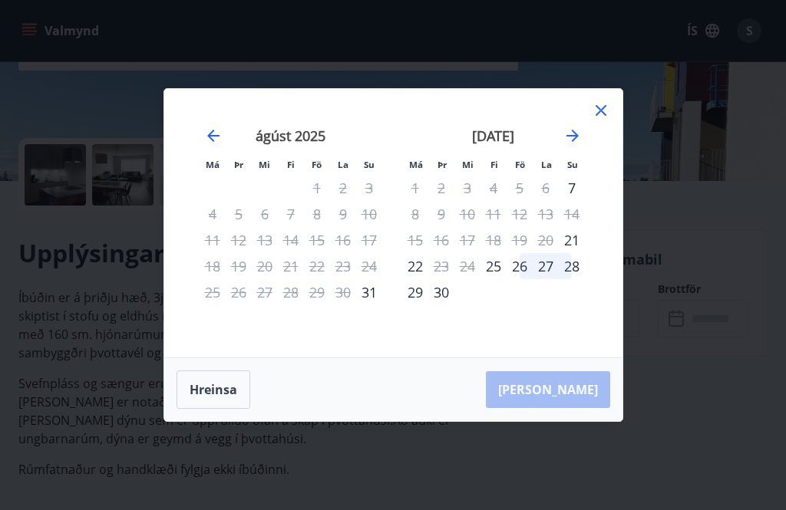
click at [609, 120] on icon at bounding box center [601, 110] width 18 height 18
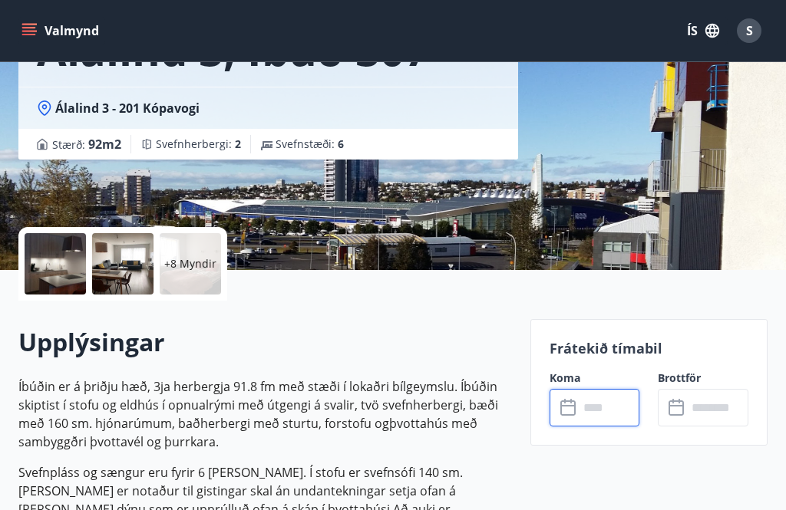
scroll to position [0, 0]
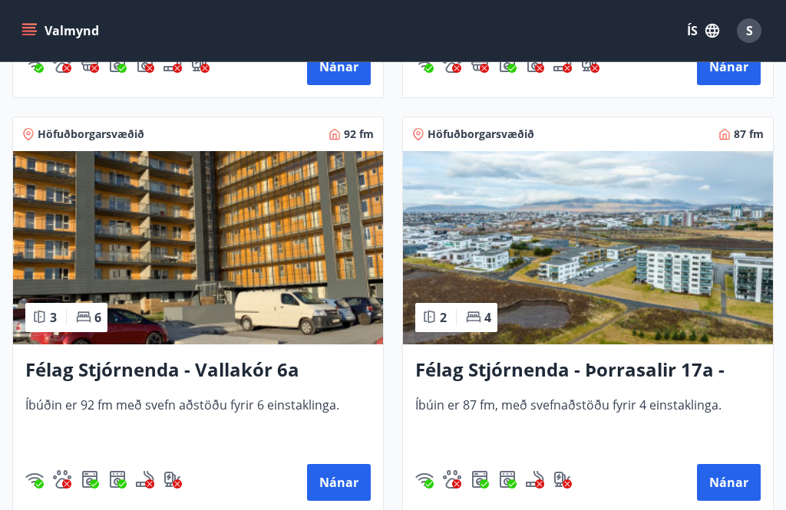
scroll to position [3135, 0]
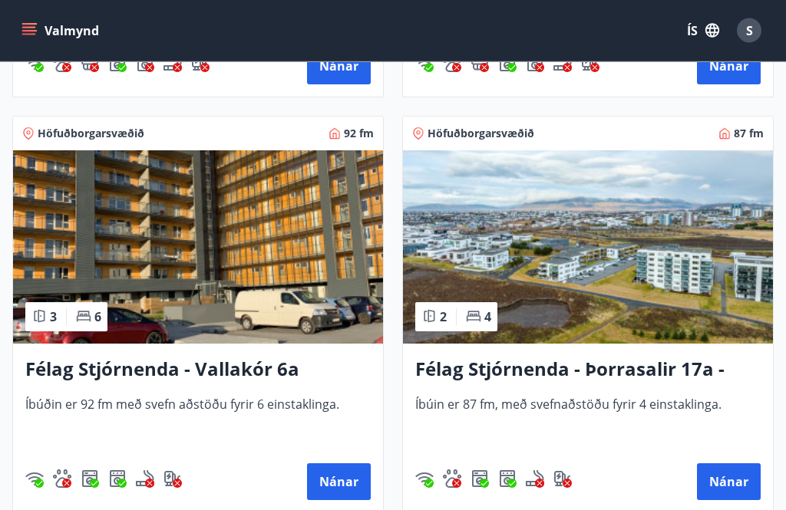
click at [744, 481] on button "Nánar" at bounding box center [729, 482] width 64 height 37
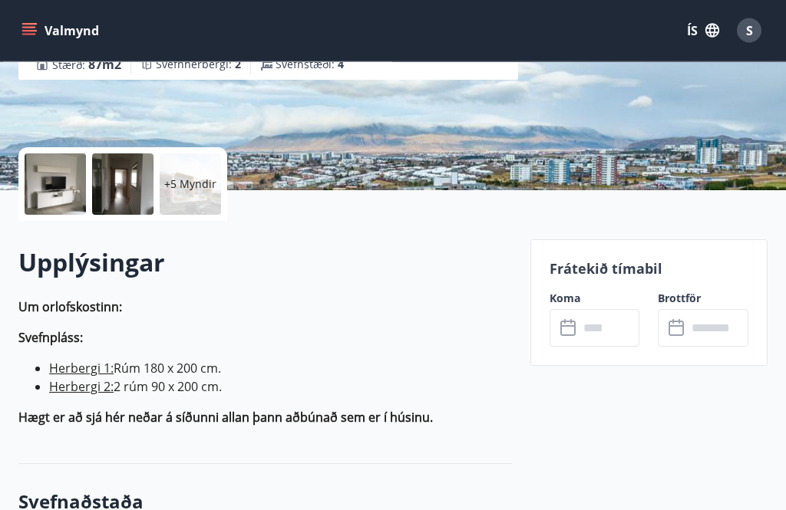
scroll to position [270, 0]
click at [608, 319] on input "text" at bounding box center [609, 328] width 61 height 38
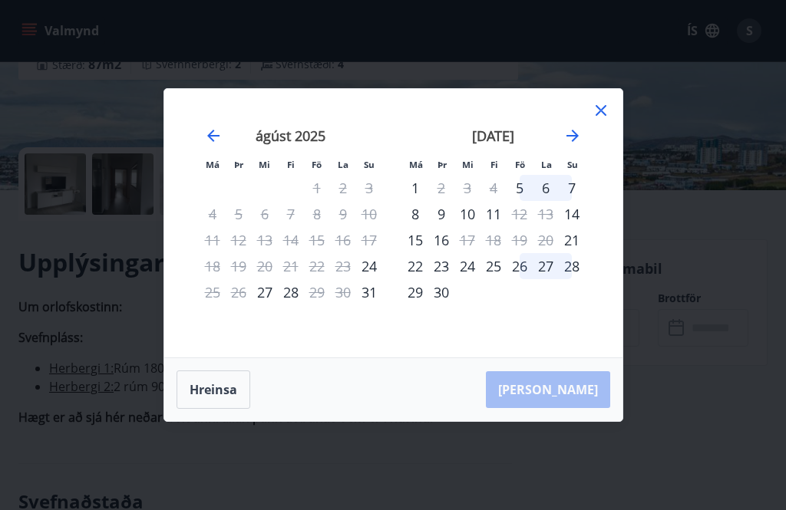
click at [603, 120] on icon at bounding box center [601, 110] width 18 height 18
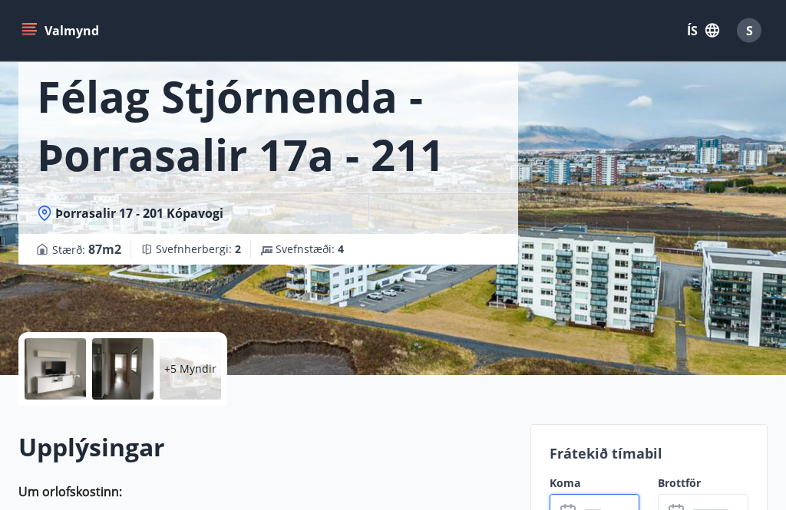
scroll to position [0, 0]
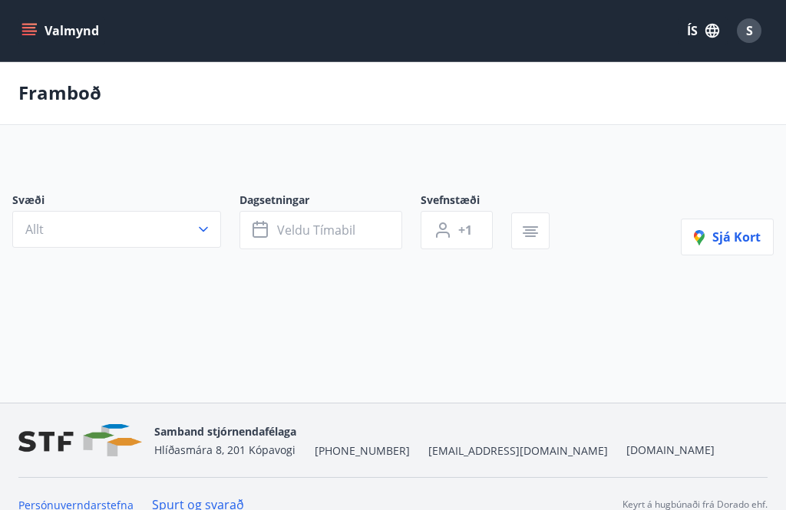
scroll to position [49, 0]
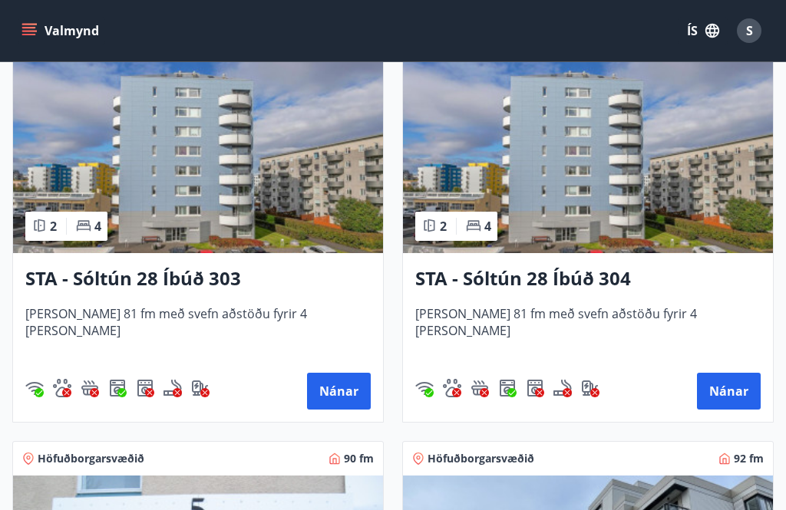
click at [736, 387] on button "Nánar" at bounding box center [729, 391] width 64 height 37
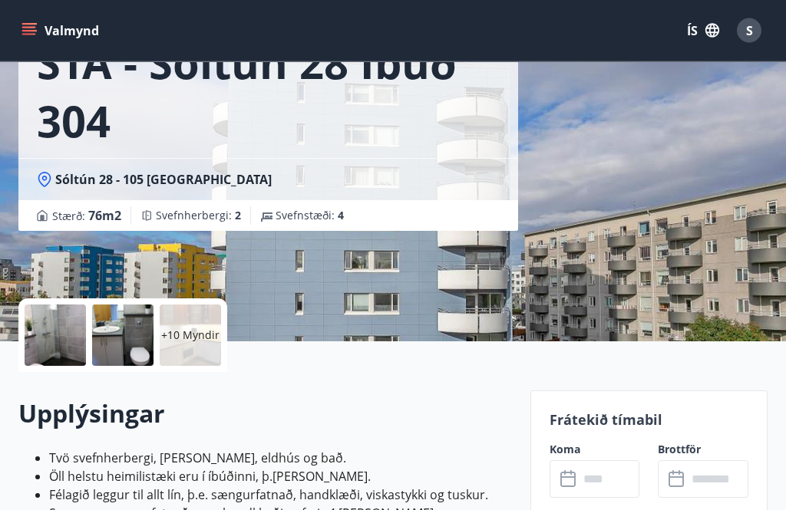
scroll to position [120, 0]
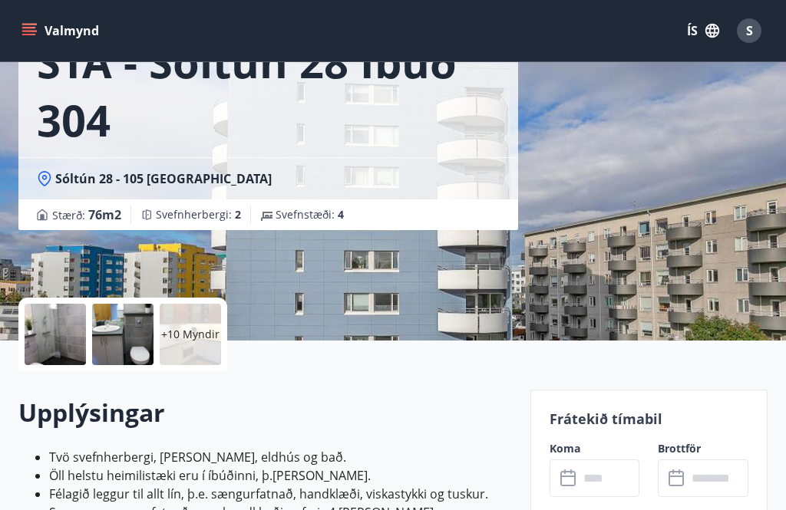
click at [612, 476] on input "text" at bounding box center [609, 479] width 61 height 38
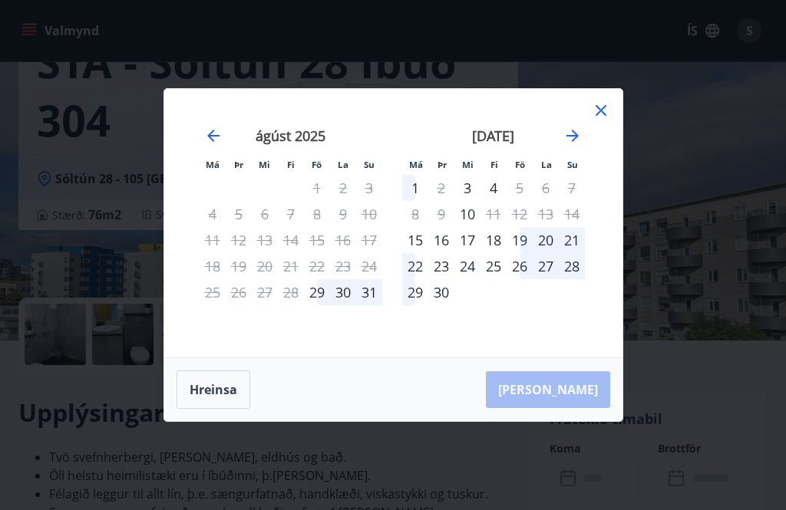
click at [610, 125] on div "Má Þr Mi Fi Fö La Su Má Þr Mi Fi Fö La Su [DATE] 1 2 3 4 5 6 7 8 9 10 11 12 13 …" at bounding box center [393, 223] width 458 height 269
click at [609, 120] on icon at bounding box center [601, 110] width 18 height 18
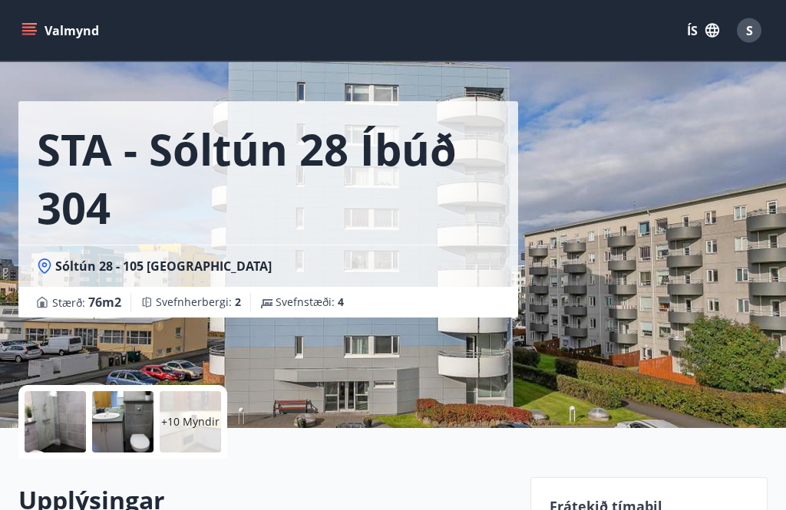
scroll to position [0, 0]
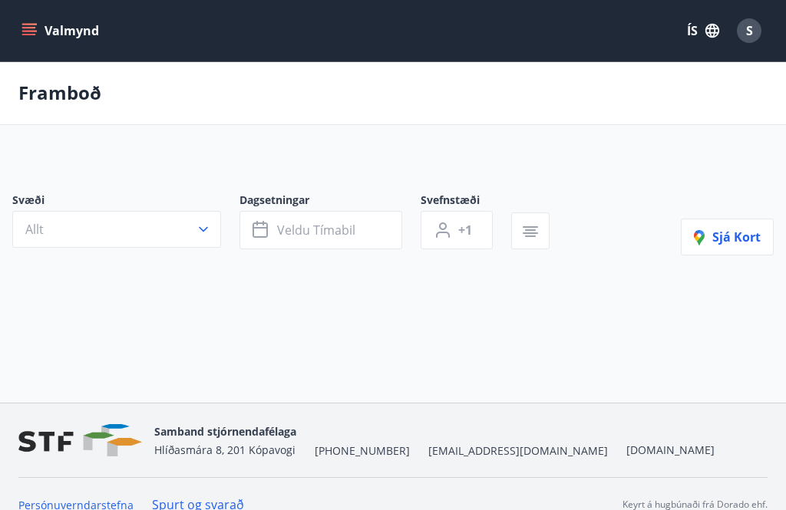
scroll to position [49, 0]
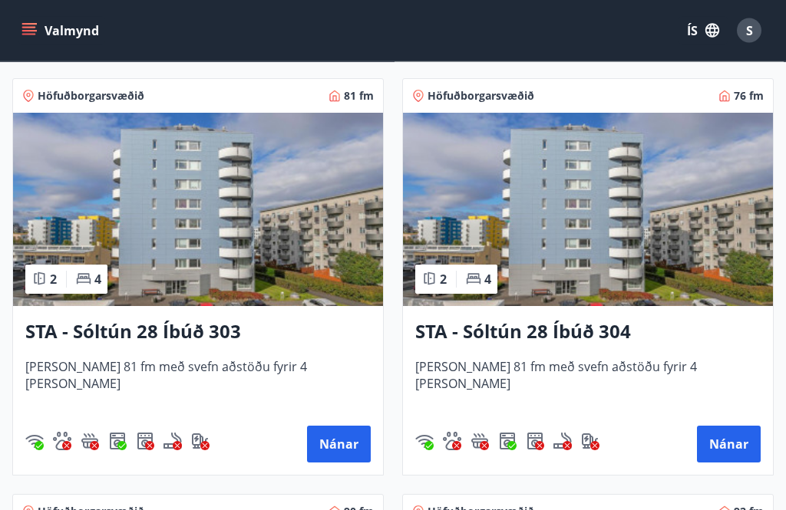
click at [340, 439] on button "Nánar" at bounding box center [339, 445] width 64 height 37
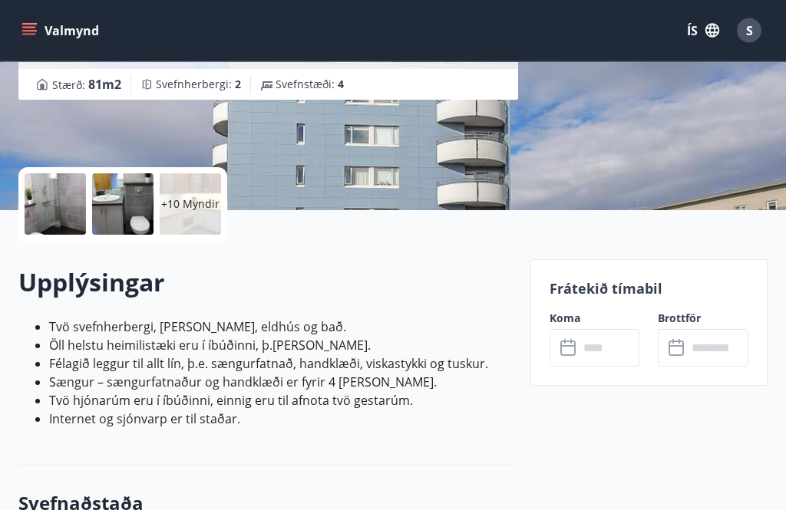
scroll to position [250, 0]
click at [609, 348] on input "text" at bounding box center [609, 348] width 61 height 38
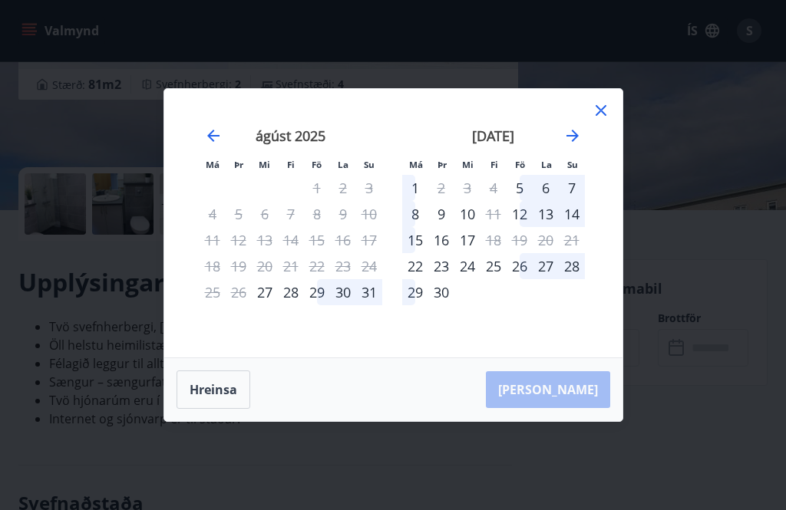
click at [604, 120] on icon at bounding box center [601, 110] width 18 height 18
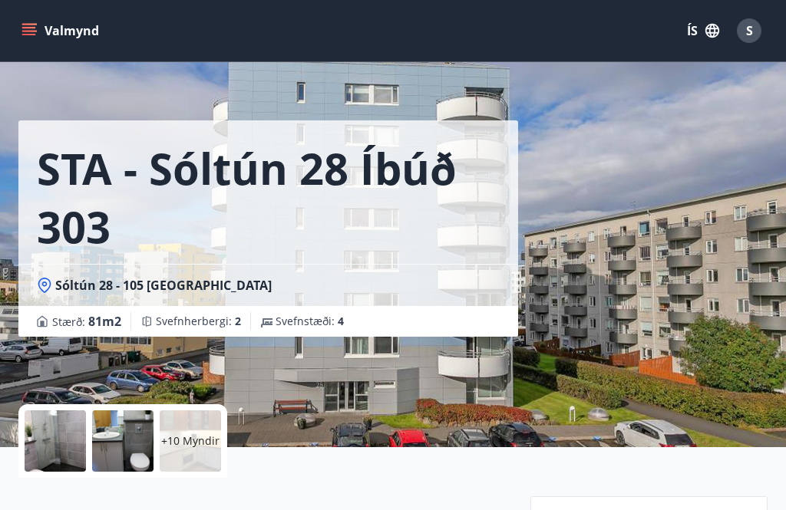
scroll to position [0, 0]
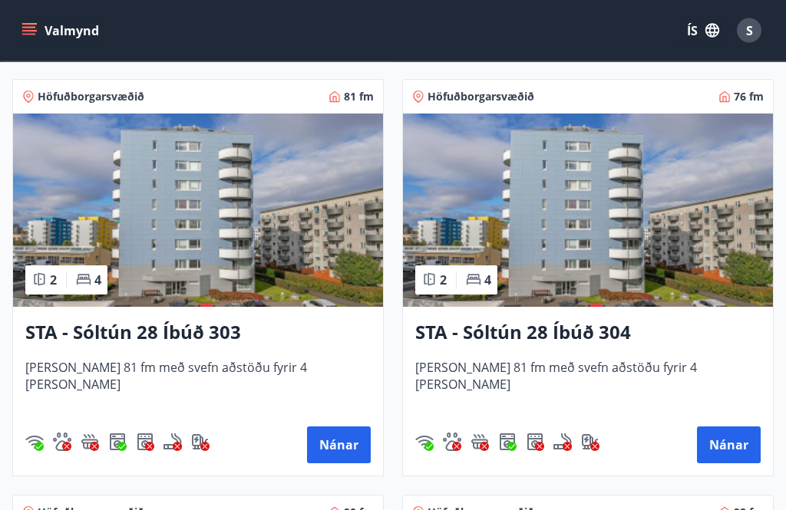
scroll to position [2341, 0]
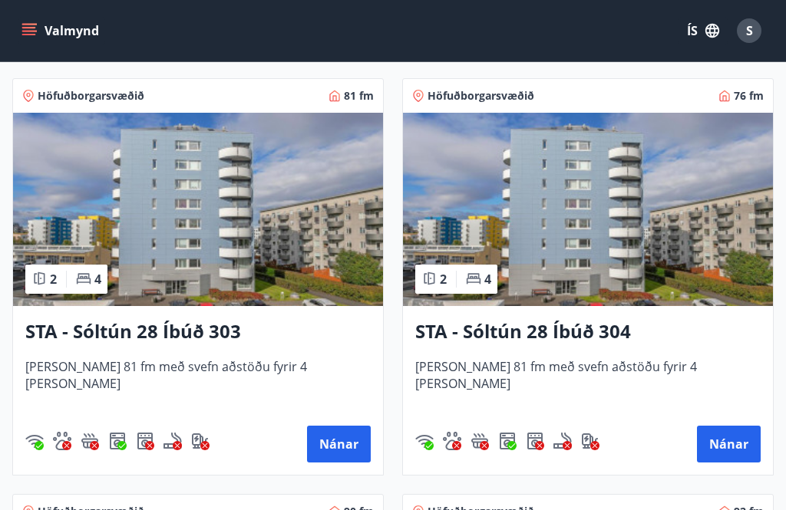
click at [744, 443] on button "Nánar" at bounding box center [729, 444] width 64 height 37
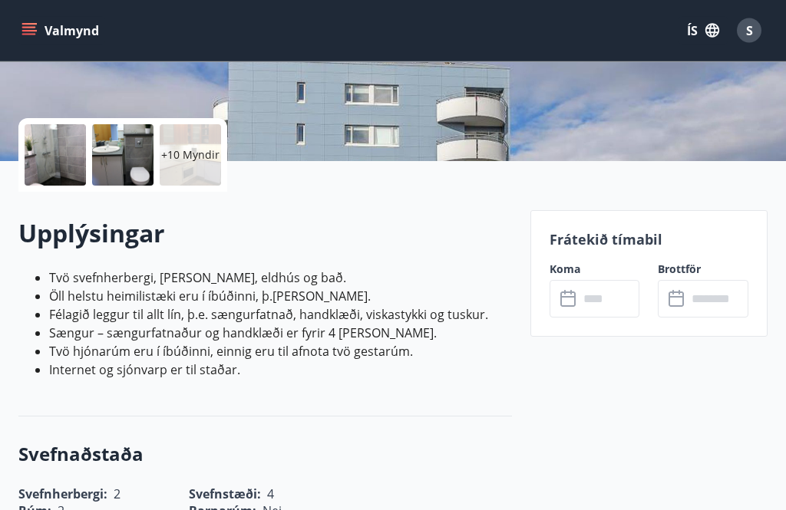
click at [575, 302] on icon at bounding box center [567, 299] width 15 height 15
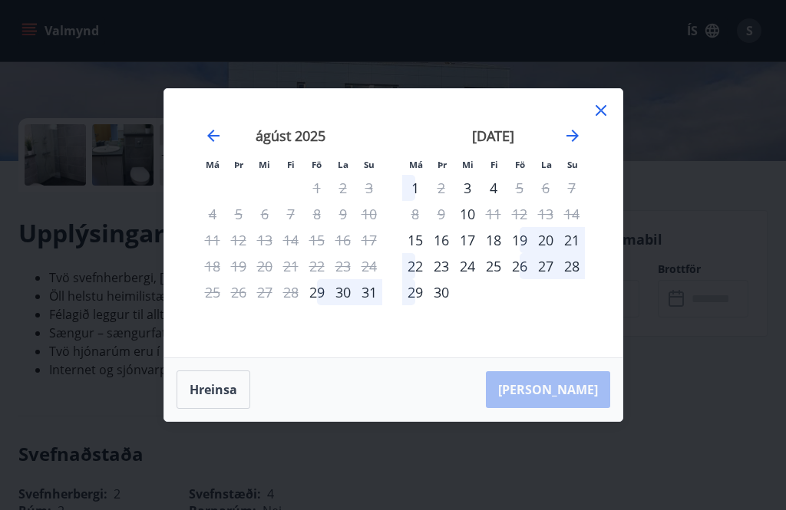
click at [609, 120] on icon at bounding box center [601, 110] width 18 height 18
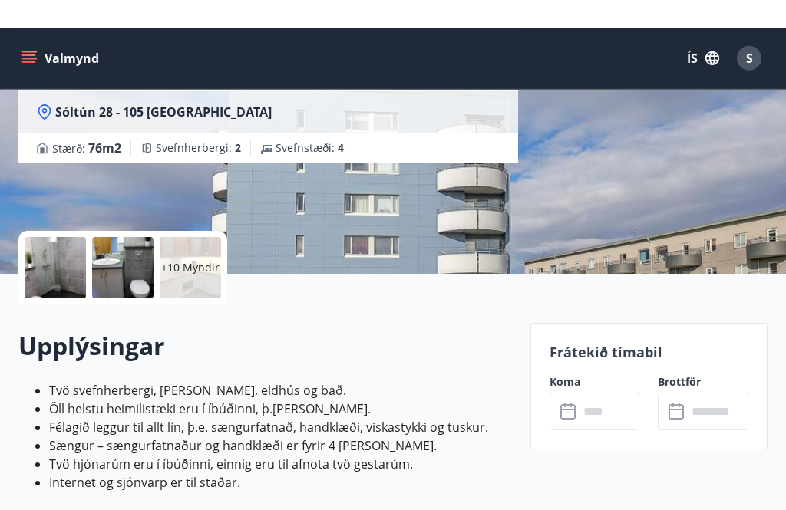
scroll to position [0, 0]
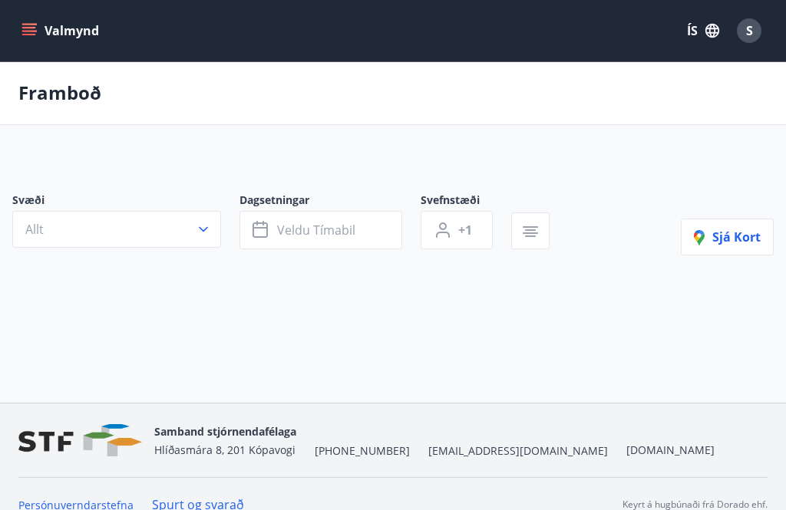
scroll to position [49, 0]
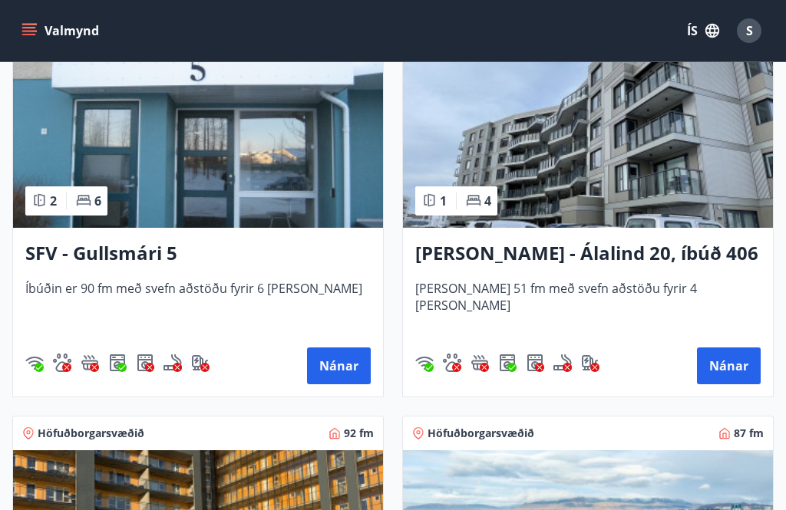
click at [348, 368] on button "Nánar" at bounding box center [339, 366] width 64 height 37
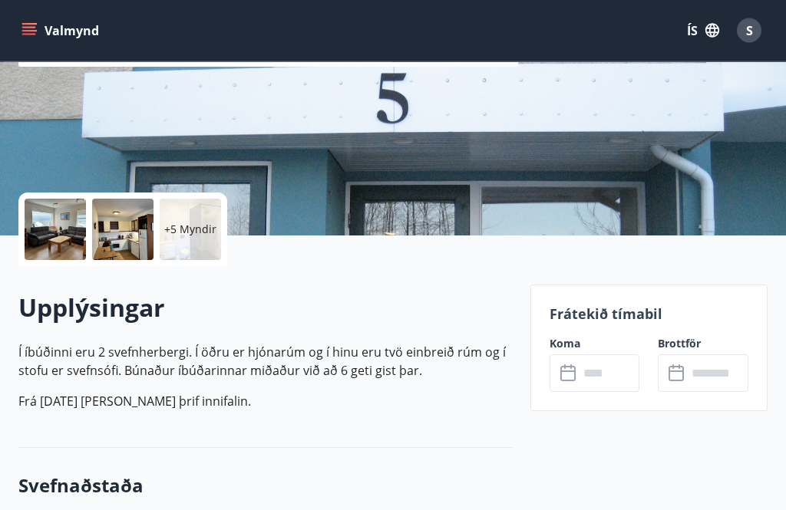
scroll to position [232, 0]
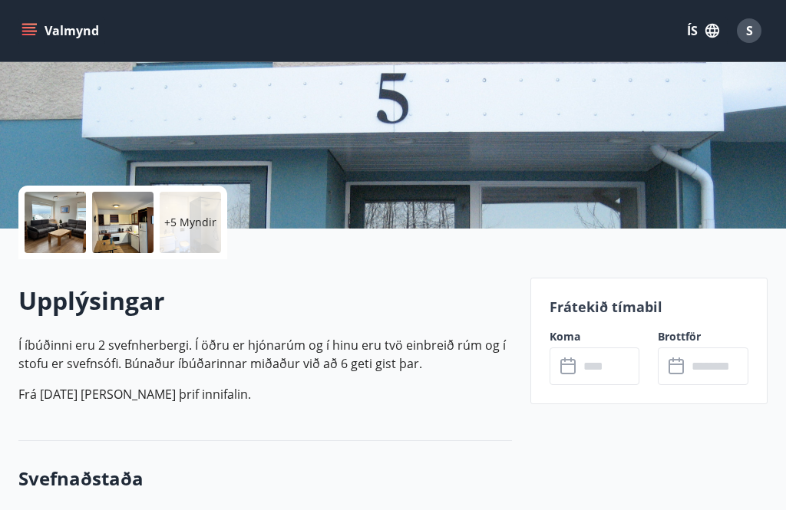
click at [586, 359] on input "text" at bounding box center [609, 367] width 61 height 38
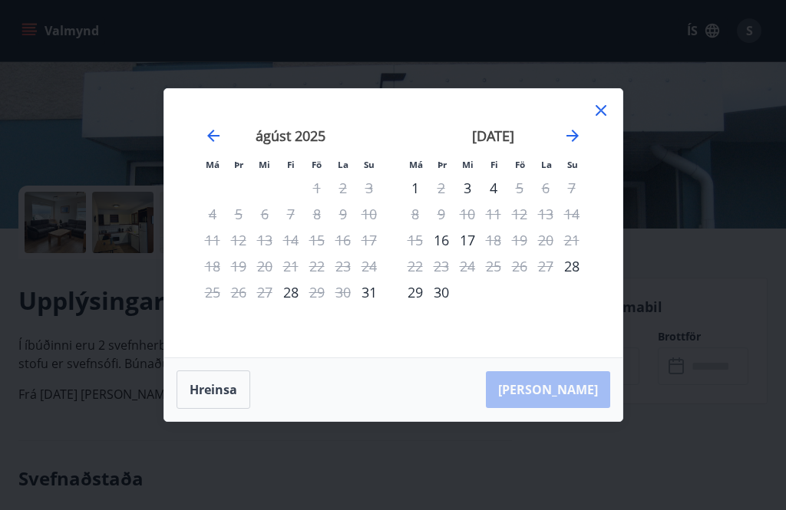
click at [602, 120] on icon at bounding box center [601, 110] width 18 height 18
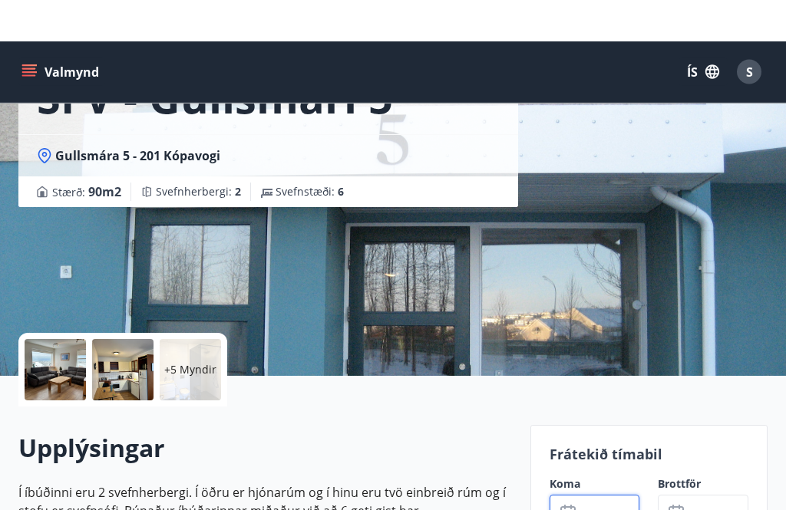
scroll to position [0, 0]
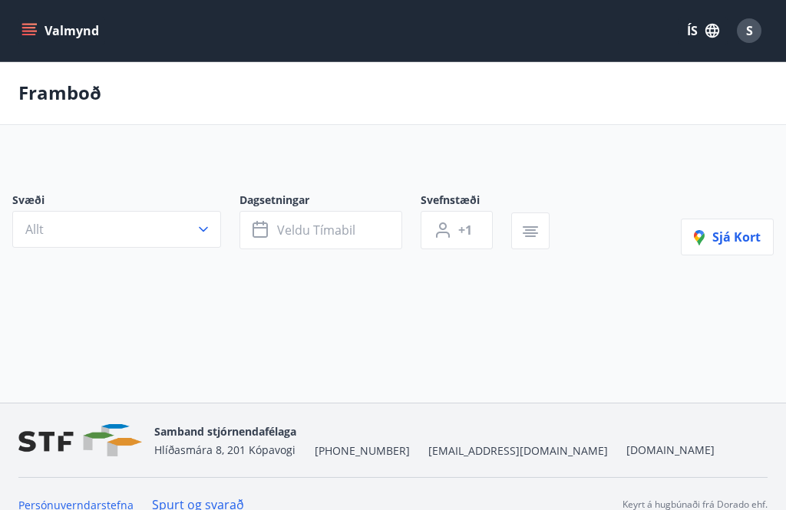
scroll to position [49, 0]
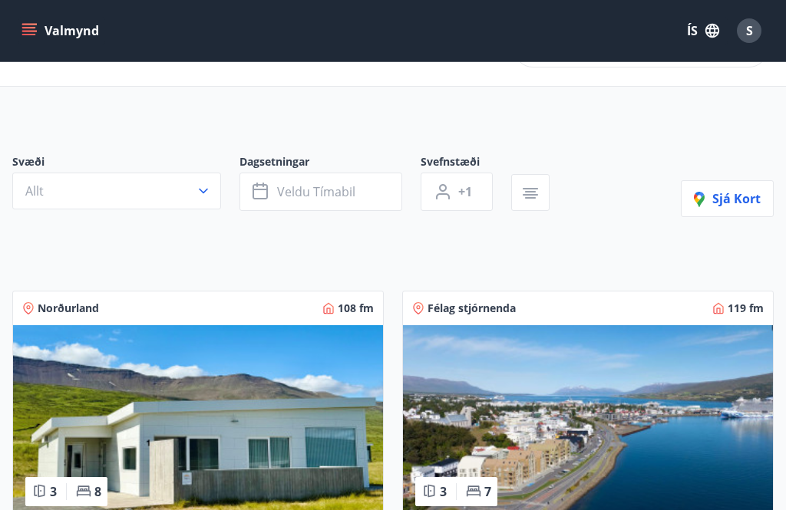
click at [714, 309] on icon at bounding box center [718, 309] width 10 height 12
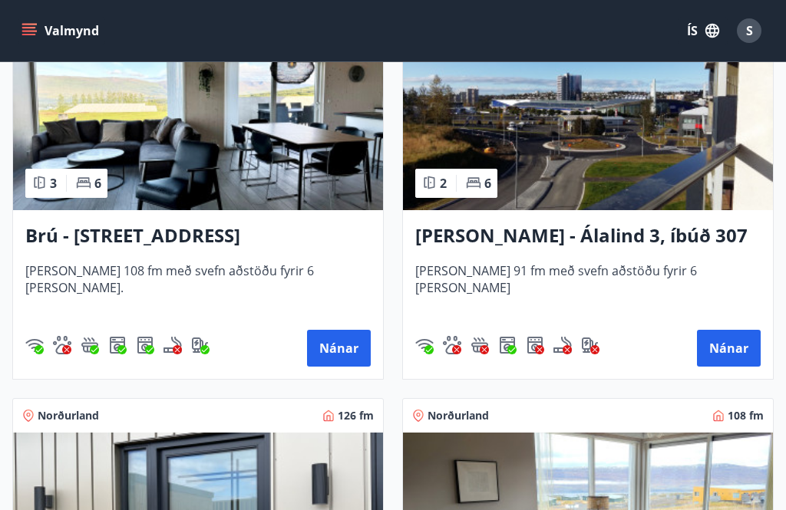
scroll to position [763, 0]
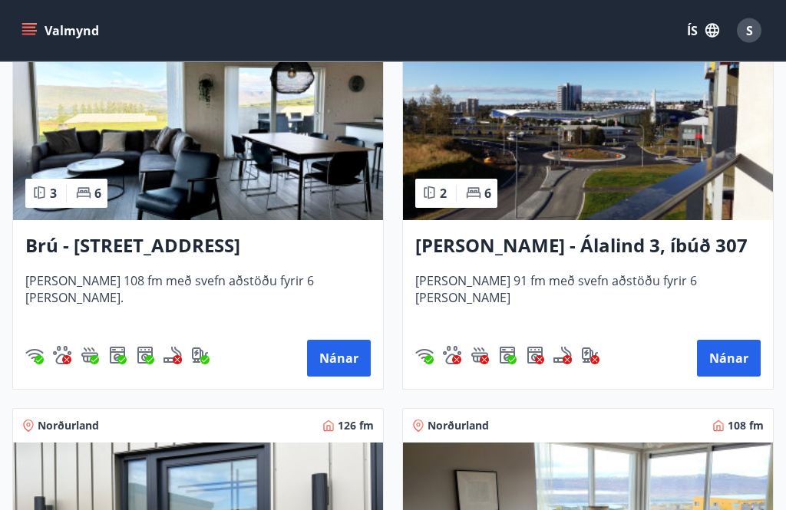
click at [747, 362] on button "Nánar" at bounding box center [729, 359] width 64 height 37
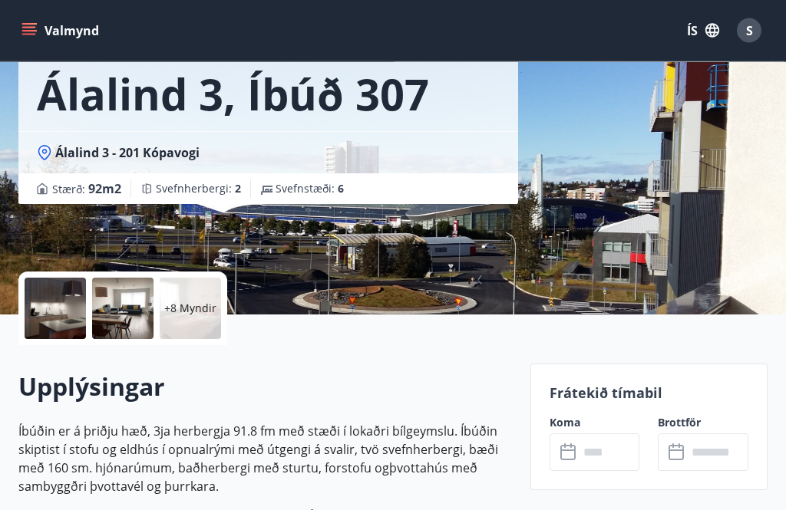
scroll to position [146, 0]
click at [615, 442] on input "text" at bounding box center [609, 453] width 61 height 38
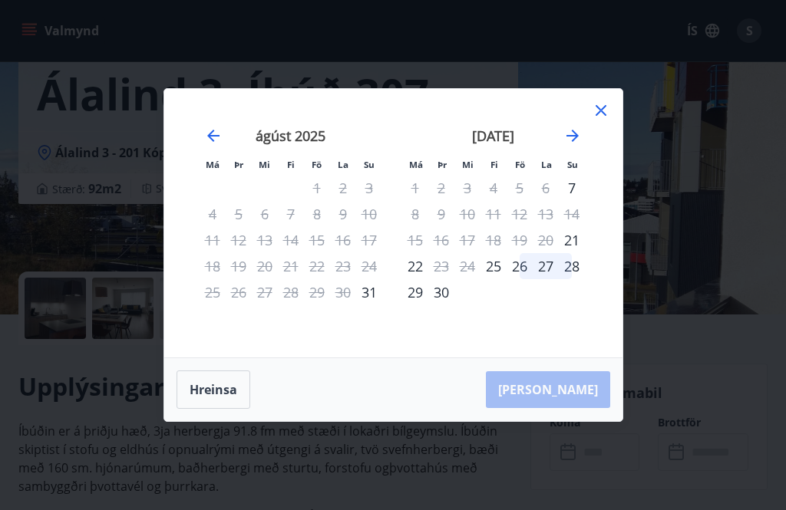
click at [609, 120] on icon at bounding box center [601, 110] width 18 height 18
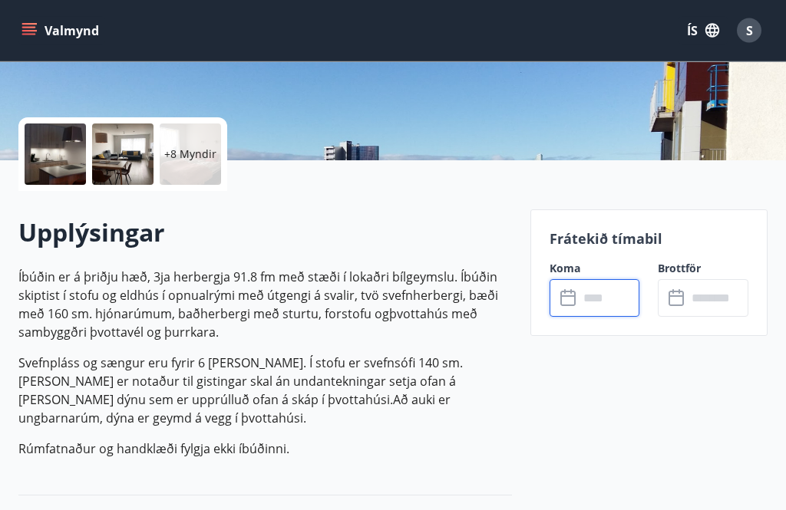
scroll to position [325, 0]
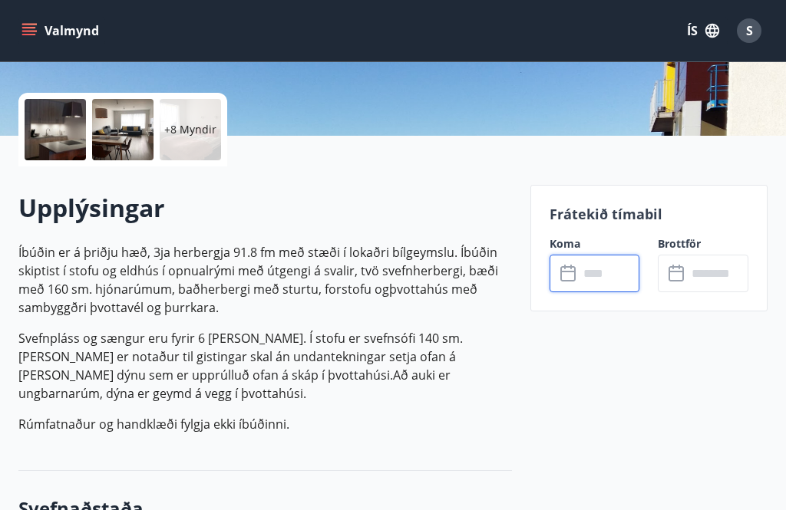
click at [609, 261] on input "text" at bounding box center [609, 274] width 61 height 38
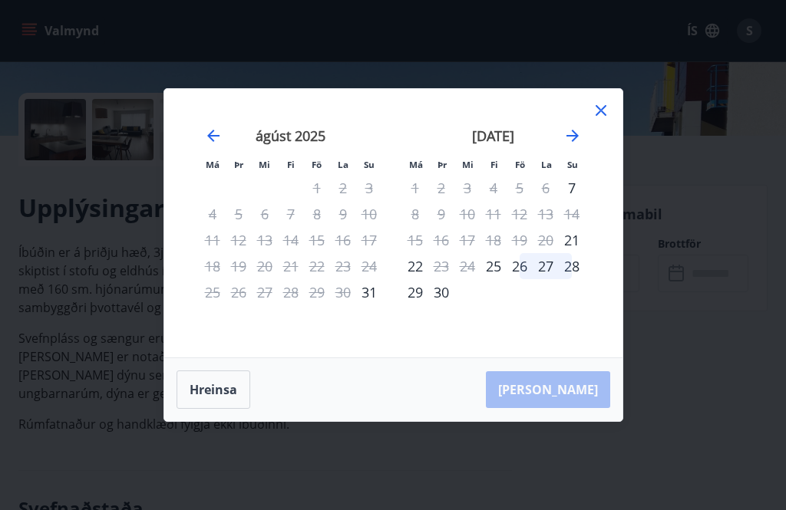
click at [599, 269] on div "[DATE] 1 2 3 4 5 6 7 8 9 10 11 12 13 14 15 16 17 18 19 20 21 22 23 24 25 26 27 …" at bounding box center [596, 233] width 813 height 252
click at [611, 123] on div "Má Þr Mi Fi Fö La Su Má Þr Mi Fi Fö La Su [DATE] 1 2 3 4 5 6 7 8 9 10 11 12 13 …" at bounding box center [393, 223] width 458 height 269
click at [603, 120] on icon at bounding box center [601, 110] width 18 height 18
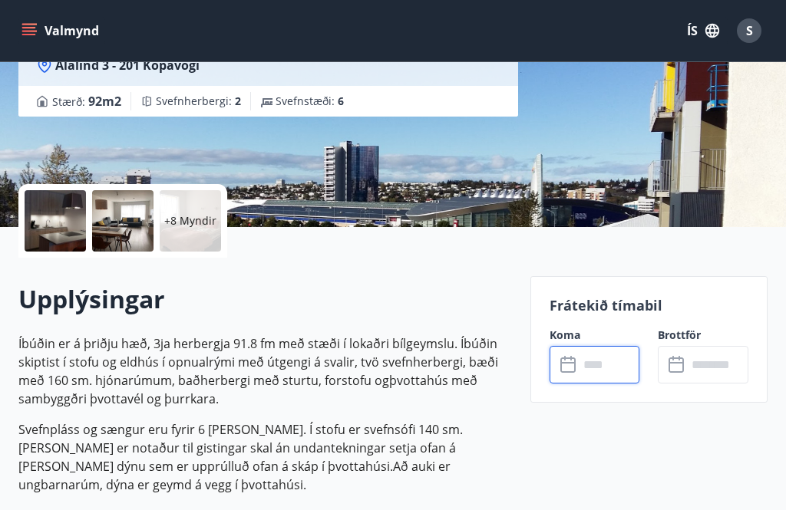
scroll to position [0, 0]
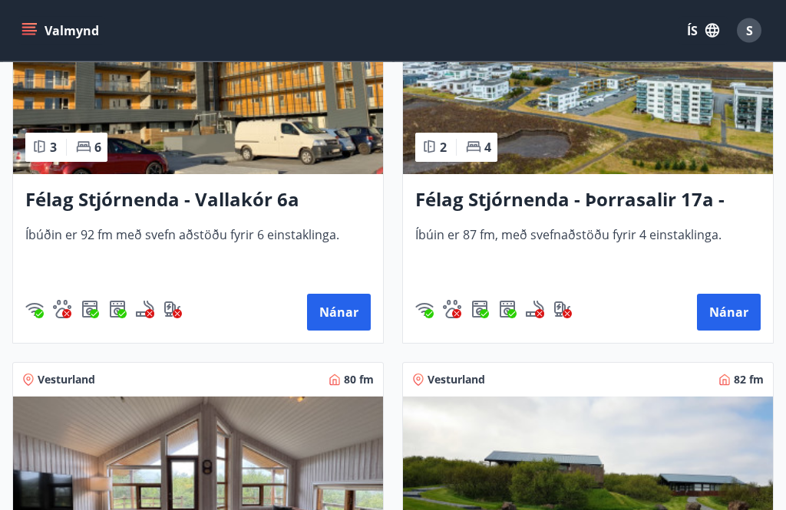
scroll to position [3302, 0]
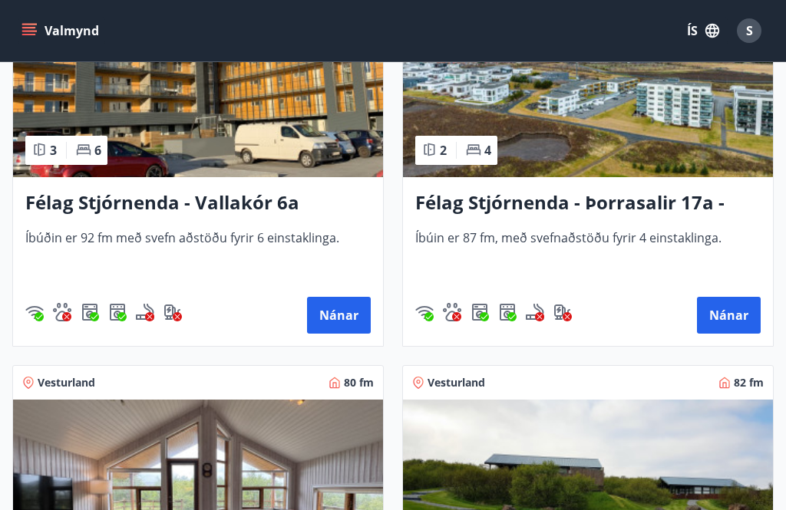
click at [351, 317] on button "Nánar" at bounding box center [339, 315] width 64 height 37
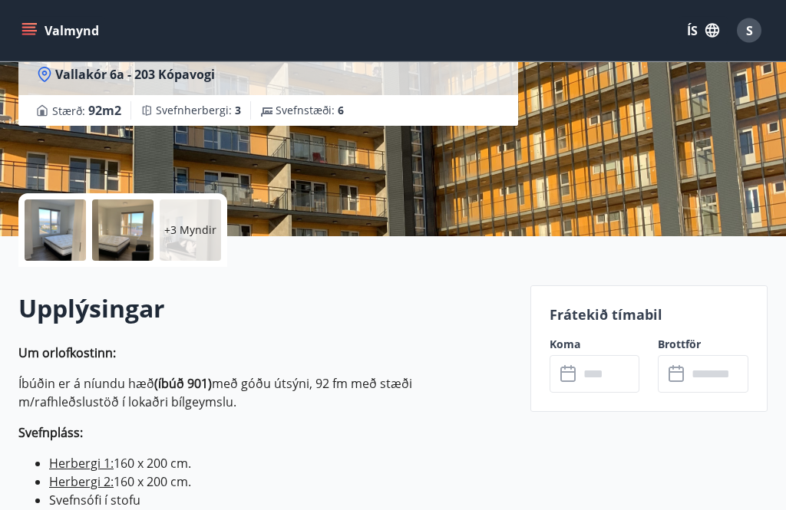
click at [599, 378] on input "text" at bounding box center [609, 375] width 61 height 38
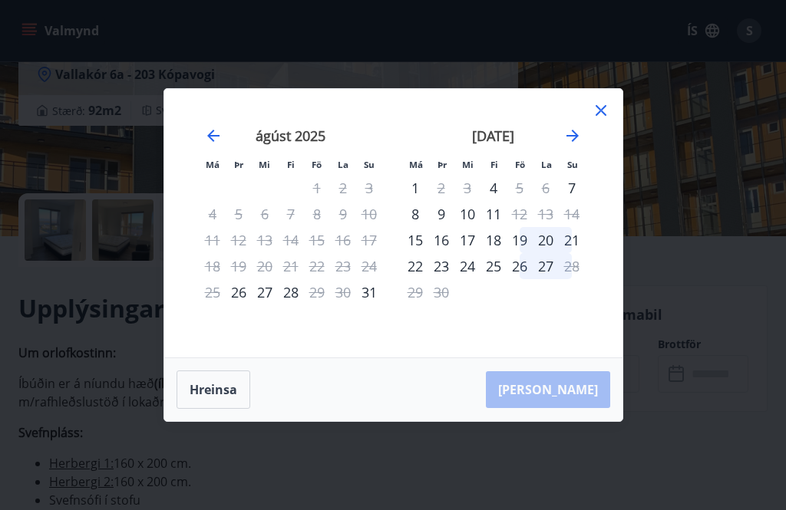
click at [609, 120] on icon at bounding box center [601, 110] width 18 height 18
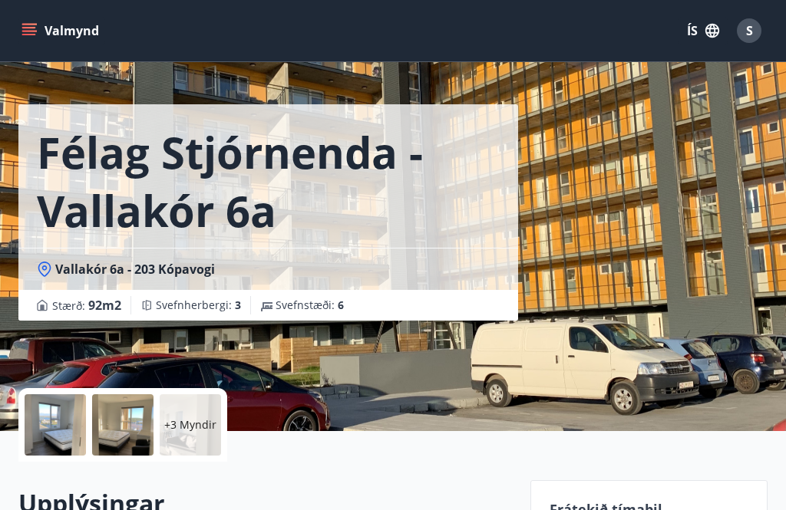
scroll to position [0, 0]
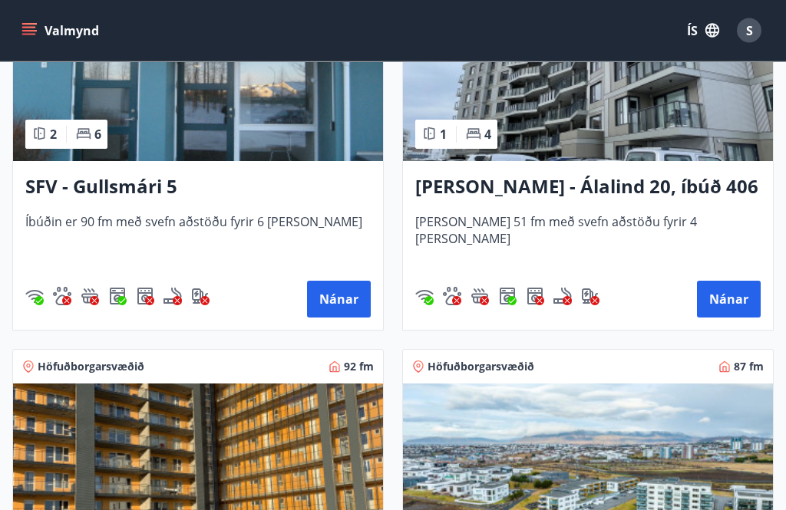
scroll to position [2891, 0]
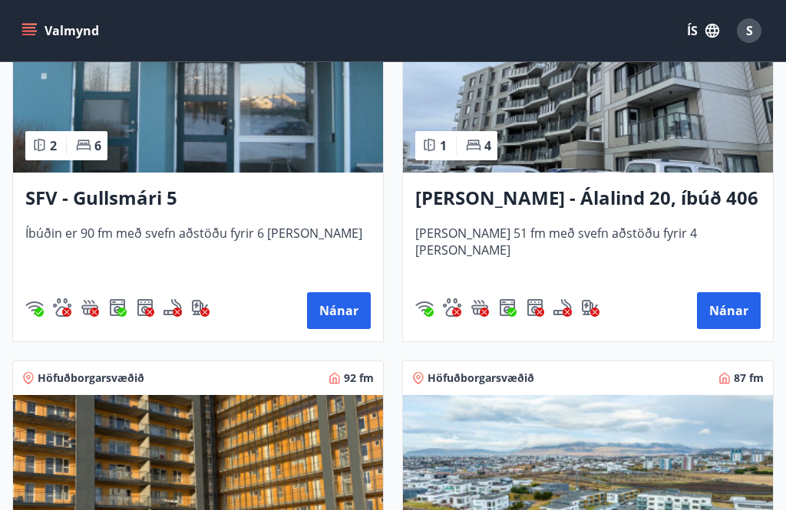
click at [742, 312] on button "Nánar" at bounding box center [729, 310] width 64 height 37
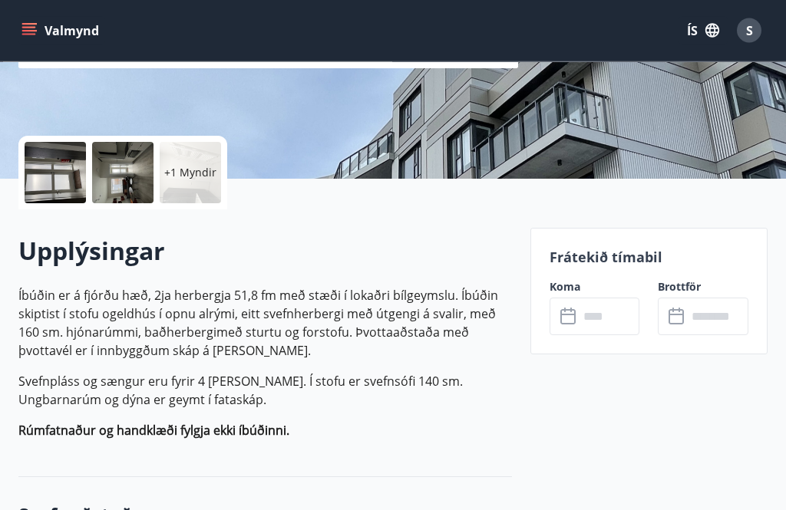
scroll to position [282, 0]
click at [601, 318] on input "text" at bounding box center [609, 317] width 61 height 38
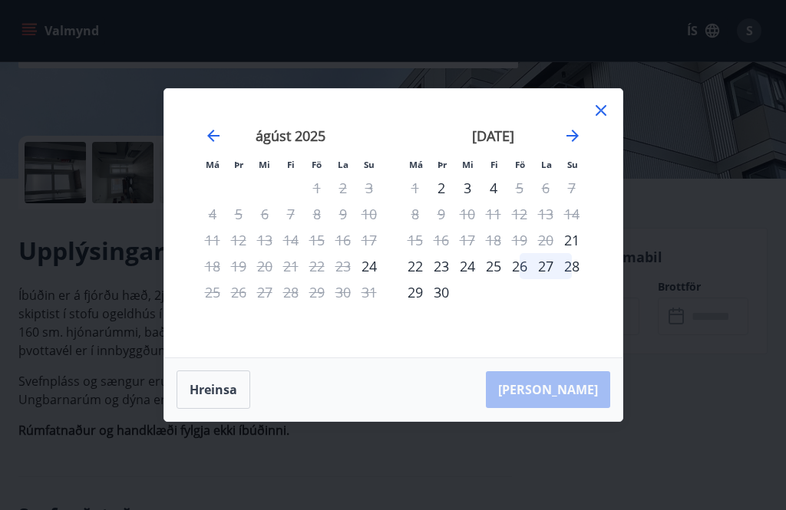
click at [609, 120] on icon at bounding box center [601, 110] width 18 height 18
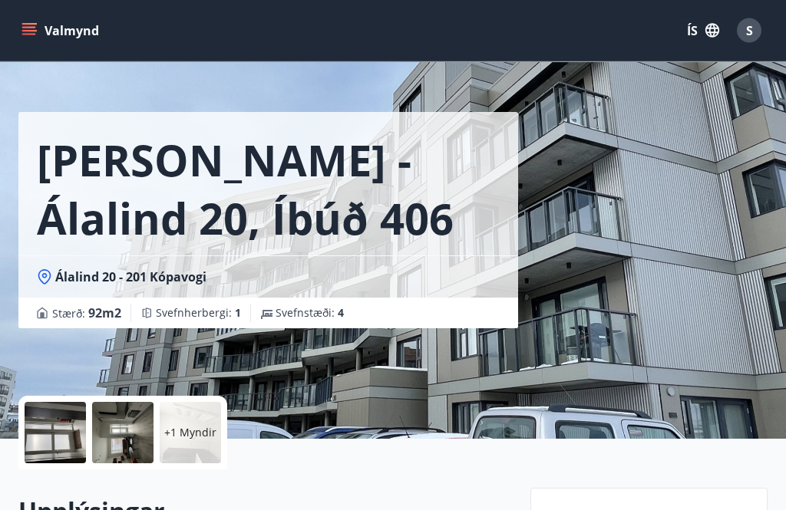
scroll to position [0, 0]
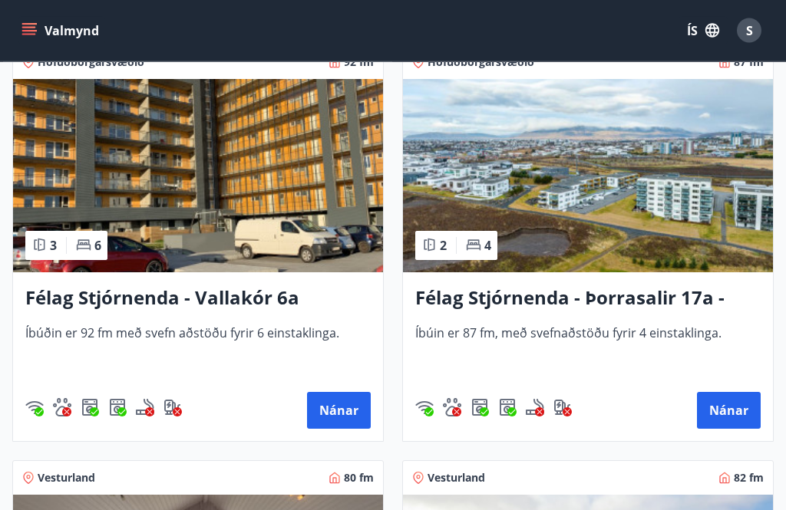
click at [745, 405] on button "Nánar" at bounding box center [729, 411] width 64 height 37
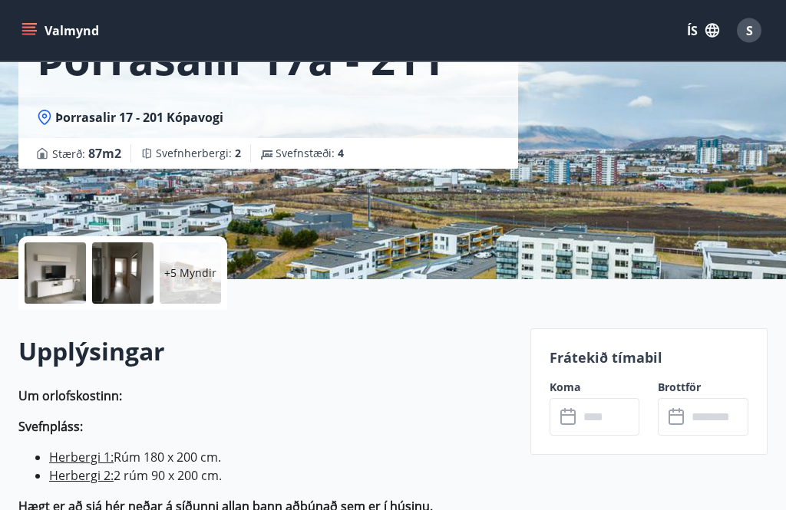
scroll to position [181, 0]
click at [600, 408] on input "text" at bounding box center [609, 417] width 61 height 38
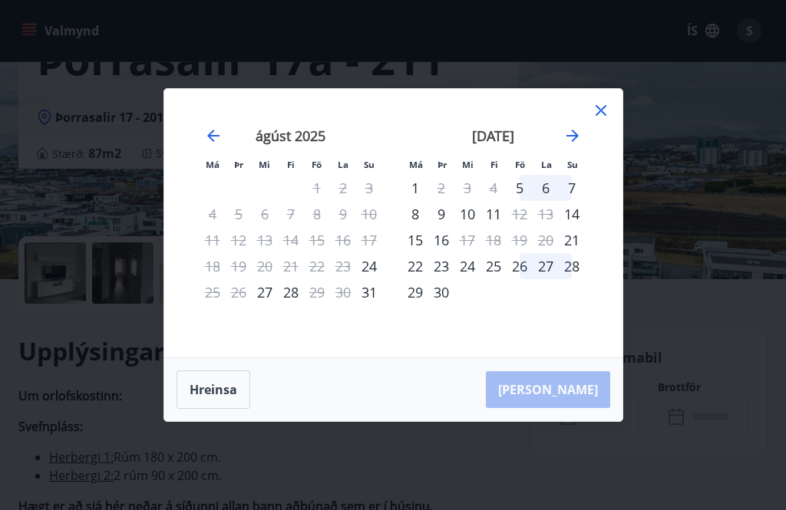
click at [609, 120] on icon at bounding box center [601, 110] width 18 height 18
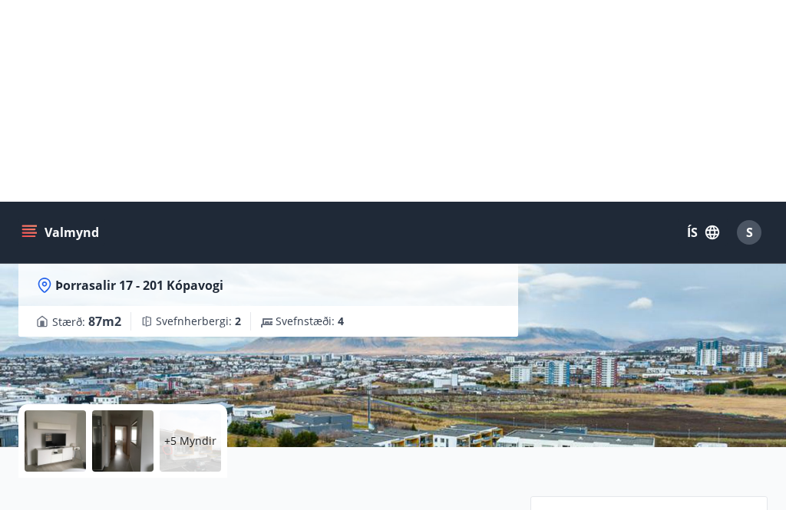
scroll to position [0, 0]
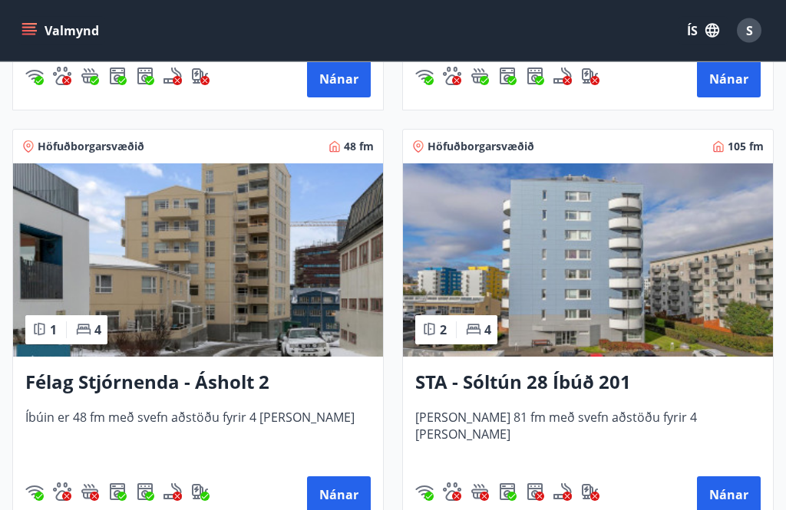
scroll to position [1966, 0]
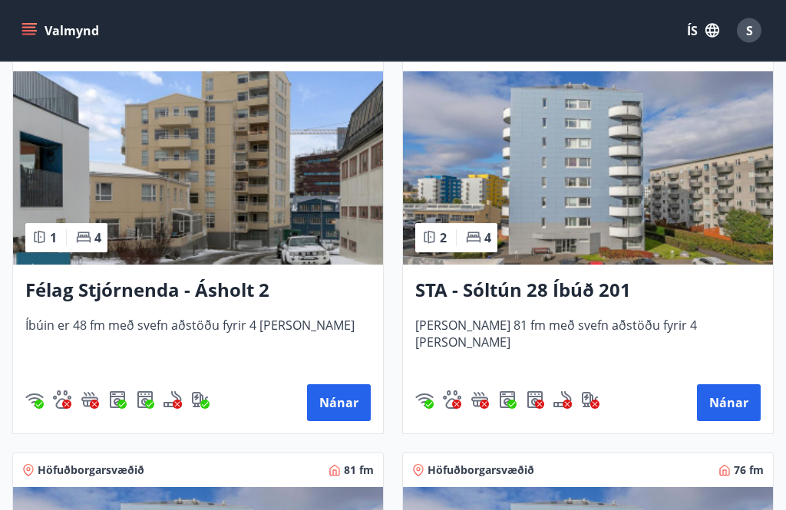
click at [621, 183] on img at bounding box center [588, 168] width 370 height 193
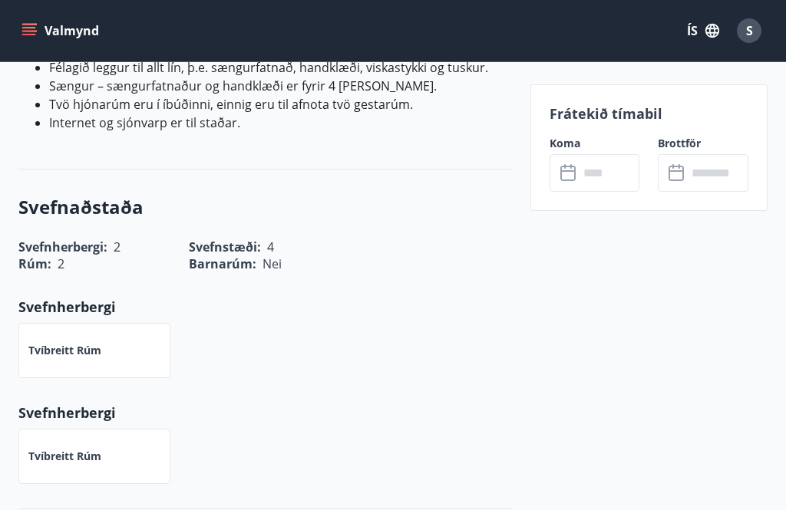
scroll to position [503, 0]
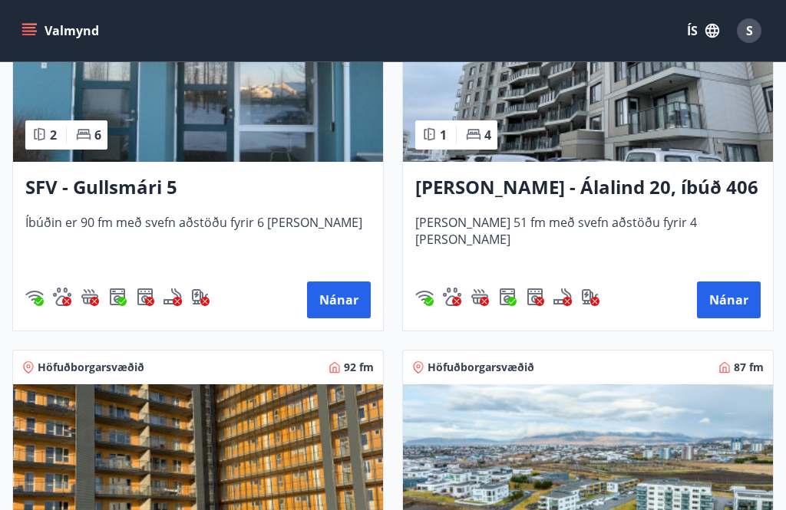
scroll to position [2896, 0]
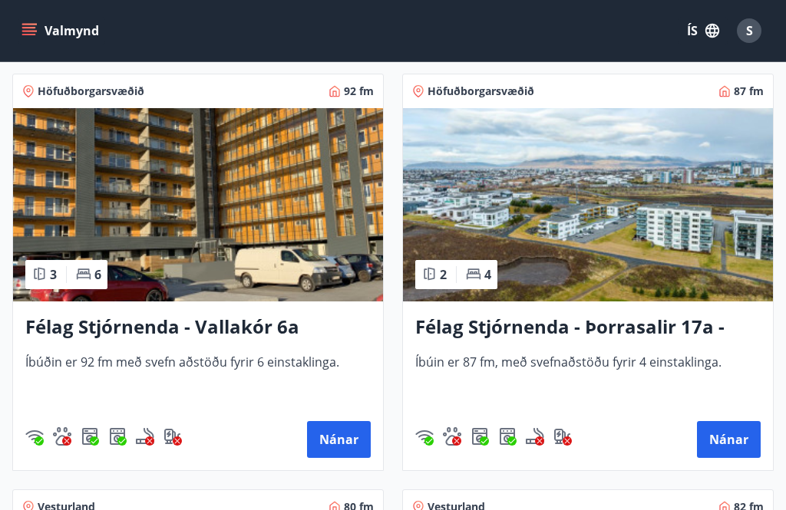
click at [751, 434] on button "Nánar" at bounding box center [729, 439] width 64 height 37
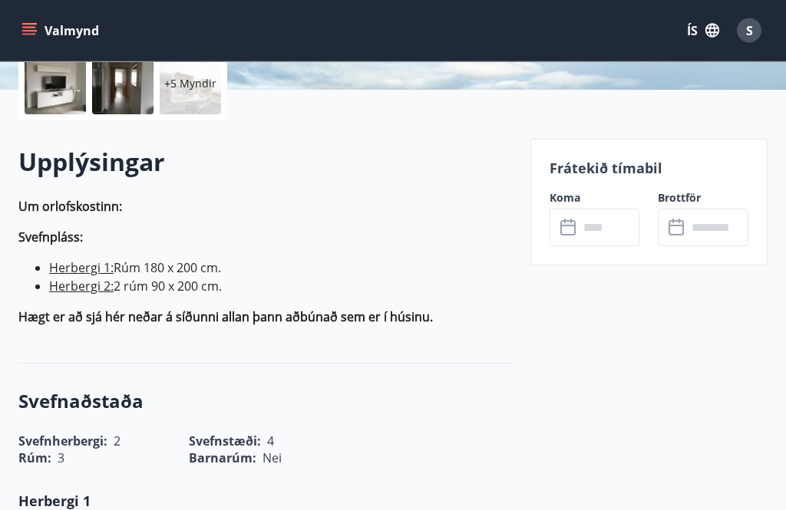
scroll to position [371, 0]
click at [592, 227] on input "text" at bounding box center [609, 228] width 61 height 38
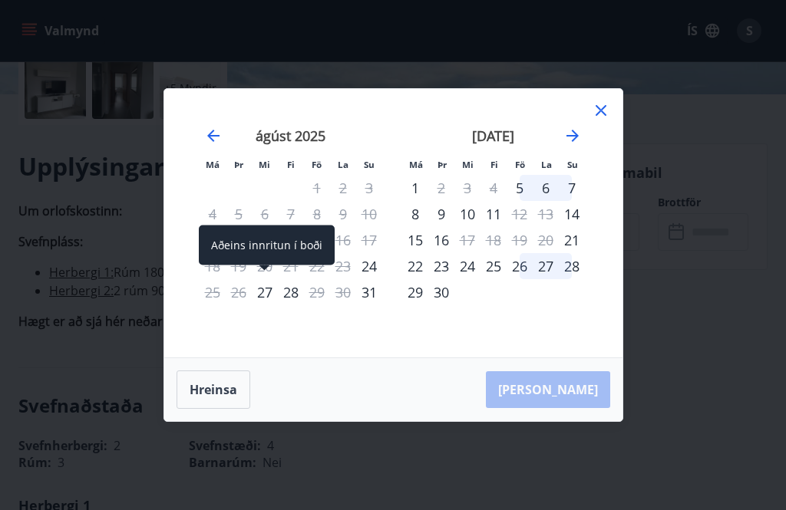
scroll to position [344, 0]
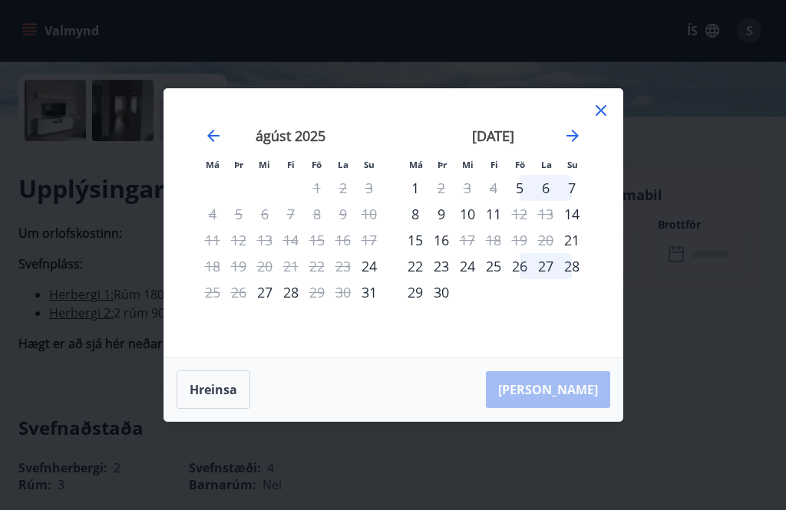
click at [611, 120] on div "Má Þr Mi Fi Fö La Su Má Þr Mi Fi Fö La Su [DATE] 1 2 3 4 5 6 7 8 9 10 11 12 13 …" at bounding box center [393, 223] width 458 height 269
click at [597, 116] on icon at bounding box center [601, 110] width 11 height 11
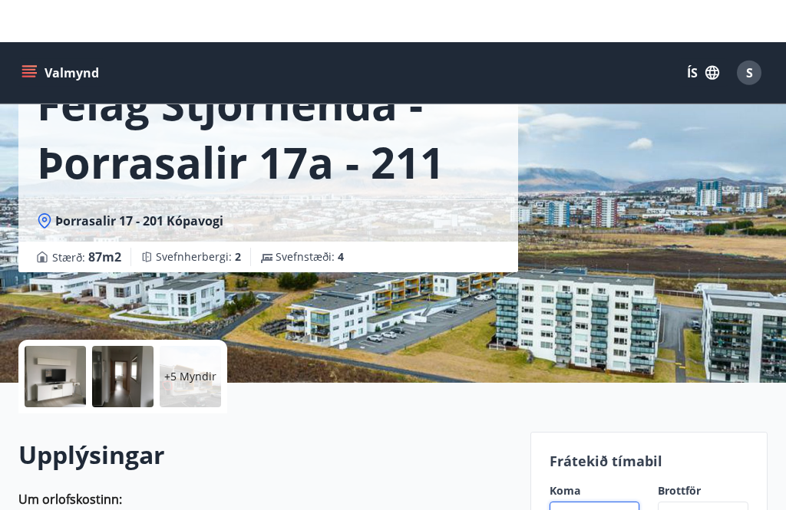
scroll to position [0, 0]
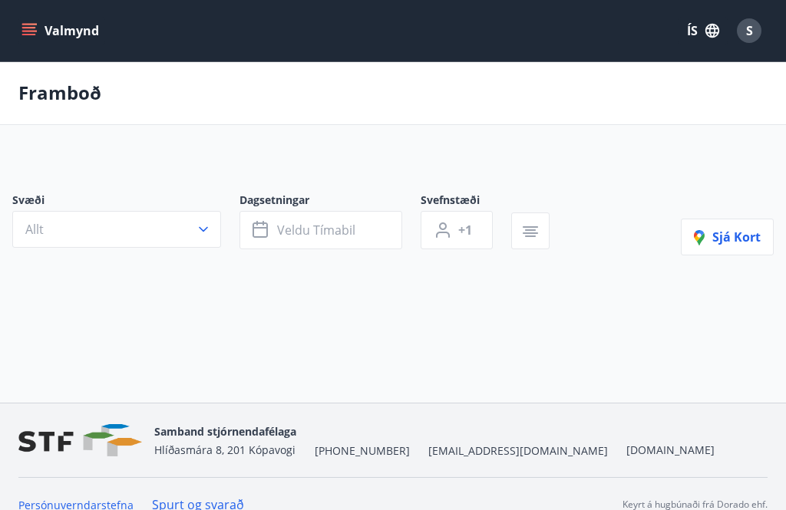
scroll to position [49, 0]
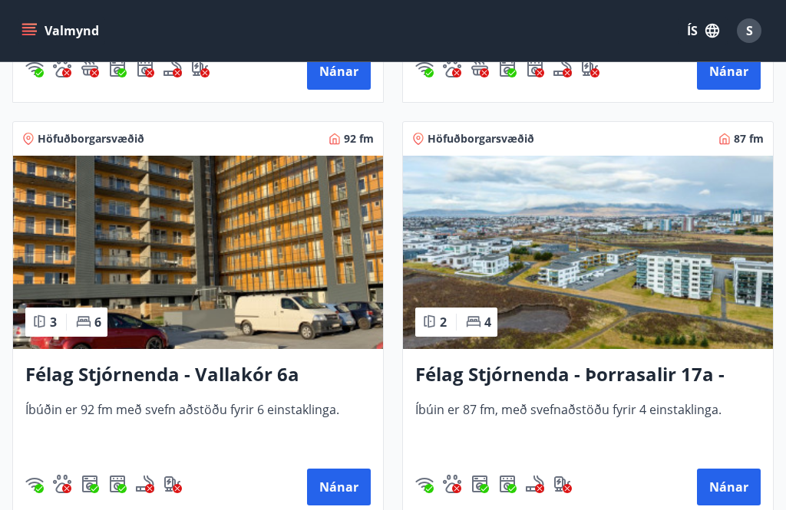
click at [340, 485] on button "Nánar" at bounding box center [339, 487] width 64 height 37
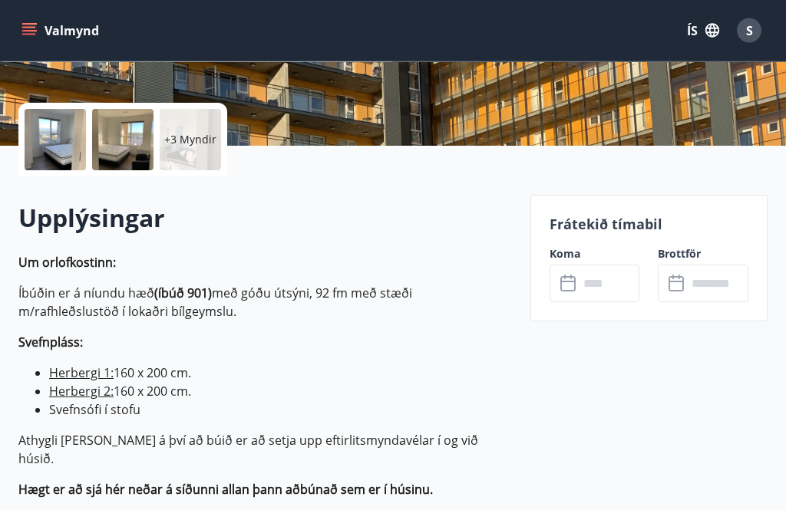
scroll to position [315, 0]
click at [609, 276] on input "text" at bounding box center [609, 284] width 61 height 38
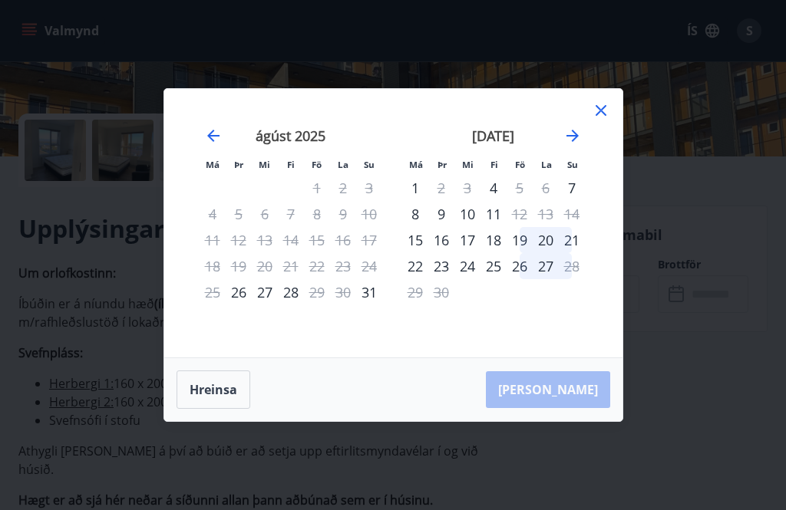
scroll to position [300, 0]
click at [611, 510] on div "Má Þr Mi Fi Fö La Su Má Þr Mi Fi Fö La Su [DATE] 1 2 3 4 5 6 7 8 9 10 11 12 13 …" at bounding box center [393, 255] width 786 height 510
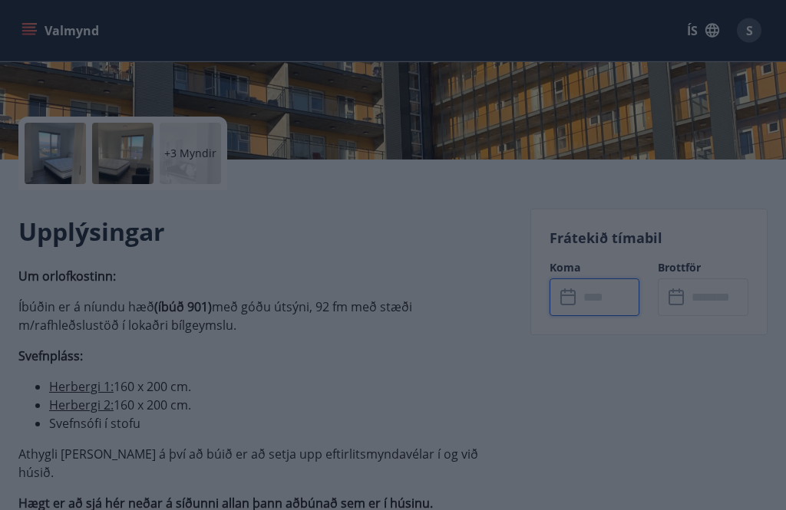
scroll to position [301, 0]
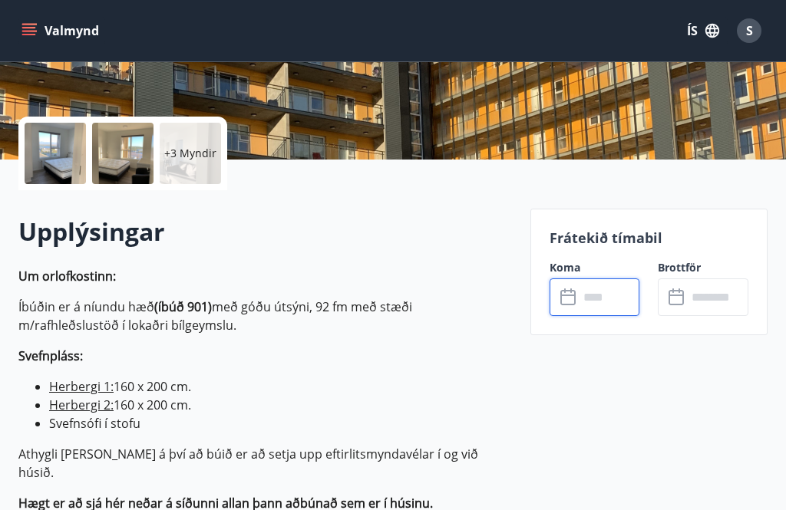
click at [615, 295] on input "text" at bounding box center [609, 298] width 61 height 38
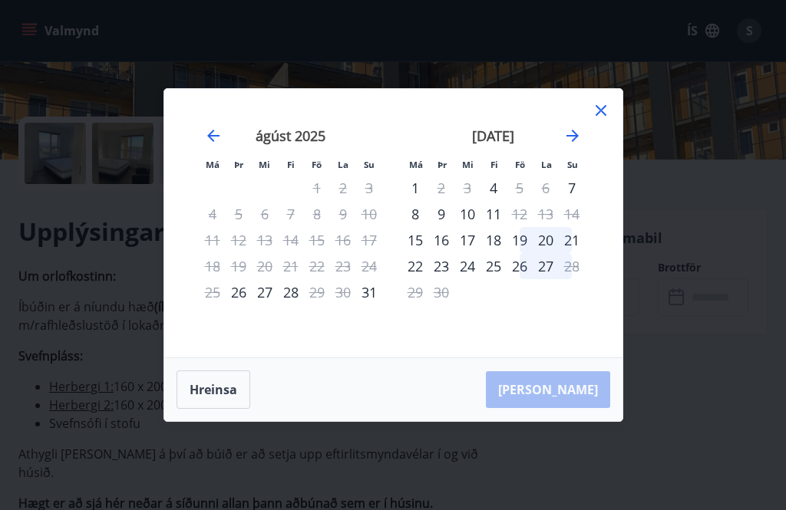
click at [205, 409] on button "Hreinsa" at bounding box center [214, 390] width 74 height 38
click at [216, 409] on button "Hreinsa" at bounding box center [214, 390] width 74 height 38
click at [600, 120] on icon at bounding box center [601, 110] width 18 height 18
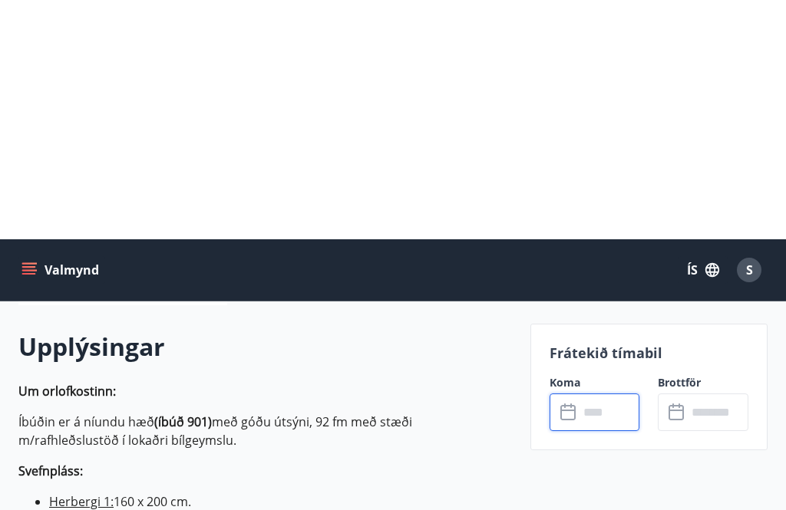
scroll to position [0, 0]
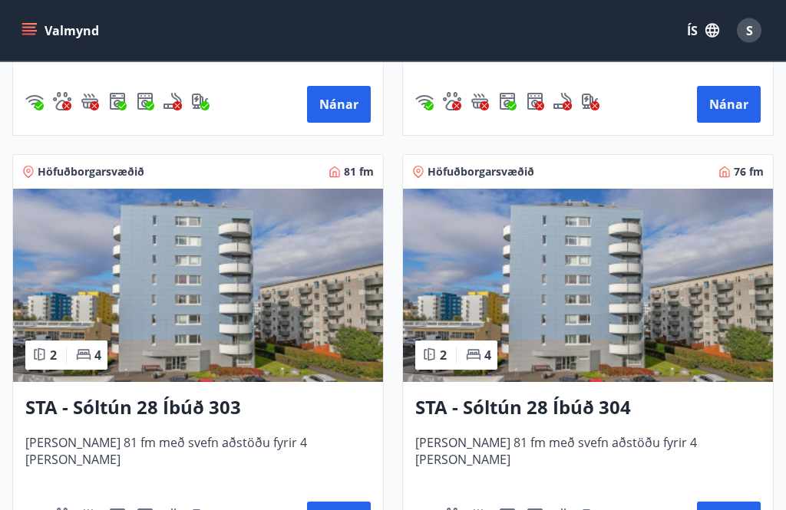
scroll to position [2266, 0]
click at [734, 510] on button "Nánar" at bounding box center [729, 520] width 64 height 37
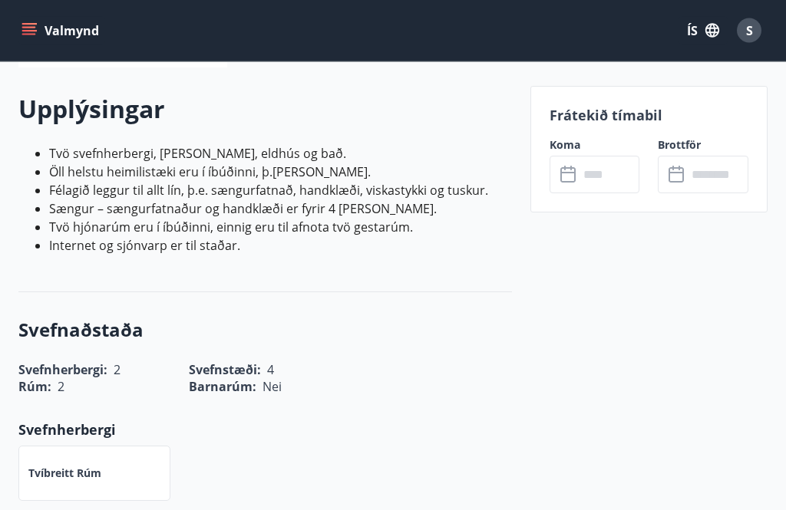
scroll to position [424, 0]
click at [596, 177] on input "text" at bounding box center [609, 175] width 61 height 38
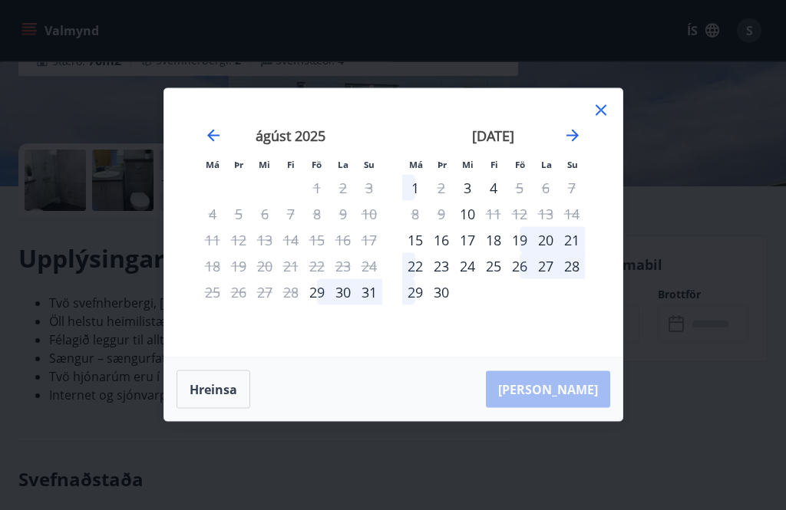
scroll to position [299, 0]
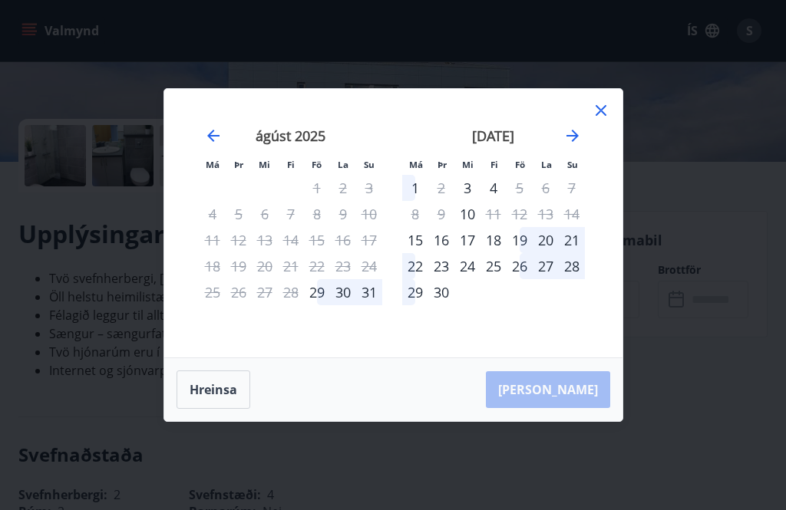
click at [709, 101] on div "Má Þr Mi Fi Fö La Su Má Þr Mi Fi Fö La Su [DATE] 1 2 3 4 5 6 7 8 9 10 11 12 13 …" at bounding box center [393, 255] width 786 height 510
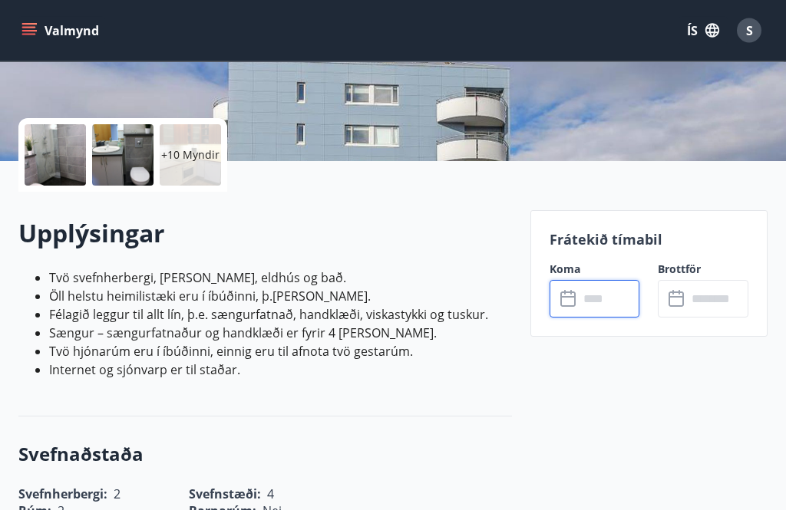
scroll to position [299, 0]
click at [609, 294] on input "text" at bounding box center [609, 299] width 61 height 38
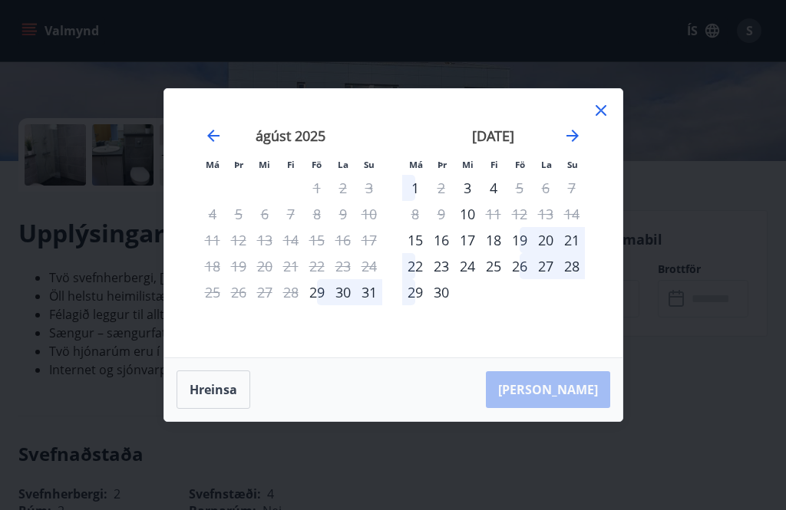
click at [525, 253] on div "19" at bounding box center [520, 240] width 26 height 26
click at [471, 279] on div "24" at bounding box center [467, 266] width 26 height 26
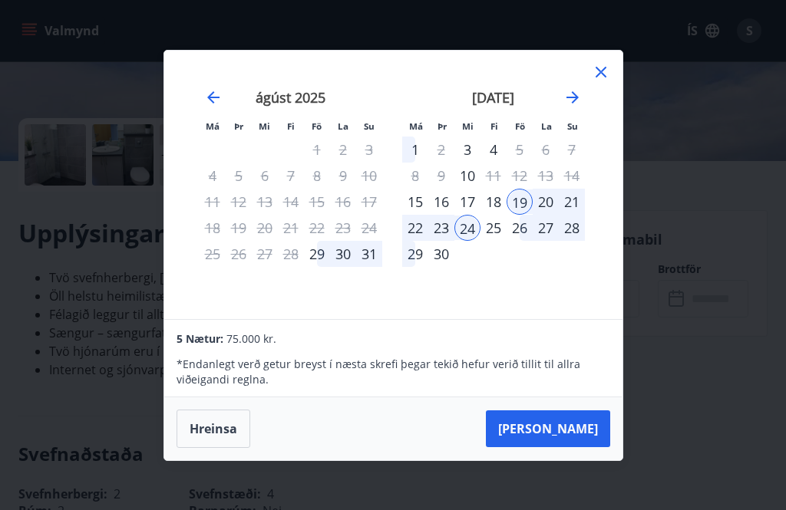
click at [576, 445] on button "[PERSON_NAME]" at bounding box center [548, 429] width 124 height 37
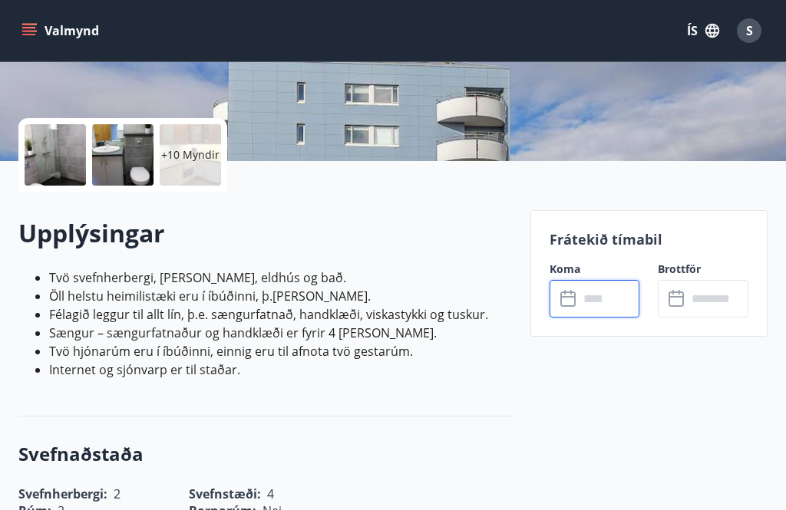
type input "******"
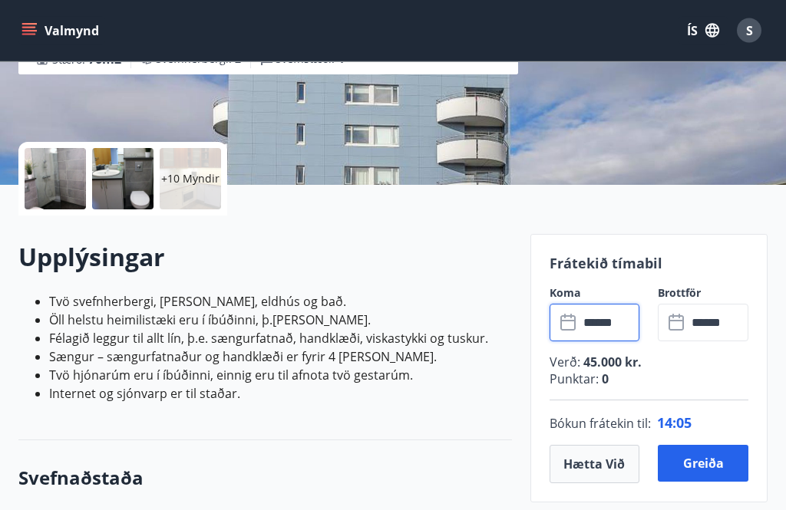
scroll to position [266, 0]
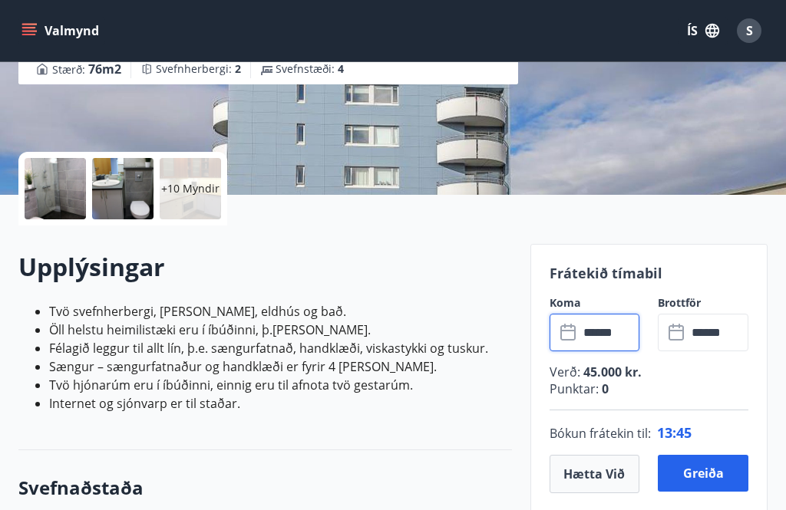
click at [706, 467] on button "Greiða" at bounding box center [703, 473] width 91 height 37
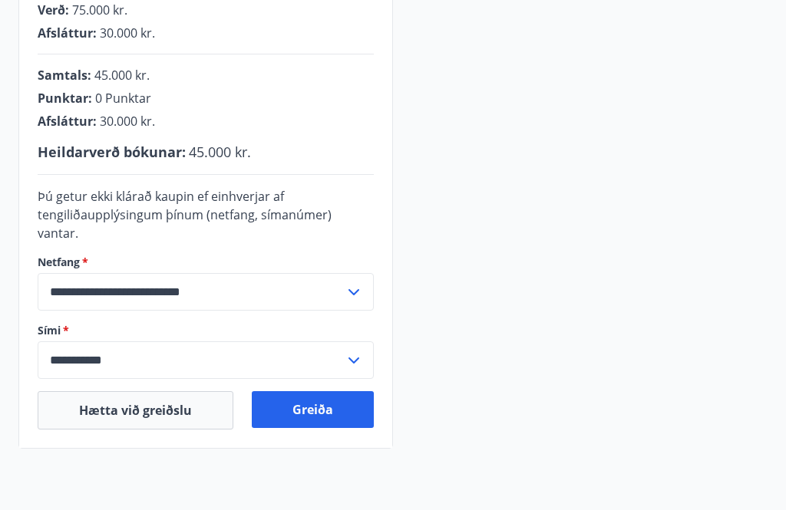
scroll to position [398, 0]
click at [326, 398] on button "Greiða" at bounding box center [313, 409] width 122 height 37
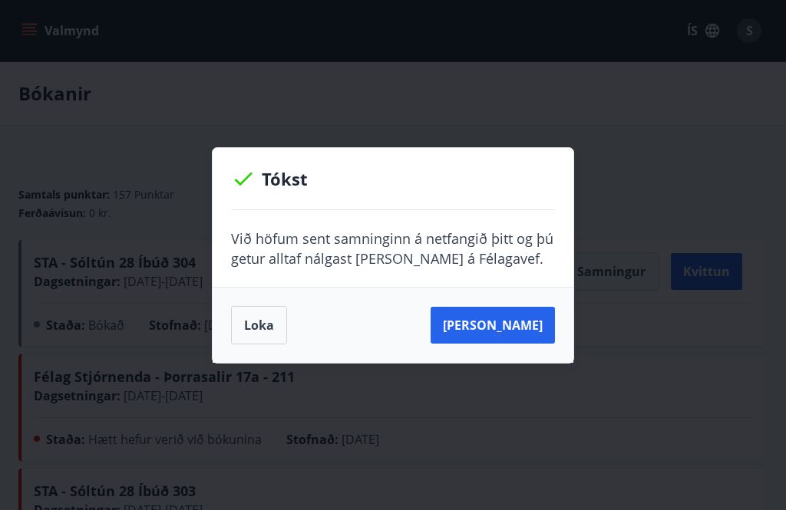
click at [516, 325] on button "[PERSON_NAME]" at bounding box center [493, 325] width 124 height 37
click at [672, 197] on div "Tókst Við höfum sent samninginn á netfangið þitt og þú getur alltaf nálgast han…" at bounding box center [393, 255] width 786 height 510
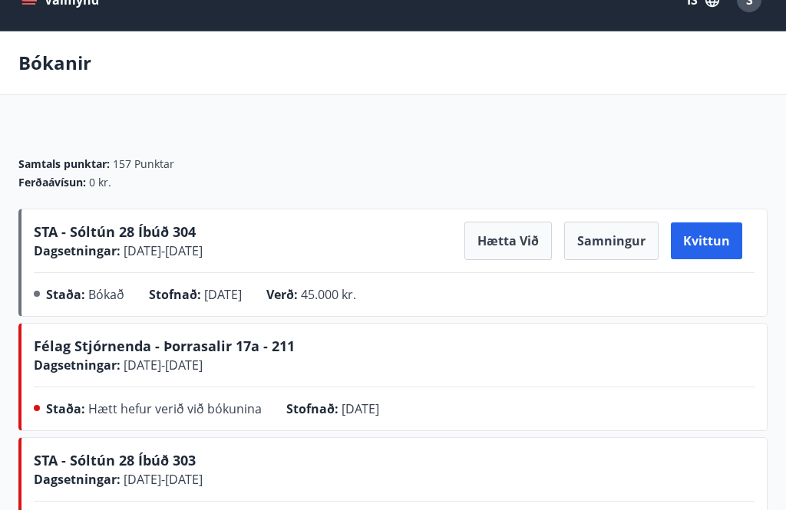
scroll to position [35, 0]
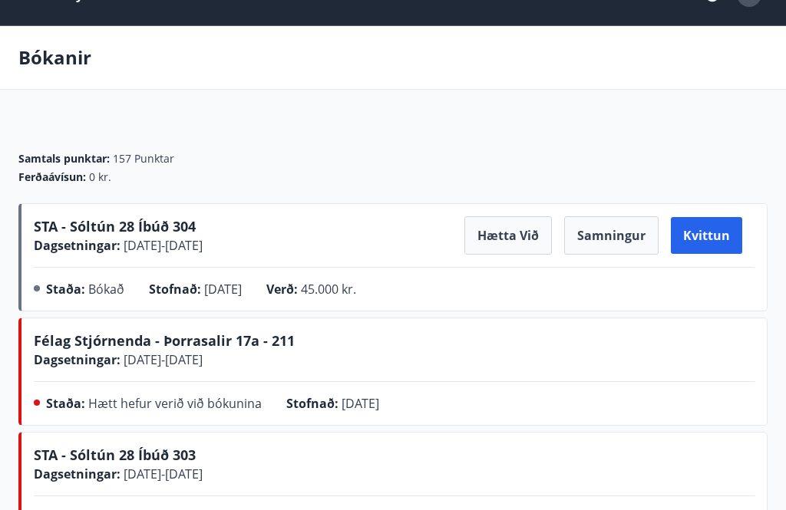
click at [620, 230] on button "Samningur" at bounding box center [611, 236] width 94 height 38
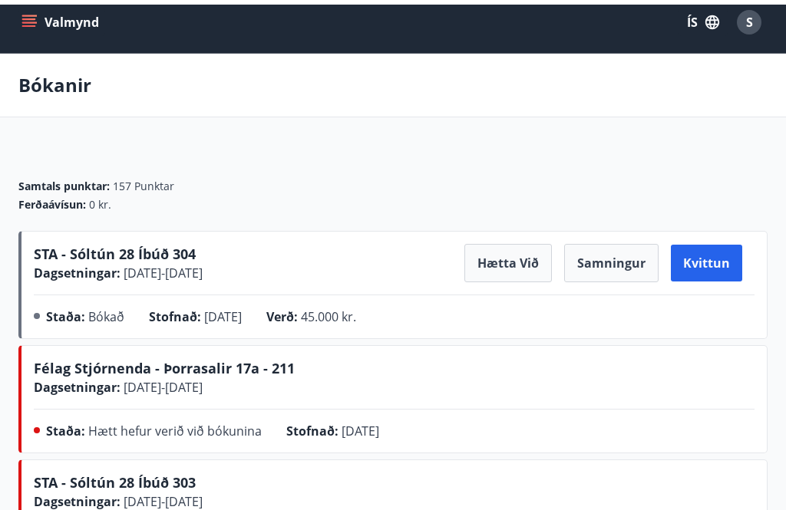
scroll to position [0, 0]
